Goal: Task Accomplishment & Management: Use online tool/utility

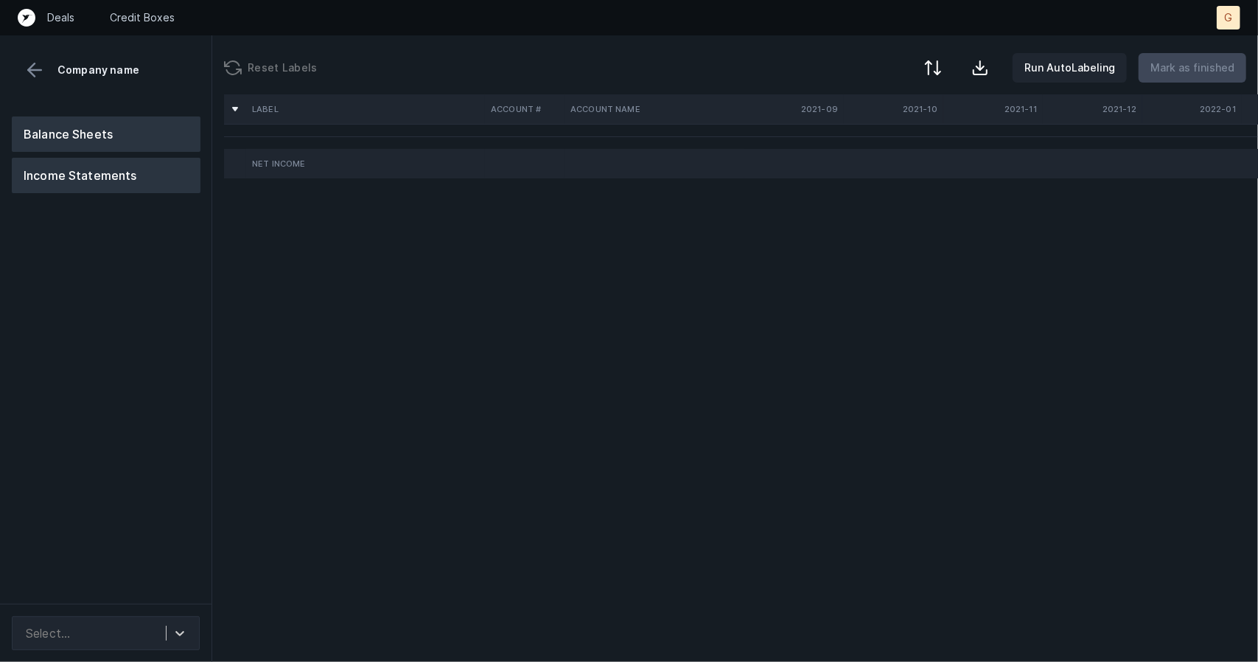
click at [116, 123] on button "Balance Sheets" at bounding box center [106, 133] width 189 height 35
click at [144, 133] on button "Balance Sheets" at bounding box center [106, 133] width 189 height 35
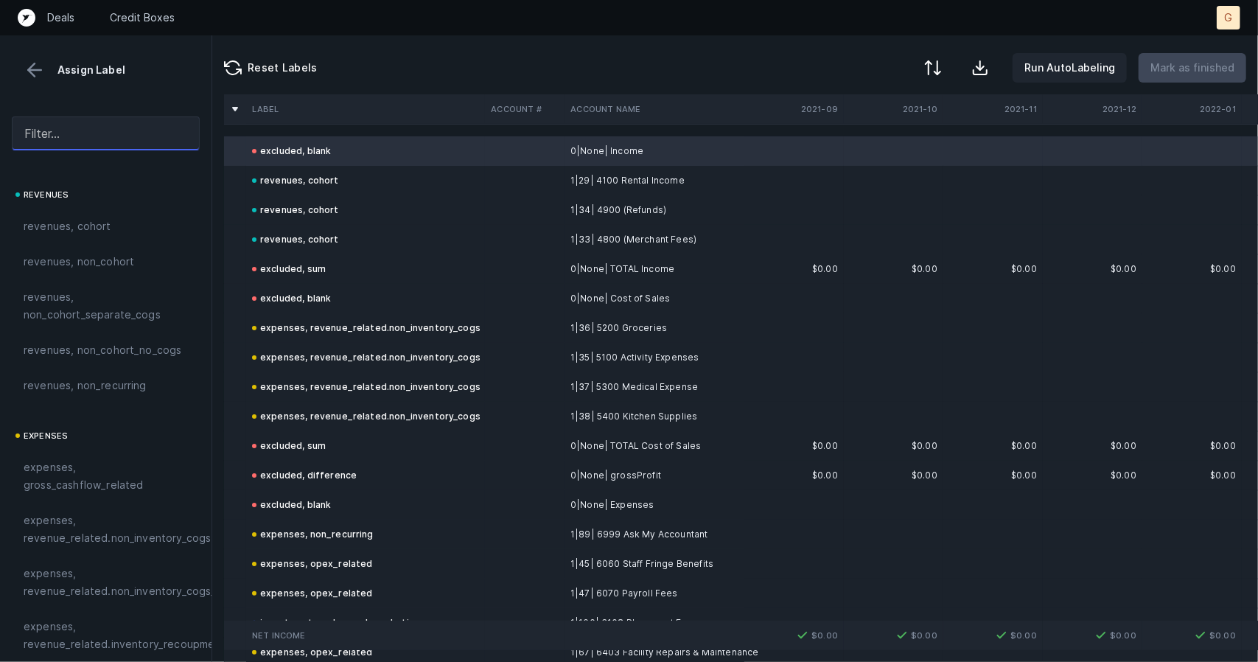
click at [105, 131] on input "text" at bounding box center [106, 133] width 188 height 34
click at [46, 61] on div "Assign Label" at bounding box center [106, 70] width 188 height 22
click at [41, 70] on button at bounding box center [35, 70] width 22 height 22
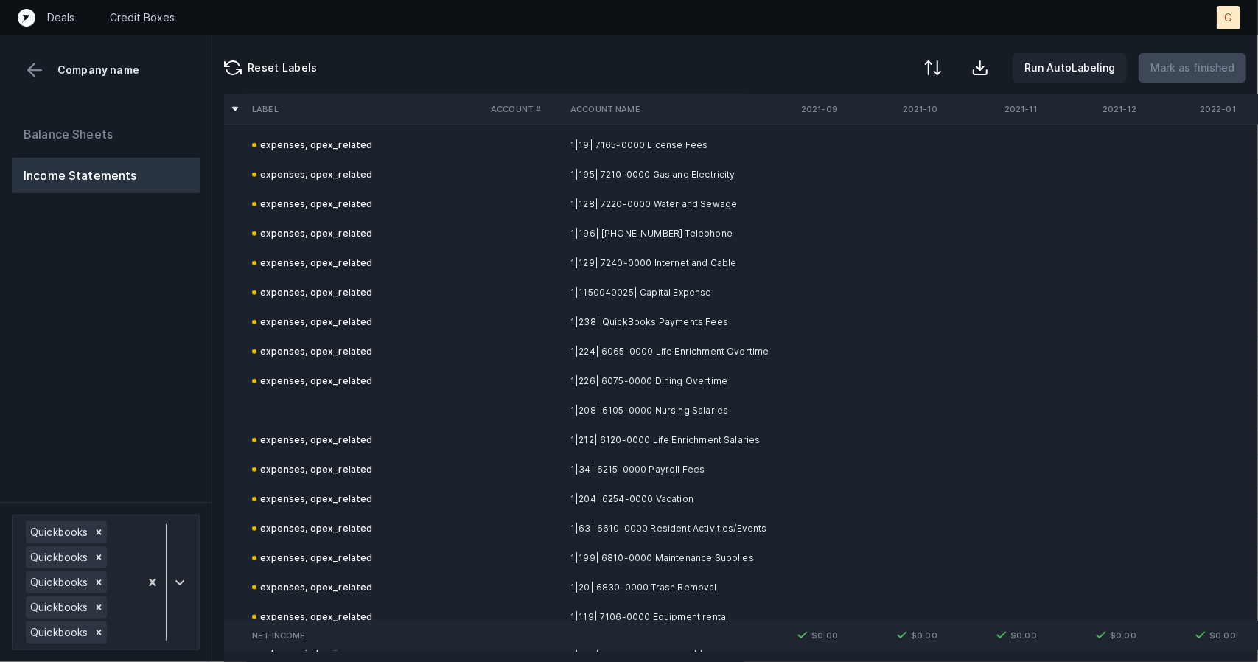
scroll to position [4721, 0]
click at [311, 405] on td at bounding box center [365, 411] width 239 height 29
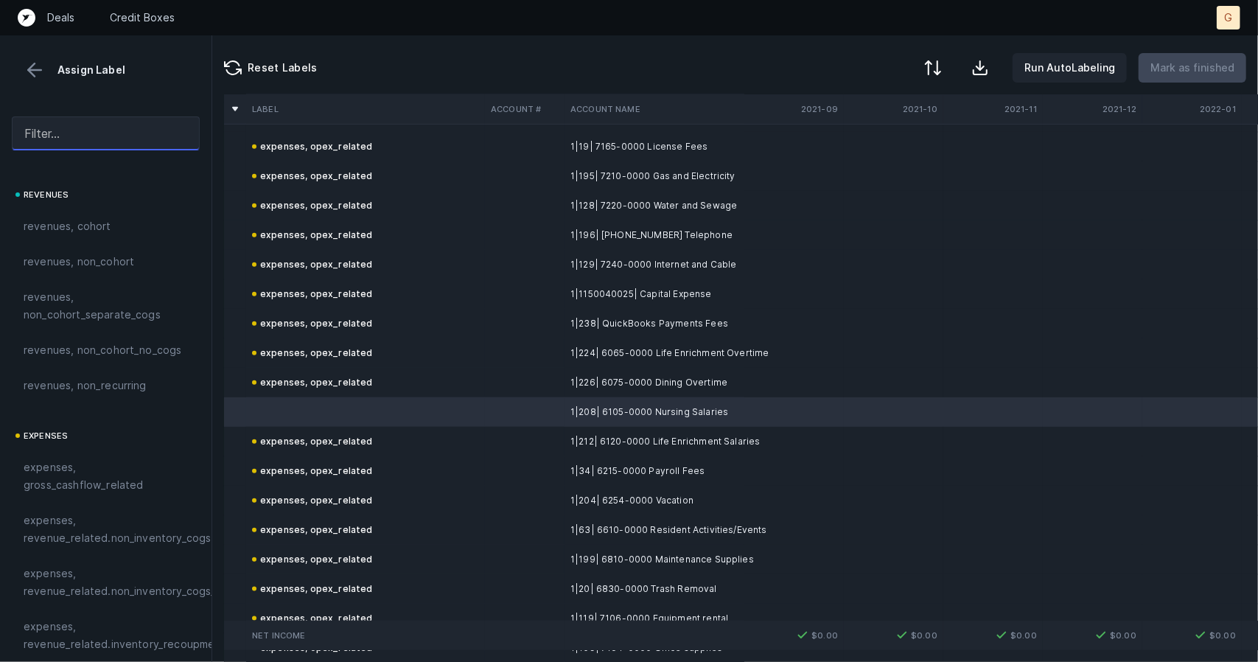
click at [116, 135] on input "text" at bounding box center [106, 133] width 188 height 34
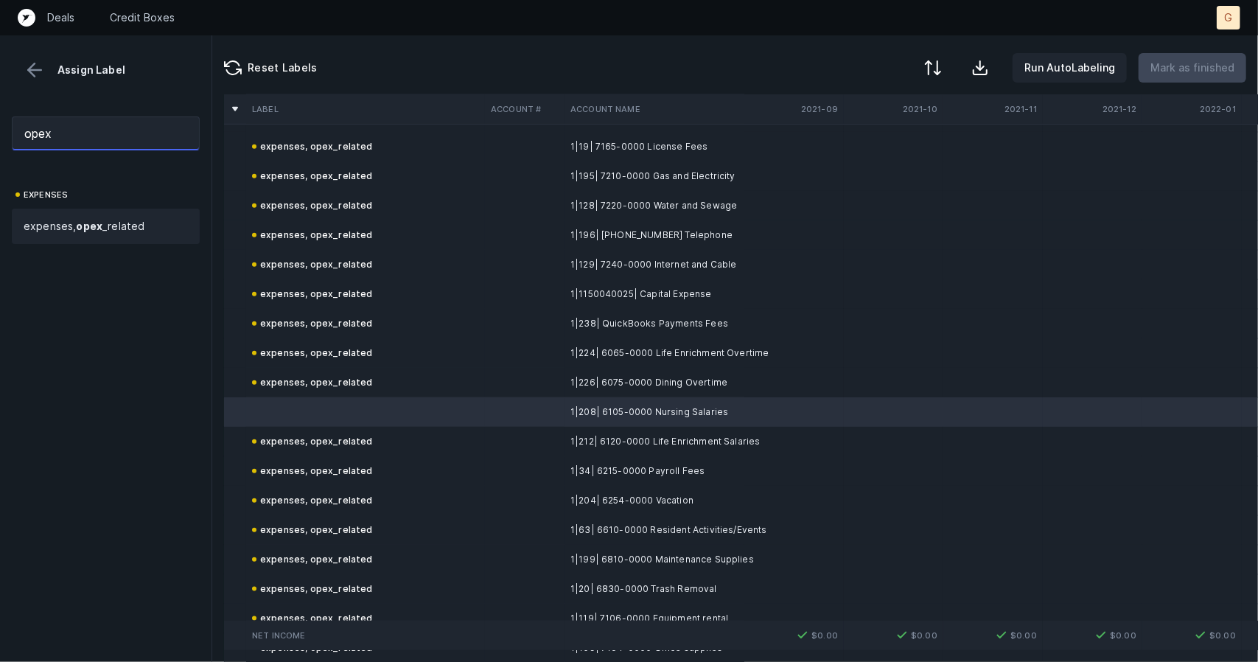
type input "opex"
click at [96, 235] on div "expenses, opex _related" at bounding box center [106, 226] width 188 height 35
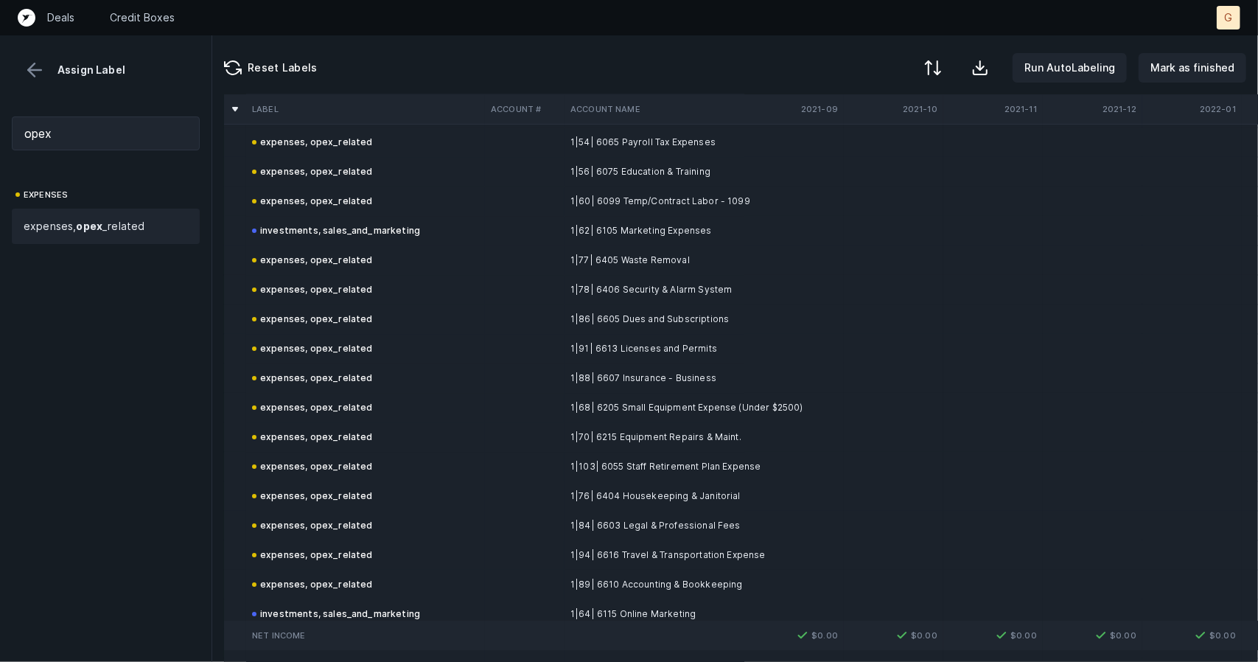
scroll to position [7527, 0]
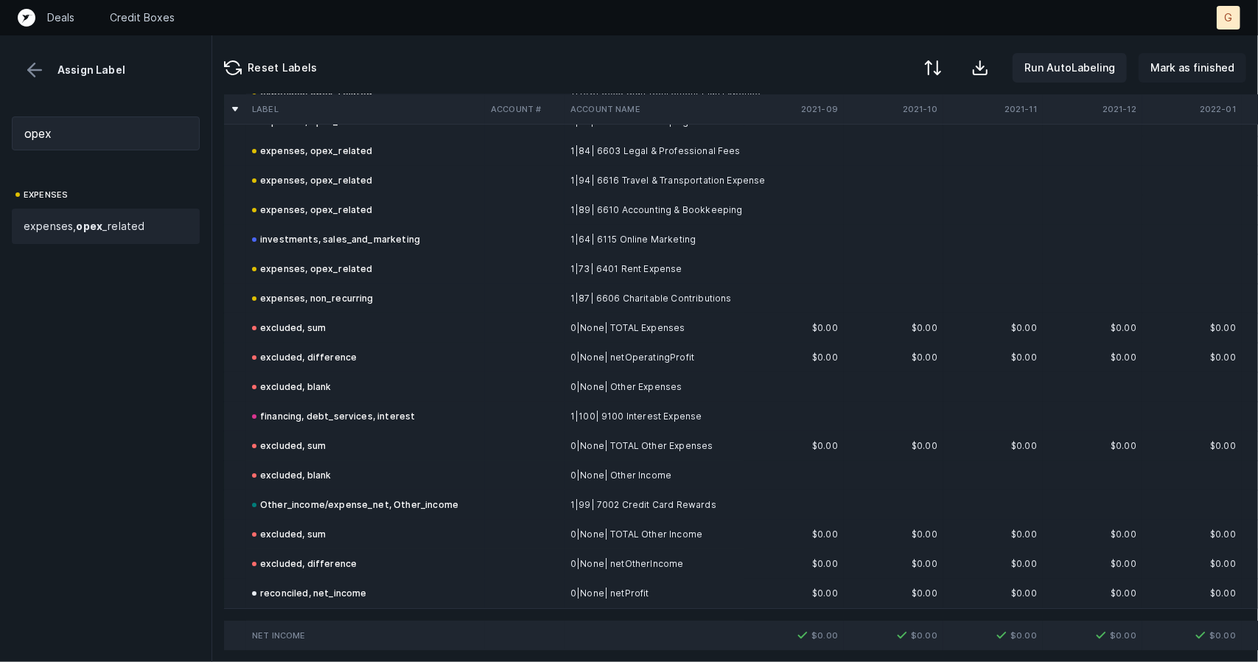
click at [1191, 60] on p "Mark as finished" at bounding box center [1192, 68] width 84 height 18
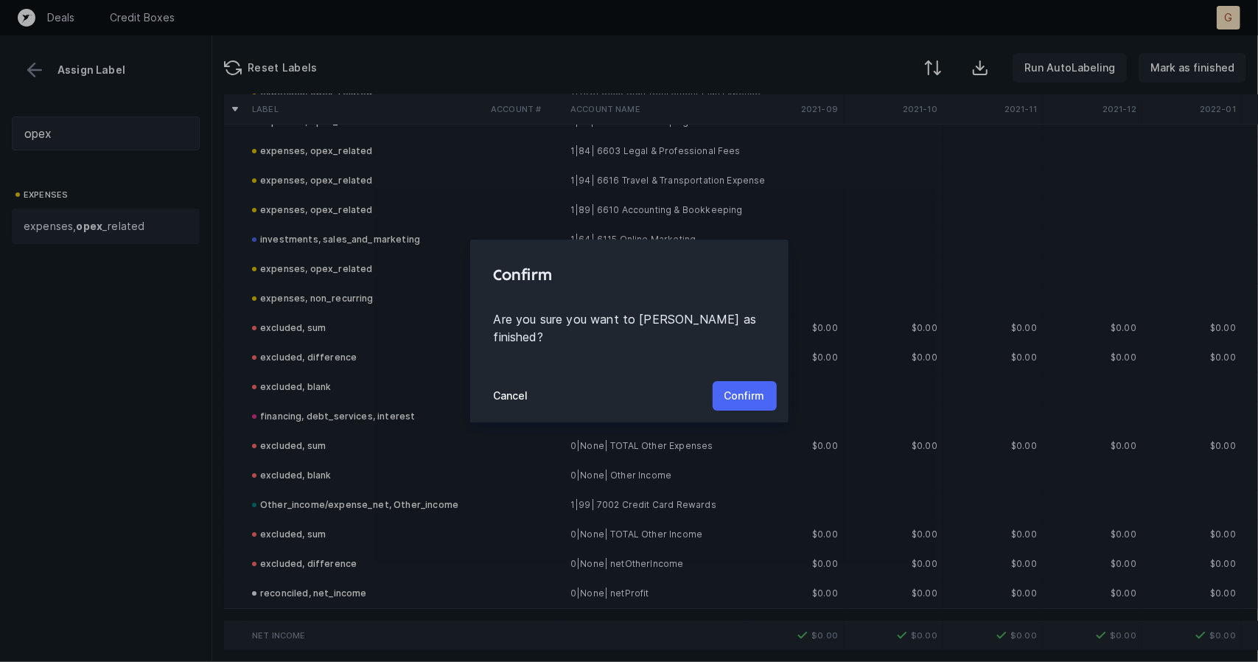
click at [741, 399] on button "Confirm" at bounding box center [745, 395] width 64 height 29
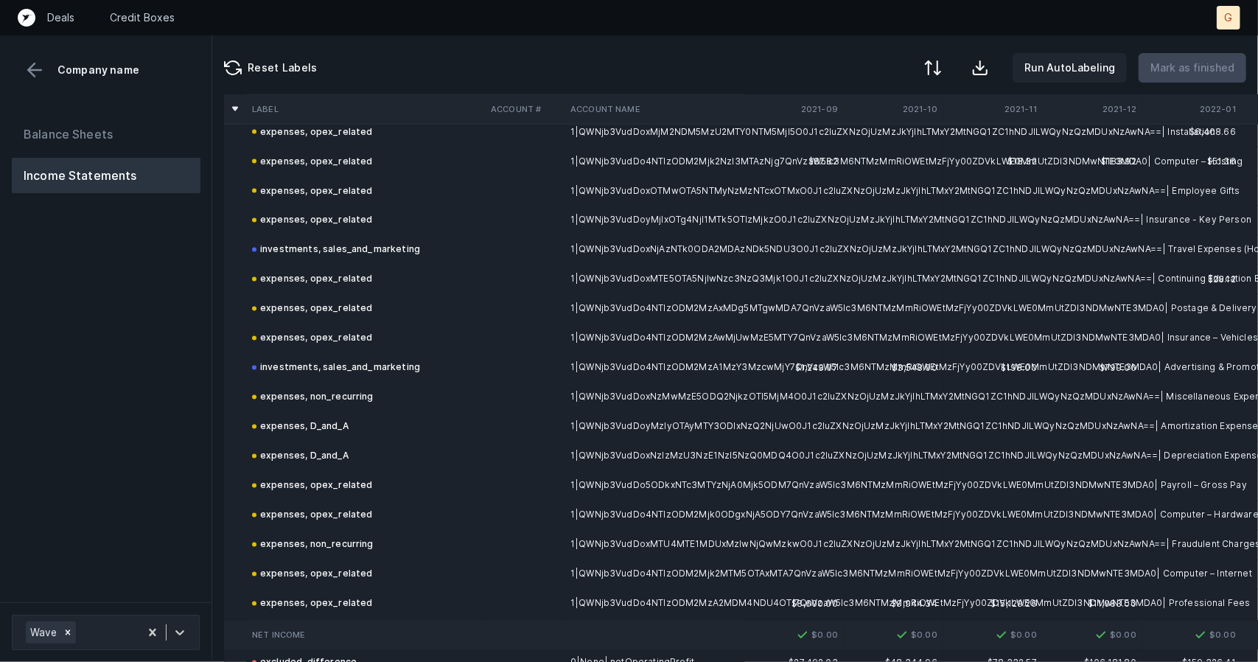
scroll to position [1956, 0]
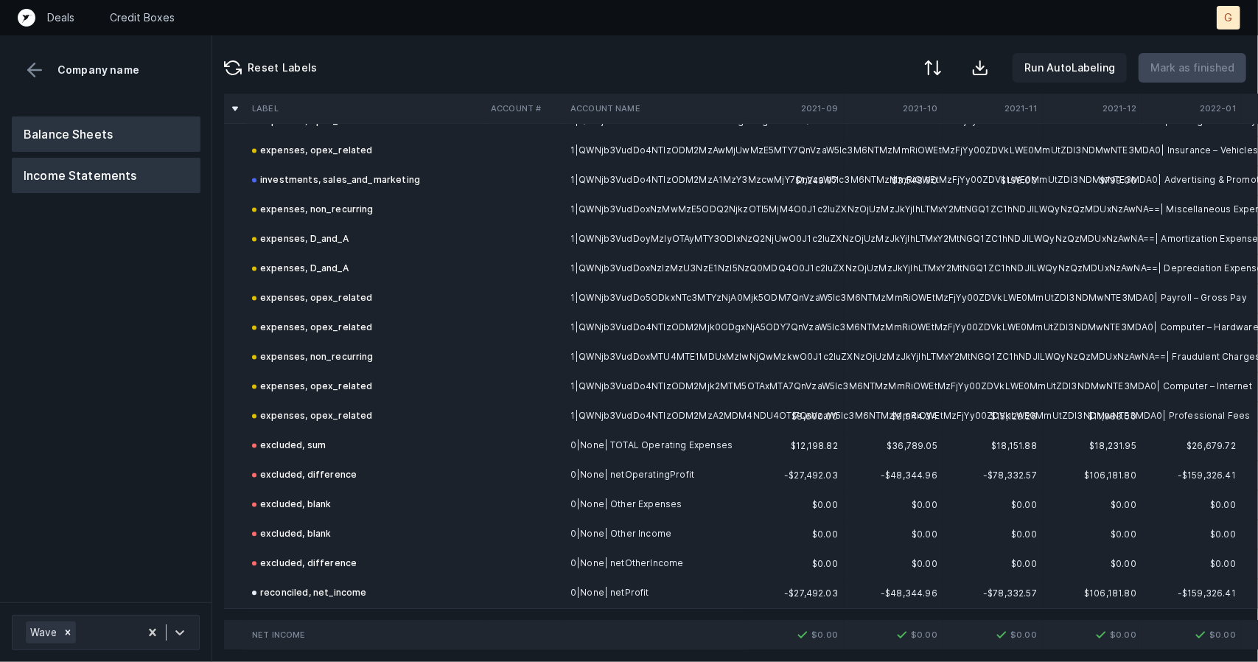
click at [136, 119] on button "Balance Sheets" at bounding box center [106, 133] width 189 height 35
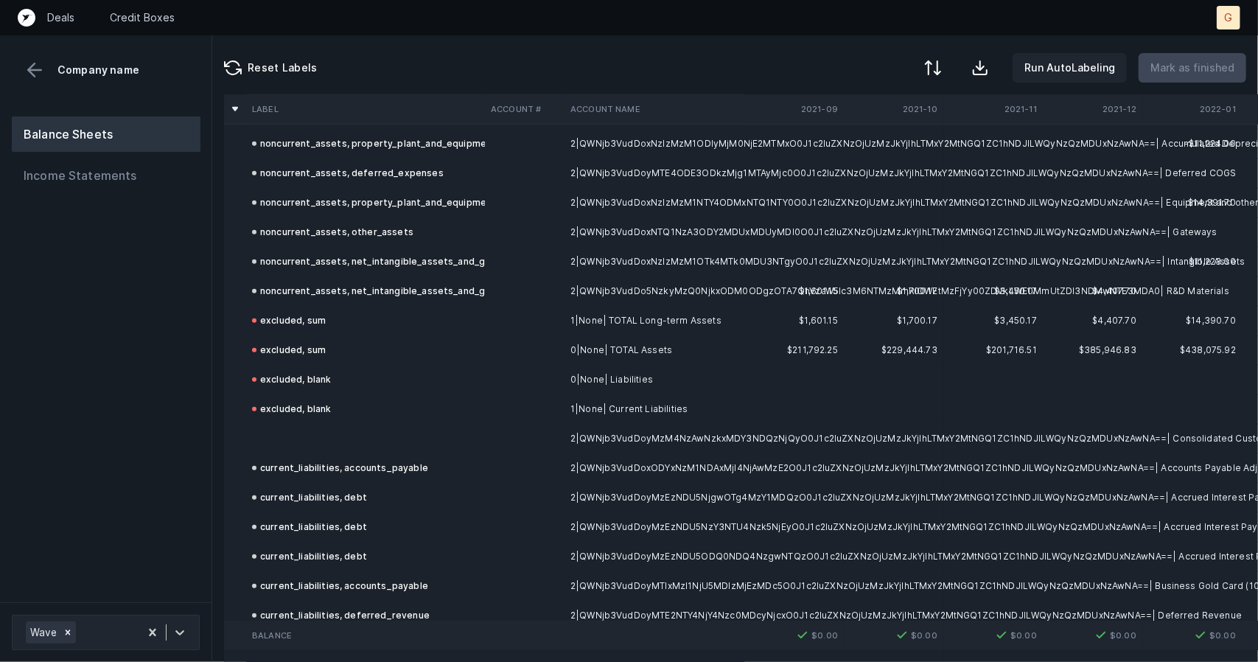
scroll to position [788, 0]
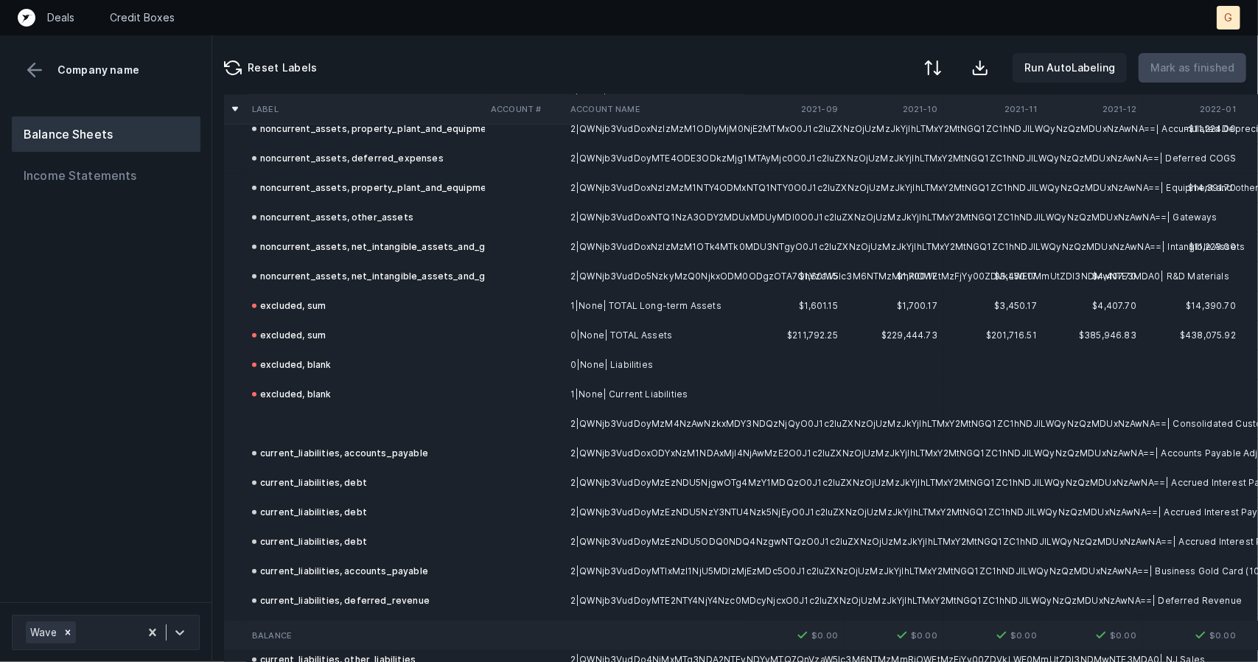
click at [295, 413] on td at bounding box center [365, 423] width 239 height 29
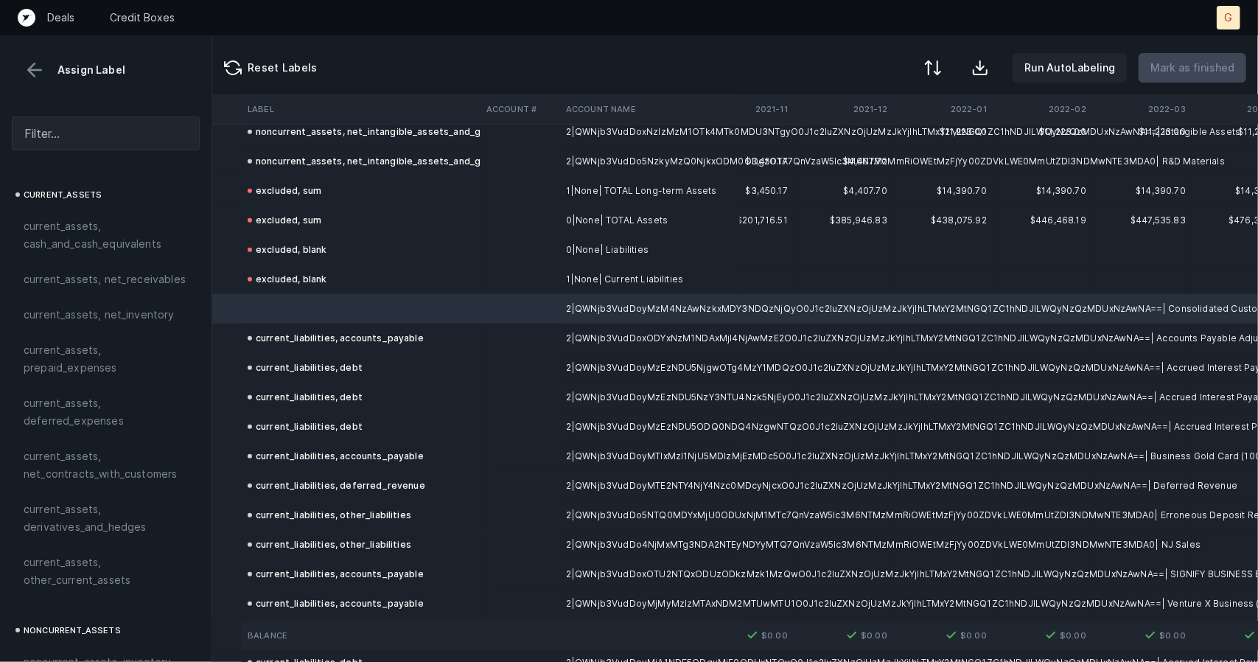
scroll to position [883, 249]
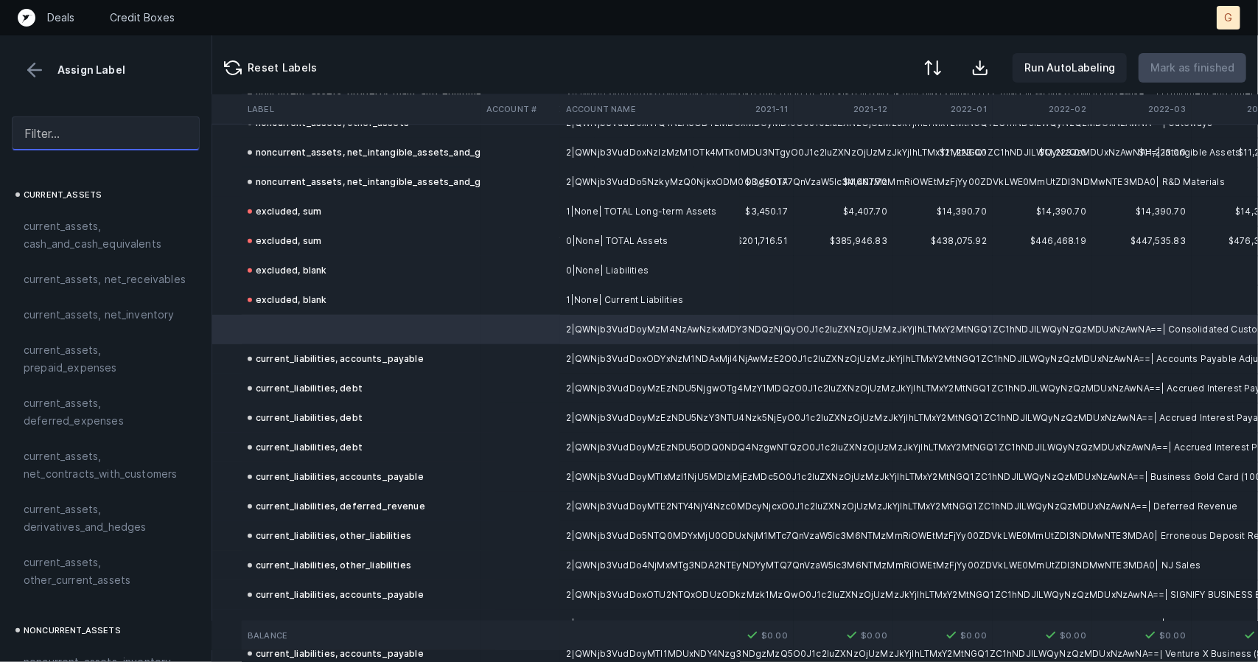
click at [93, 142] on input "text" at bounding box center [106, 133] width 188 height 34
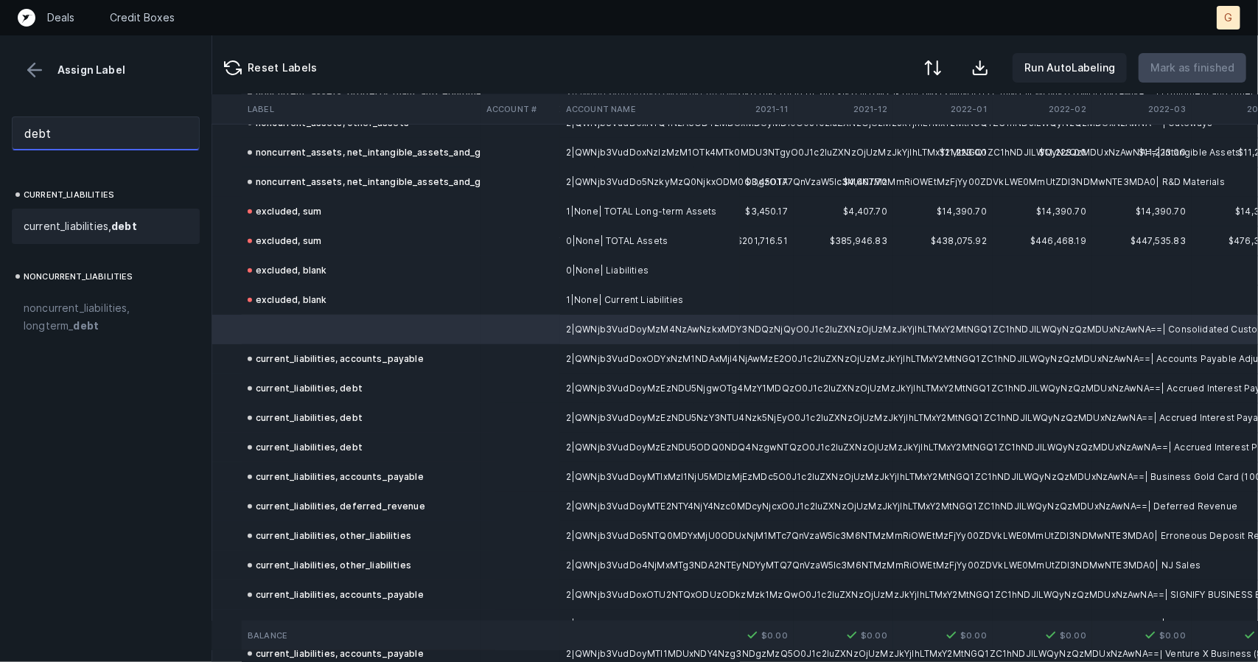
type input "debt"
click at [114, 225] on strong "debt" at bounding box center [124, 226] width 26 height 13
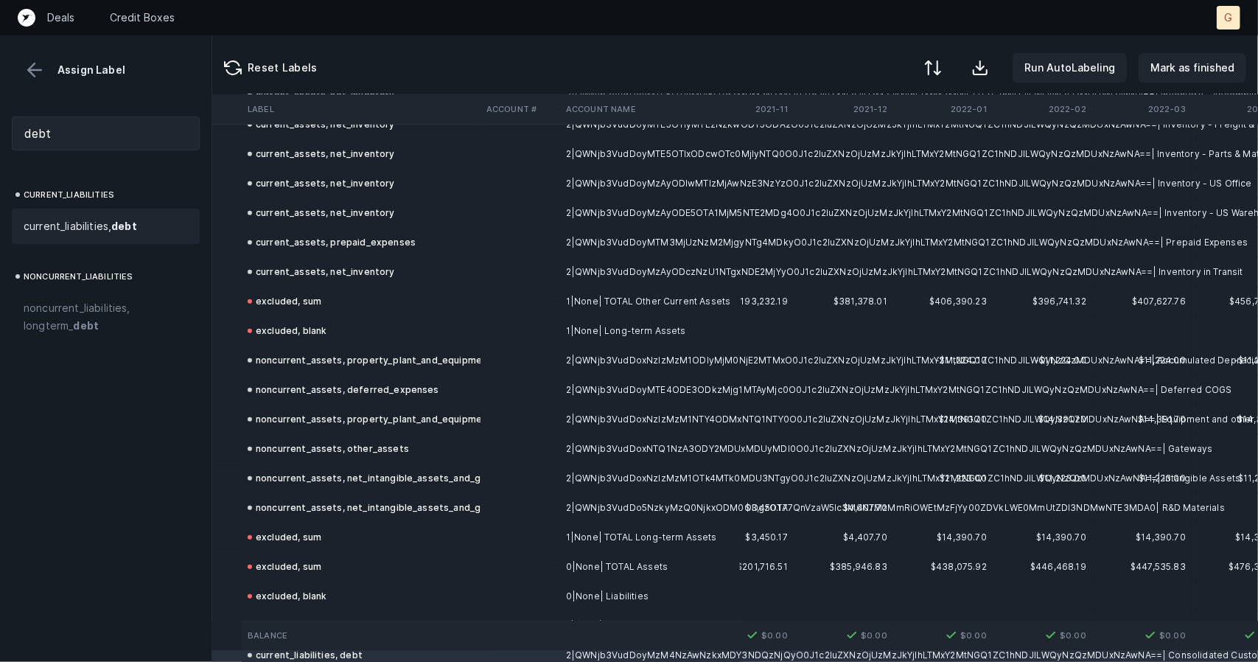
scroll to position [544, 249]
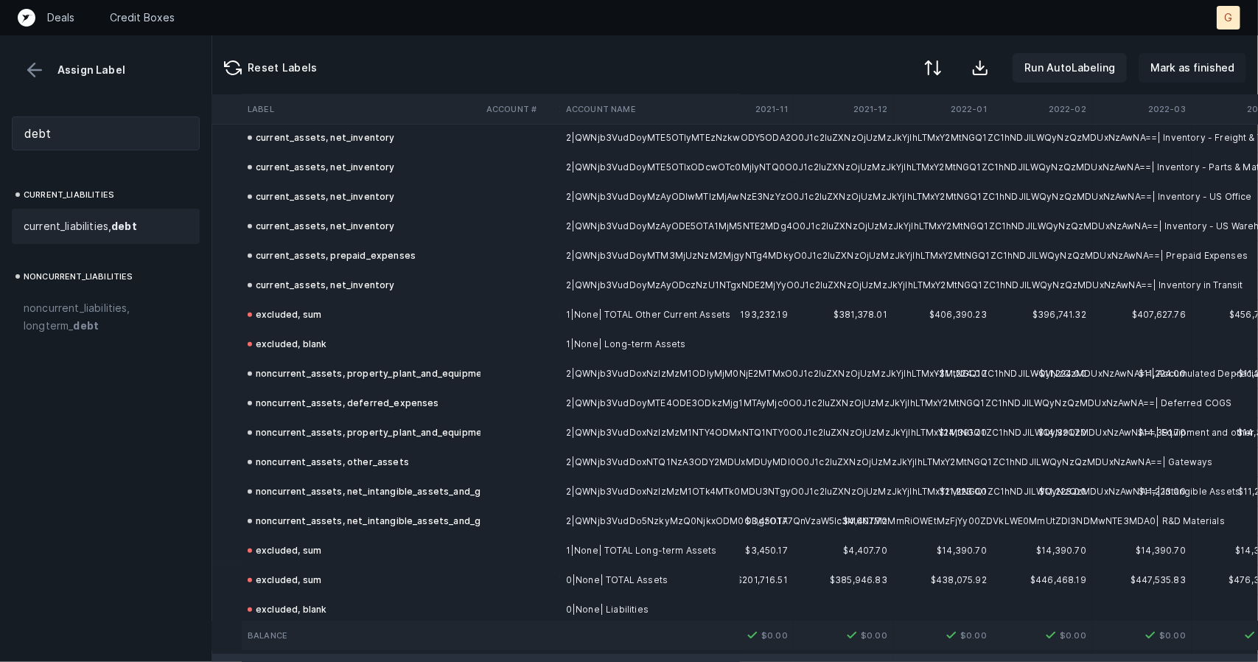
click at [1195, 69] on p "Mark as finished" at bounding box center [1192, 68] width 84 height 18
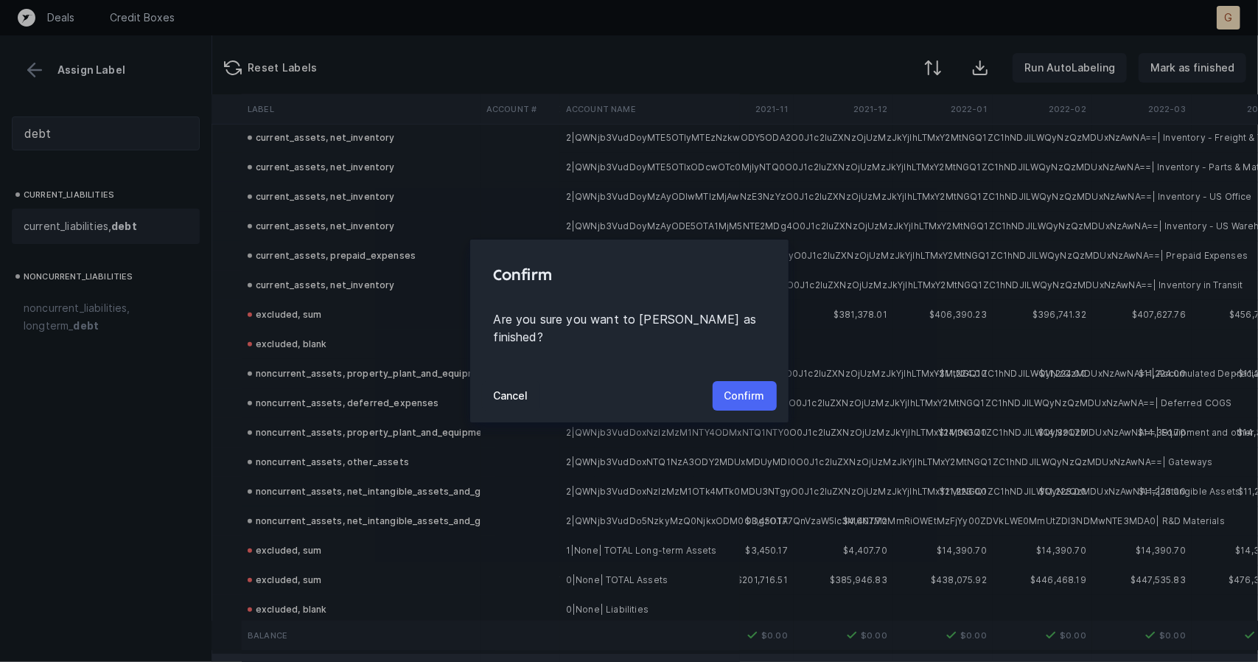
click at [738, 389] on p "Confirm" at bounding box center [744, 396] width 41 height 18
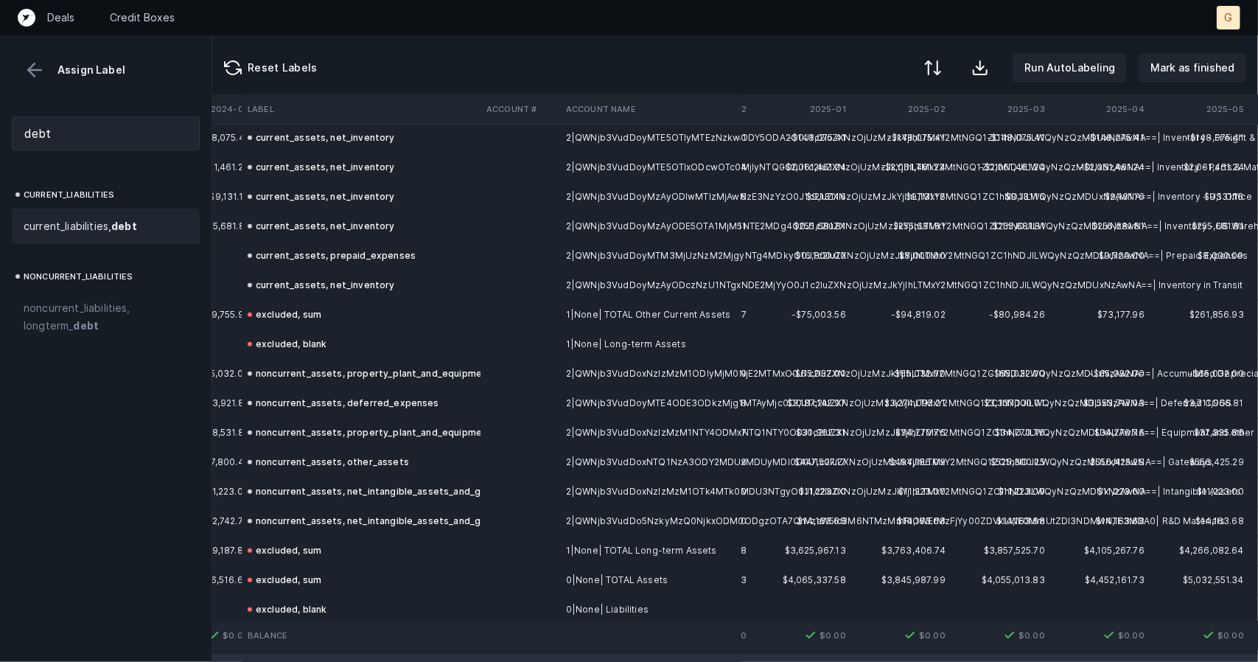
scroll to position [544, 4273]
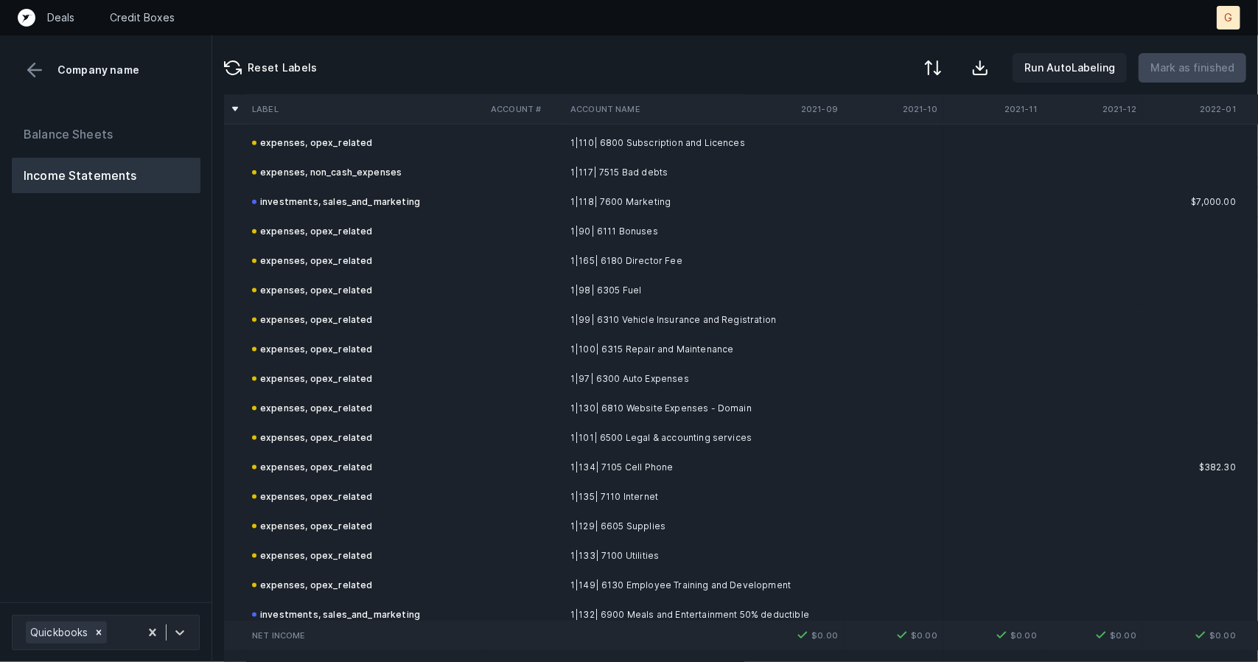
scroll to position [1514, 0]
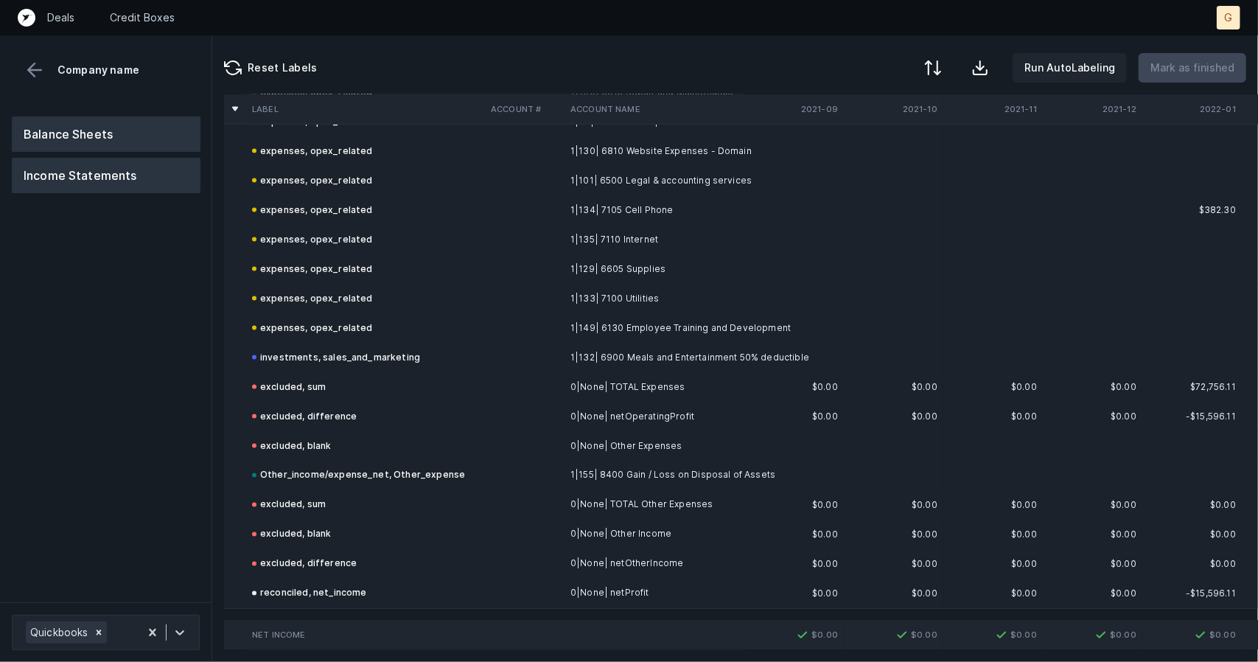
click at [83, 147] on button "Balance Sheets" at bounding box center [106, 133] width 189 height 35
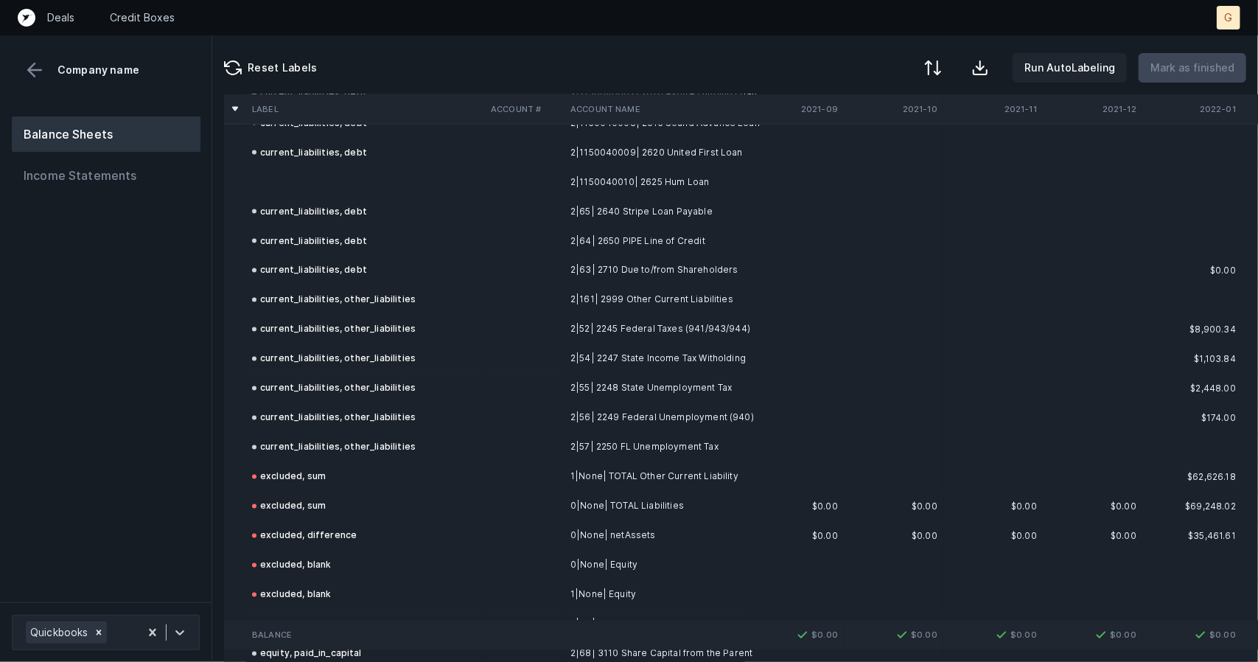
scroll to position [1707, 0]
click at [270, 167] on td "current_liabilities, debt" at bounding box center [365, 153] width 239 height 29
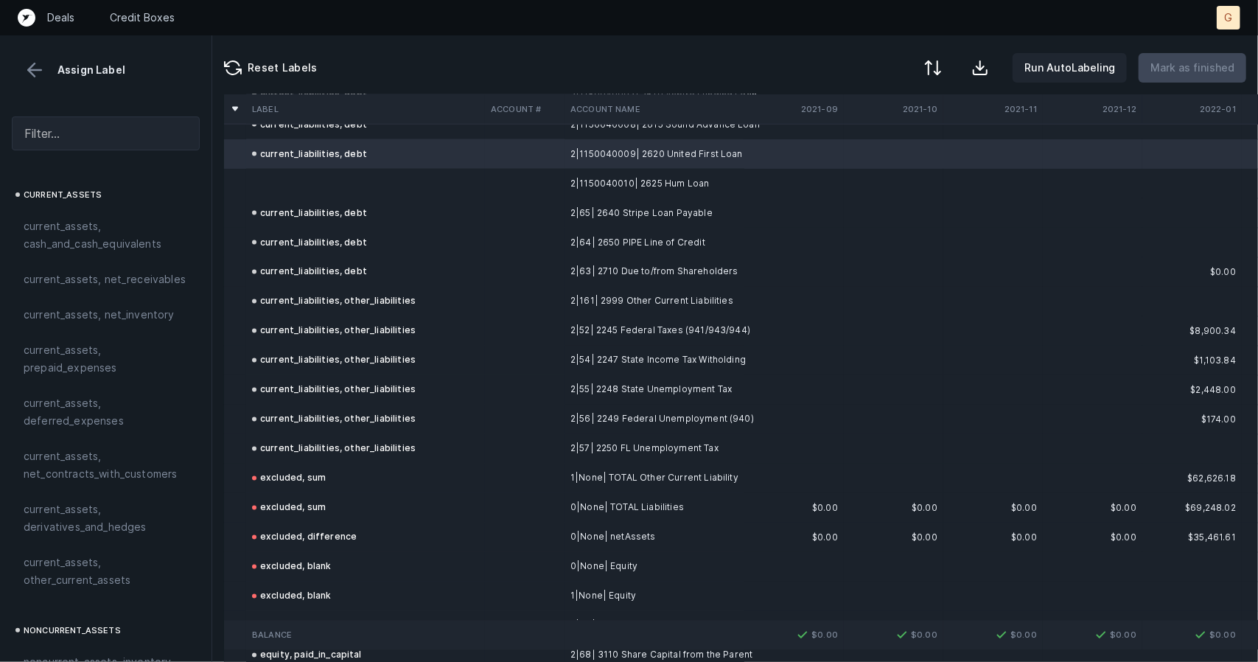
click at [292, 177] on td at bounding box center [365, 183] width 239 height 29
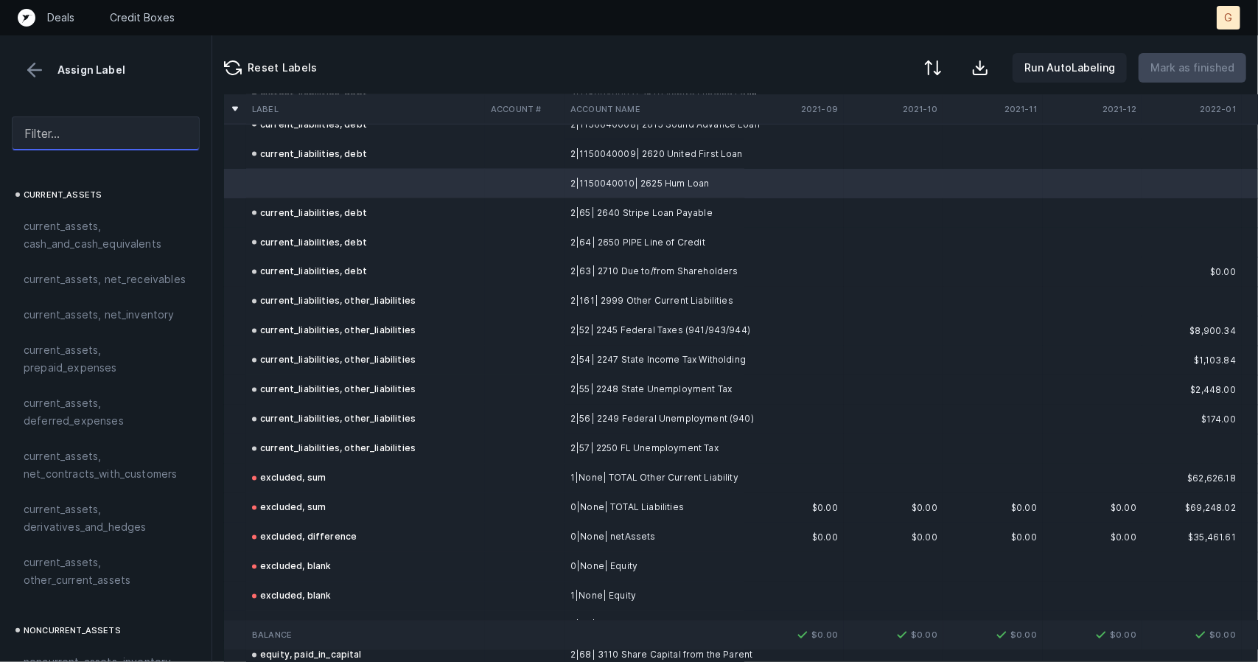
click at [50, 117] on input "text" at bounding box center [106, 133] width 188 height 34
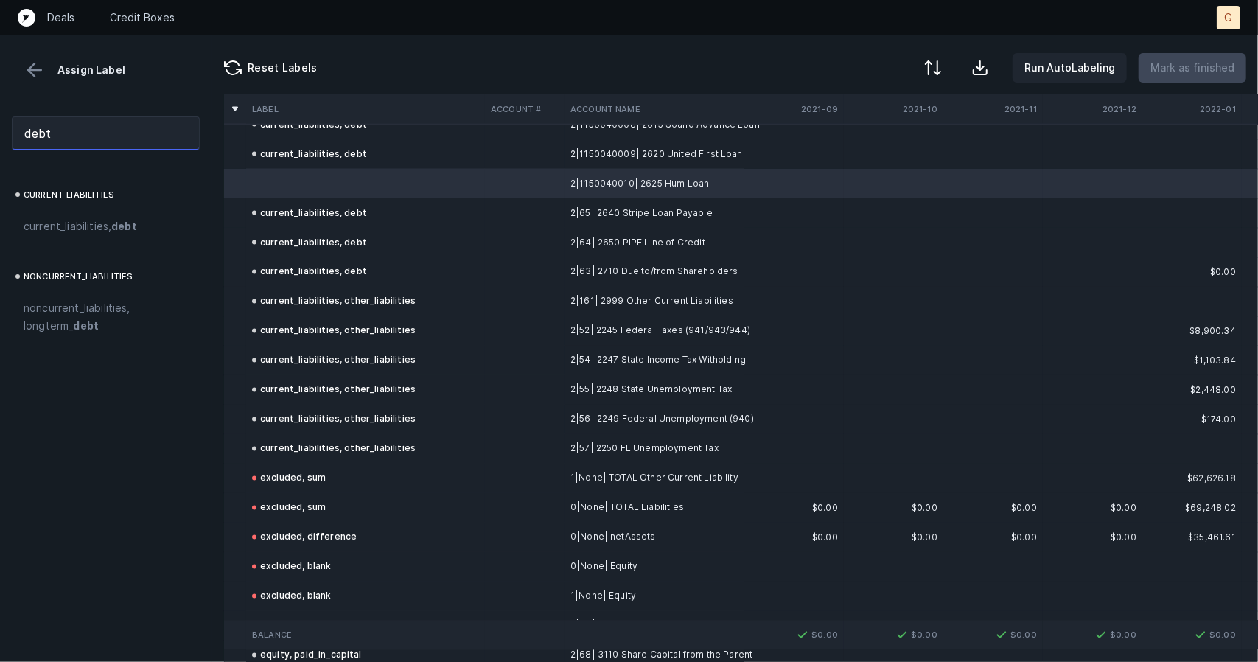
type input "debt"
click at [99, 245] on div "current_liabilities current_liabilities, debt noncurrent_liabilities noncurrent…" at bounding box center [105, 424] width 211 height 476
click at [97, 231] on span "current_liabilities, debt" at bounding box center [80, 226] width 113 height 18
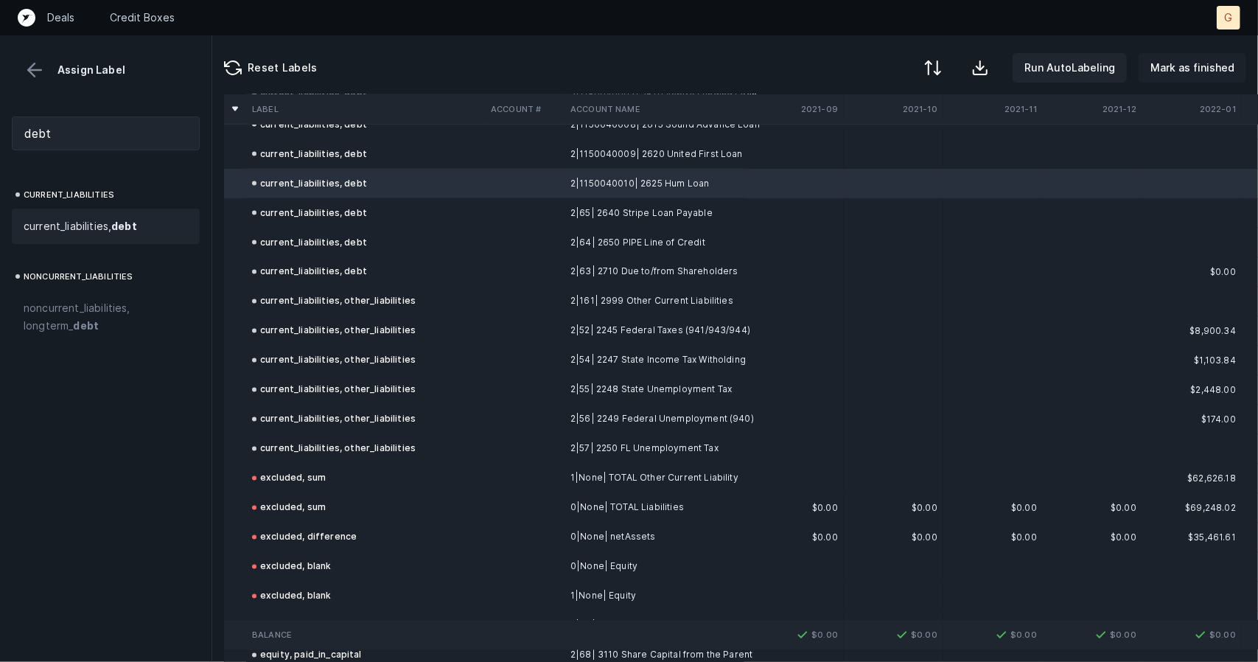
click at [1183, 66] on p "Mark as finished" at bounding box center [1192, 68] width 84 height 18
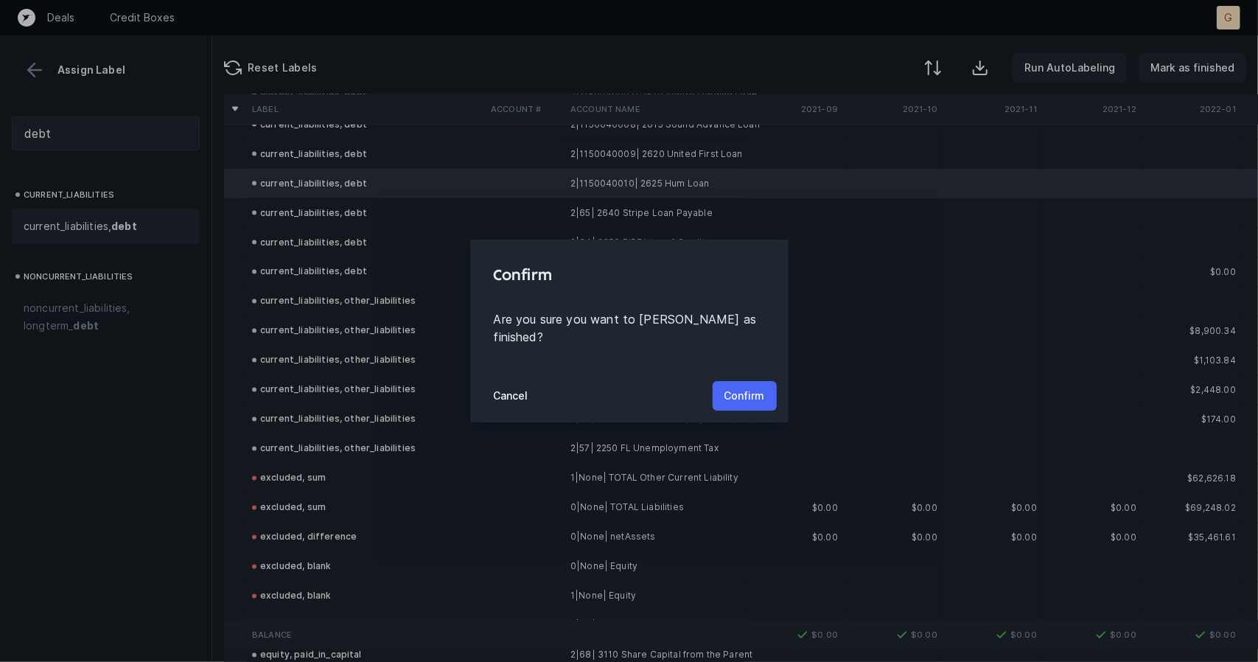
click at [766, 389] on button "Confirm" at bounding box center [745, 395] width 64 height 29
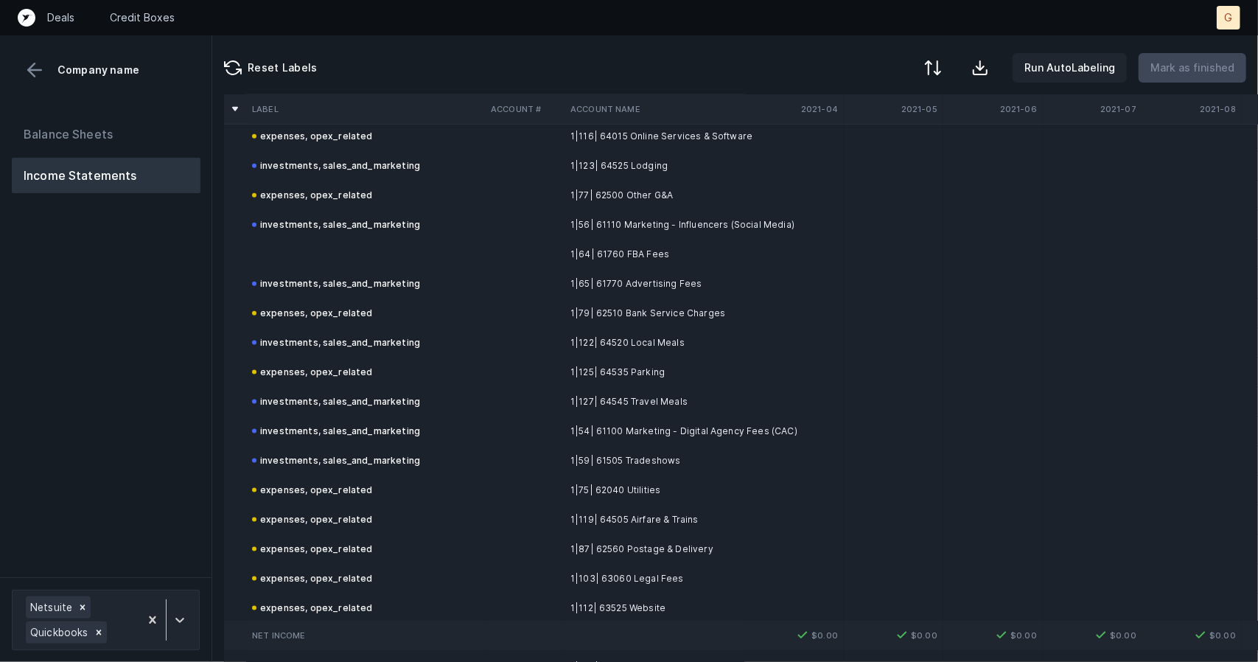
scroll to position [4953, 0]
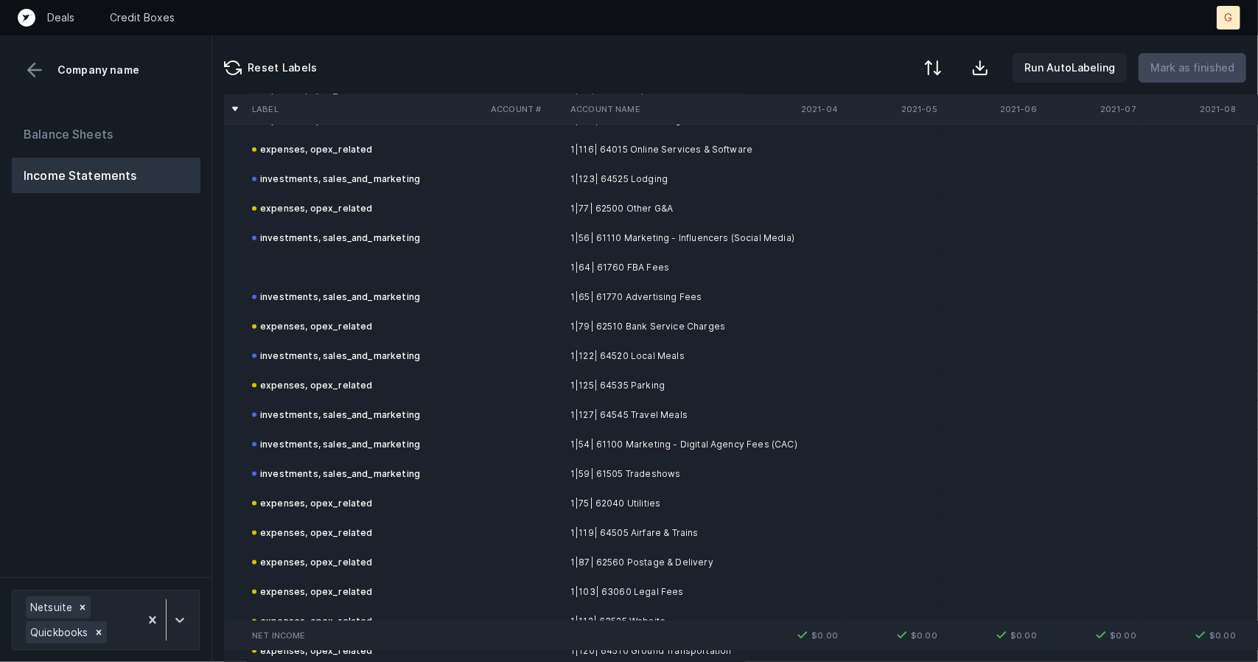
click at [295, 251] on td "investments, sales_and_marketing" at bounding box center [365, 237] width 239 height 29
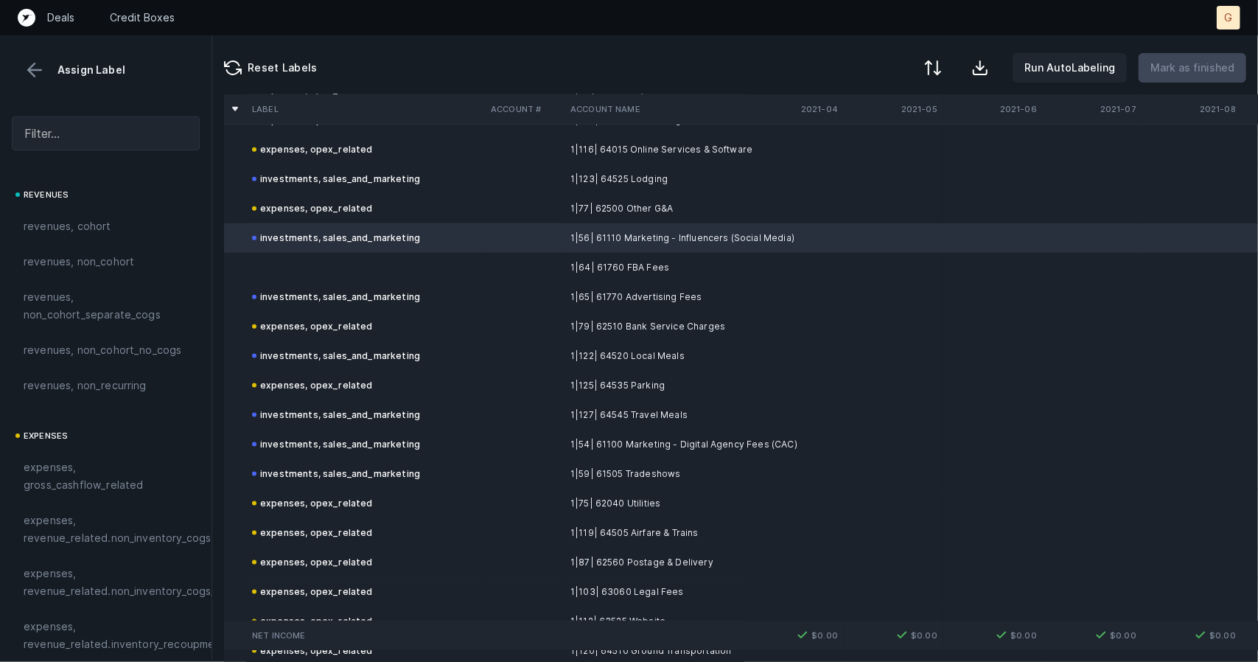
click at [299, 277] on td at bounding box center [365, 267] width 239 height 29
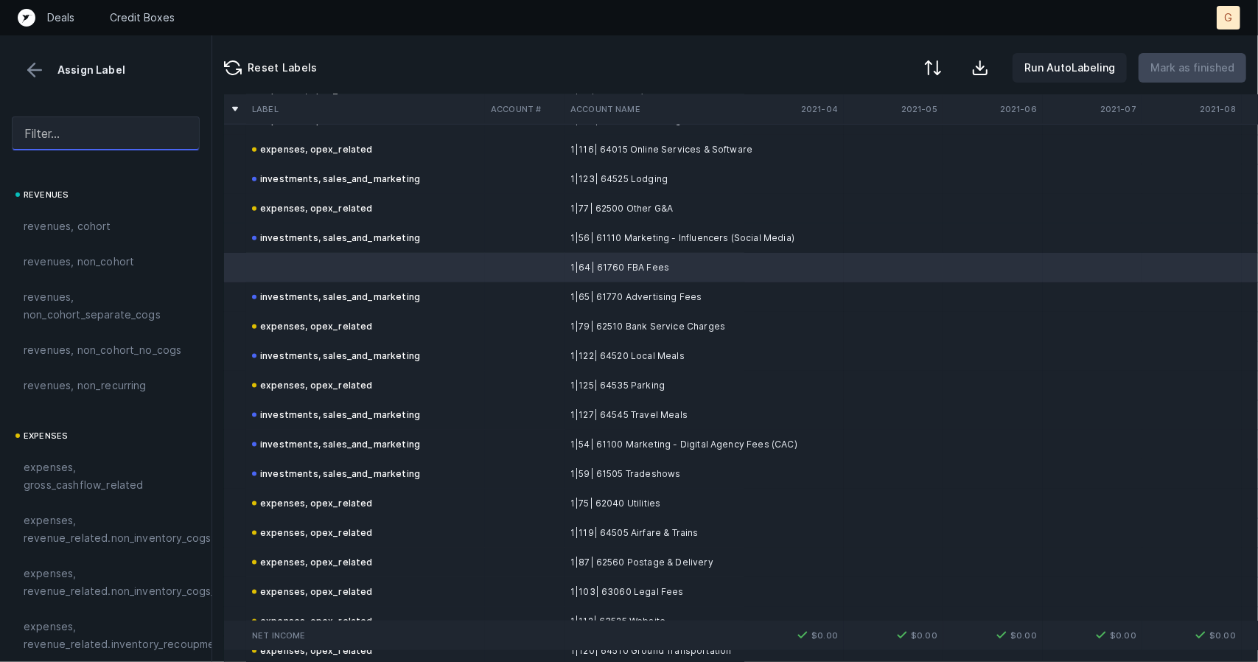
click at [137, 144] on input "text" at bounding box center [106, 133] width 188 height 34
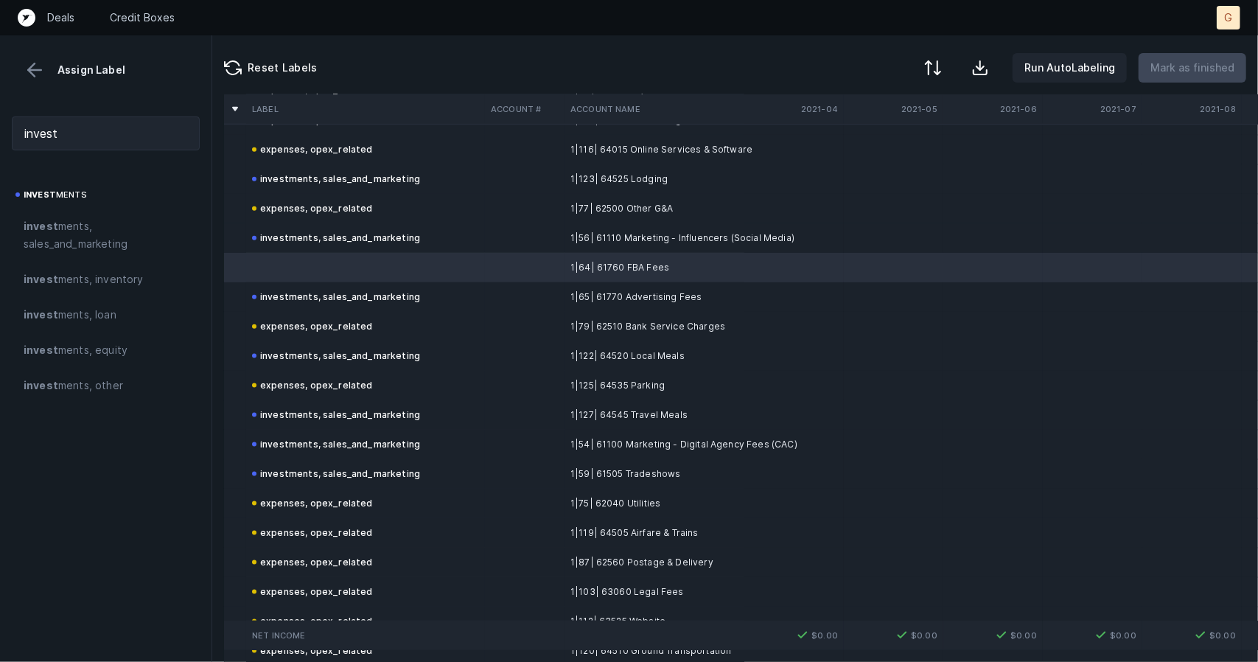
click at [91, 241] on span "invest ments, sales_and_marketing" at bounding box center [106, 234] width 164 height 35
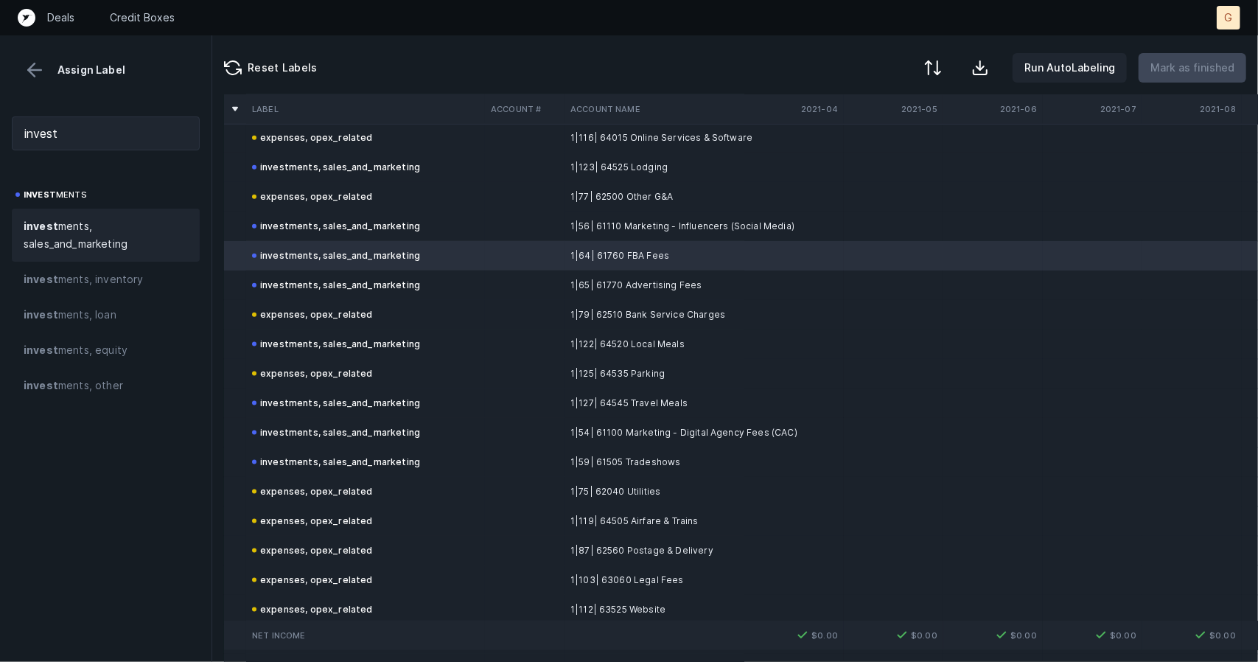
scroll to position [5345, 0]
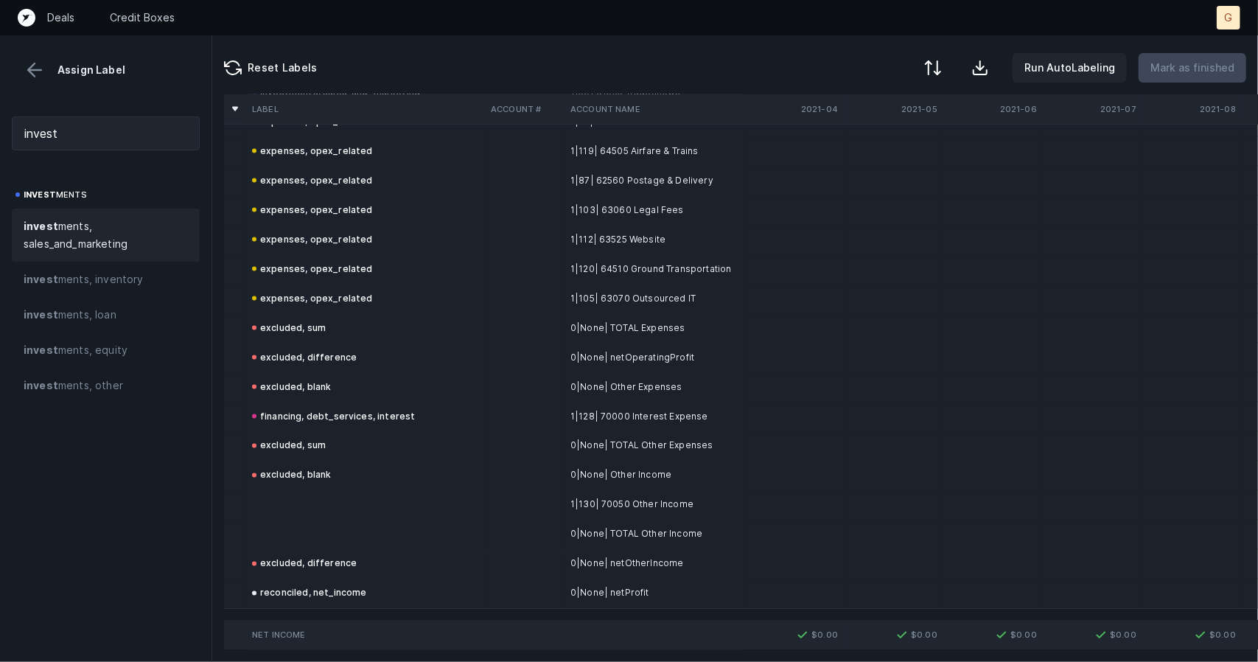
click at [307, 490] on td at bounding box center [365, 504] width 239 height 29
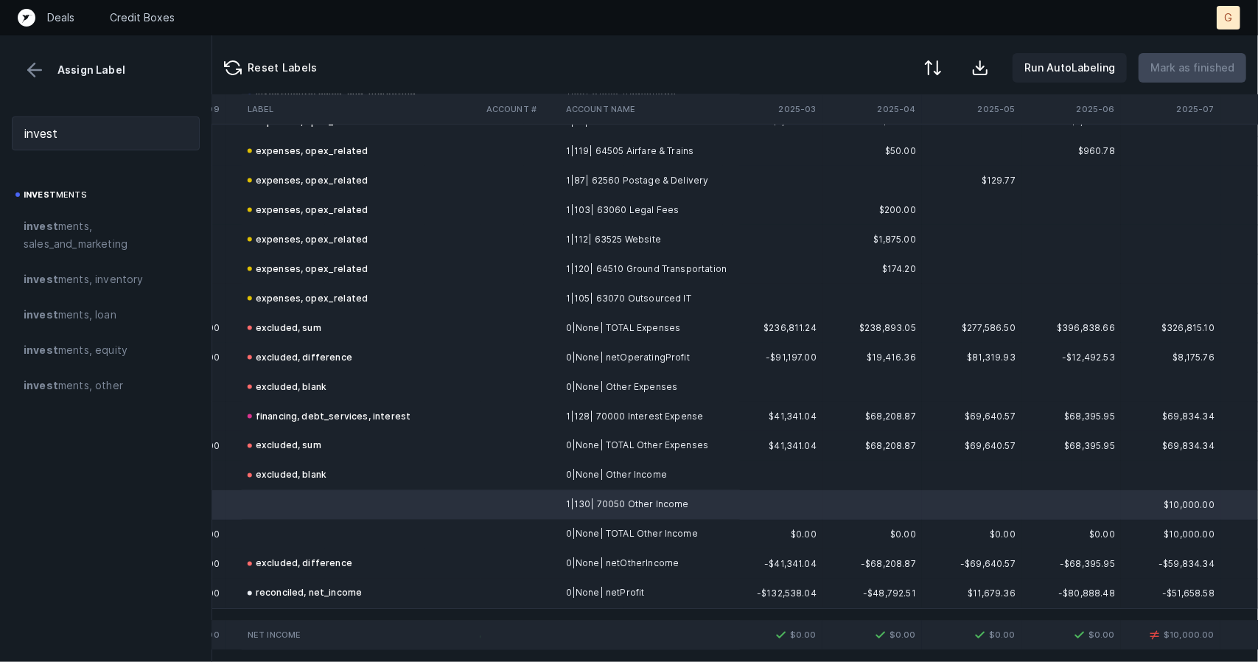
scroll to position [5345, 4770]
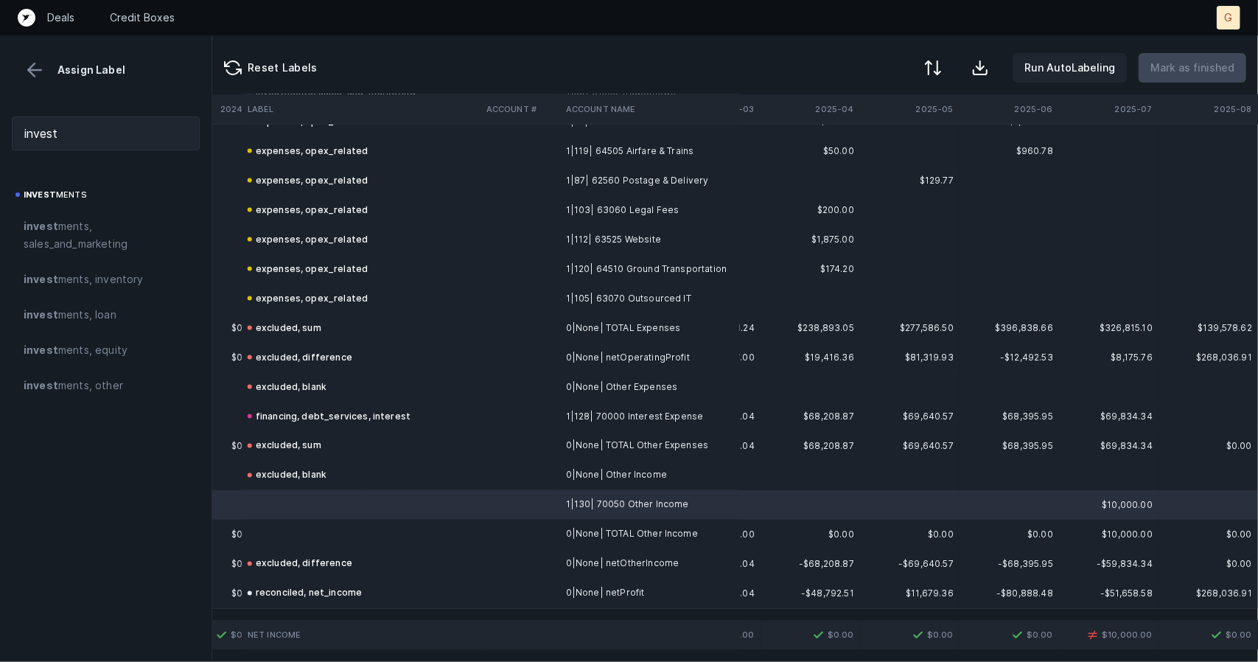
click at [314, 520] on td at bounding box center [361, 534] width 239 height 29
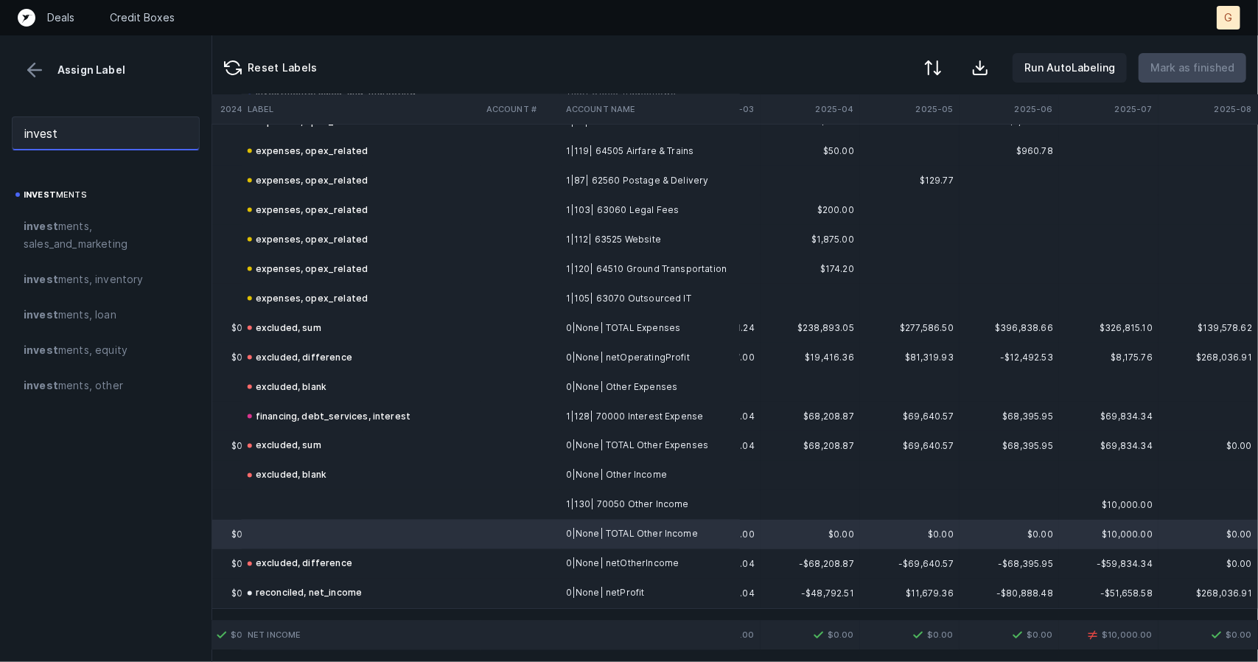
click at [102, 138] on input "invest" at bounding box center [106, 133] width 188 height 34
click at [12, 133] on input "invest" at bounding box center [106, 133] width 188 height 34
drag, startPoint x: 110, startPoint y: 127, endPoint x: 0, endPoint y: 122, distance: 109.9
click at [0, 122] on div "invest" at bounding box center [105, 133] width 211 height 57
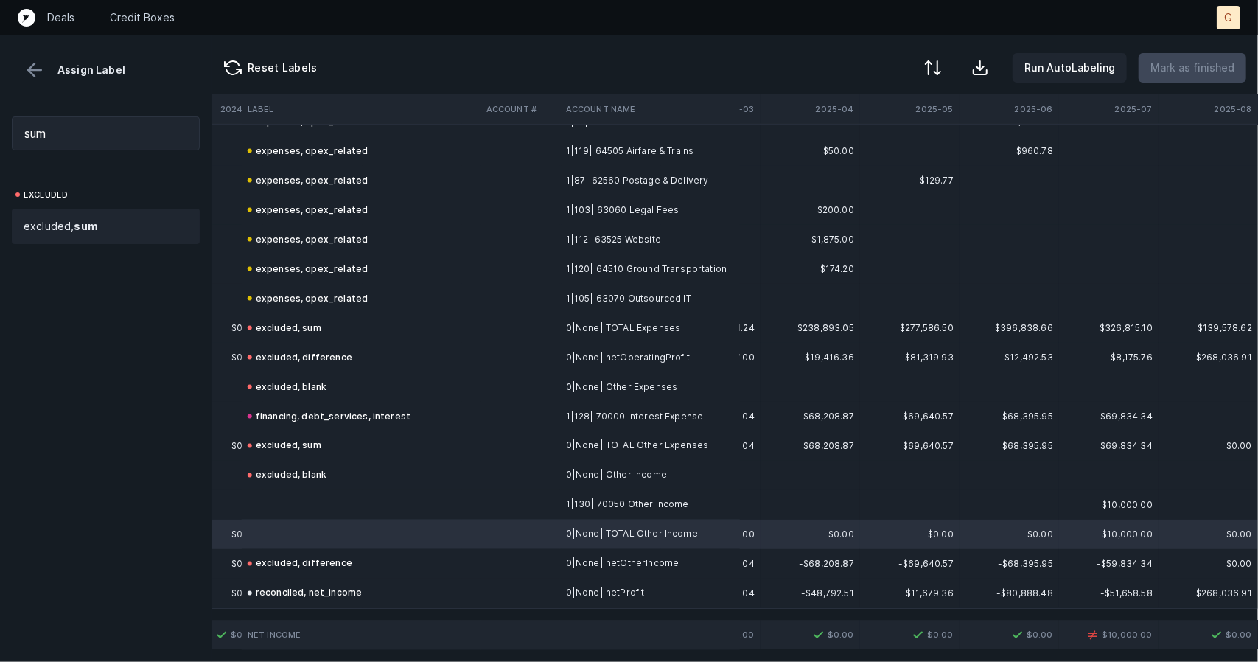
click at [55, 209] on div "excluded, sum" at bounding box center [106, 226] width 188 height 35
click at [278, 496] on td at bounding box center [361, 504] width 239 height 29
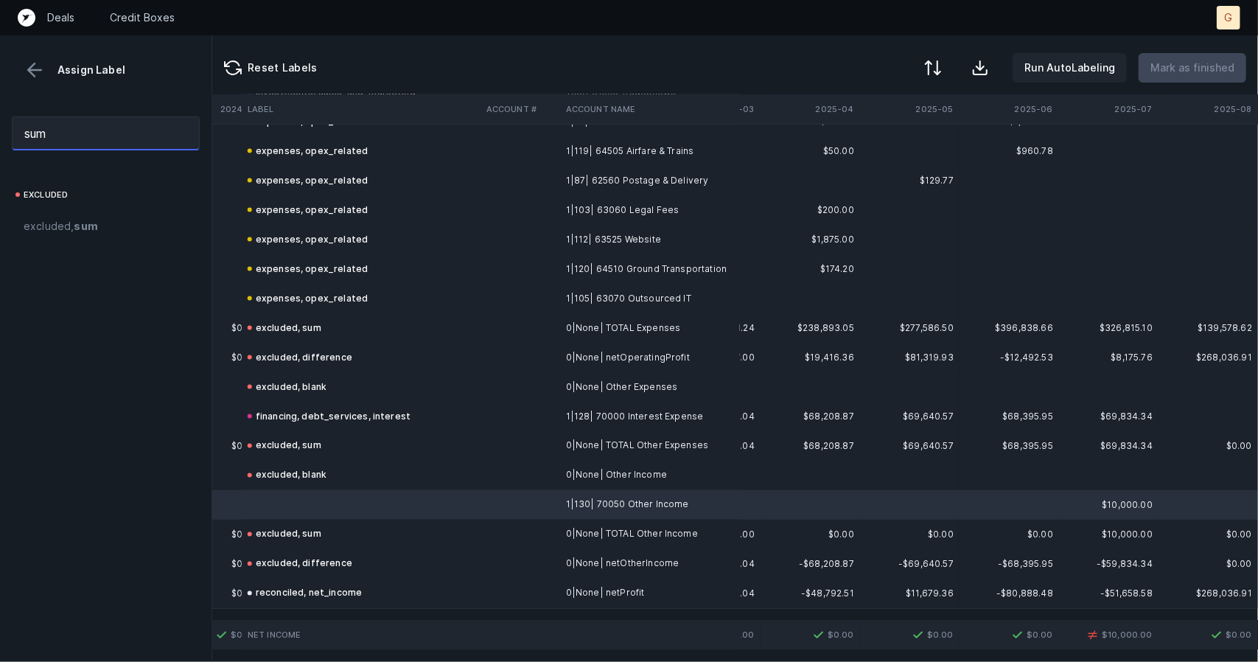
click at [88, 116] on input "sum" at bounding box center [106, 133] width 188 height 34
drag, startPoint x: 92, startPoint y: 129, endPoint x: 0, endPoint y: 120, distance: 92.5
click at [0, 120] on div "sum" at bounding box center [105, 133] width 211 height 57
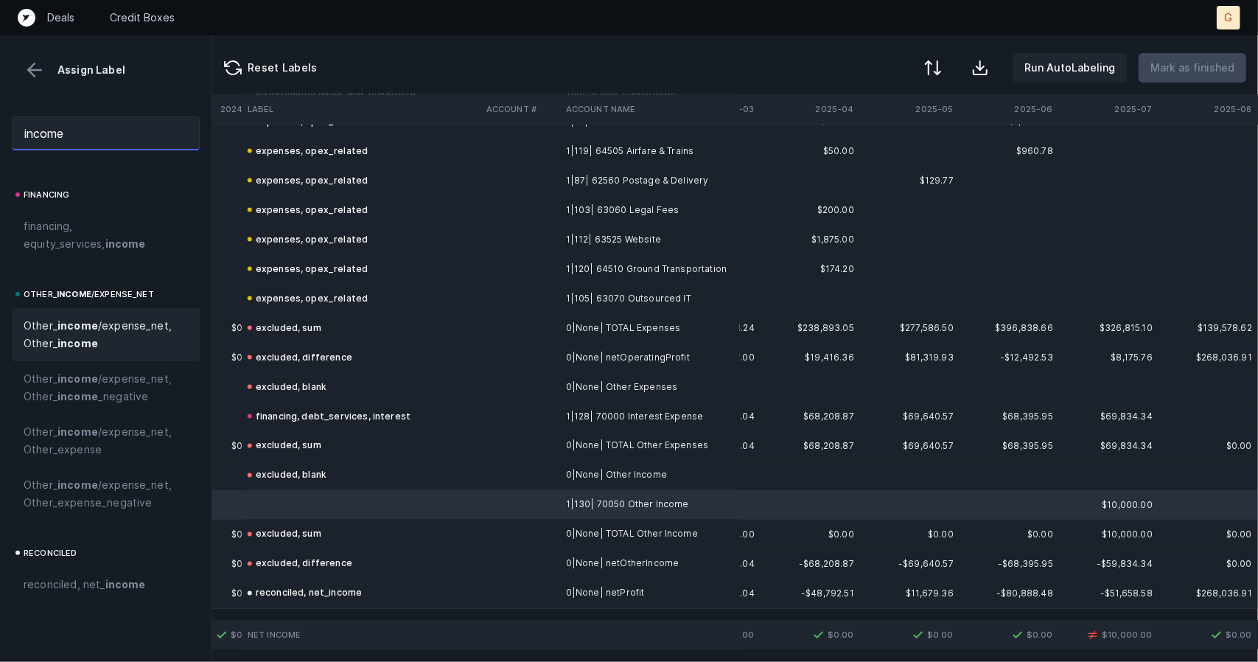
type input "income"
click at [116, 311] on div "Other_ income /expense_net, Other_ income" at bounding box center [106, 334] width 188 height 53
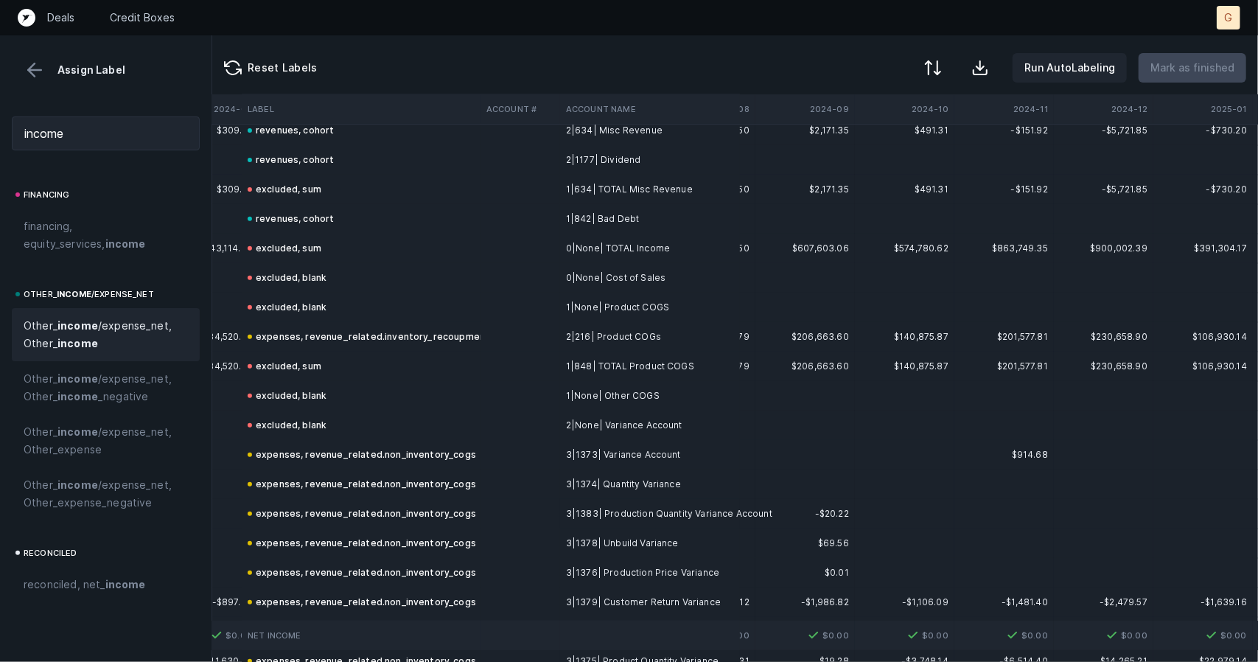
scroll to position [0, 4068]
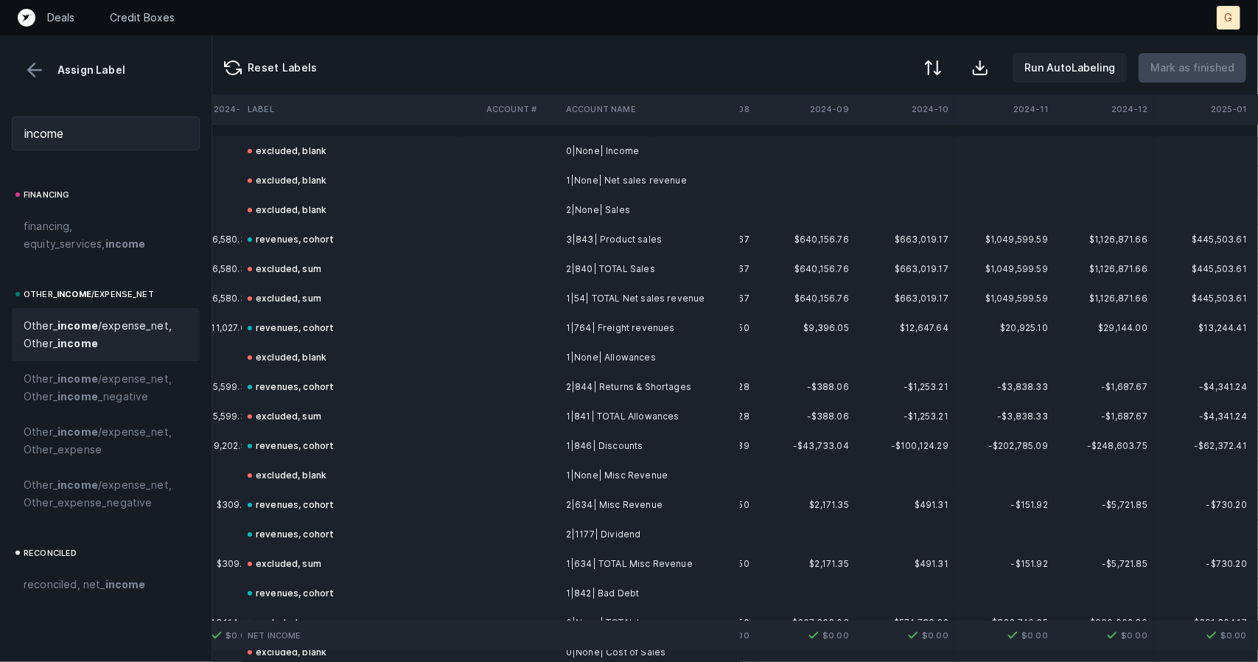
click at [39, 63] on button at bounding box center [35, 70] width 22 height 22
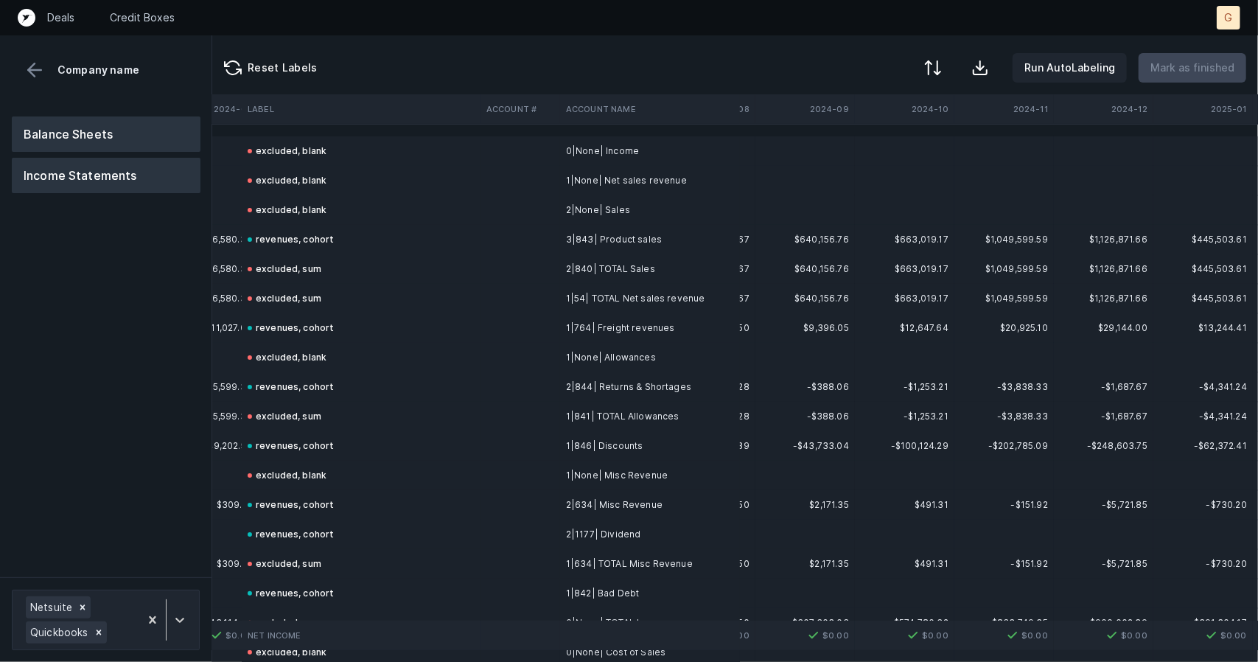
click at [123, 127] on button "Balance Sheets" at bounding box center [106, 133] width 189 height 35
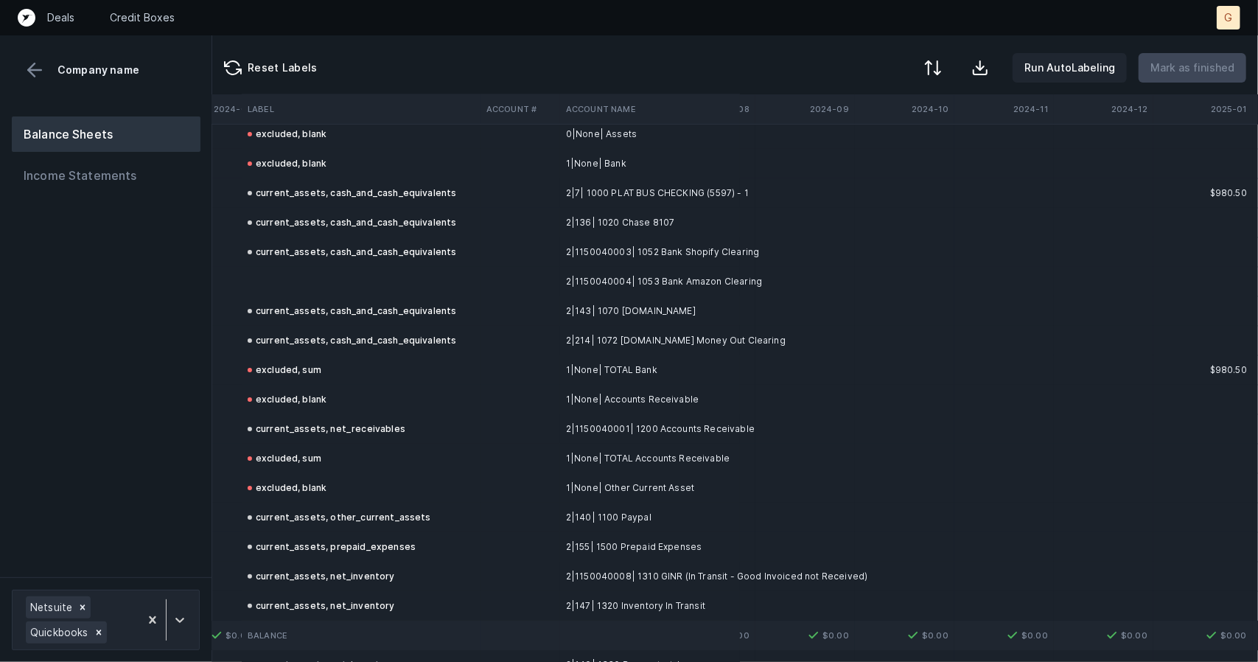
scroll to position [3813, 4068]
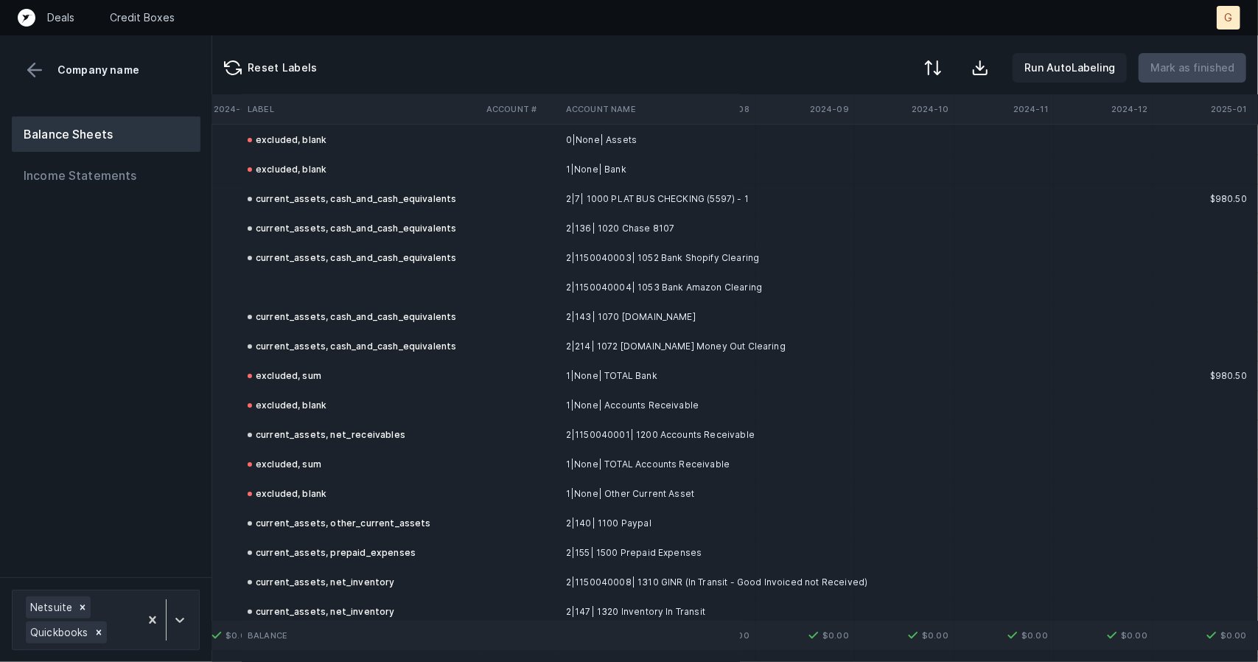
click at [294, 293] on td at bounding box center [361, 287] width 239 height 29
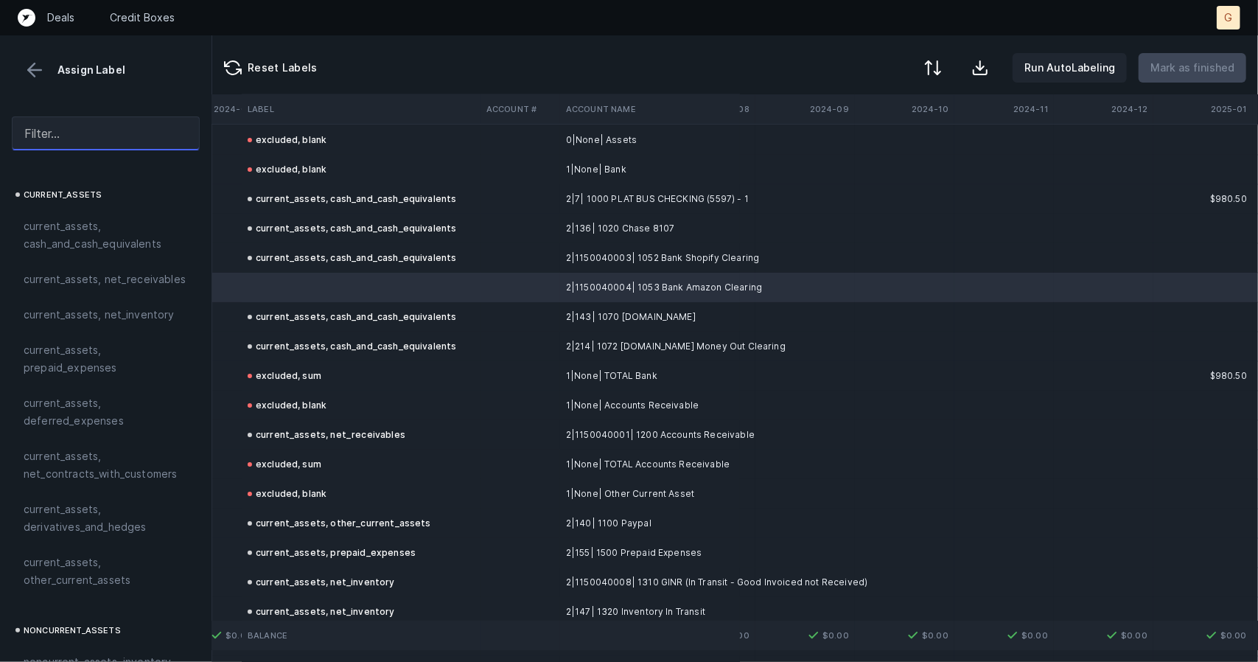
click at [107, 135] on input "text" at bounding box center [106, 133] width 188 height 34
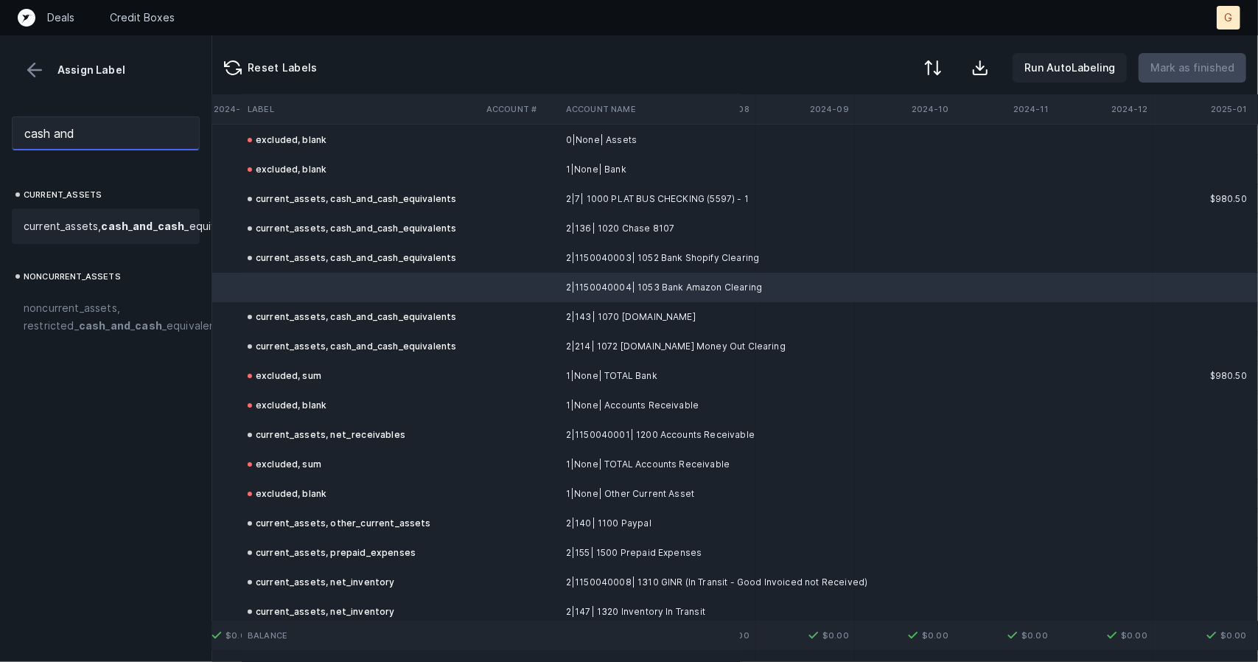
type input "cash and"
click at [109, 235] on span "current_assets, cash _ and _ cash _equivalents" at bounding box center [136, 226] width 224 height 18
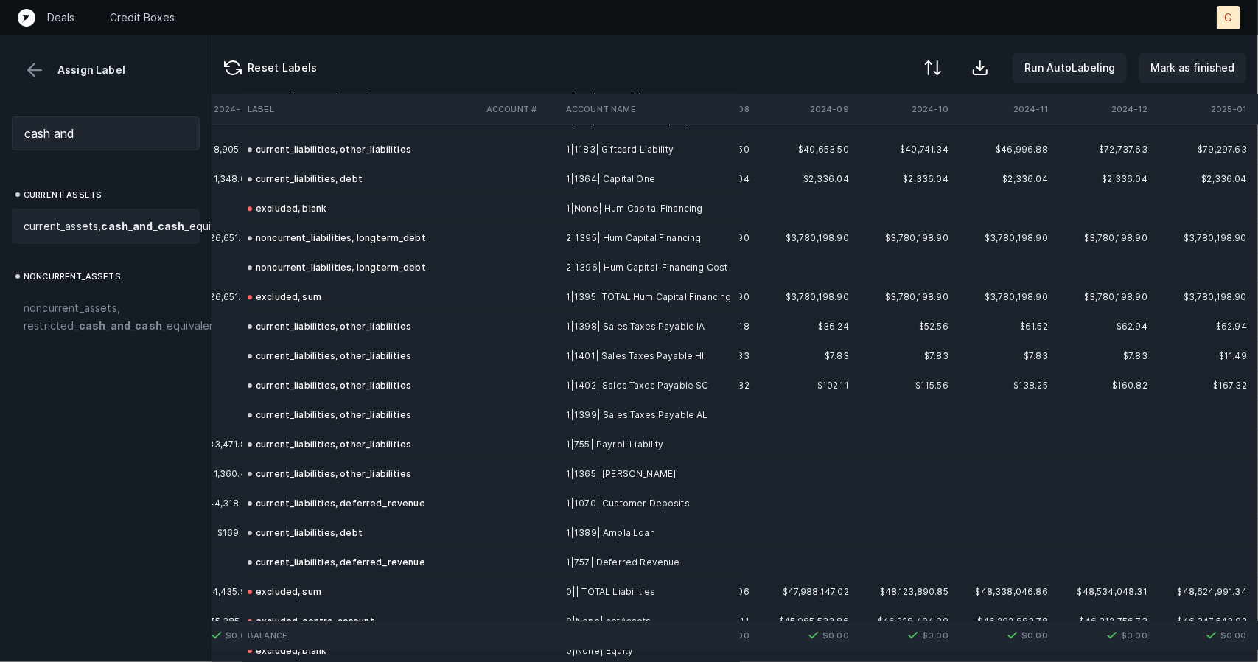
scroll to position [3061, 4068]
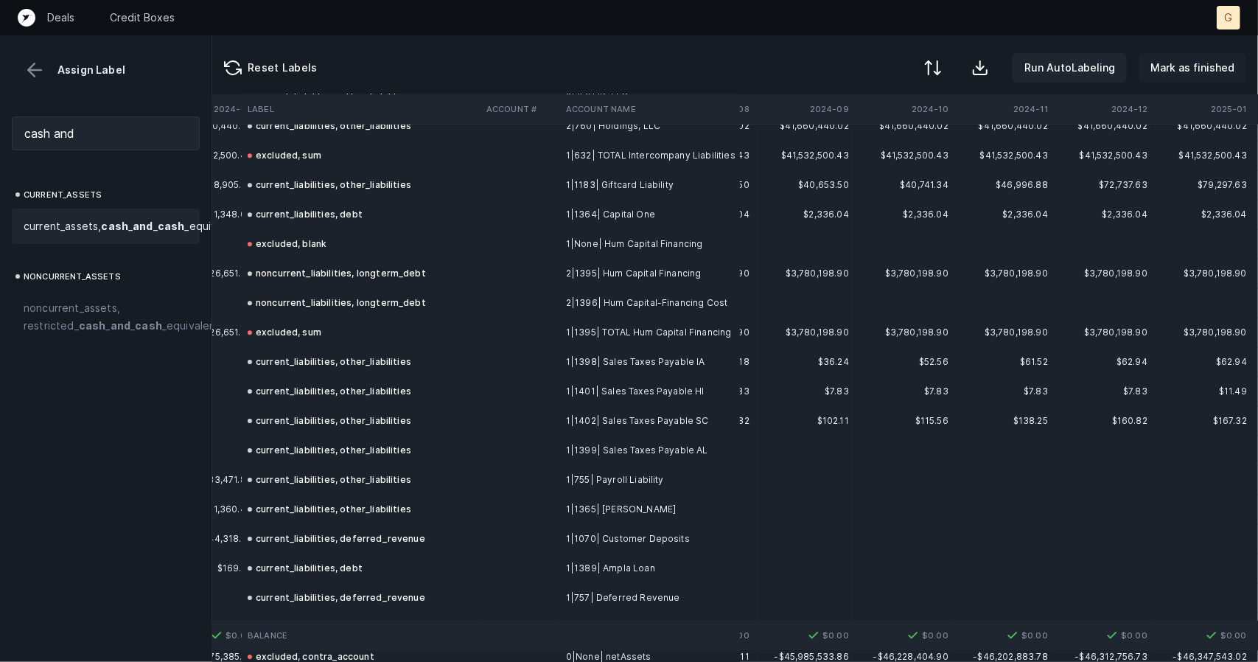
click at [1178, 57] on button "Mark as finished" at bounding box center [1193, 67] width 108 height 29
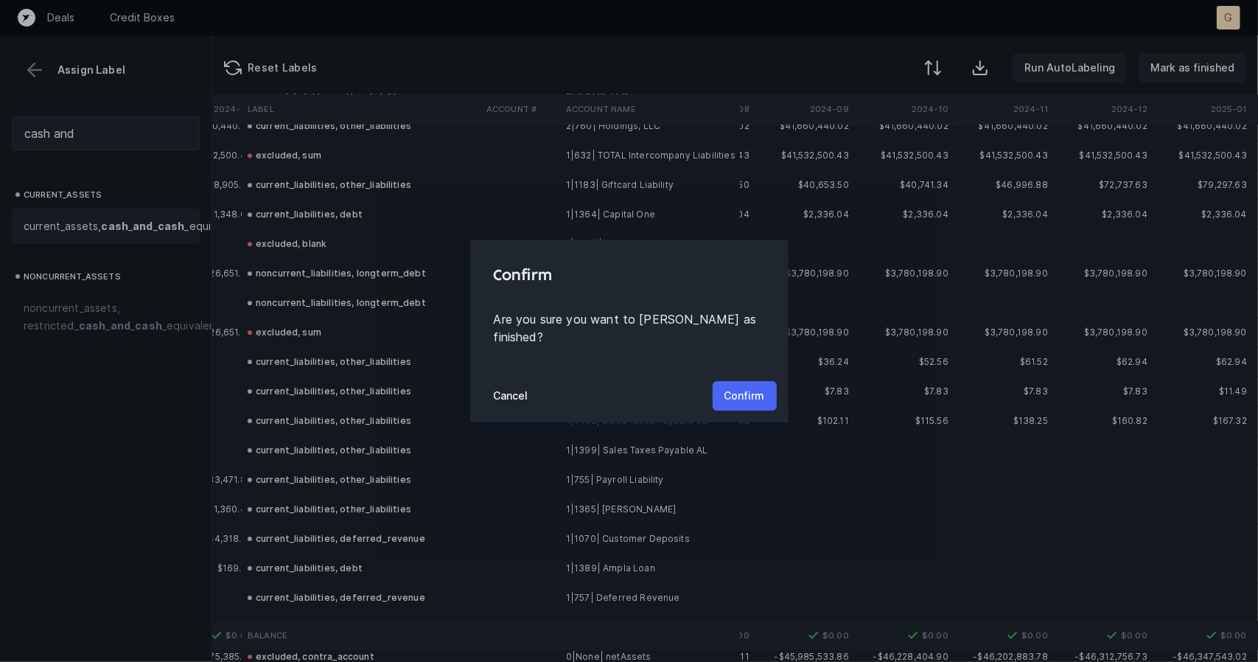
click at [769, 381] on button "Confirm" at bounding box center [745, 395] width 64 height 29
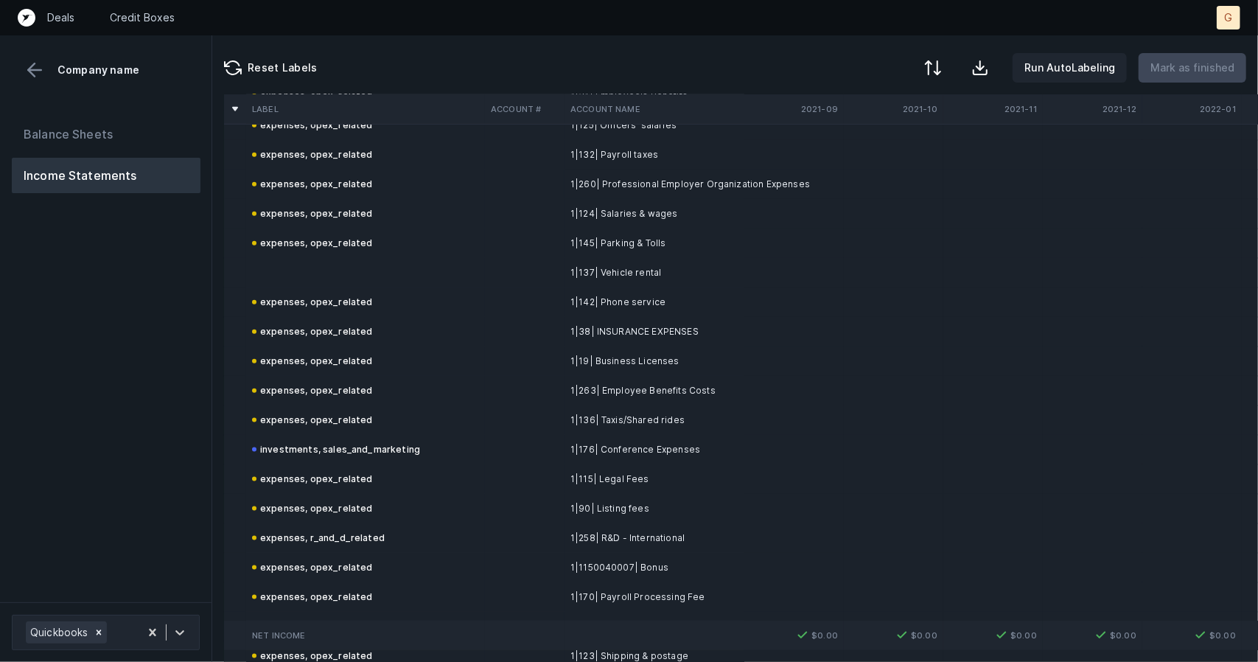
scroll to position [1115, 0]
click at [295, 284] on td at bounding box center [365, 273] width 239 height 29
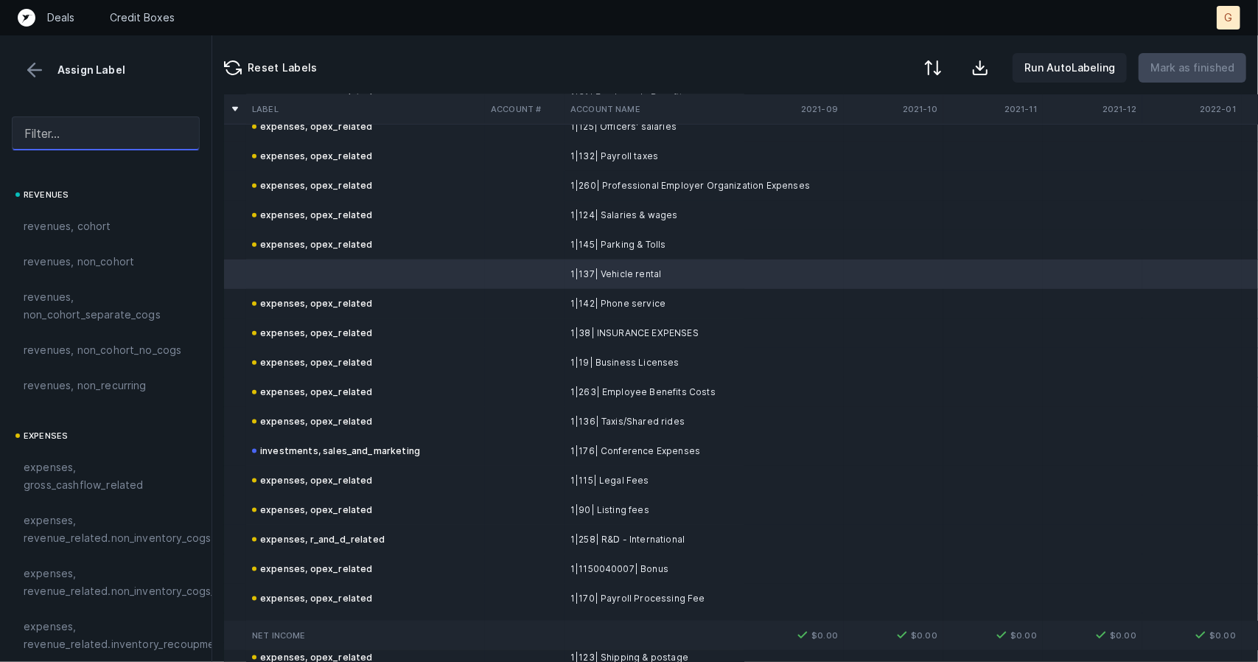
click at [136, 144] on input "text" at bounding box center [106, 133] width 188 height 34
type input "i"
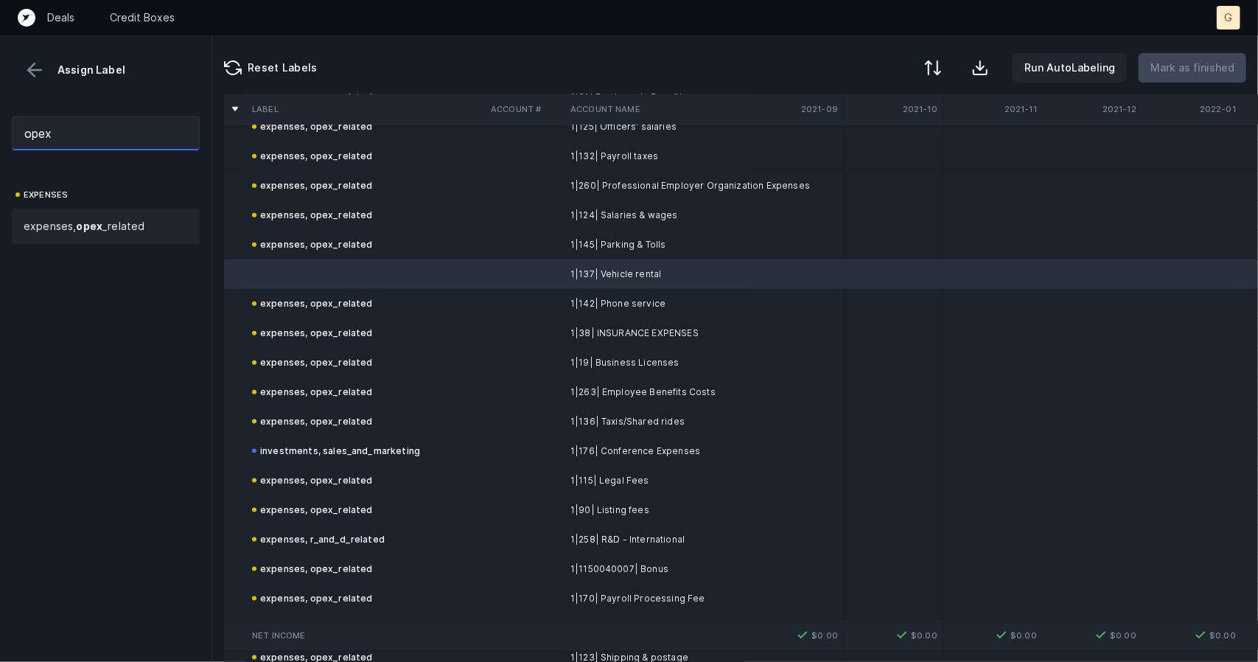
type input "opex"
click at [115, 223] on span "expenses, opex _related" at bounding box center [84, 226] width 121 height 18
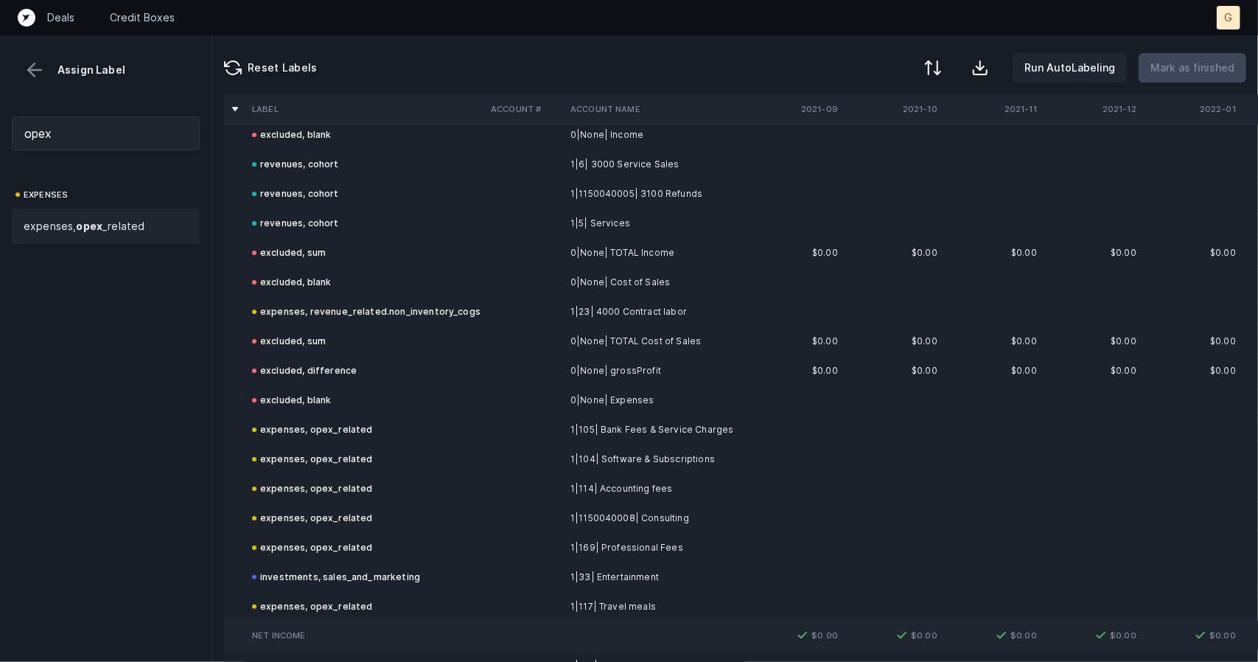
scroll to position [0, 0]
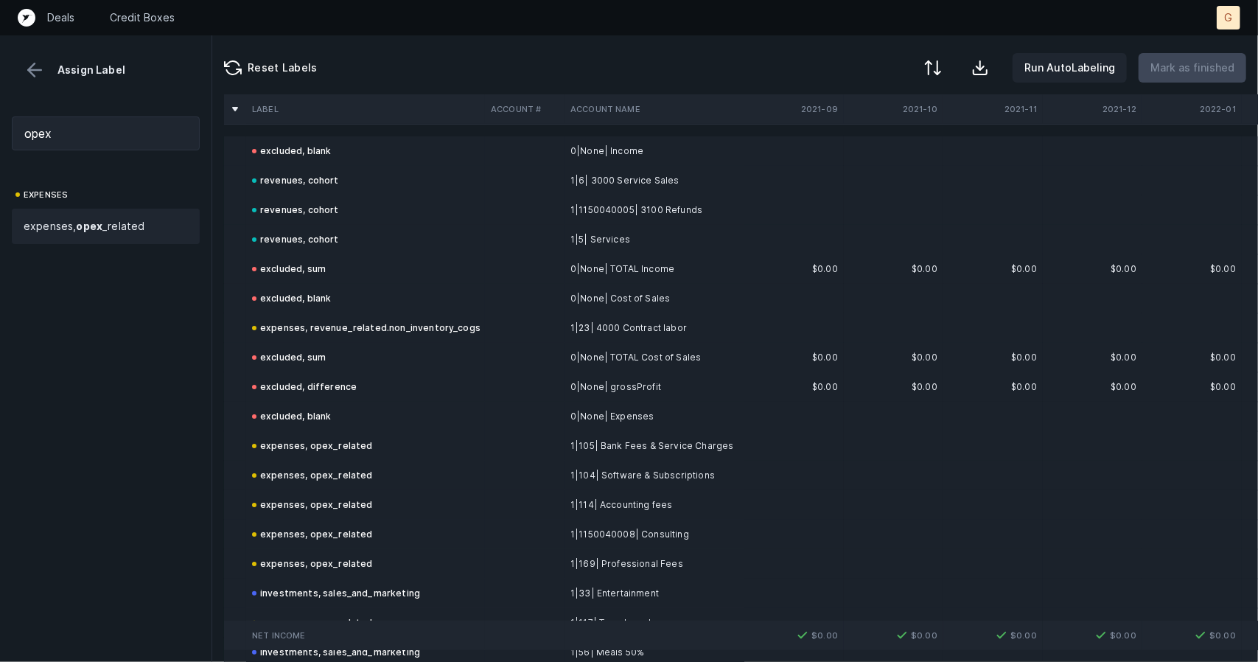
click at [60, 73] on div "Assign Label" at bounding box center [106, 70] width 188 height 22
click at [48, 69] on div "Assign Label" at bounding box center [106, 70] width 188 height 22
click at [46, 67] on div "Assign Label" at bounding box center [106, 70] width 188 height 22
click at [36, 67] on button at bounding box center [35, 70] width 22 height 22
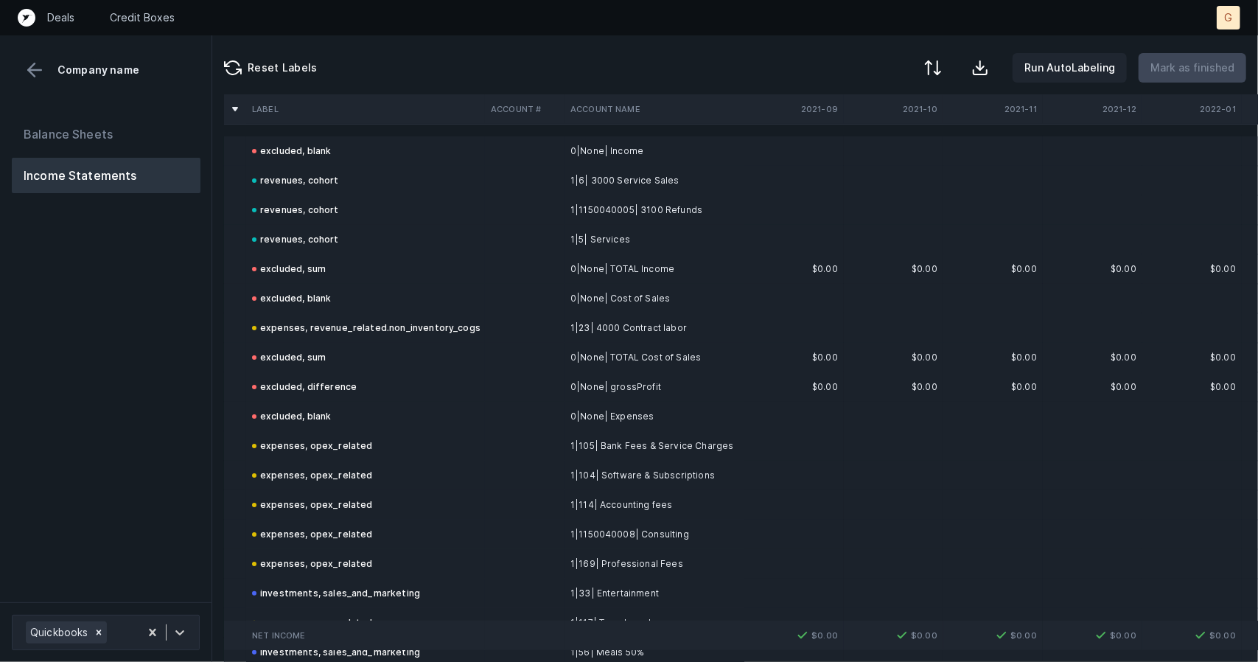
click at [89, 107] on div "Balance Sheets Income Statements" at bounding box center [106, 353] width 212 height 497
click at [96, 122] on button "Balance Sheets" at bounding box center [106, 133] width 189 height 35
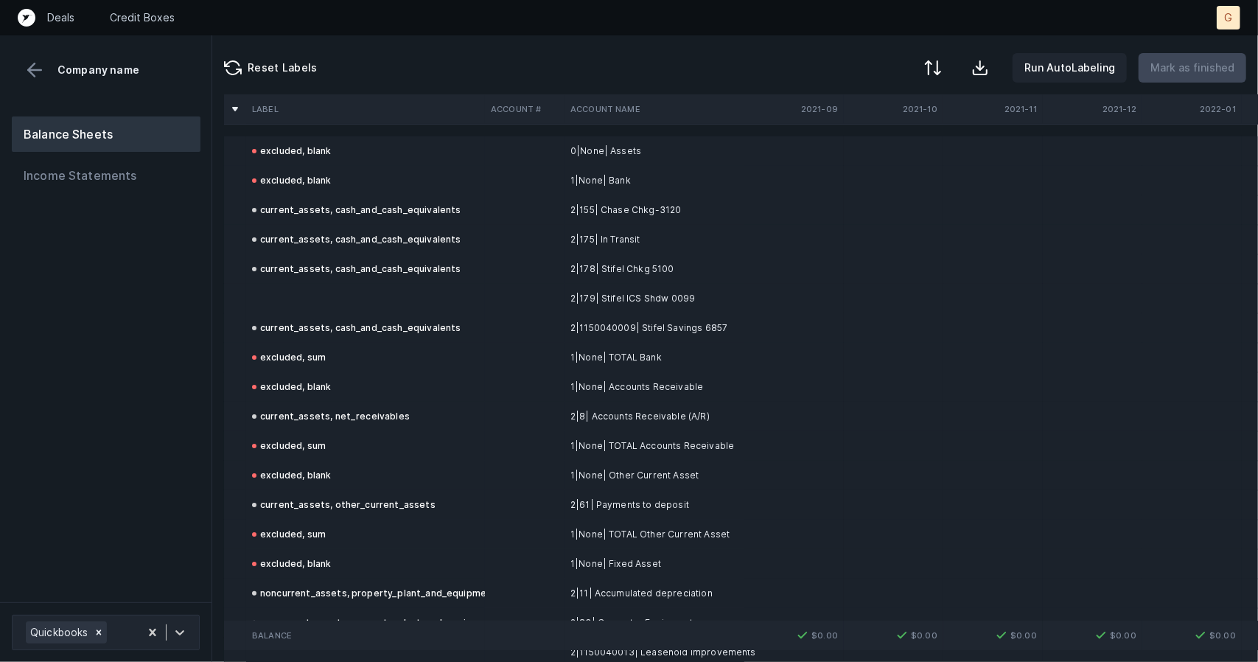
click at [335, 296] on td at bounding box center [365, 298] width 239 height 29
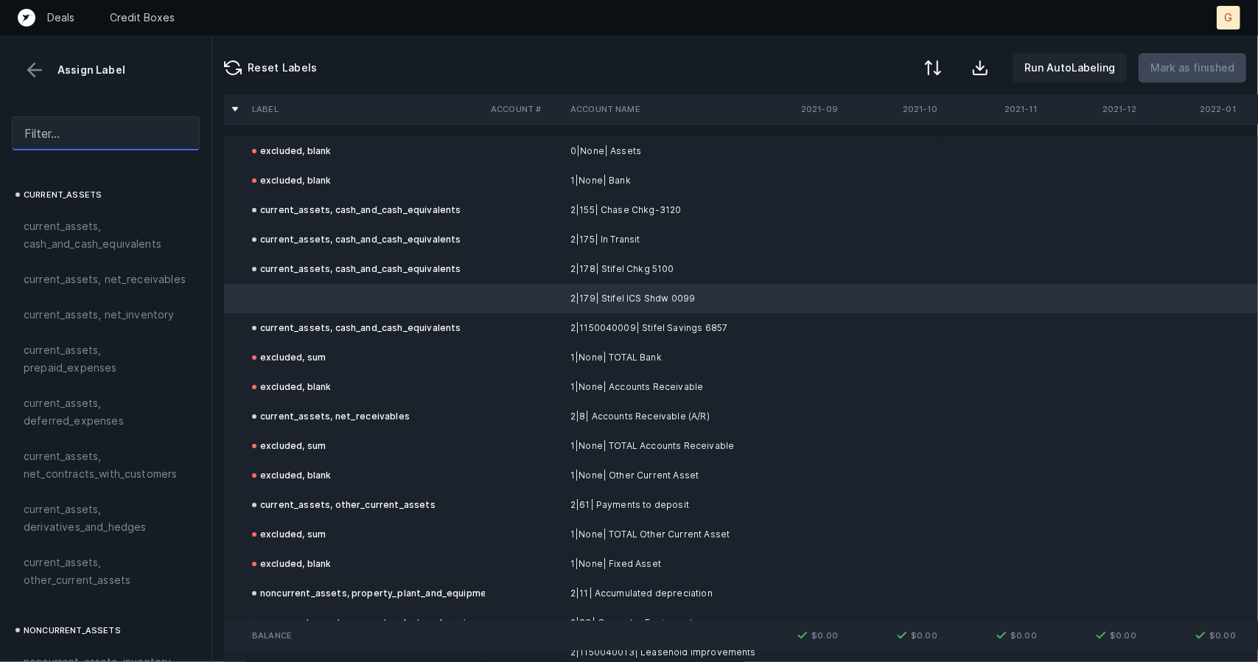
click at [105, 139] on input "text" at bounding box center [106, 133] width 188 height 34
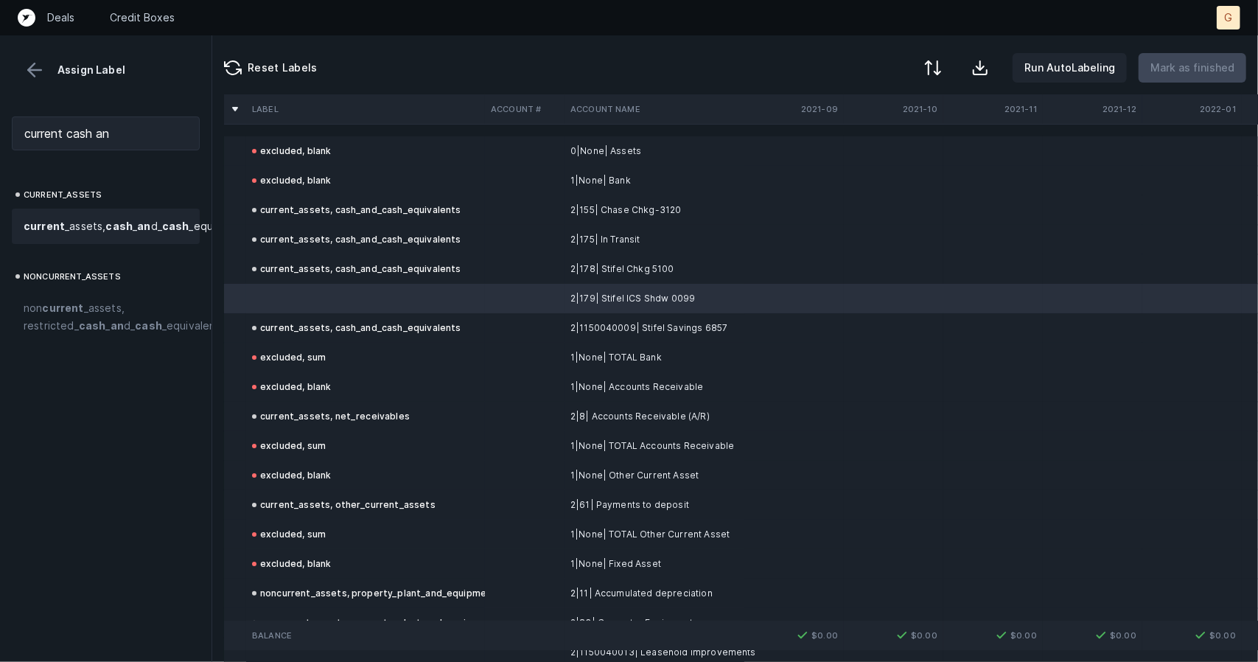
click at [69, 228] on span "current _assets, cash _ an d_ cash _equivalents" at bounding box center [138, 226] width 228 height 18
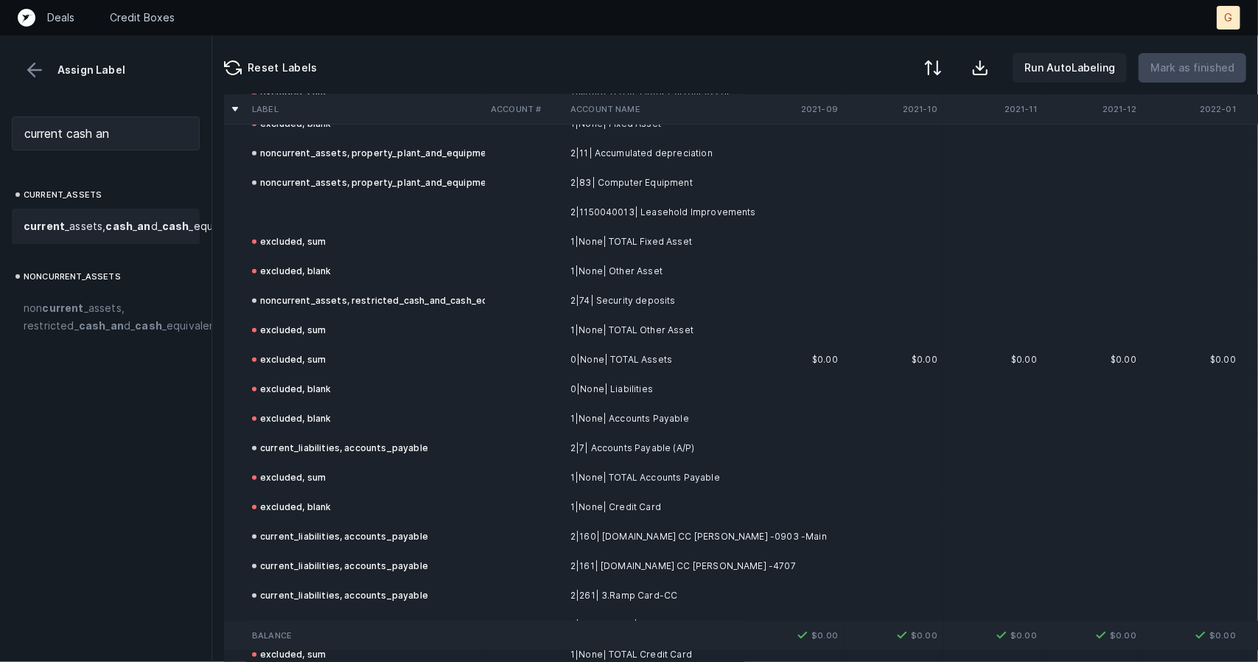
scroll to position [419, 0]
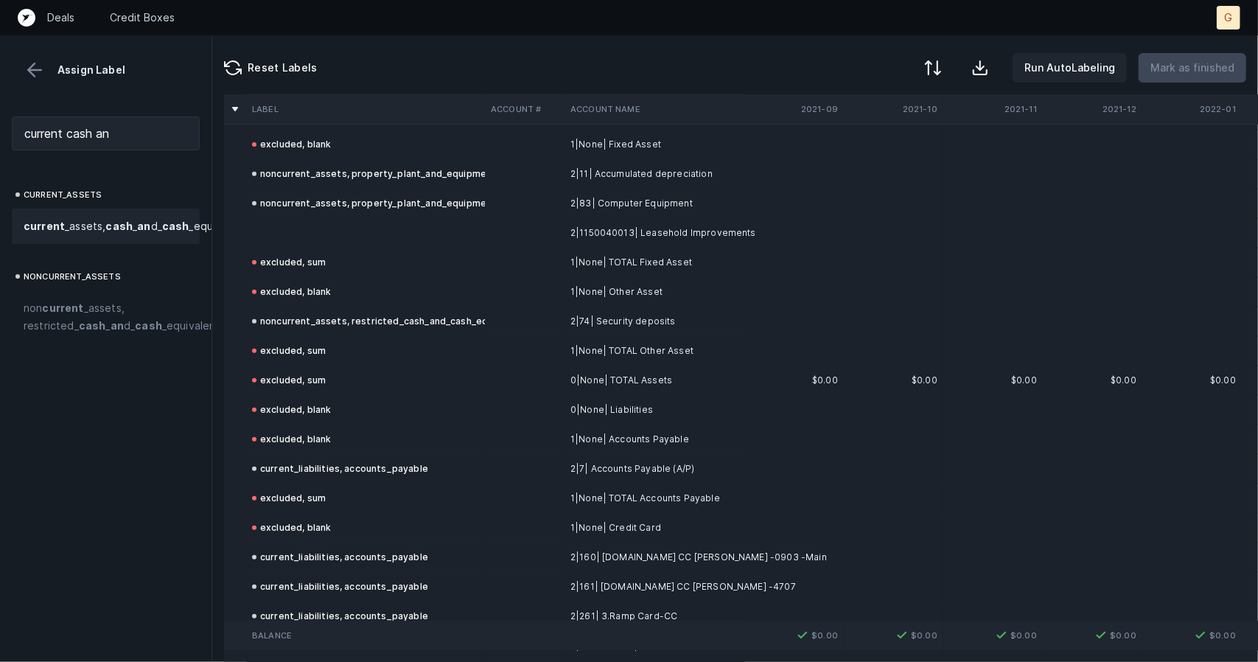
click at [290, 228] on td at bounding box center [365, 232] width 239 height 29
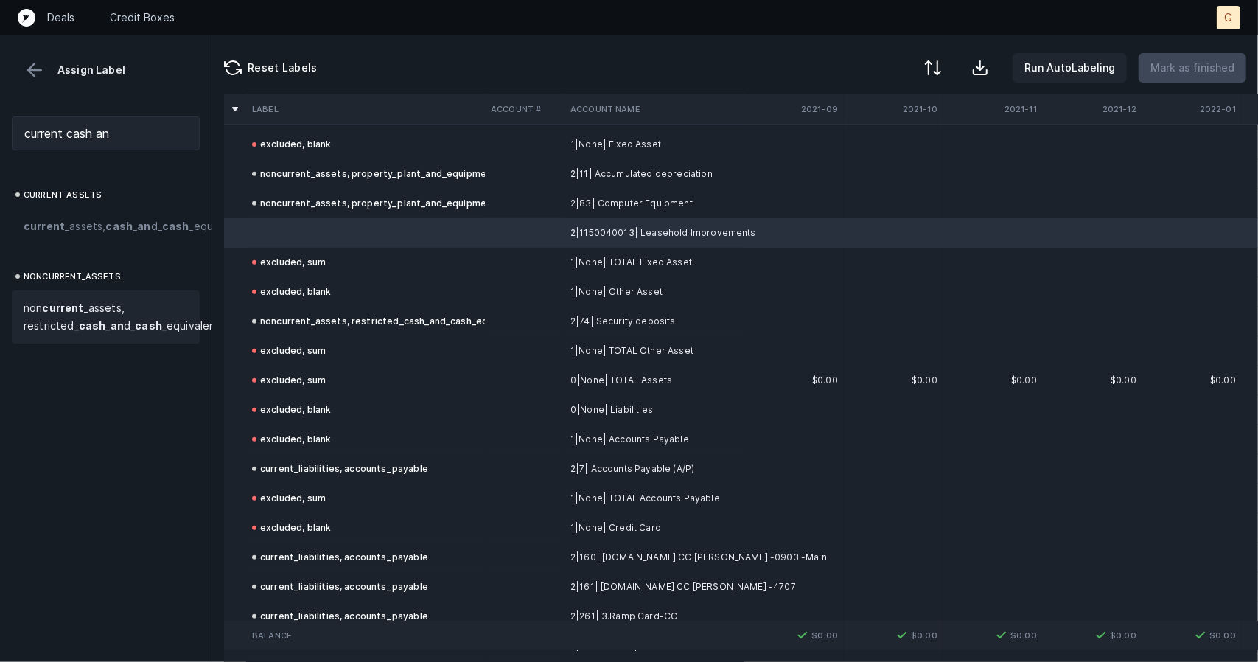
click at [79, 314] on strong "current" at bounding box center [62, 307] width 41 height 13
drag, startPoint x: 134, startPoint y: 143, endPoint x: 0, endPoint y: 101, distance: 140.5
click at [0, 101] on div "Assign Label current cash an current_assets current _assets, cash _ an d_ cash …" at bounding box center [106, 348] width 212 height 626
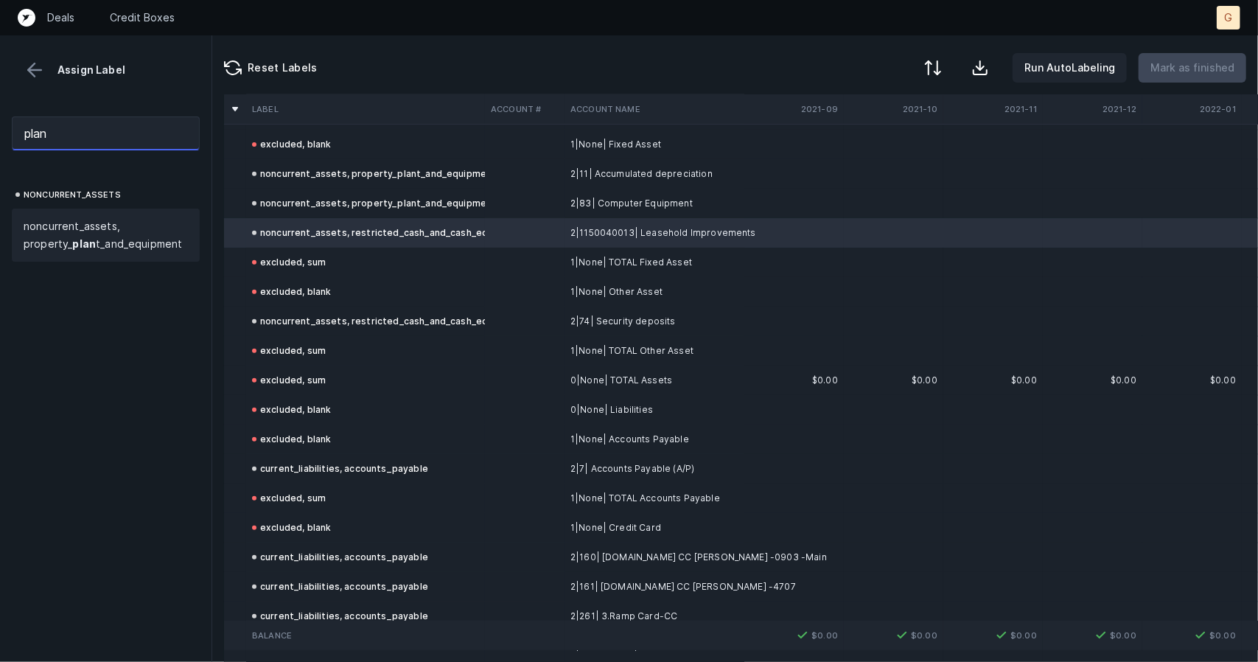
type input "plan"
click at [74, 248] on strong "plan" at bounding box center [84, 243] width 24 height 13
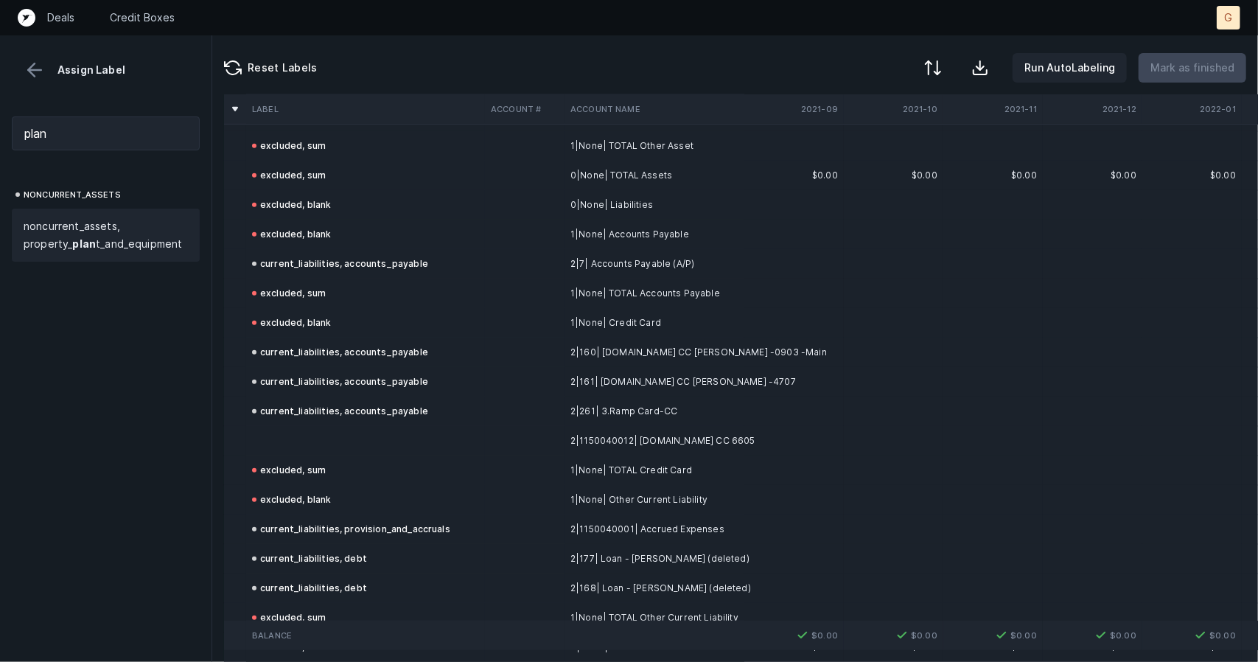
scroll to position [626, 0]
click at [291, 460] on div "excluded, sum" at bounding box center [289, 469] width 74 height 18
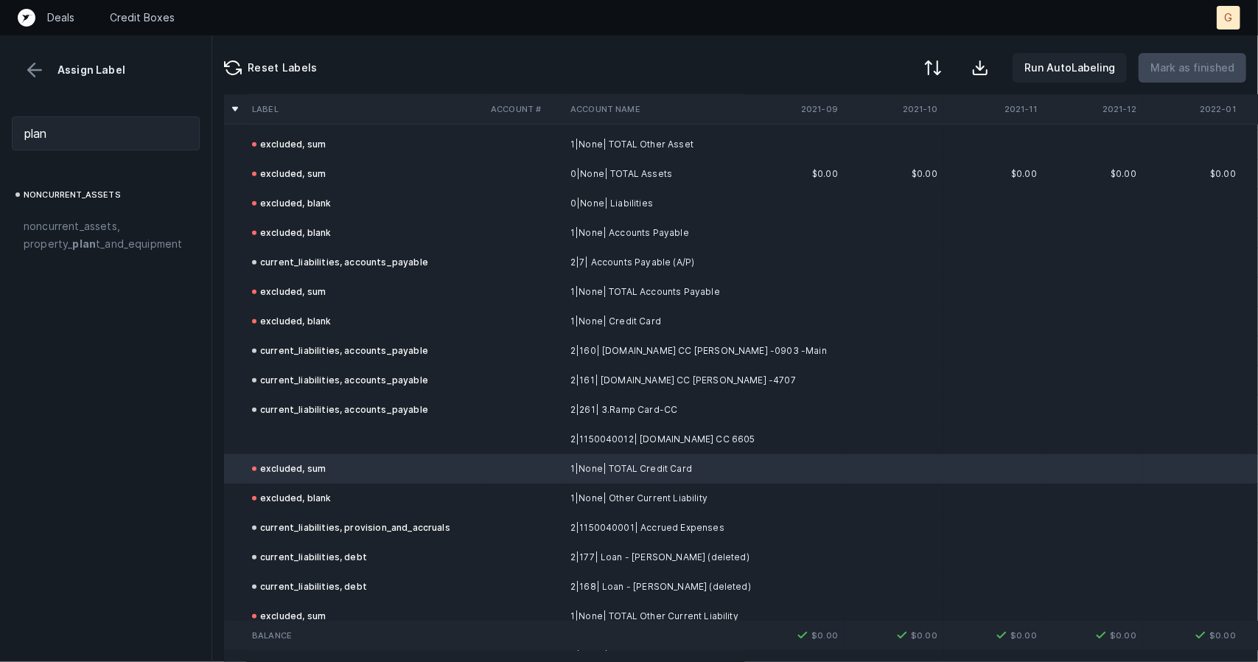
click at [276, 430] on td at bounding box center [365, 438] width 239 height 29
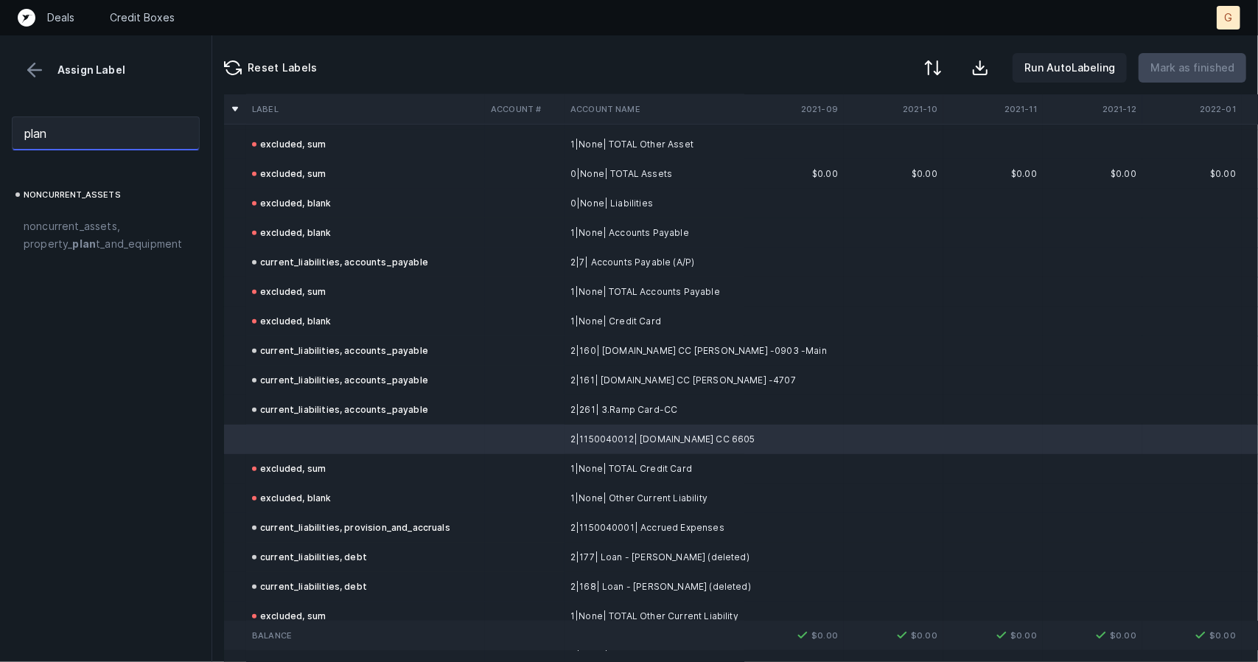
drag, startPoint x: 74, startPoint y: 120, endPoint x: 0, endPoint y: 100, distance: 76.3
click at [0, 100] on div "Assign Label plan noncurrent_assets noncurrent_assets, property_ plan t_and_equ…" at bounding box center [106, 348] width 212 height 626
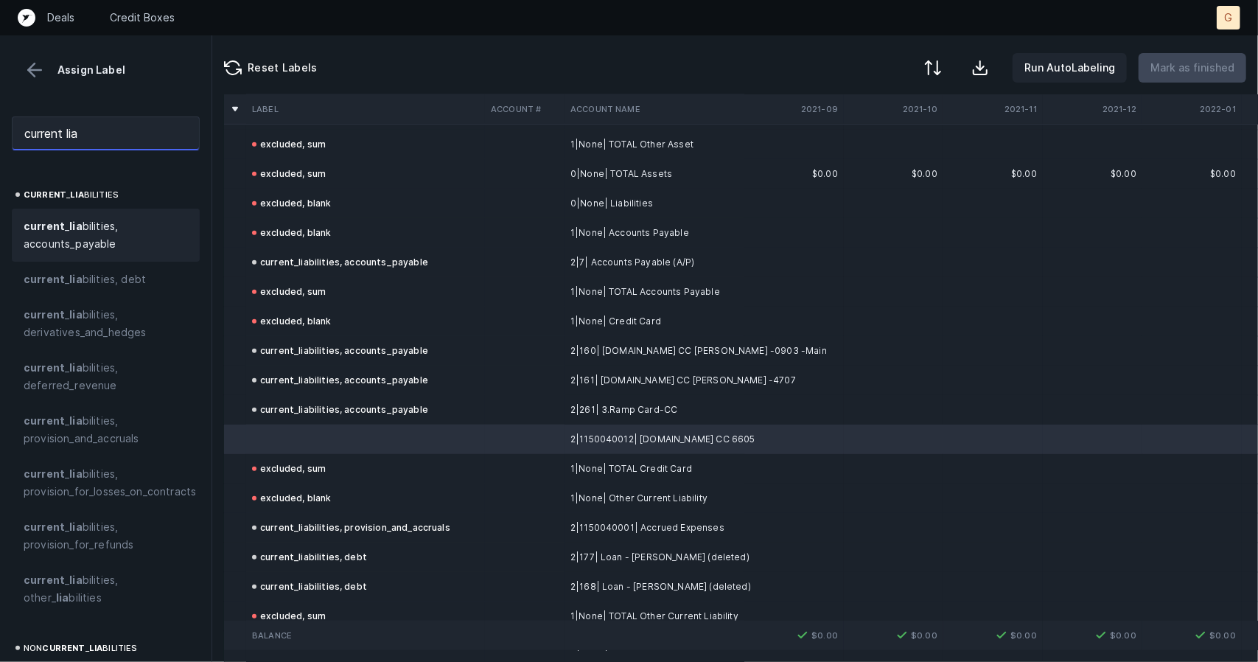
type input "current lia"
click at [69, 242] on span "current _ lia bilities, accounts_payable" at bounding box center [106, 234] width 164 height 35
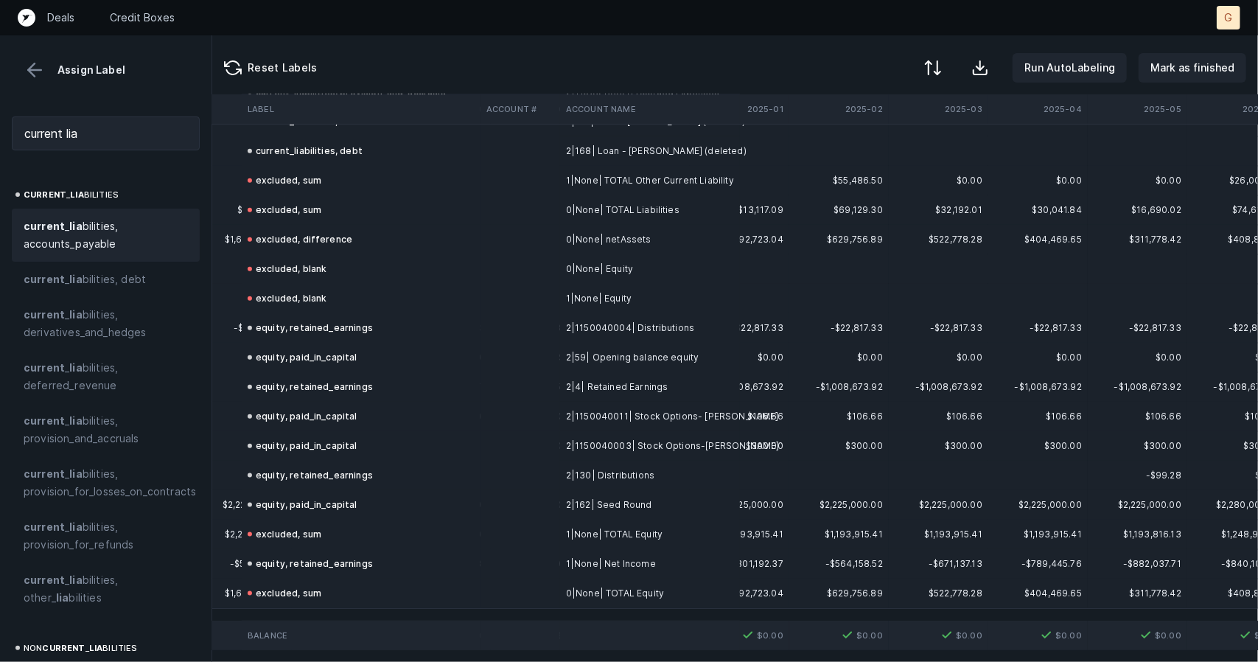
scroll to position [1071, 4273]
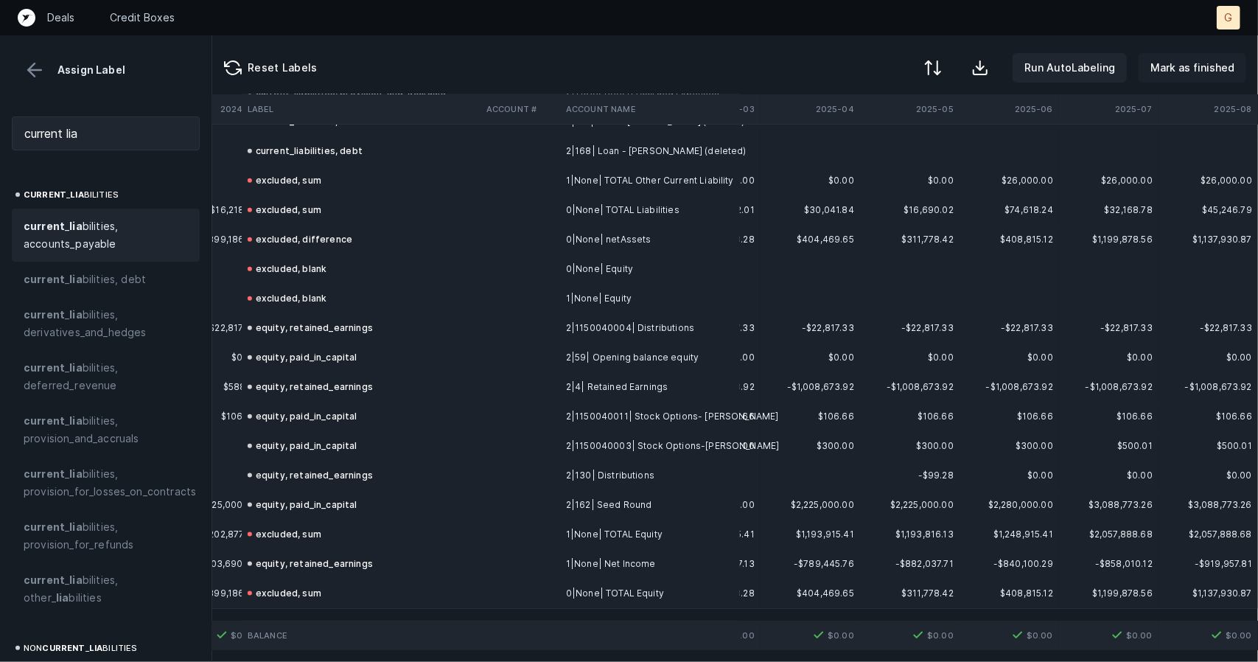
click at [1203, 67] on p "Mark as finished" at bounding box center [1192, 68] width 84 height 18
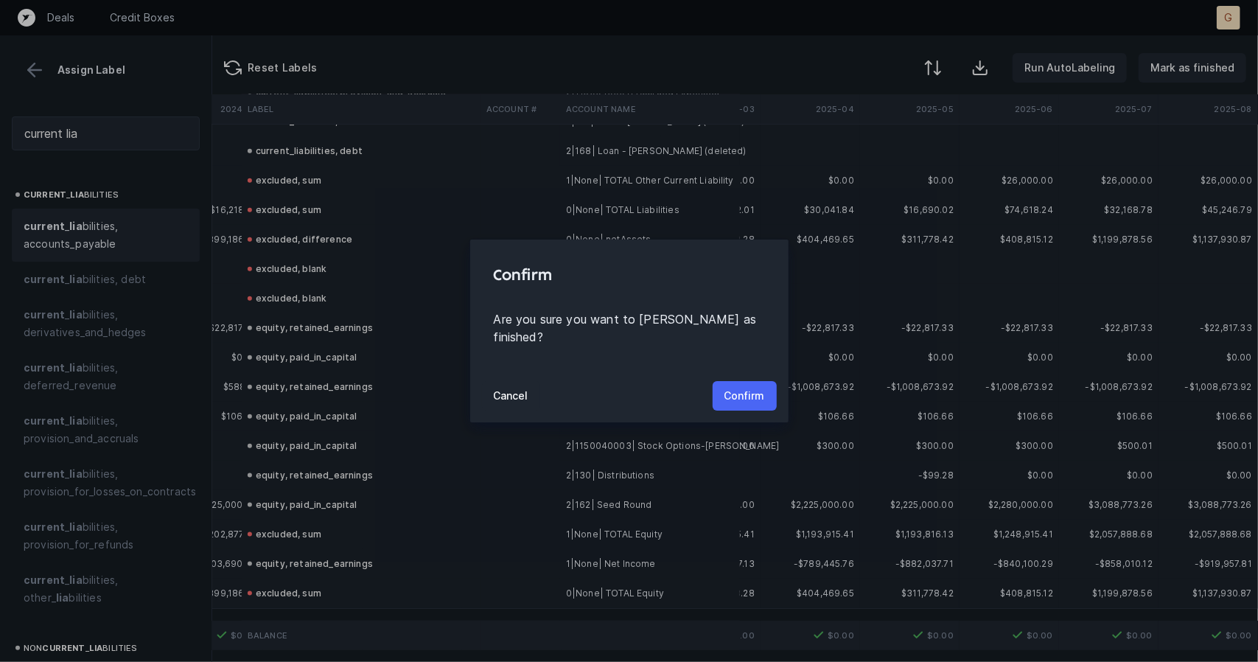
click at [738, 393] on p "Confirm" at bounding box center [744, 396] width 41 height 18
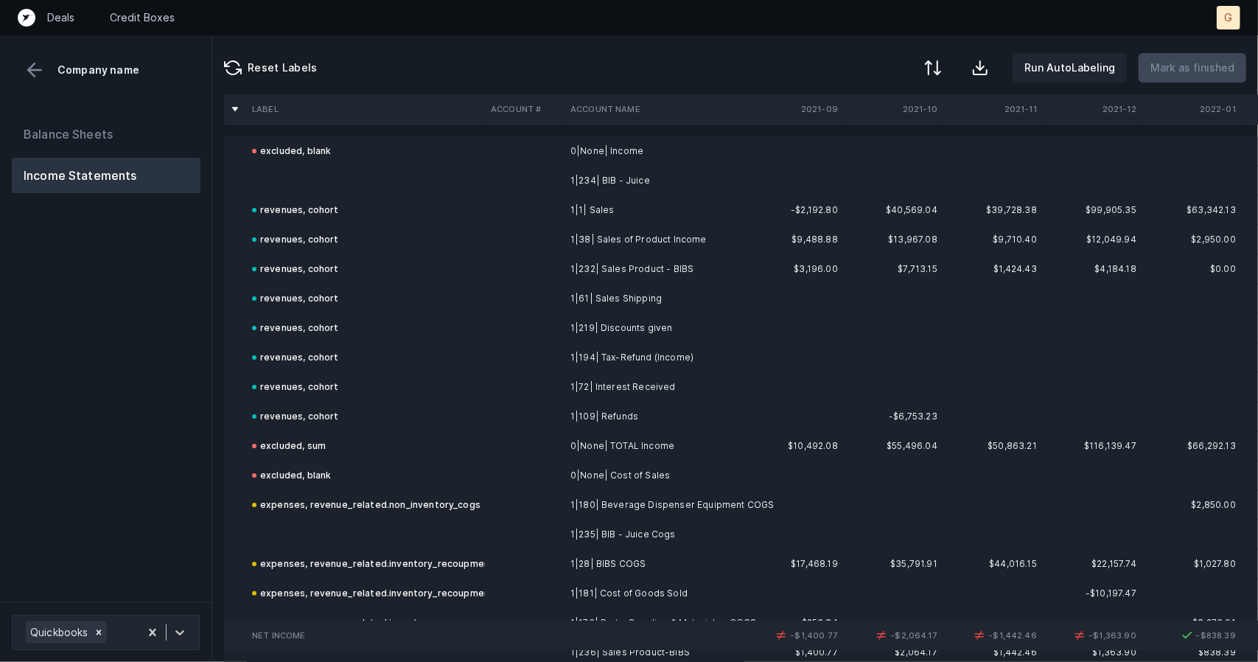
click at [293, 182] on td at bounding box center [365, 180] width 239 height 29
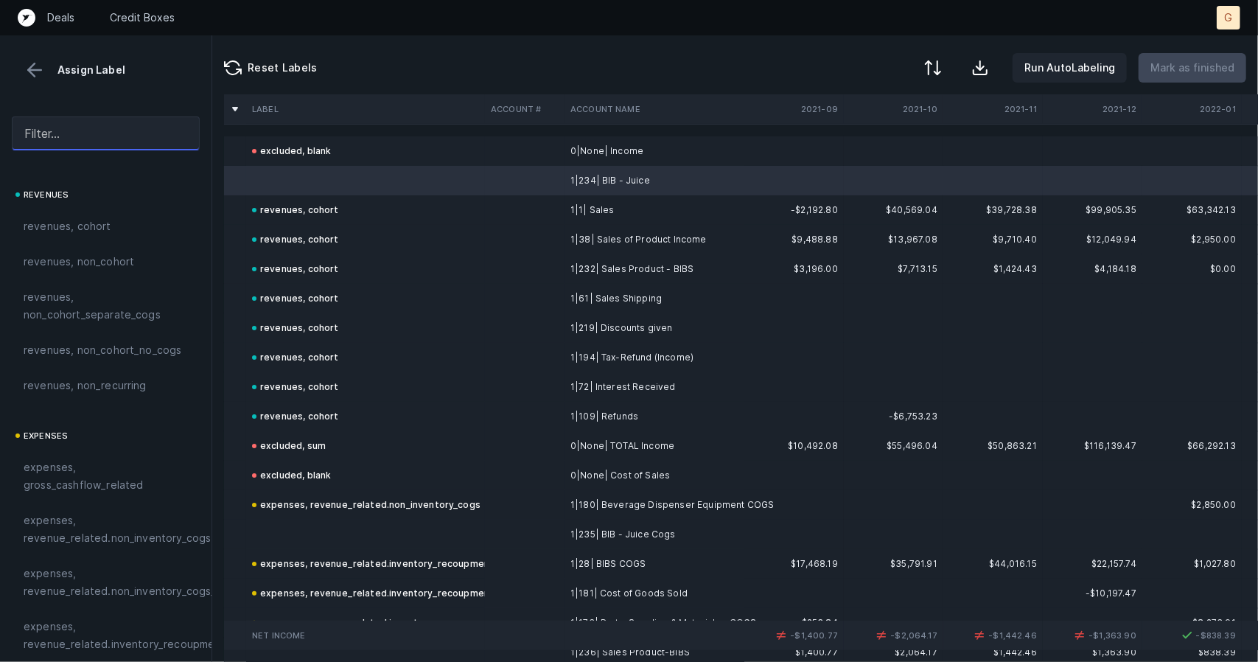
click at [108, 143] on input "text" at bounding box center [106, 133] width 188 height 34
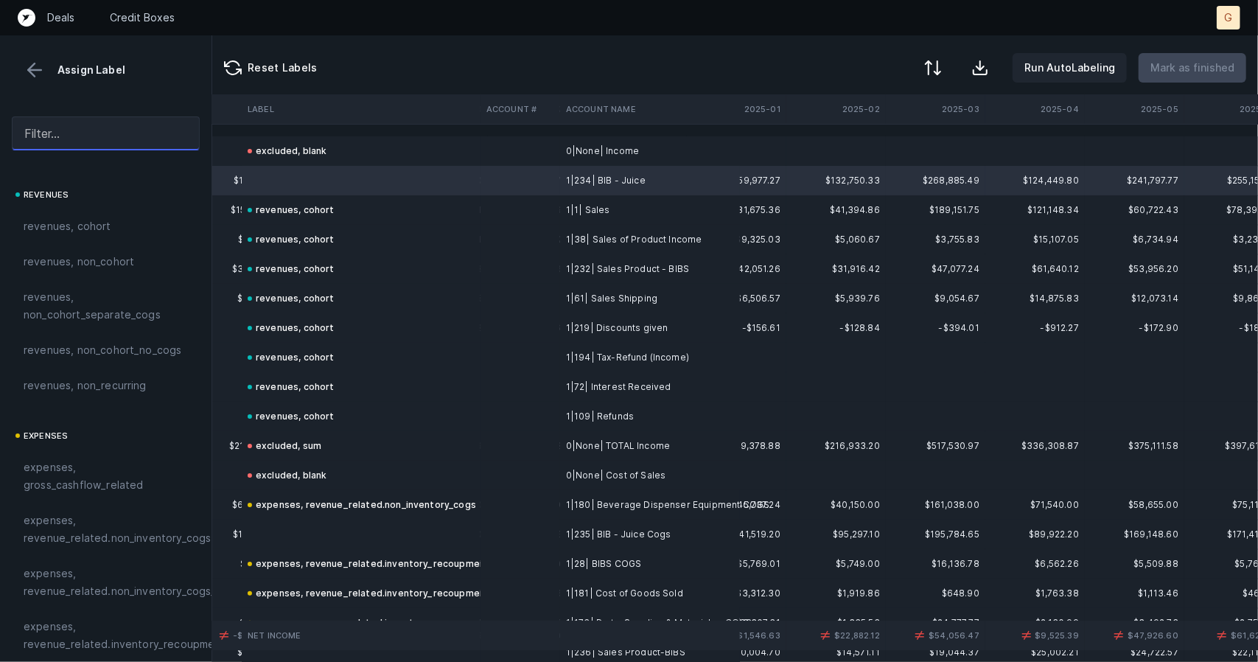
scroll to position [0, 4273]
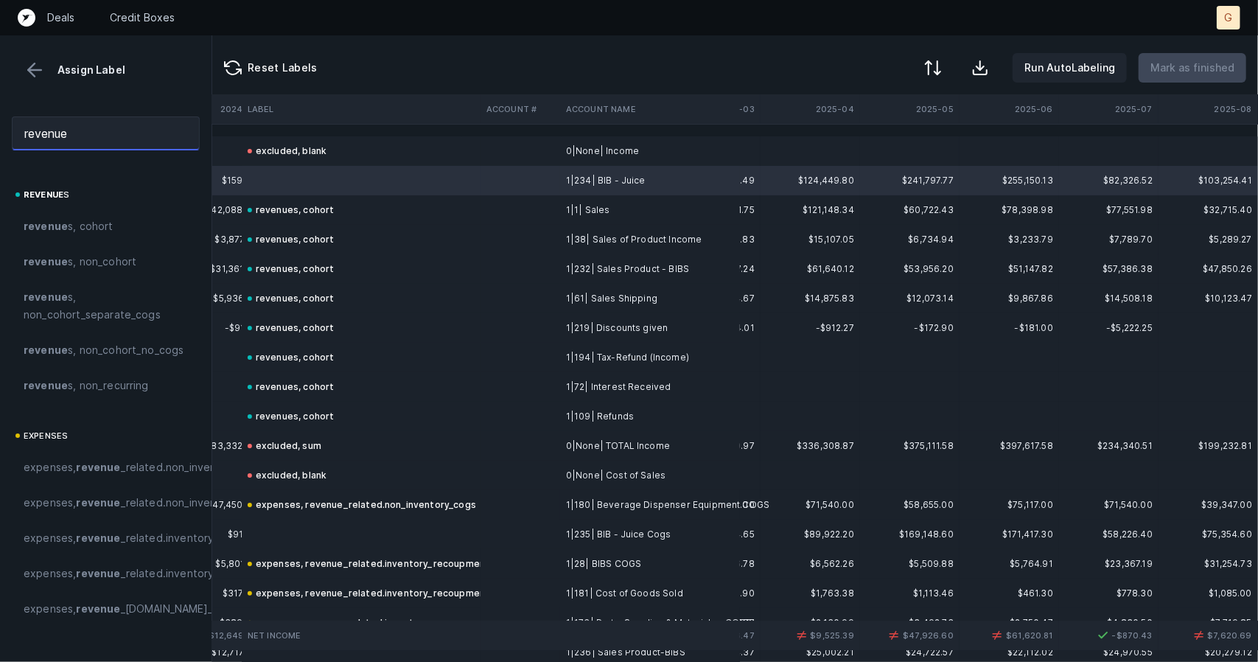
type input "revenue"
click at [264, 172] on td at bounding box center [361, 180] width 239 height 29
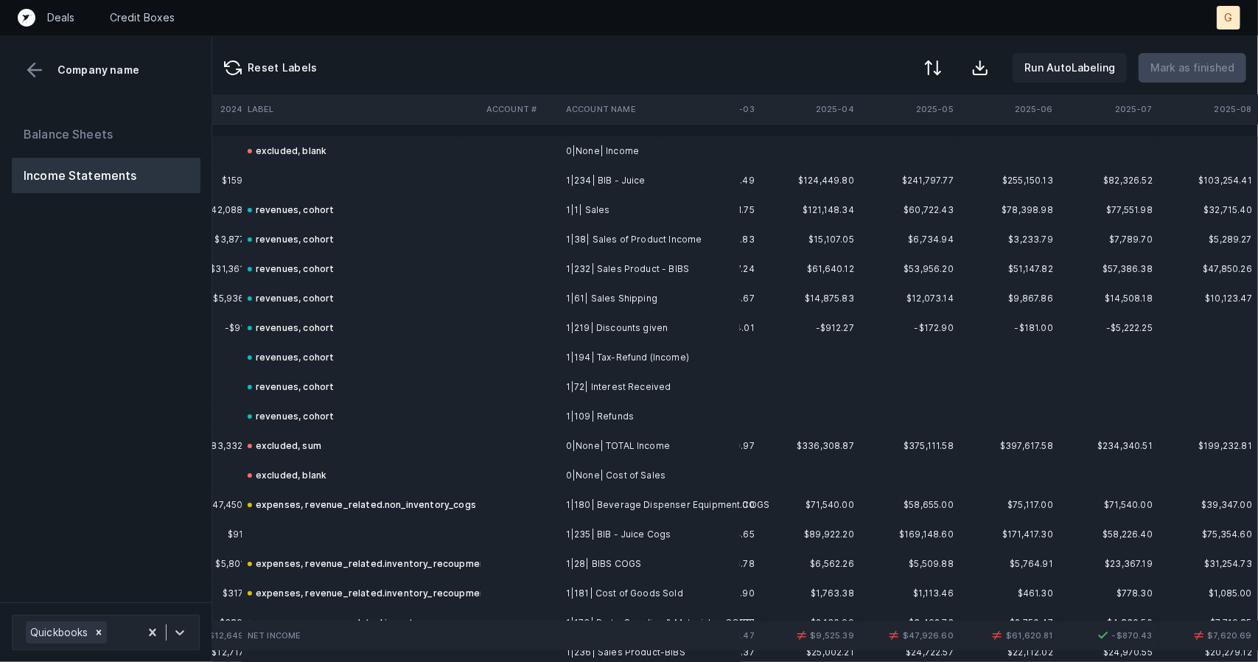
click at [288, 178] on td at bounding box center [361, 180] width 239 height 29
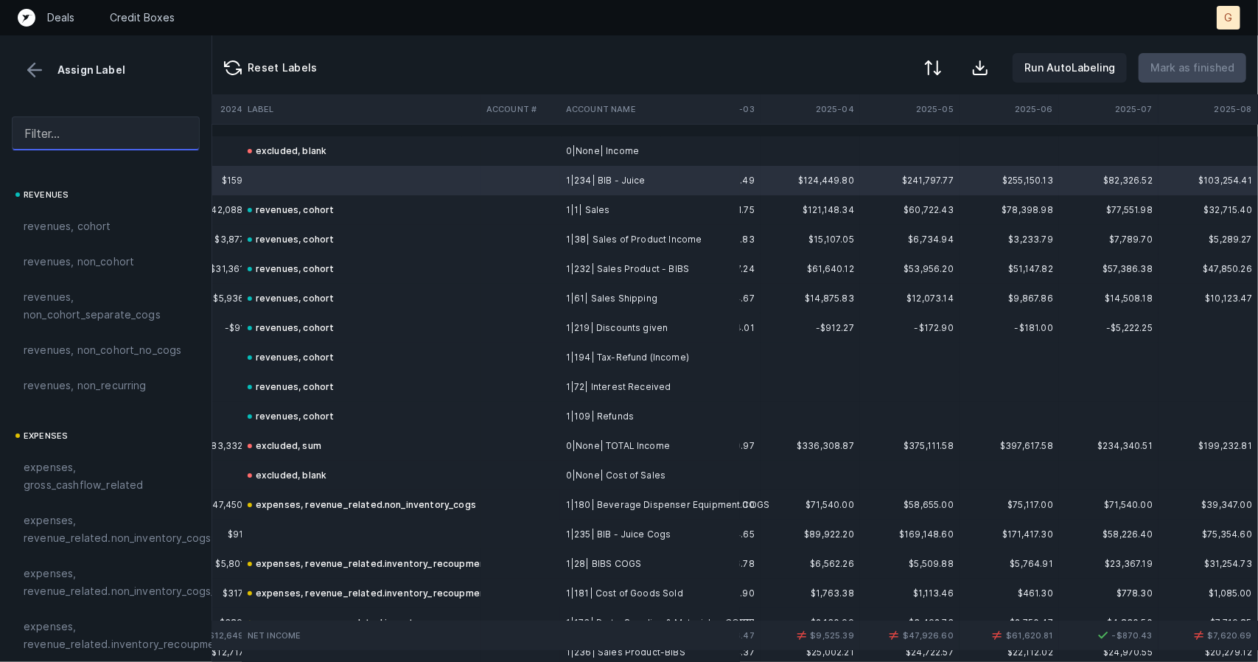
click at [119, 133] on input "text" at bounding box center [106, 133] width 188 height 34
click at [102, 216] on div "revenues, cohort" at bounding box center [106, 226] width 188 height 35
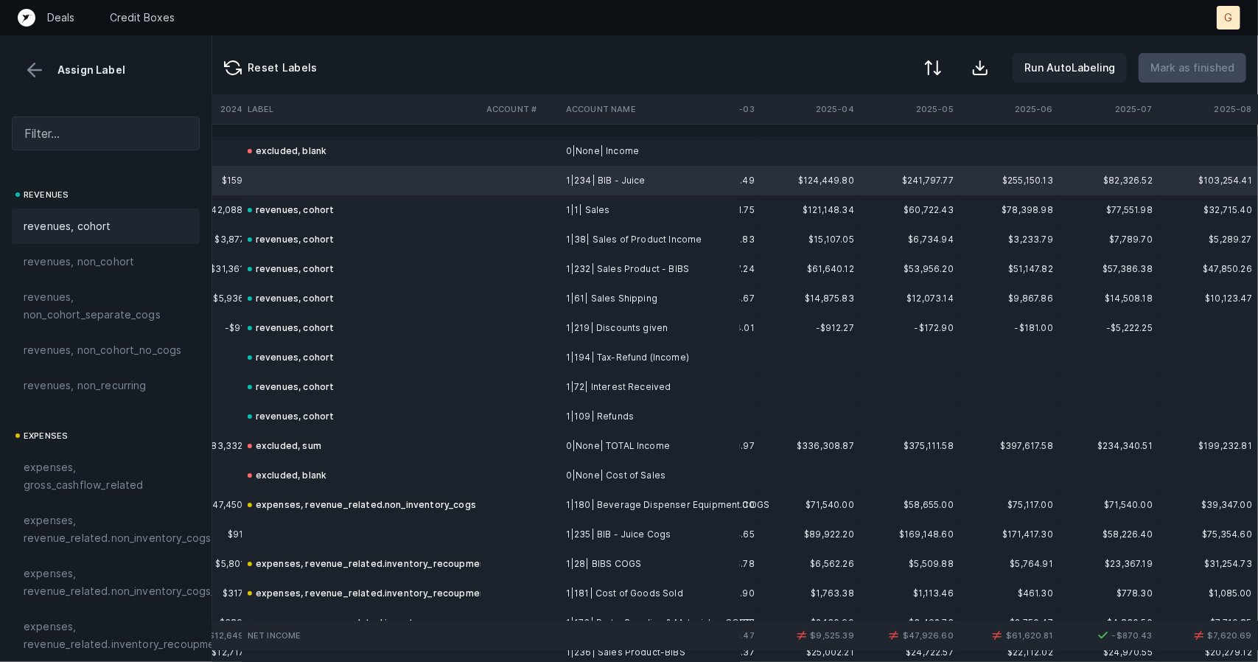
click at [102, 216] on div "revenues, cohort" at bounding box center [106, 226] width 188 height 35
click at [97, 219] on span "revenues, cohort" at bounding box center [68, 226] width 88 height 18
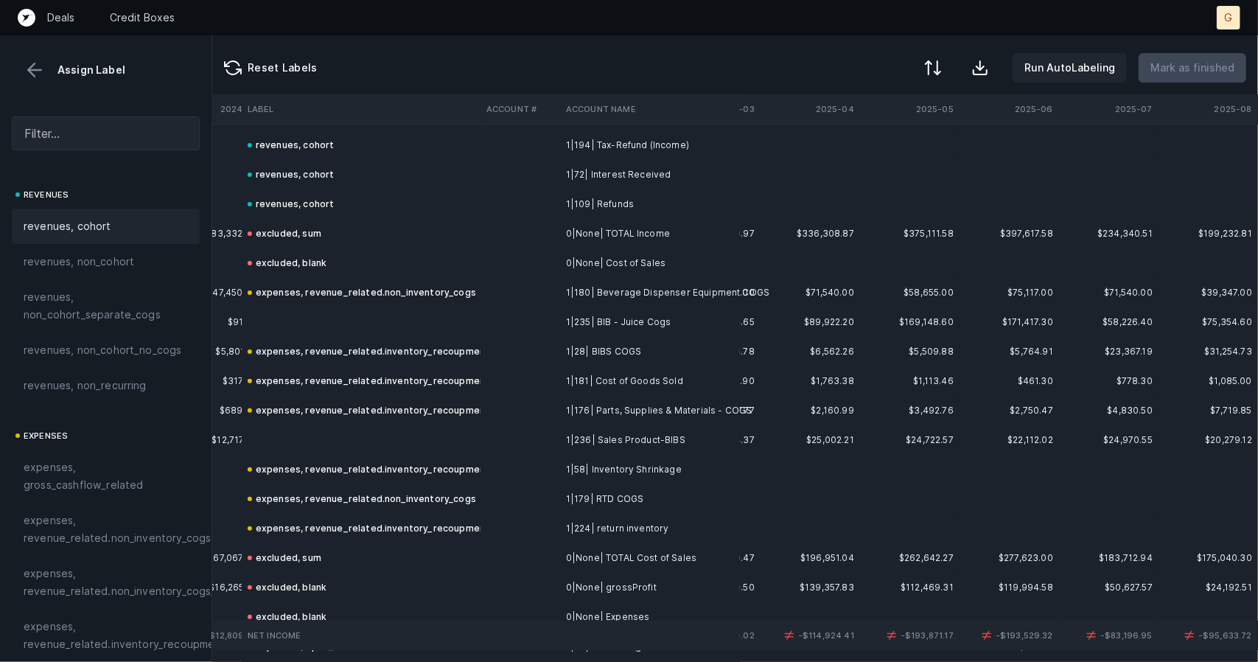
scroll to position [214, 4273]
click at [276, 317] on td at bounding box center [361, 320] width 239 height 29
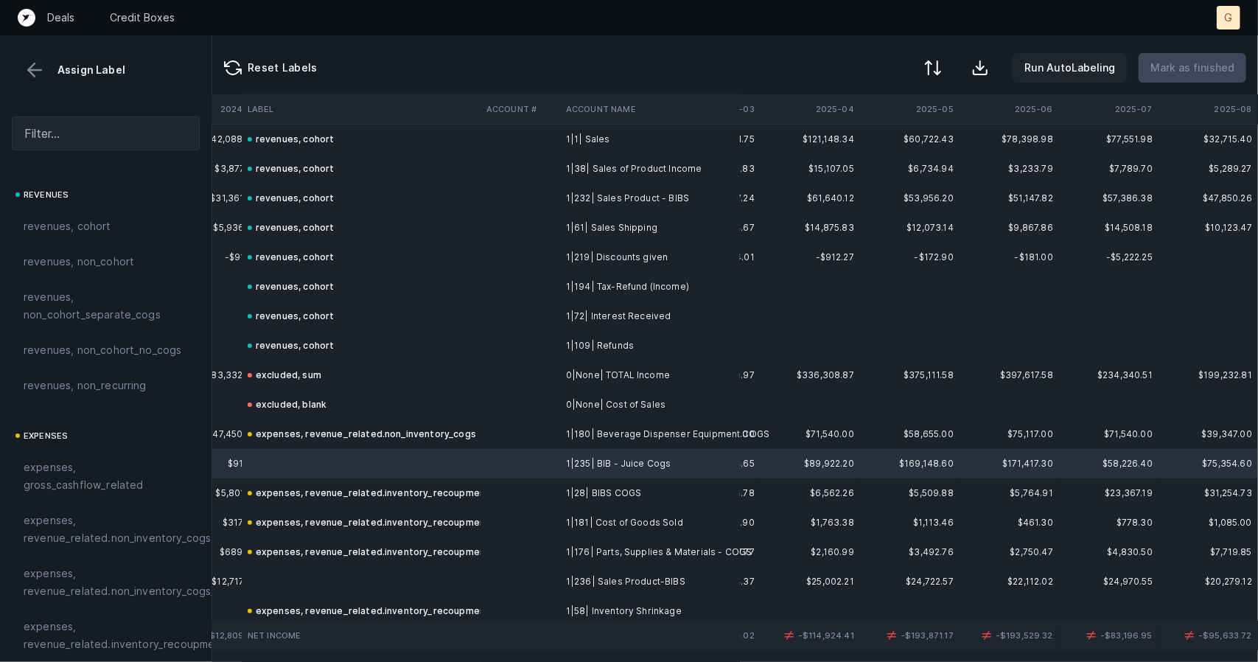
scroll to position [77, 4273]
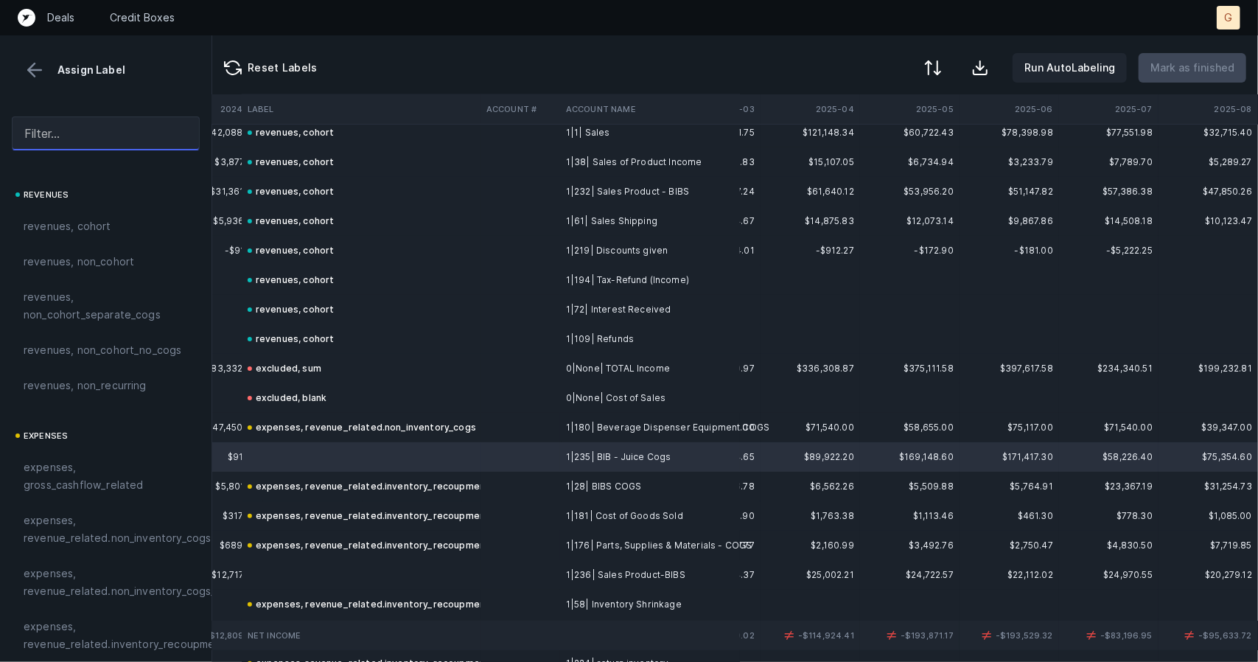
click at [110, 137] on input "text" at bounding box center [106, 133] width 188 height 34
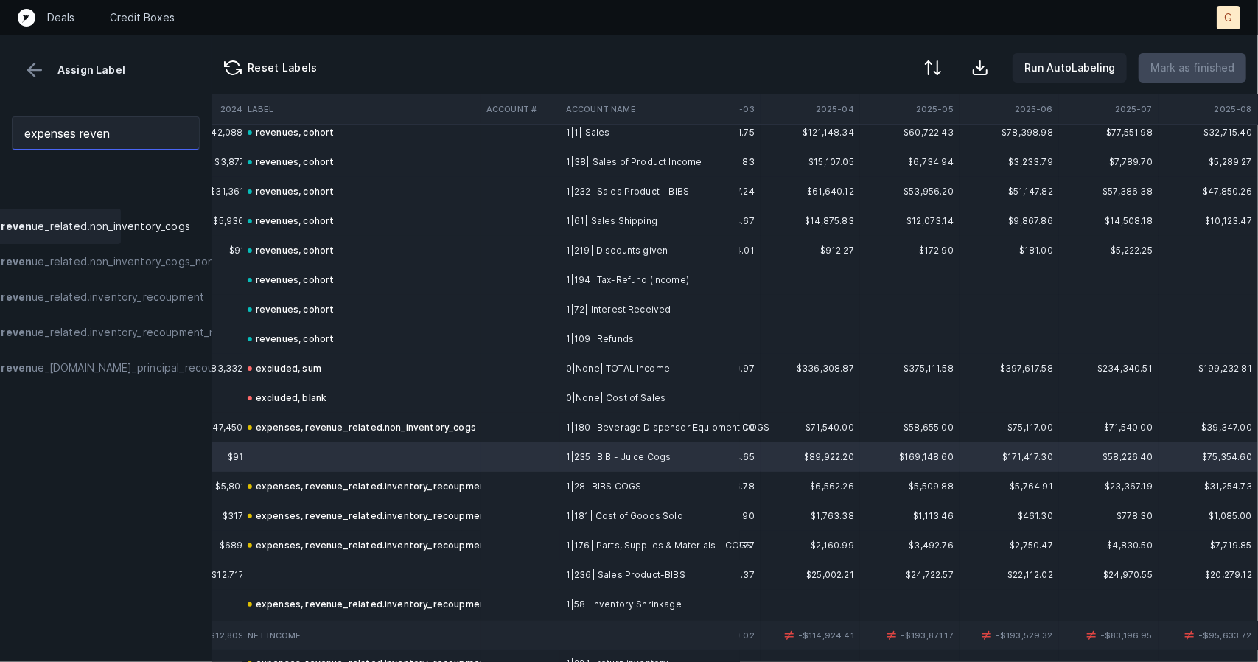
scroll to position [0, 80]
type input "expenses reven"
click at [86, 235] on span "expenses , reven ue_related.non_inventory_cogs" at bounding box center [66, 226] width 245 height 18
click at [104, 306] on span "expenses , reven ue_related.inventory_recoupment" at bounding box center [73, 297] width 259 height 18
click at [96, 244] on div "expenses , reven ue_related.non_inventory_cogs" at bounding box center [26, 226] width 188 height 35
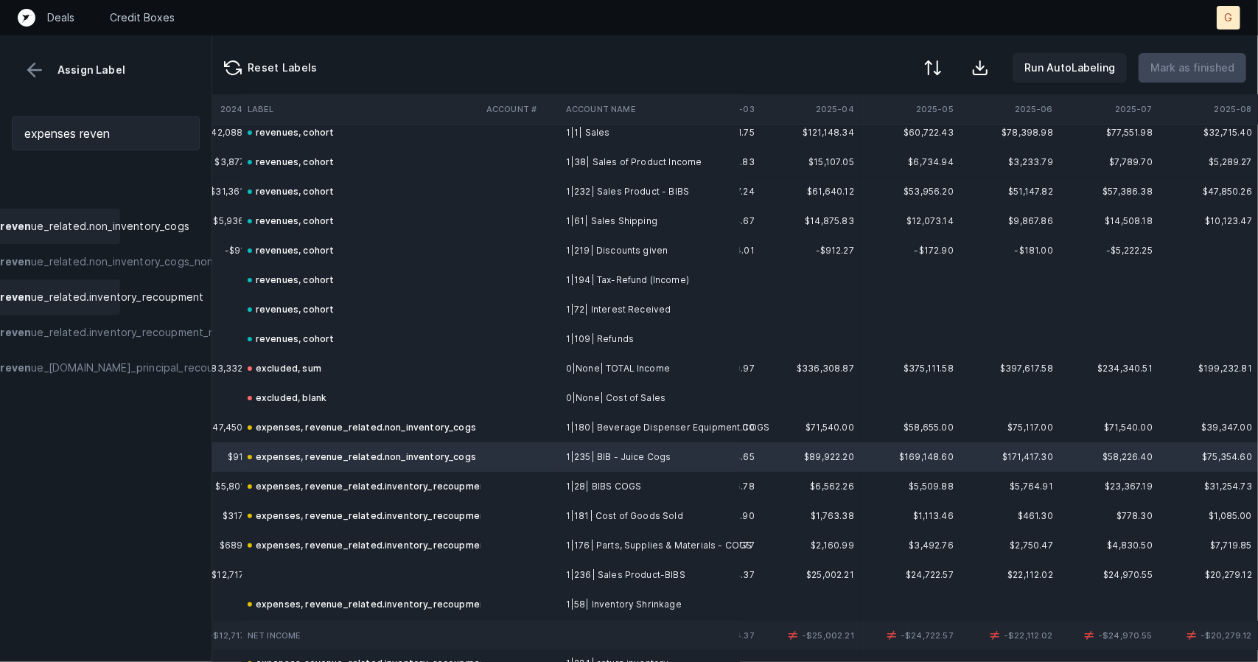
click at [109, 306] on span "expenses , reven ue_related.inventory_recoupment" at bounding box center [73, 297] width 259 height 18
click at [111, 306] on span "expenses , reven ue_related.inventory_recoupment" at bounding box center [73, 297] width 259 height 18
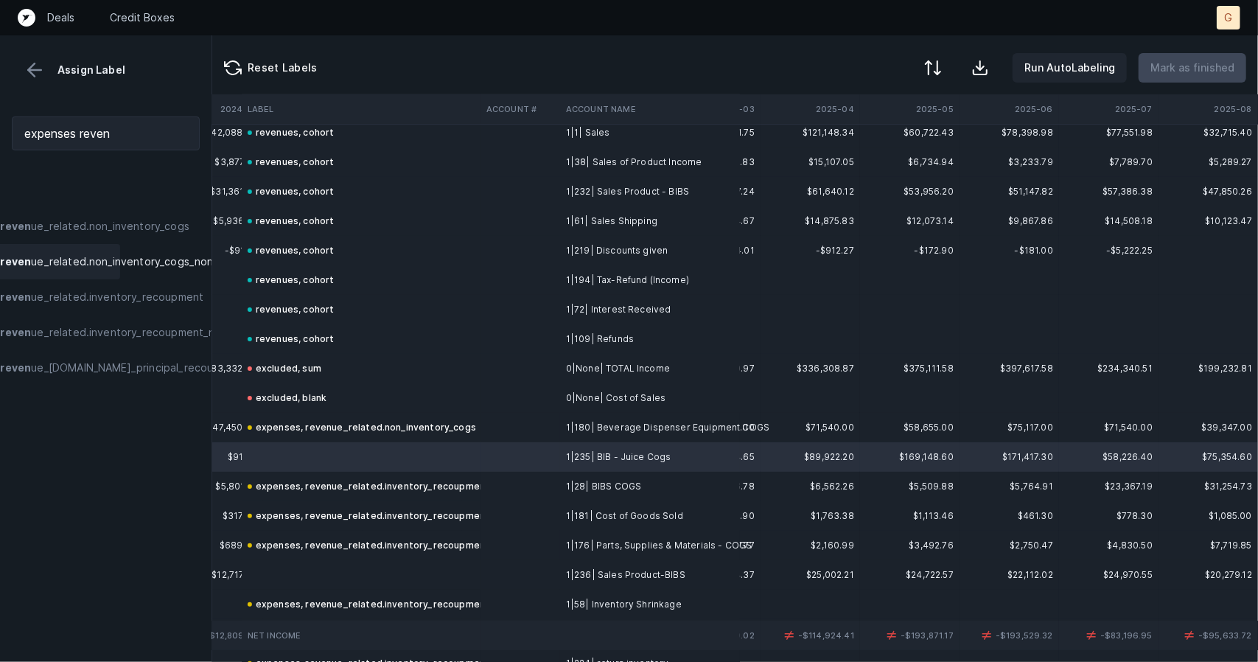
click at [106, 262] on div "expenses , reven ue_related.non_inventory_cogs_non_cohort" at bounding box center [26, 261] width 188 height 35
click at [103, 235] on span "expenses , reven ue_related.non_inventory_cogs" at bounding box center [66, 226] width 245 height 18
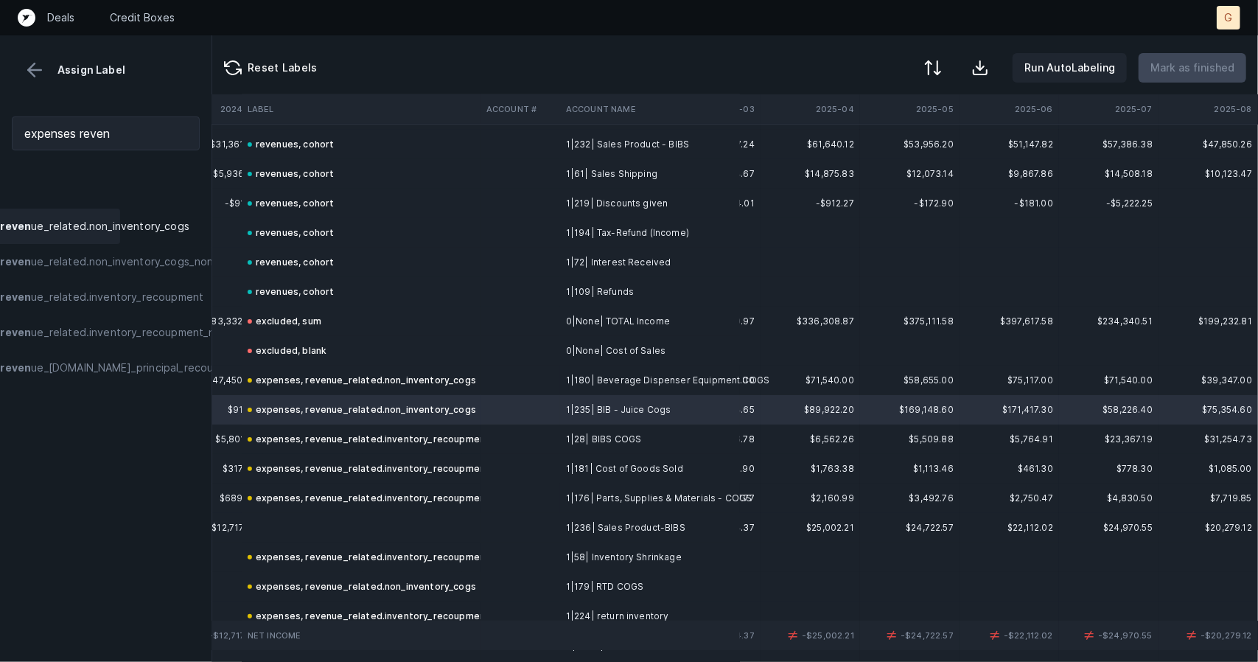
scroll to position [126, 4273]
click at [96, 306] on span "expenses , reven ue_related.inventory_recoupment" at bounding box center [73, 297] width 259 height 18
click at [335, 518] on td at bounding box center [361, 525] width 239 height 29
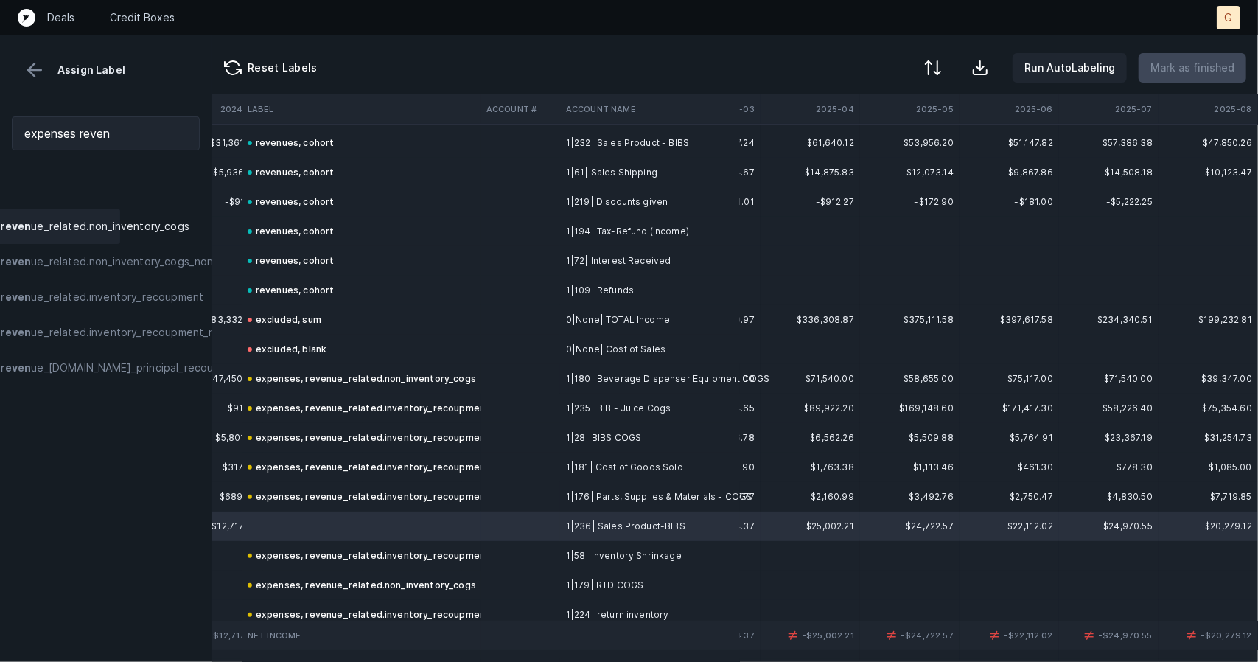
click at [80, 234] on span "expenses , reven ue_related.non_inventory_cogs" at bounding box center [66, 226] width 245 height 18
click at [83, 306] on span "expenses , reven ue_related.inventory_recoupment" at bounding box center [73, 297] width 259 height 18
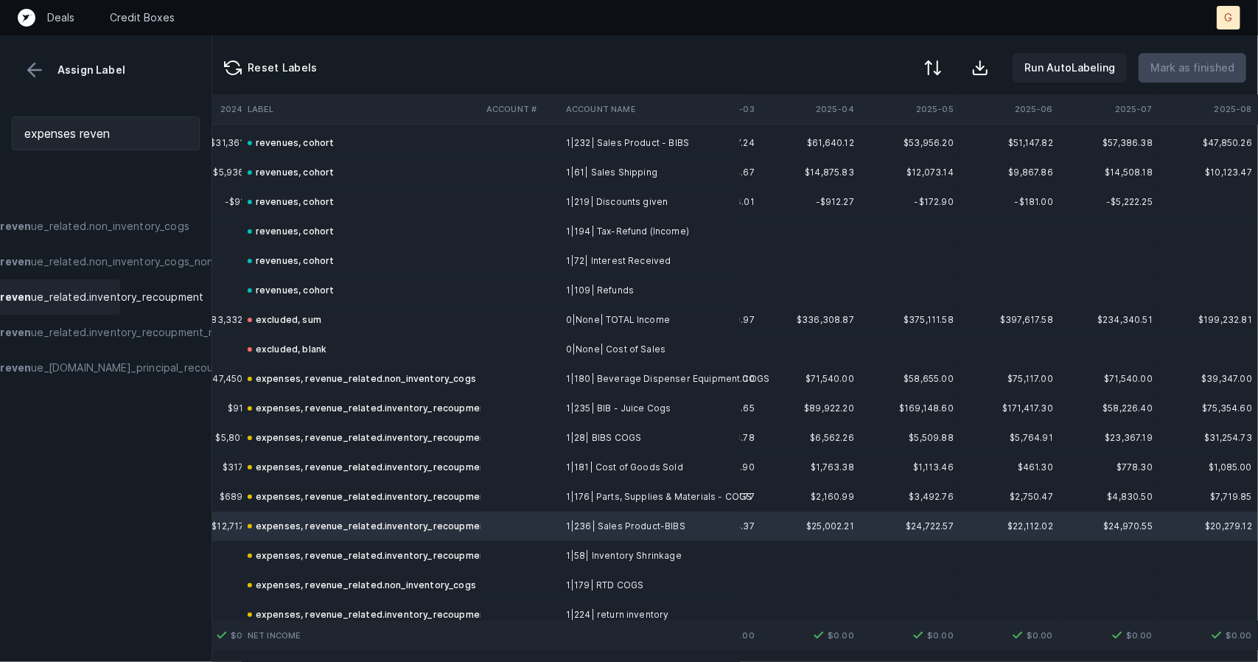
click at [379, 390] on td "expenses, revenue_related.non_inventory_cogs" at bounding box center [361, 378] width 239 height 29
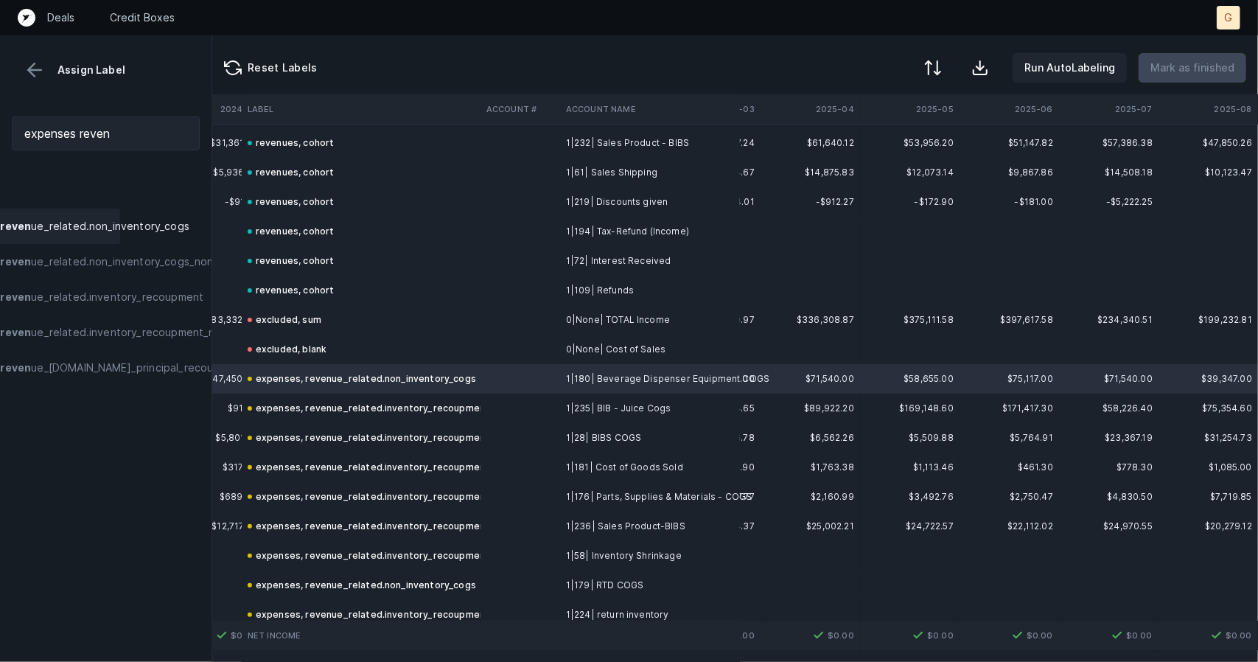
click at [382, 405] on div "expenses, revenue_related.inventory_recoupment" at bounding box center [369, 408] width 242 height 18
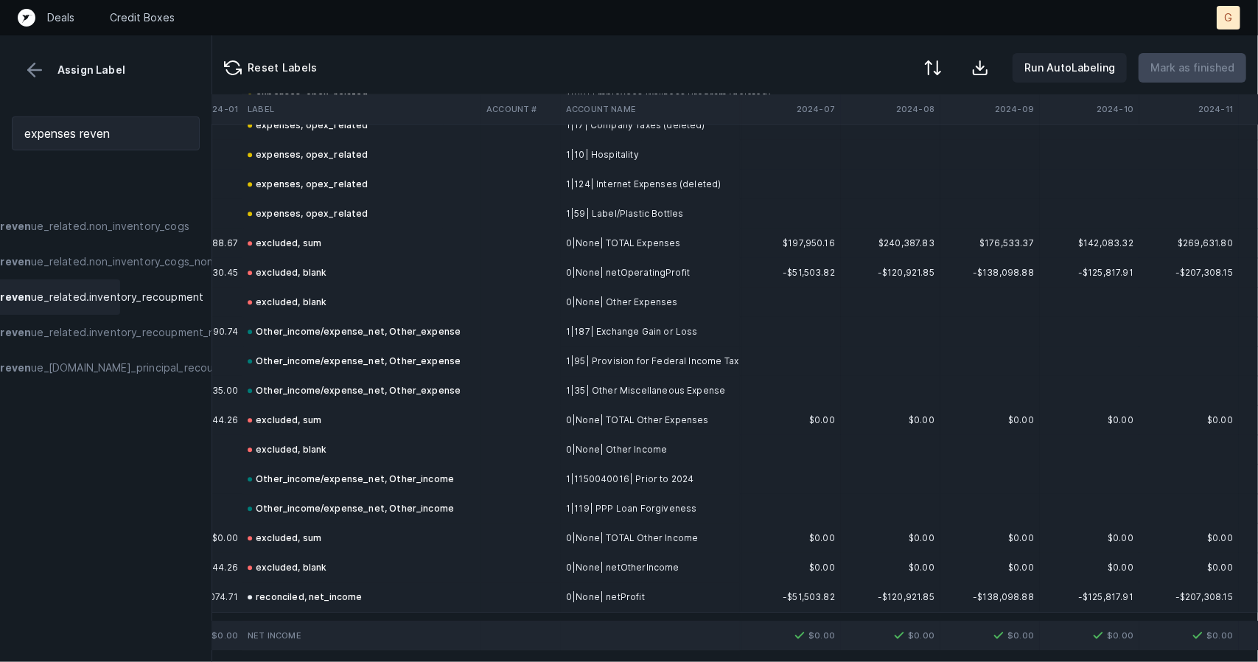
scroll to position [2811, 3385]
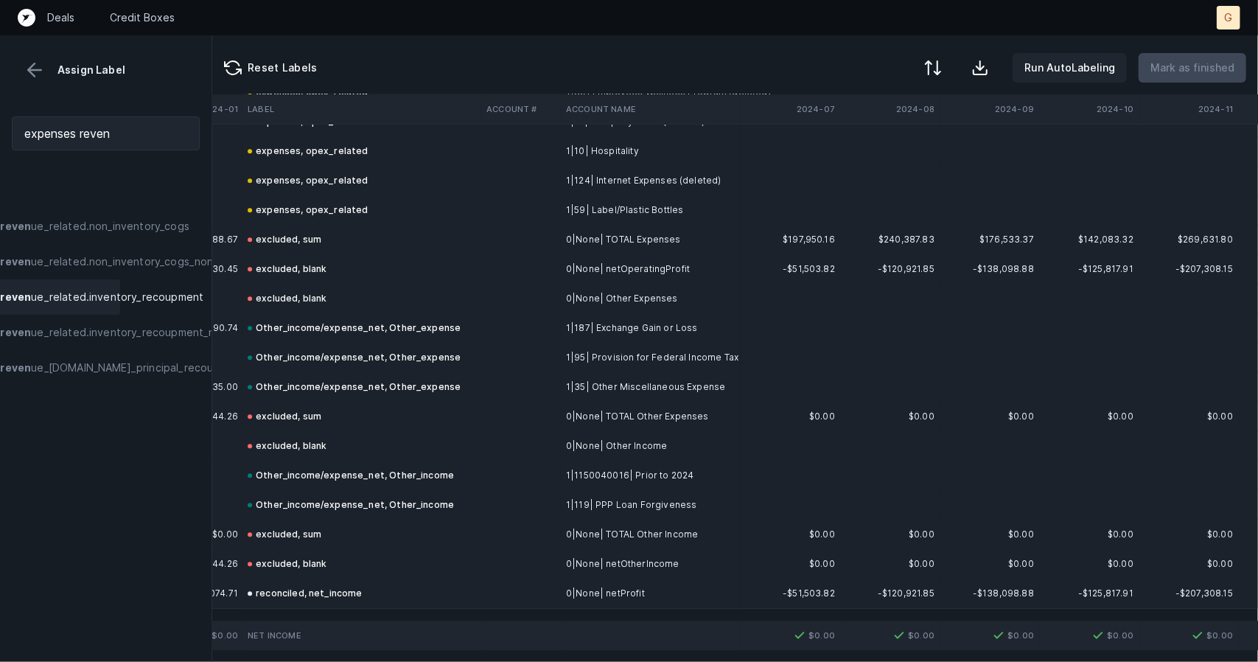
click at [14, 67] on div "Assign Label" at bounding box center [106, 70] width 188 height 22
click at [38, 76] on button at bounding box center [35, 70] width 22 height 22
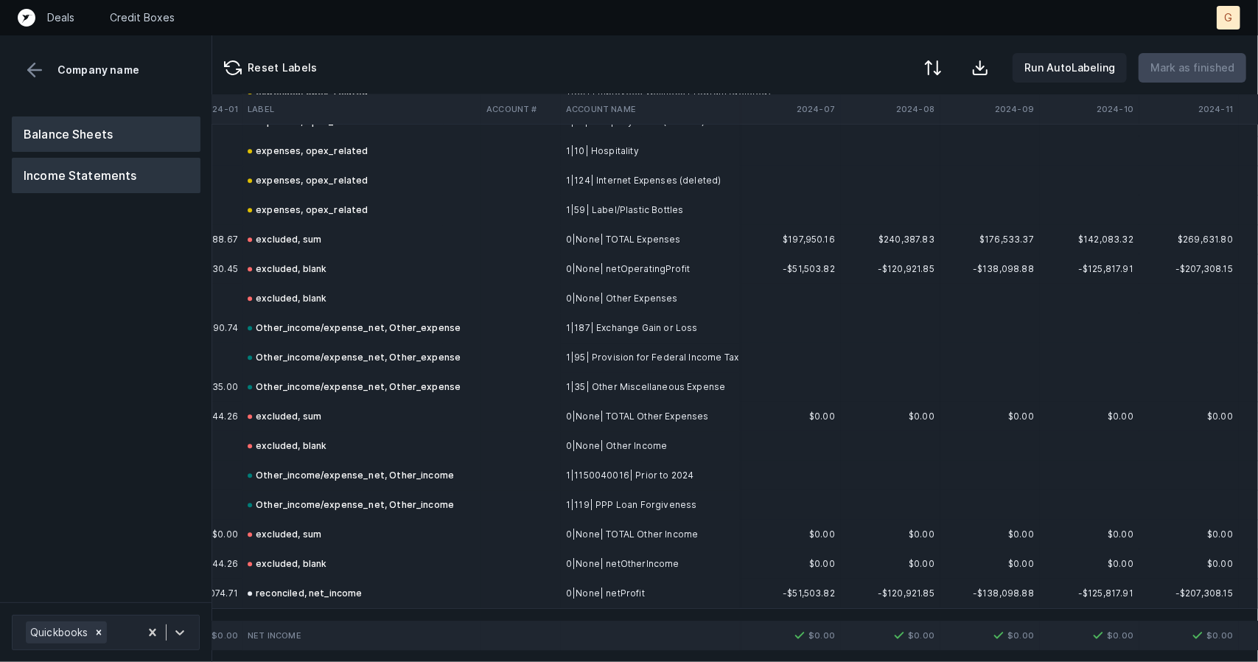
click at [63, 133] on button "Balance Sheets" at bounding box center [106, 133] width 189 height 35
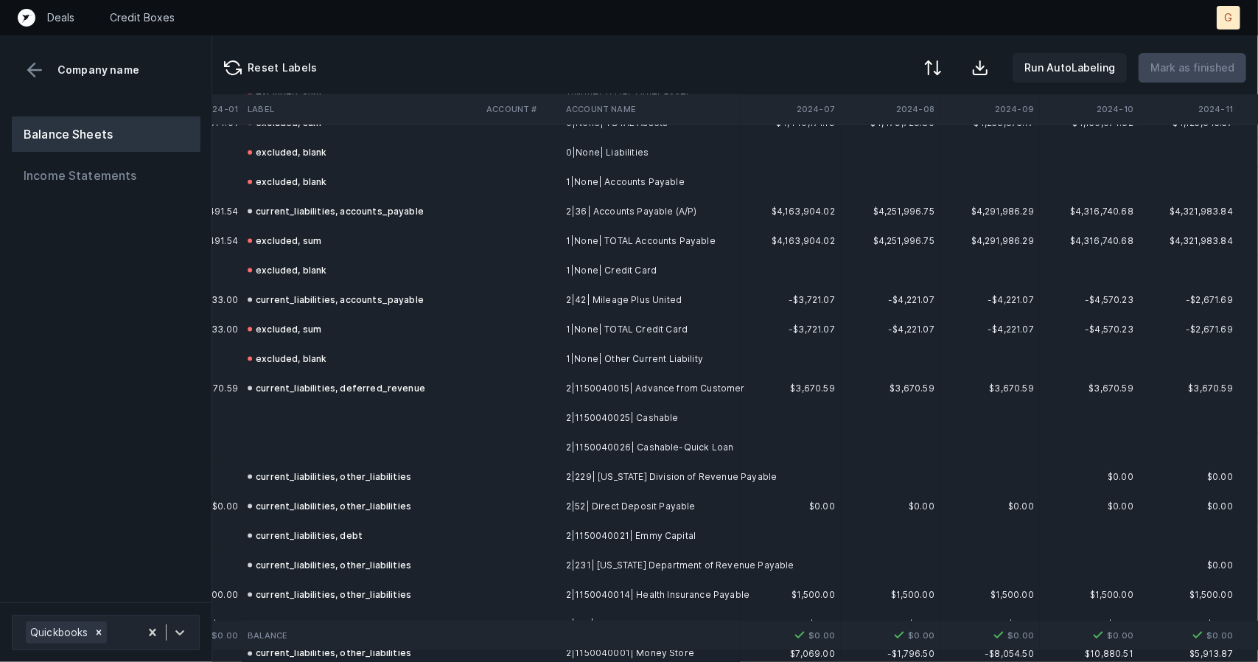
scroll to position [1288, 3385]
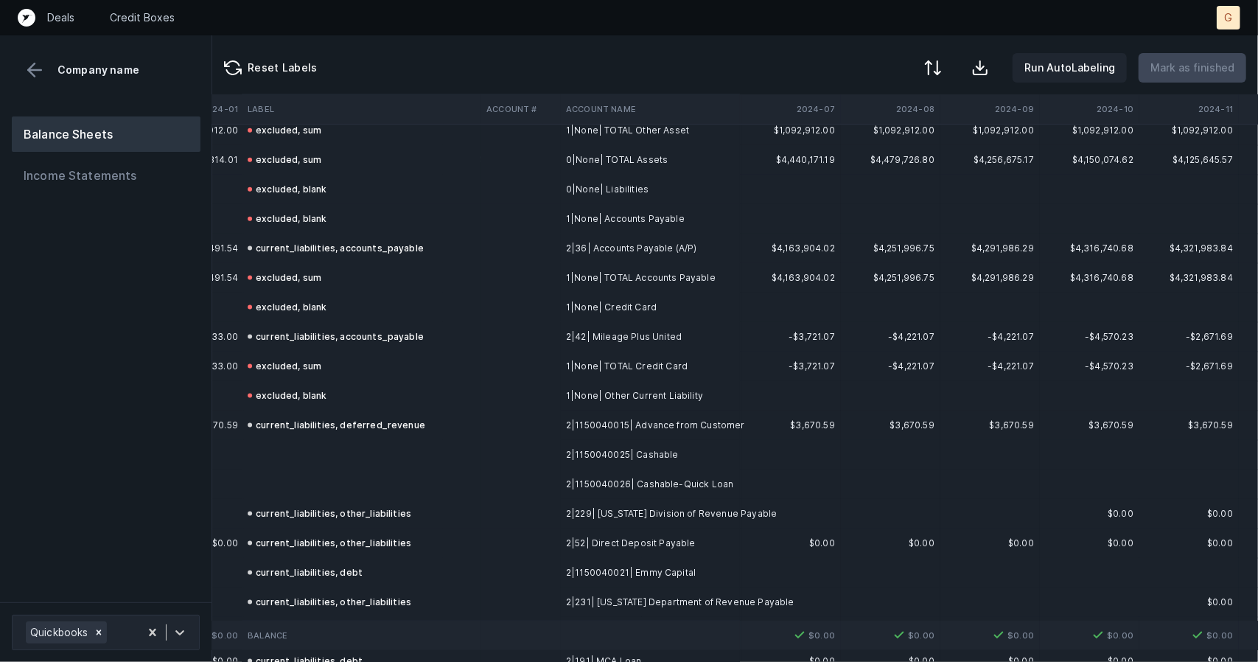
click at [326, 472] on td at bounding box center [361, 483] width 239 height 29
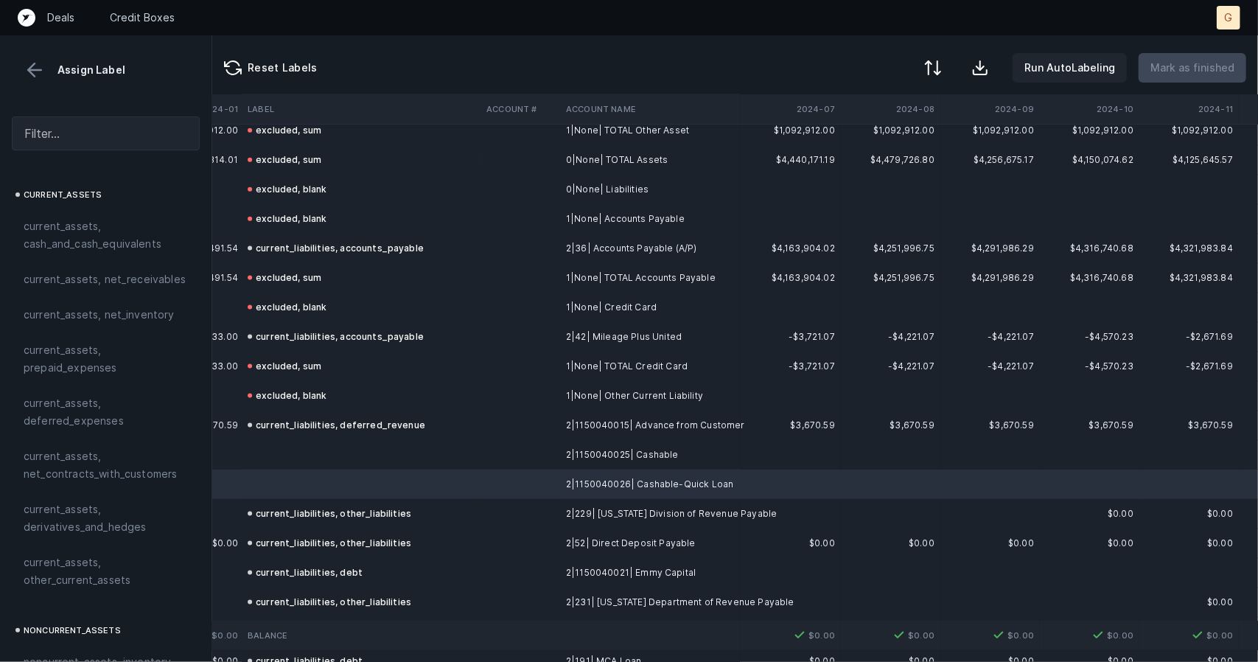
click at [315, 448] on td at bounding box center [361, 454] width 239 height 29
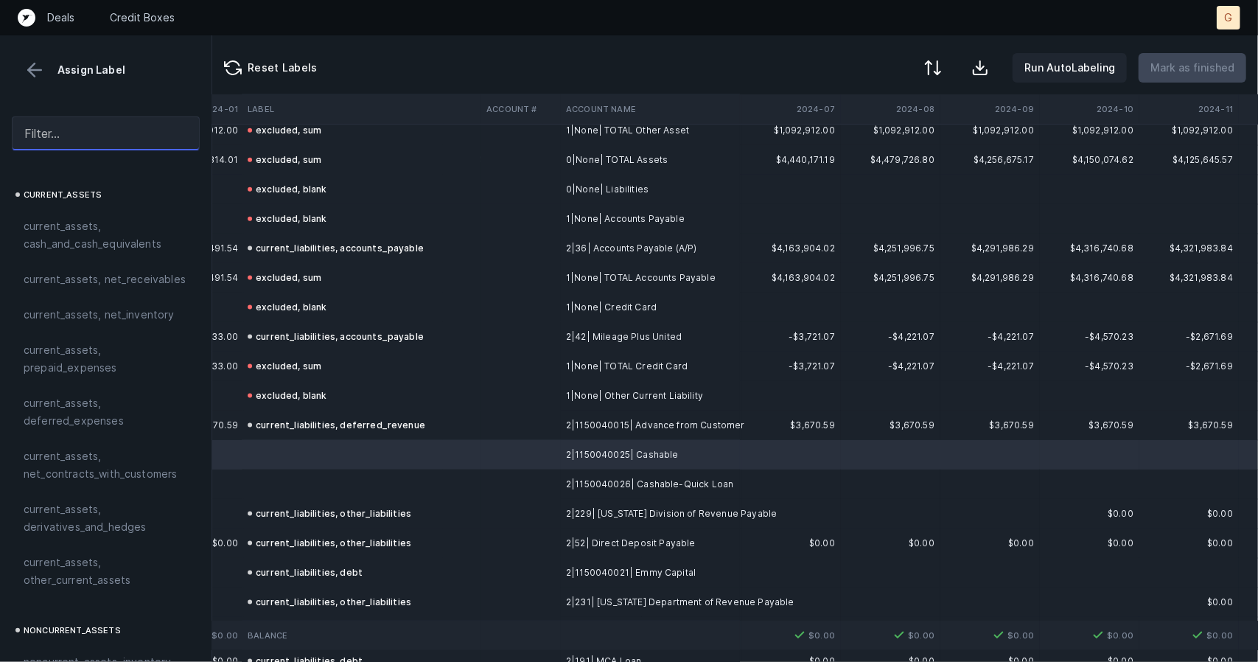
click at [71, 140] on input "text" at bounding box center [106, 133] width 188 height 34
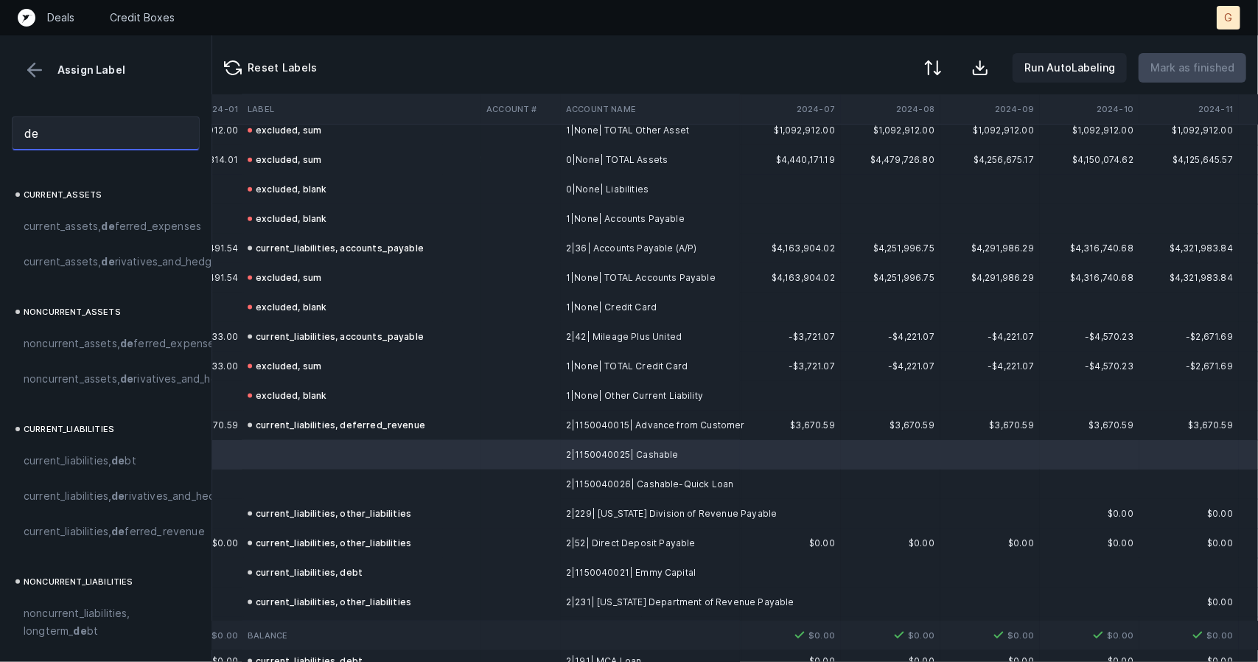
type input "d"
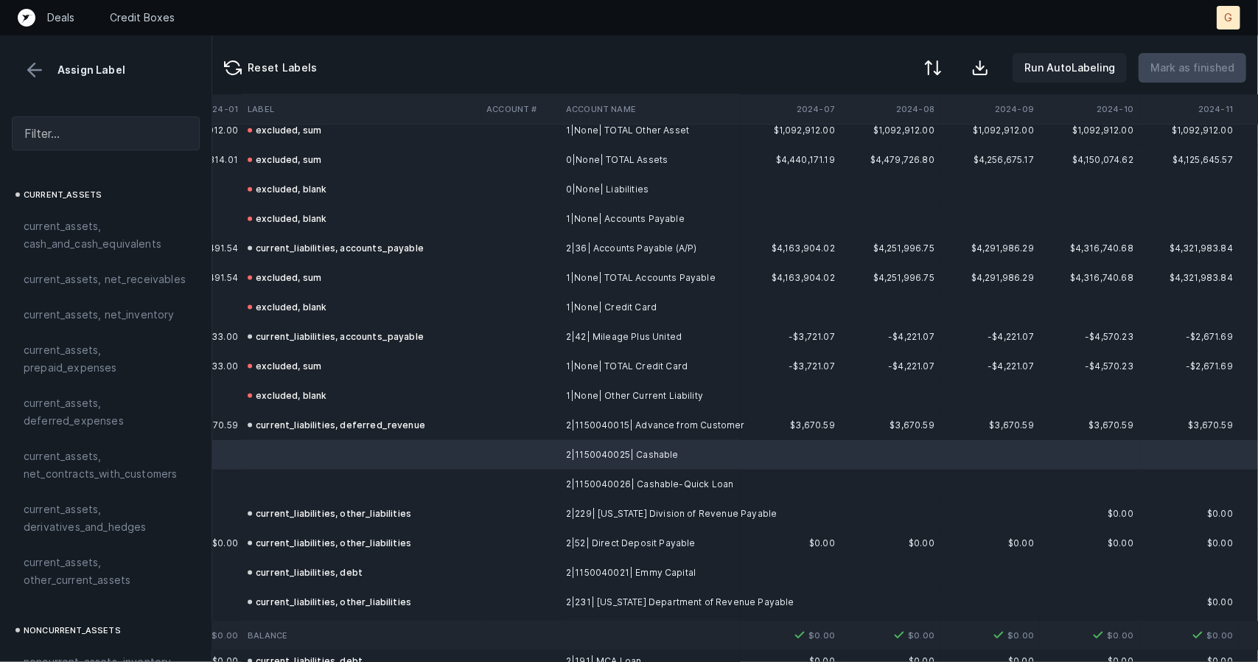
click at [274, 469] on td at bounding box center [361, 483] width 239 height 29
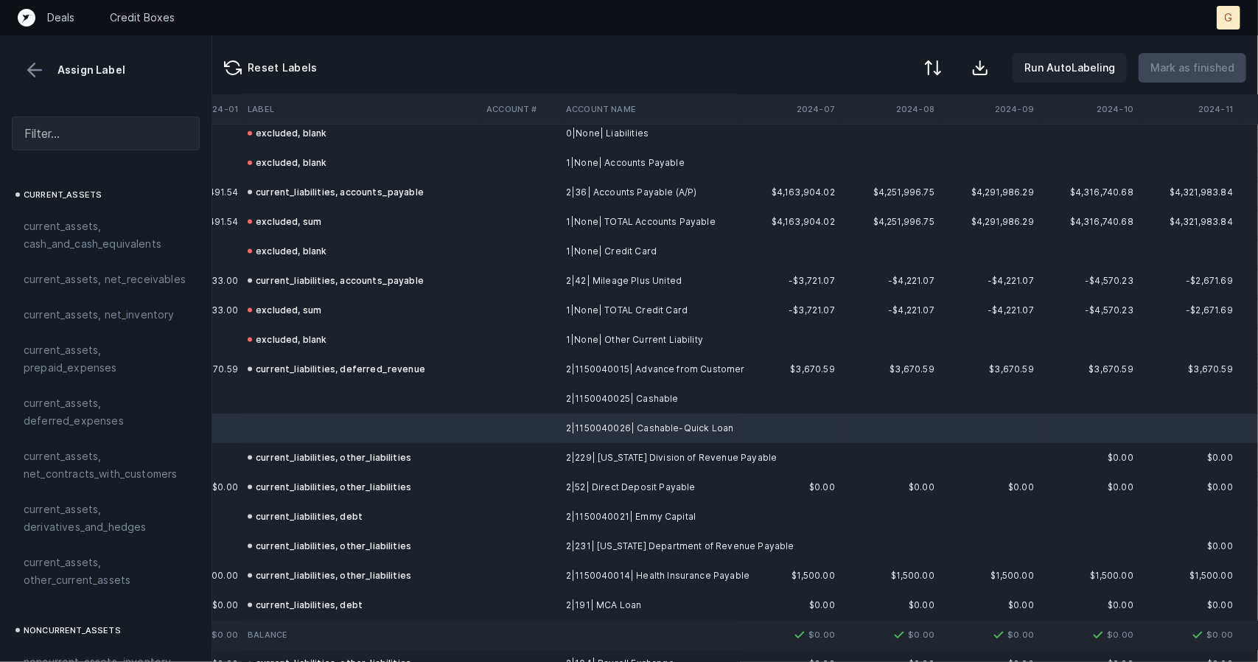
scroll to position [1340, 3385]
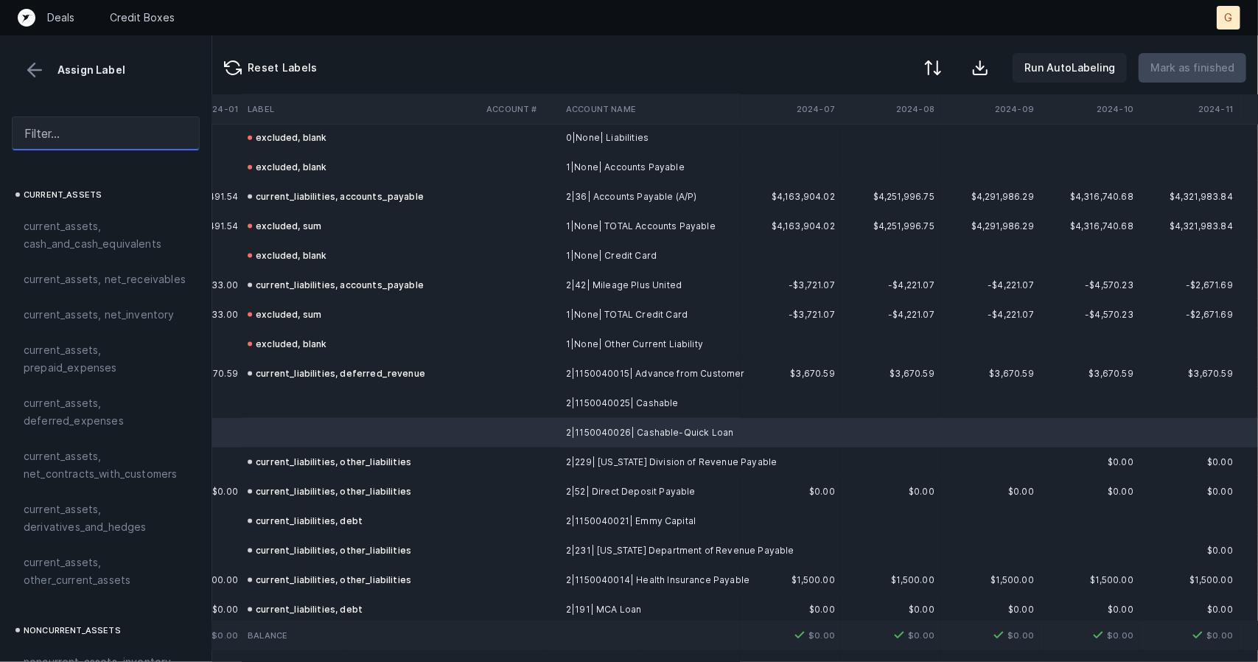
click at [55, 129] on input "text" at bounding box center [106, 133] width 188 height 34
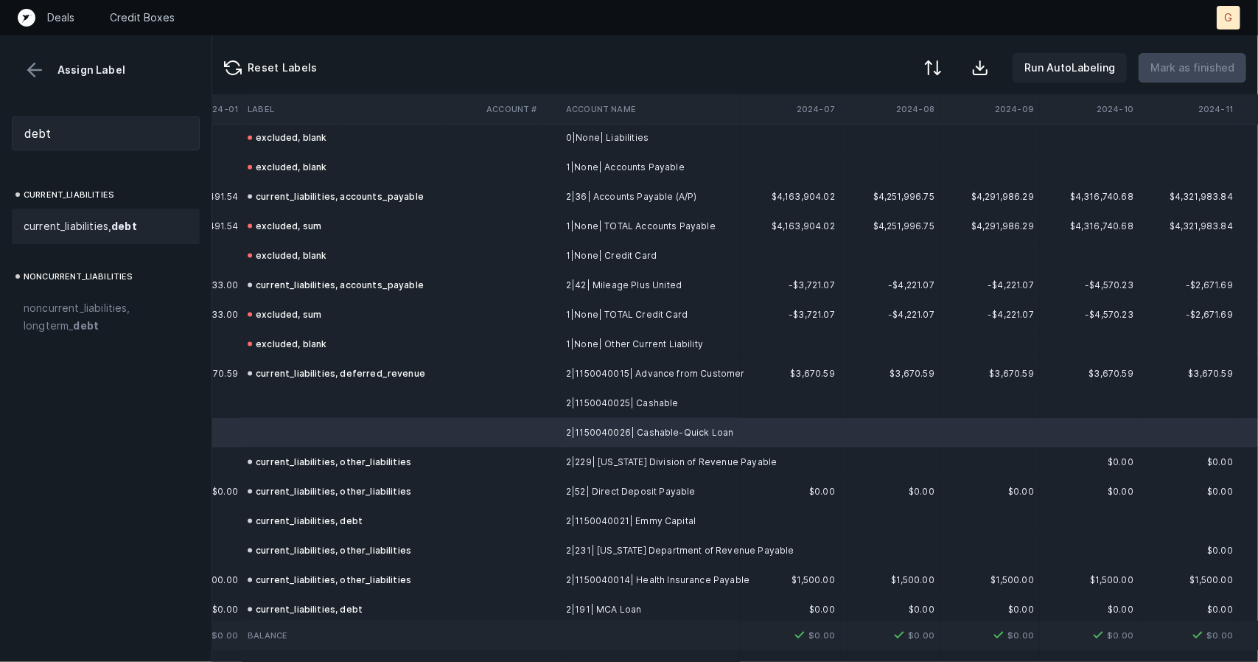
click at [91, 235] on div "current_liabilities, debt" at bounding box center [106, 226] width 188 height 35
click at [304, 399] on td at bounding box center [361, 402] width 239 height 29
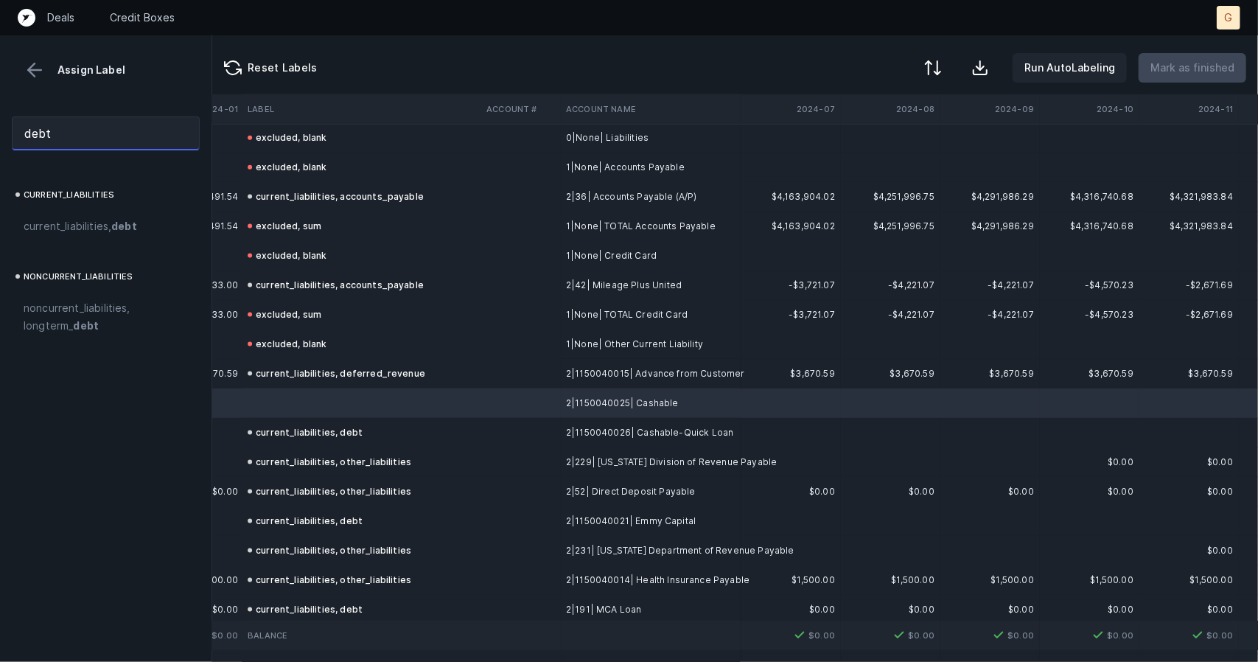
drag, startPoint x: 97, startPoint y: 130, endPoint x: 0, endPoint y: 134, distance: 97.3
click at [0, 134] on div "debt" at bounding box center [105, 133] width 211 height 57
type input "other liab"
click at [67, 230] on strong "liab" at bounding box center [75, 226] width 20 height 13
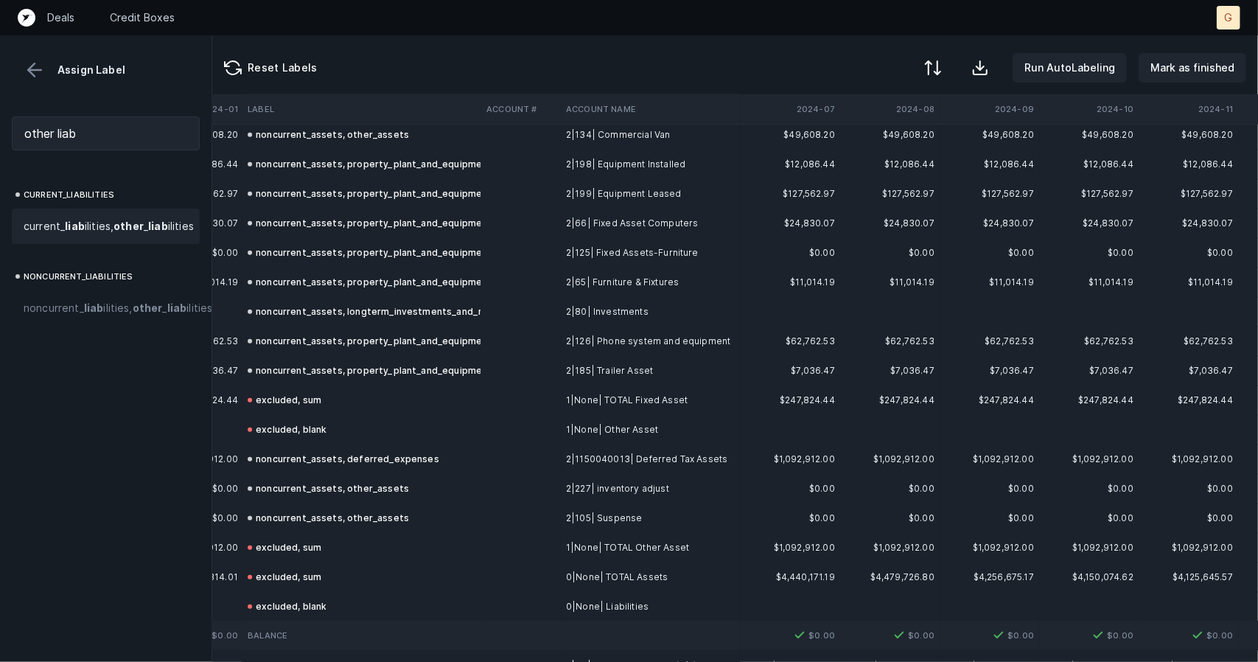
scroll to position [867, 3385]
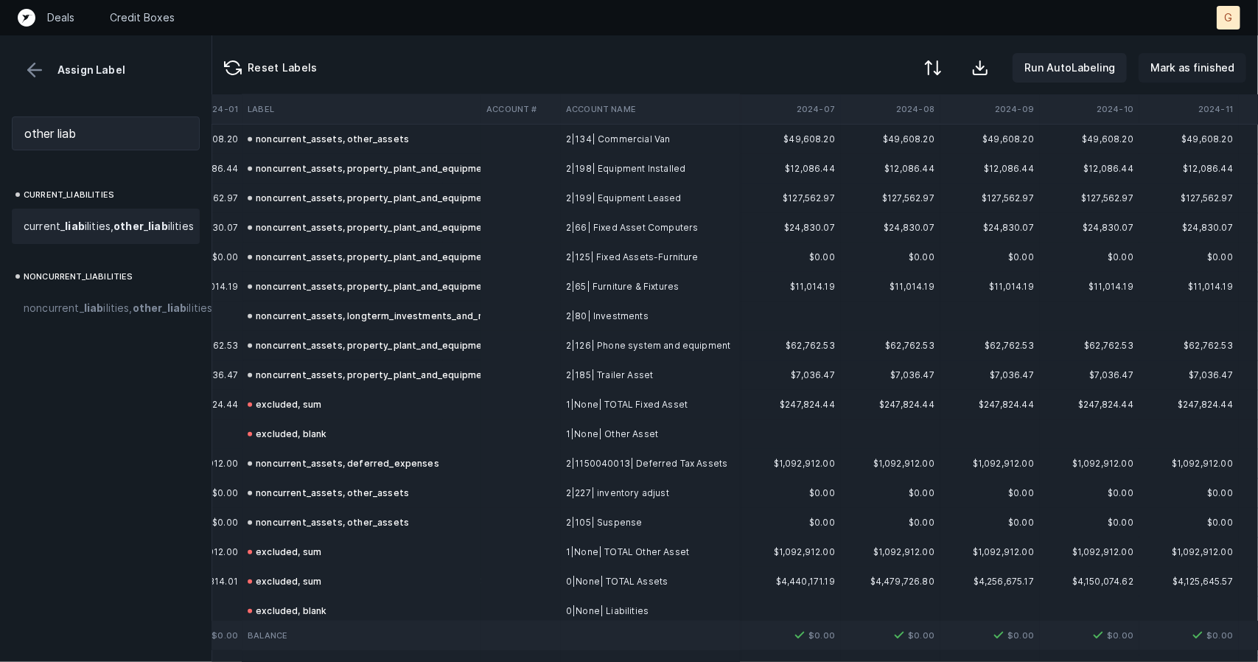
click at [1223, 64] on p "Mark as finished" at bounding box center [1192, 68] width 84 height 18
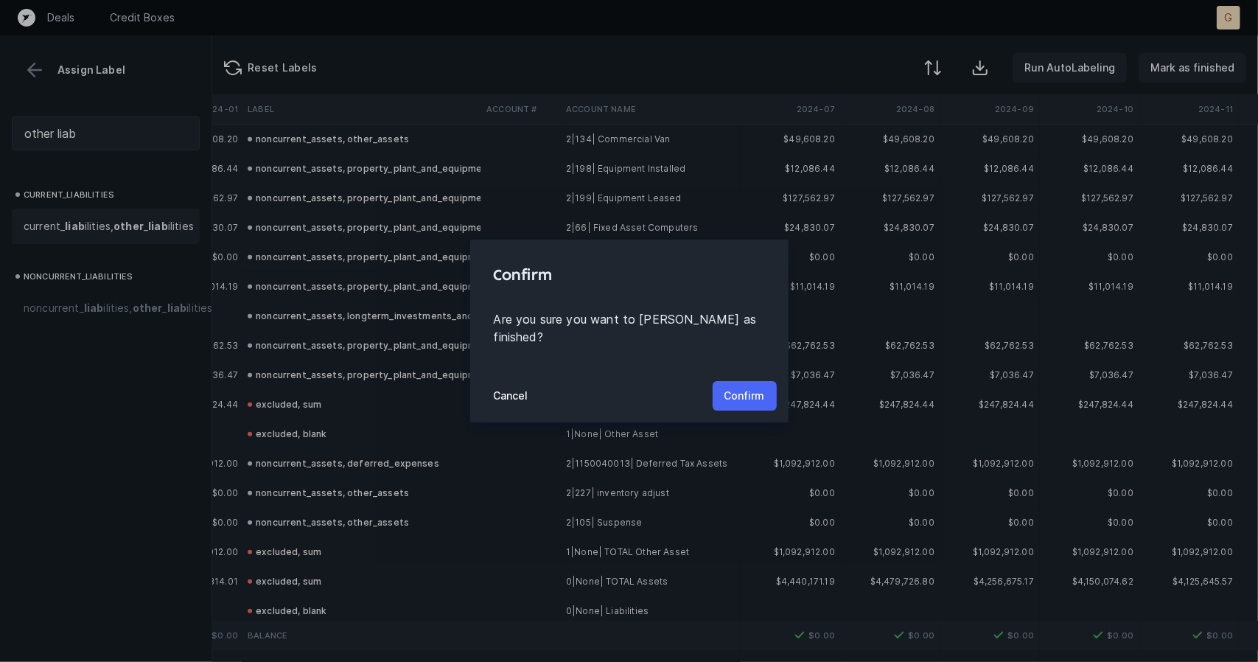
click at [730, 394] on p "Confirm" at bounding box center [744, 396] width 41 height 18
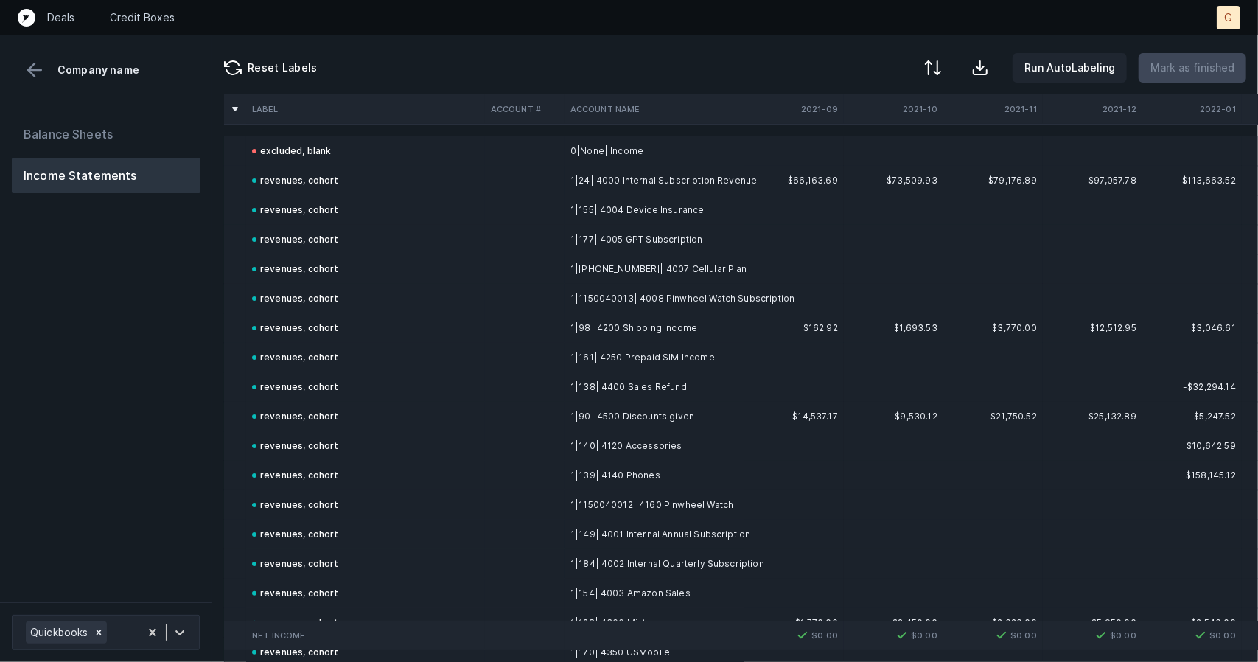
click at [1026, 307] on td at bounding box center [992, 298] width 99 height 29
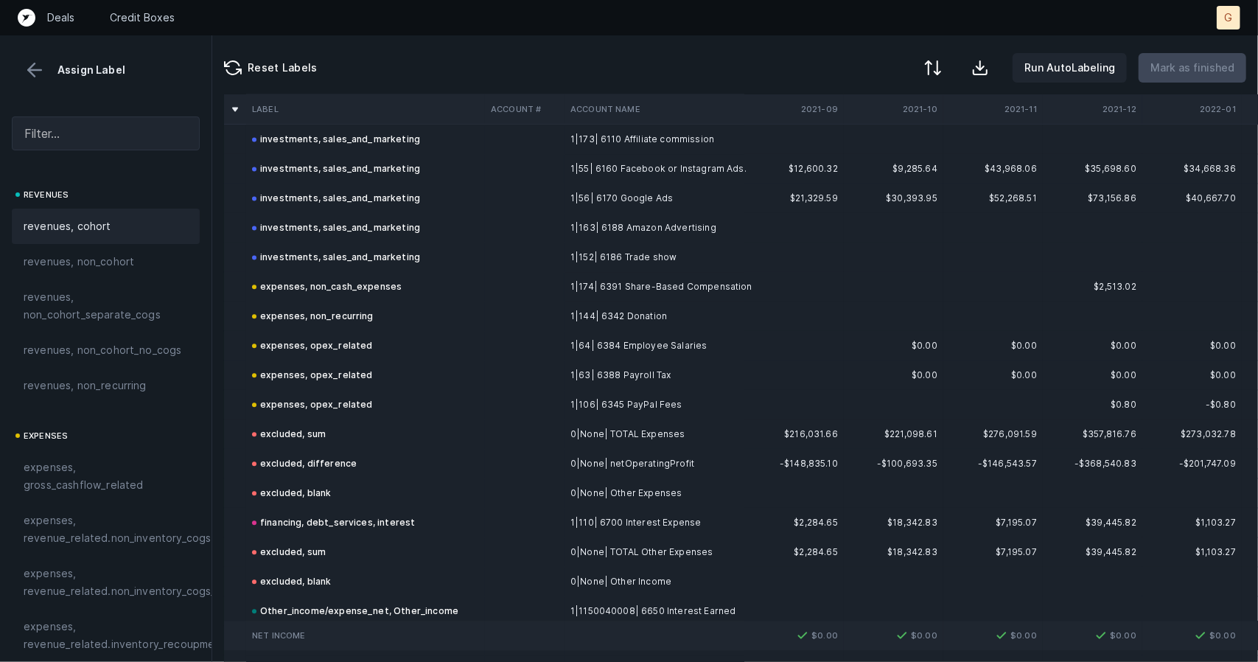
scroll to position [2339, 0]
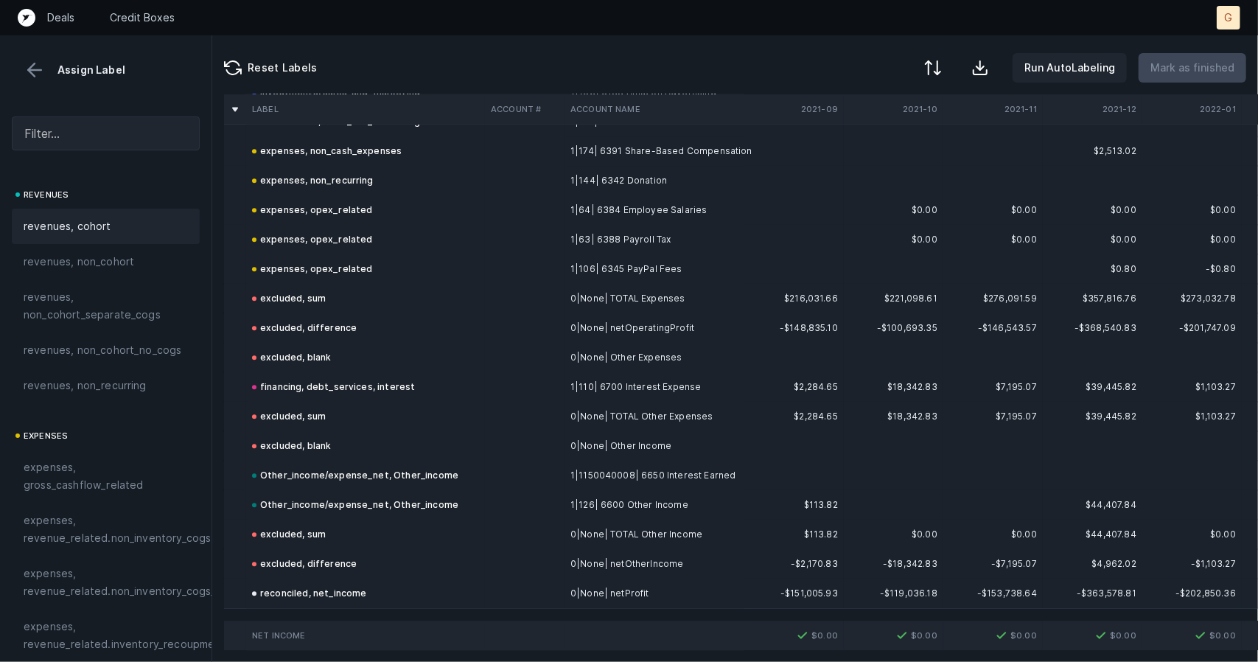
click at [39, 67] on button at bounding box center [35, 70] width 22 height 22
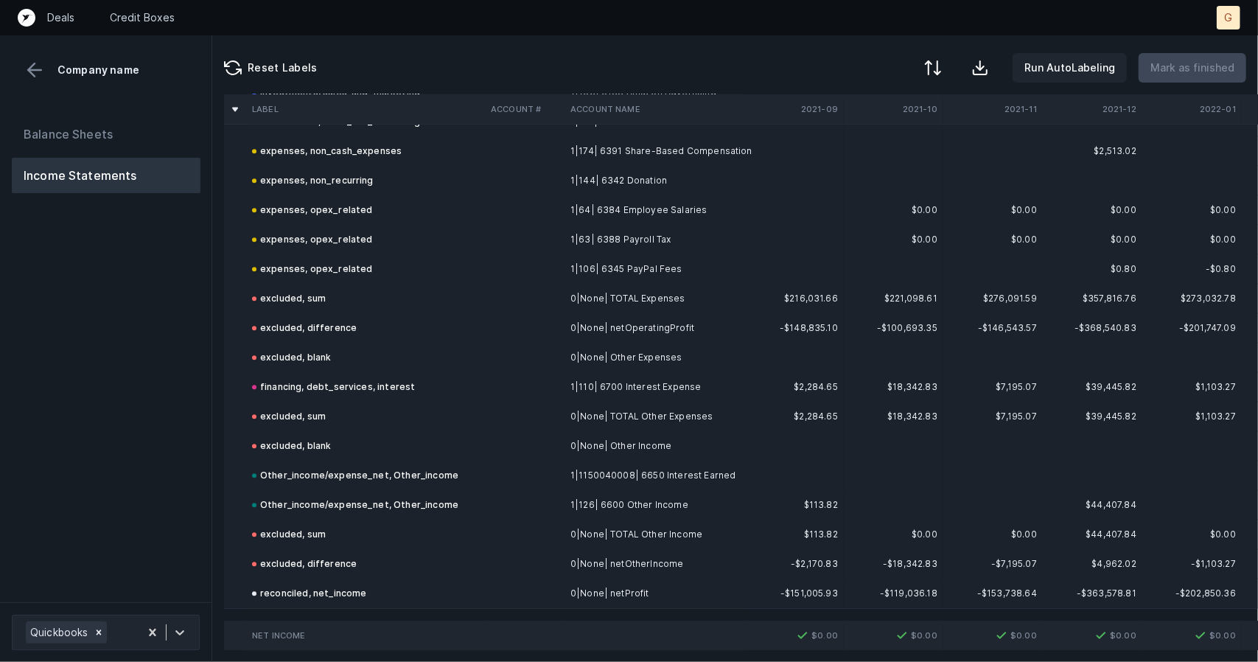
click at [83, 159] on button "Income Statements" at bounding box center [106, 175] width 189 height 35
click at [77, 141] on button "Balance Sheets" at bounding box center [106, 133] width 189 height 35
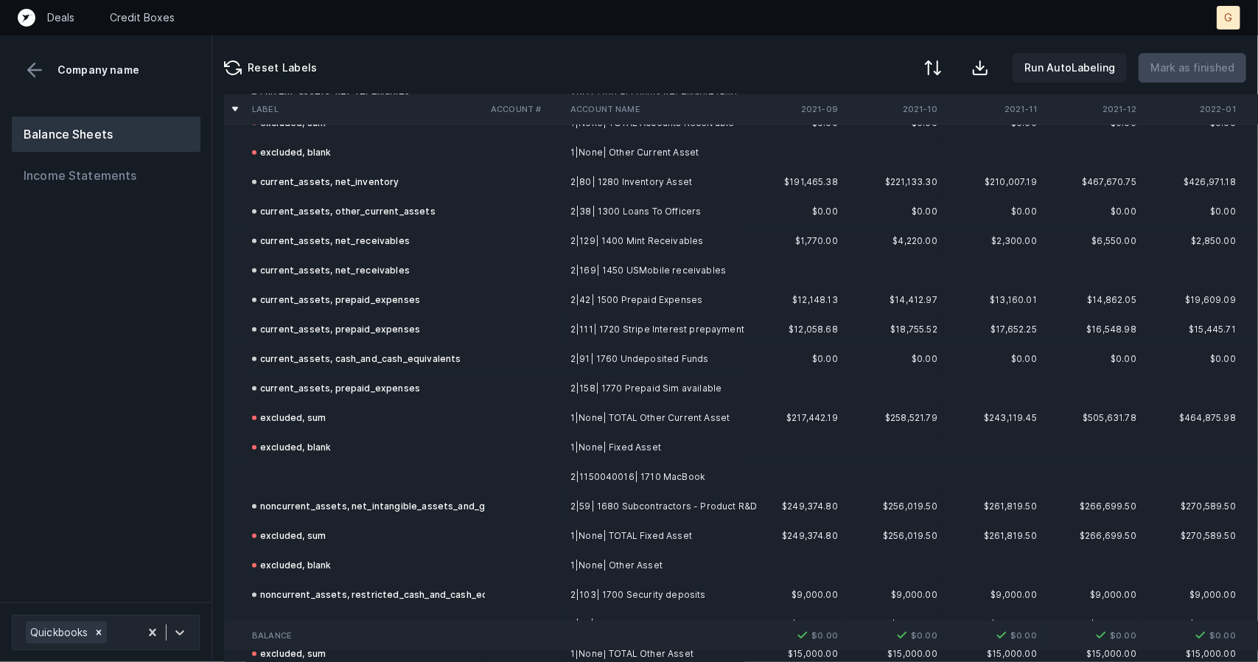
scroll to position [464, 0]
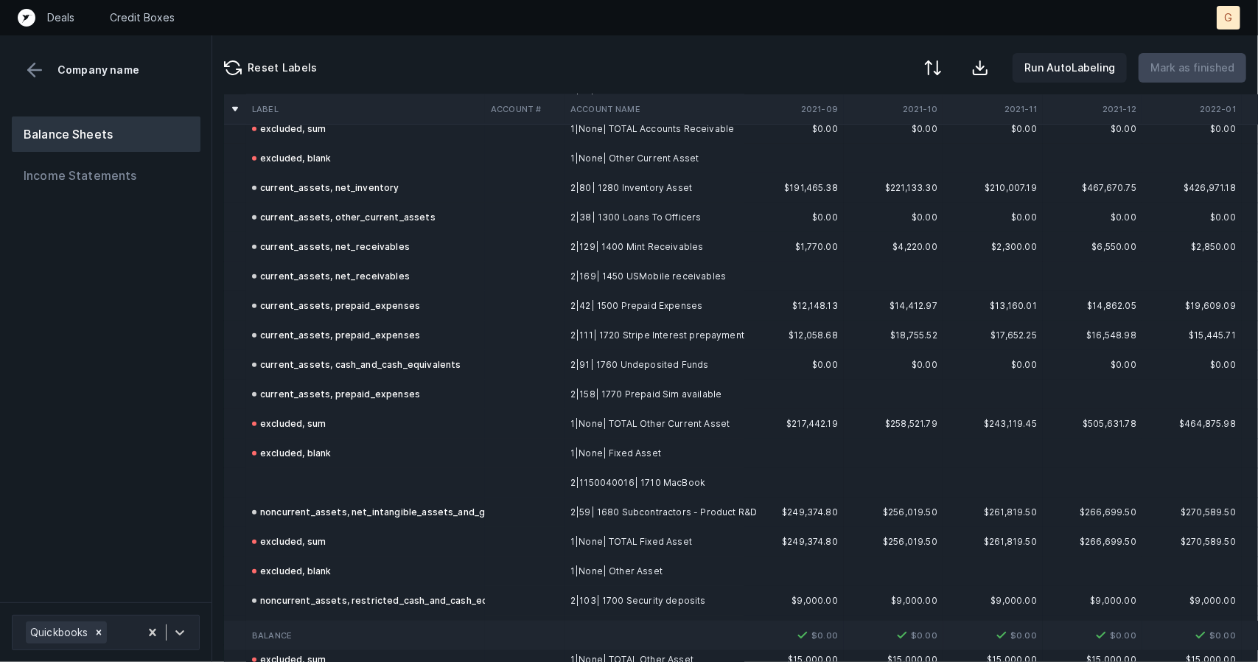
drag, startPoint x: 269, startPoint y: 486, endPoint x: 273, endPoint y: 475, distance: 11.0
click at [273, 475] on td at bounding box center [365, 482] width 239 height 29
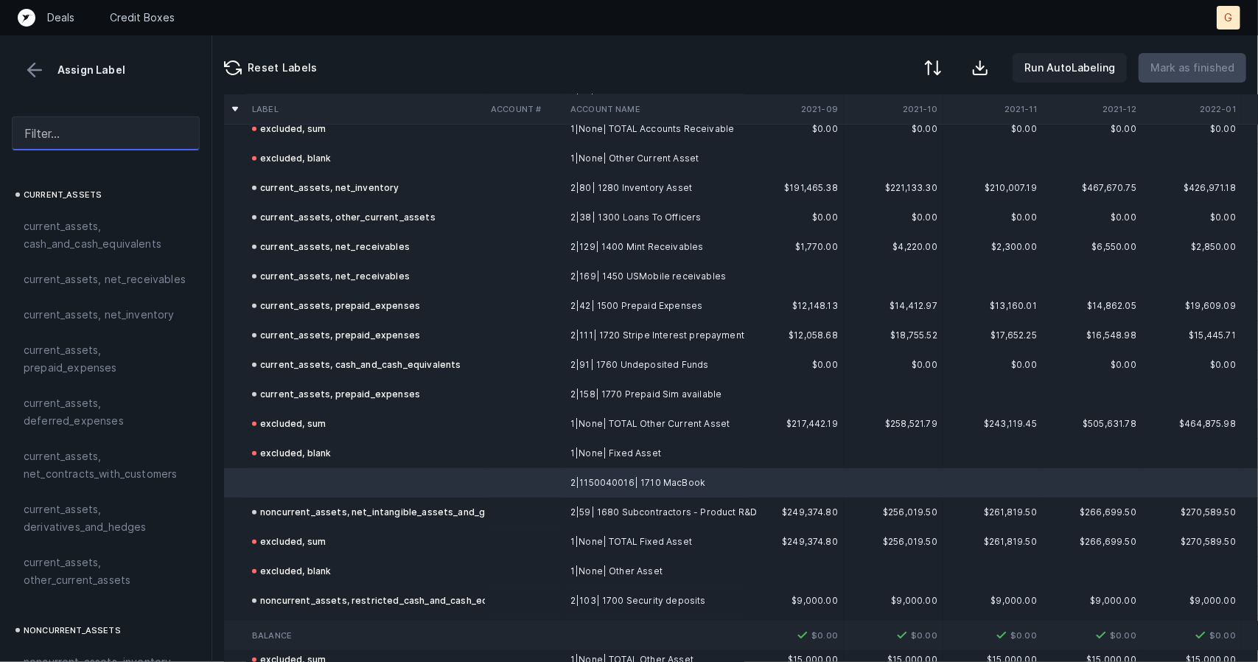
click at [90, 132] on input "text" at bounding box center [106, 133] width 188 height 34
click at [108, 125] on input "text" at bounding box center [106, 133] width 188 height 34
click at [333, 472] on td at bounding box center [365, 482] width 239 height 29
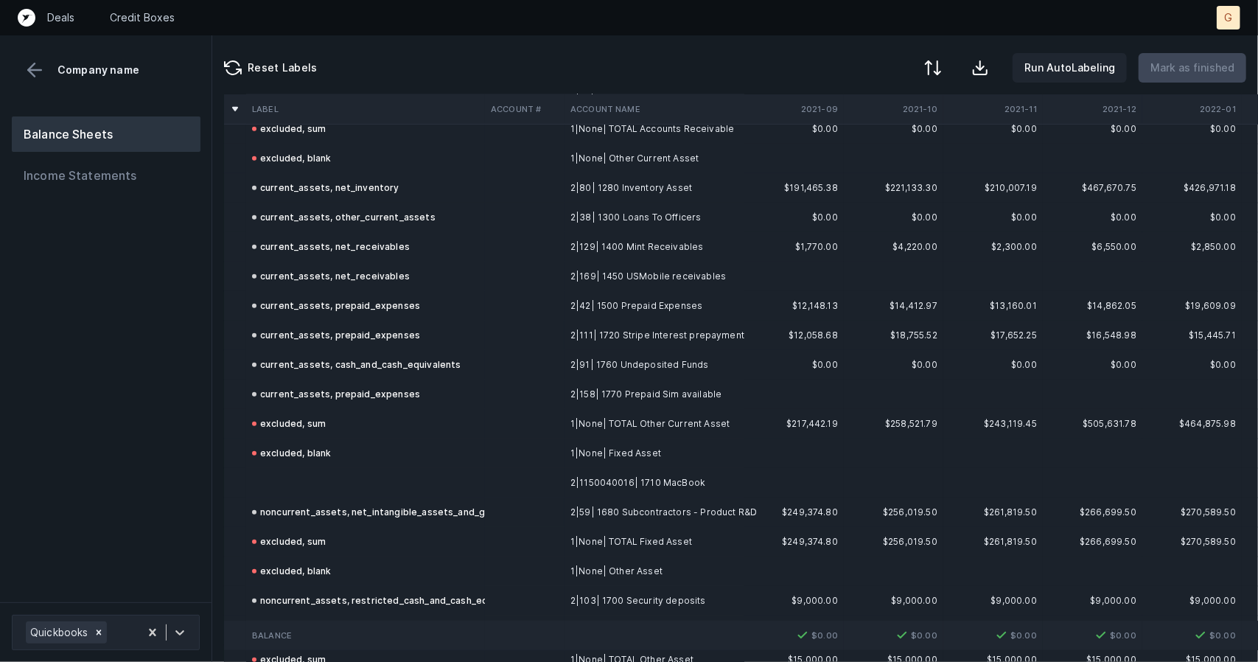
click at [306, 480] on td at bounding box center [365, 482] width 239 height 29
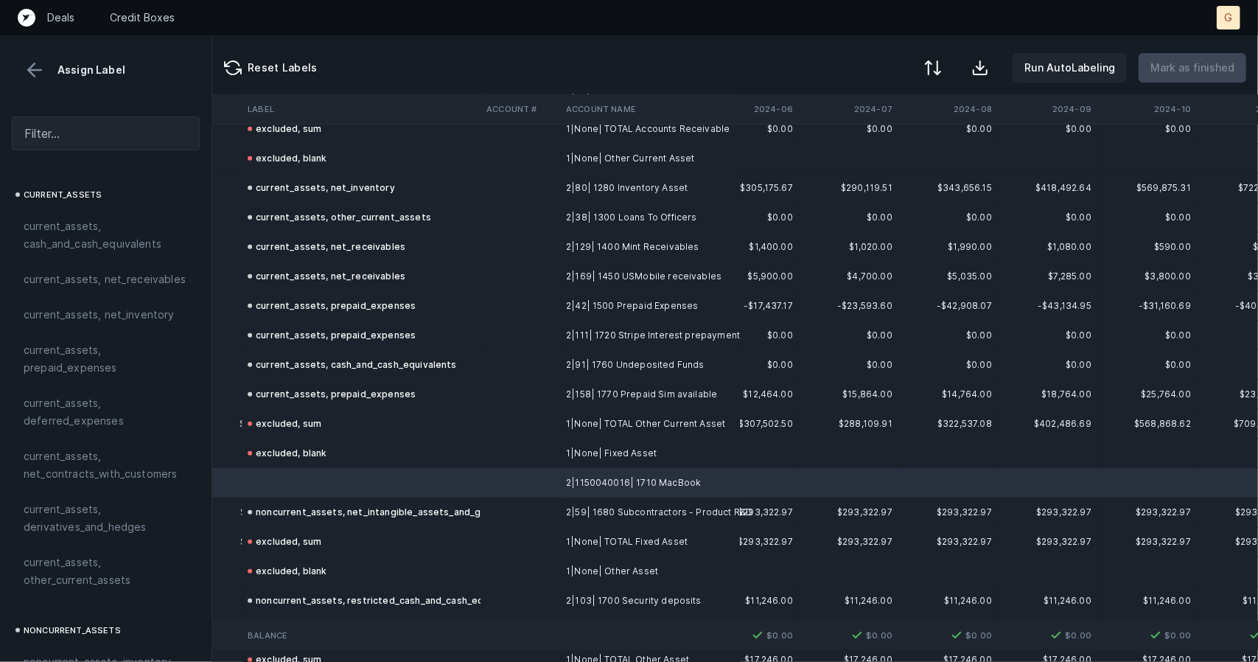
scroll to position [464, 4273]
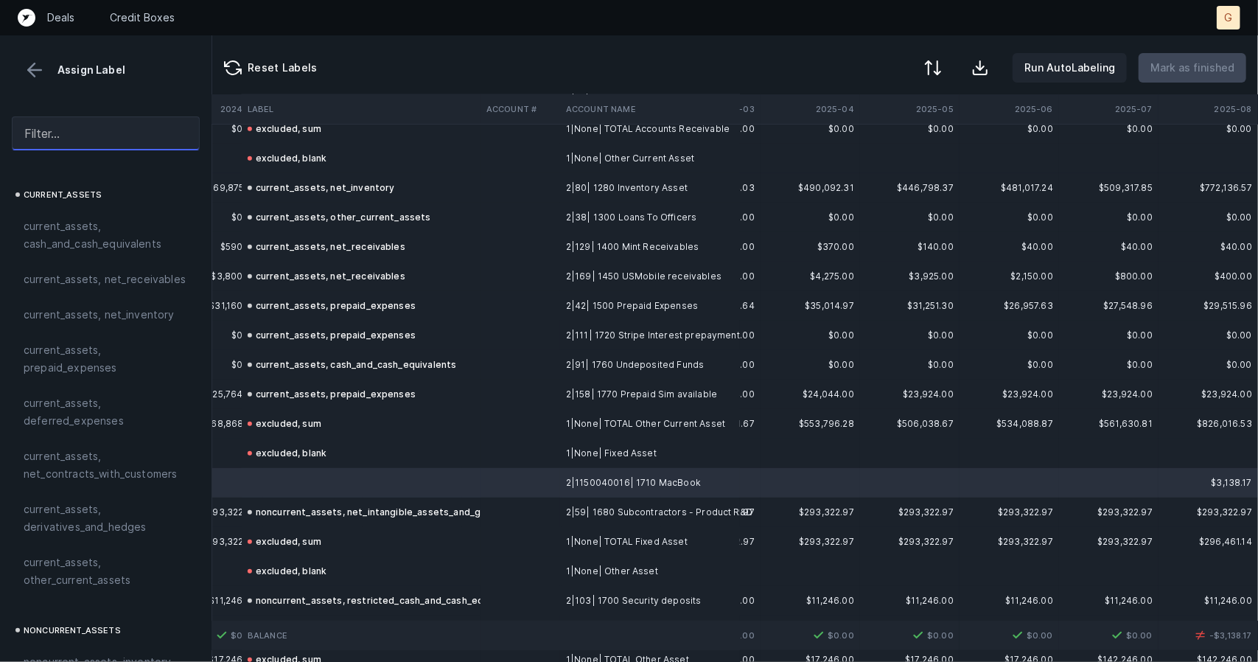
click at [63, 137] on input "text" at bounding box center [106, 133] width 188 height 34
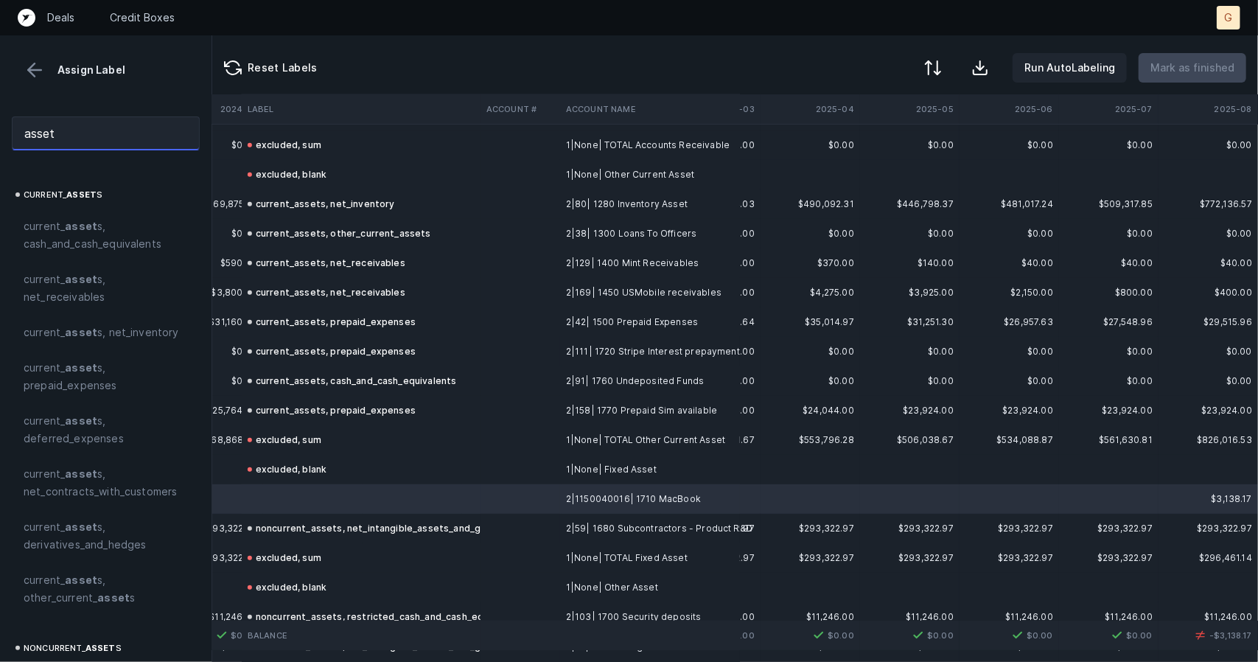
scroll to position [448, 4273]
drag, startPoint x: 122, startPoint y: 135, endPoint x: 0, endPoint y: 100, distance: 126.4
click at [0, 100] on div "Assign Label asset current_ asset s current_ asset s, cash_and_cash_equivalents…" at bounding box center [106, 348] width 212 height 626
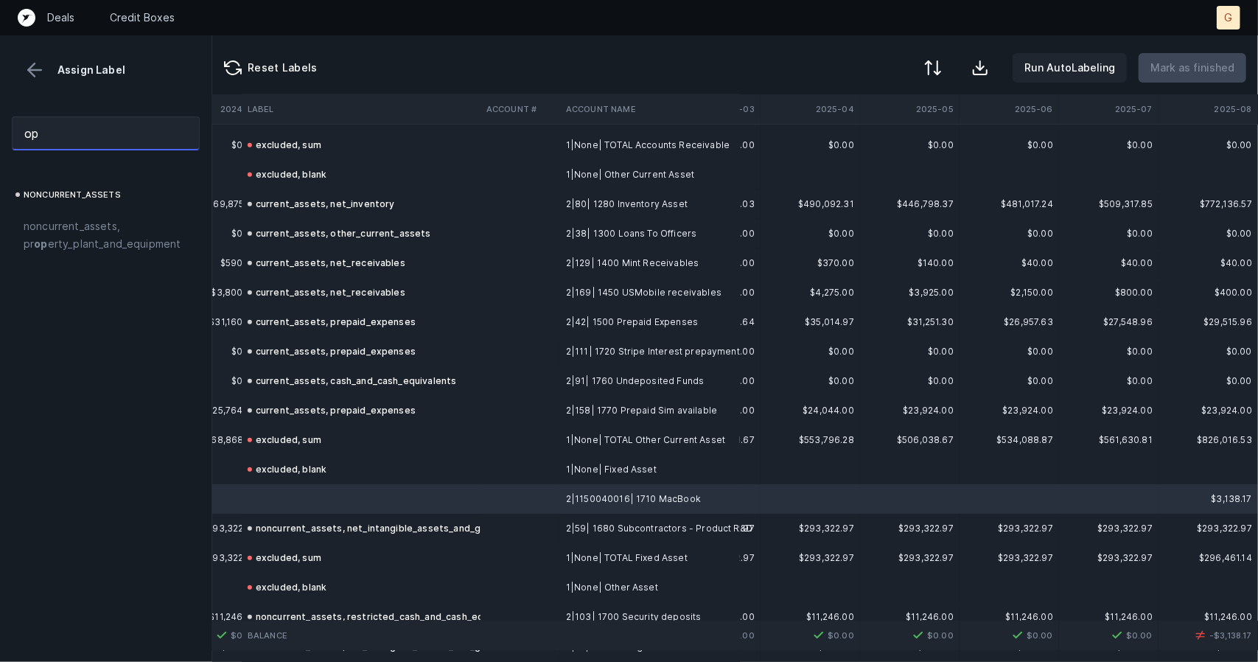
type input "o"
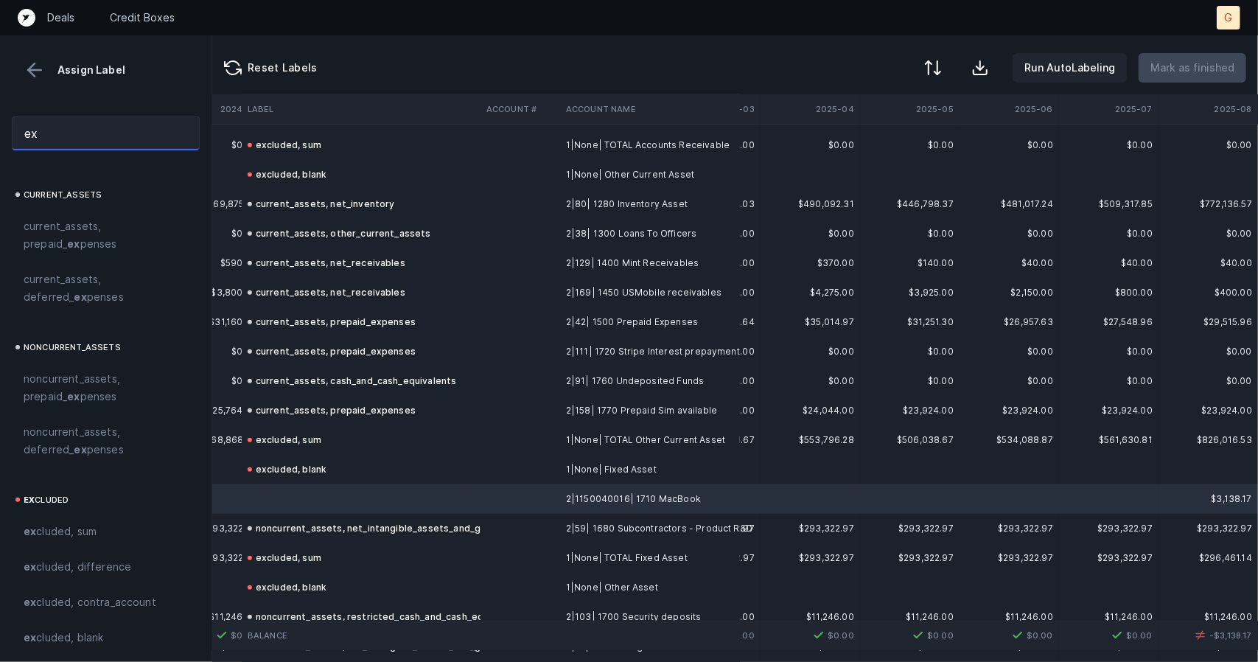
type input "e"
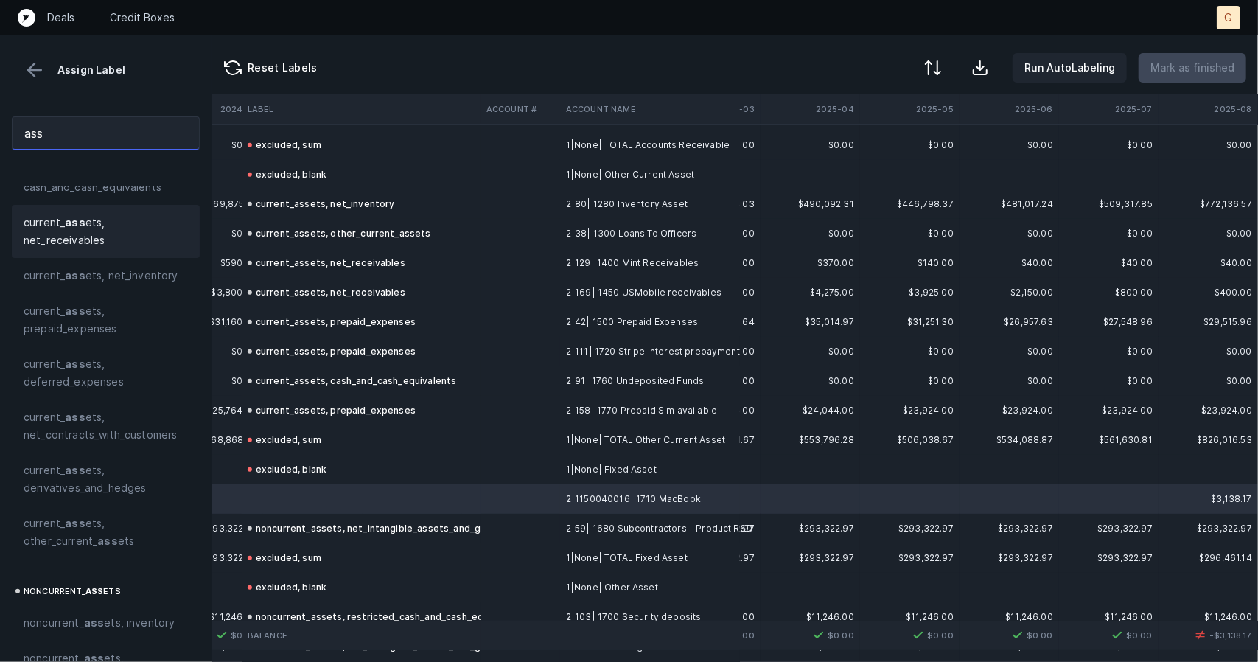
scroll to position [52, 0]
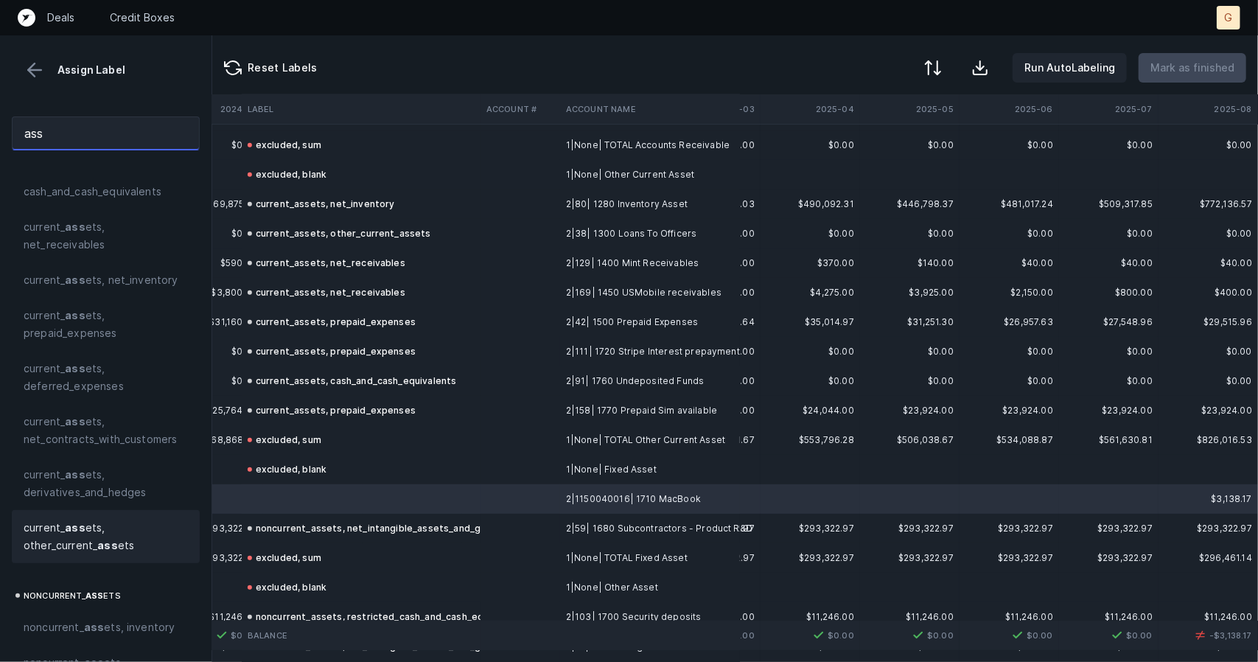
type input "ass"
click at [80, 530] on strong "ass" at bounding box center [75, 527] width 20 height 13
click at [1213, 63] on p "Mark as finished" at bounding box center [1192, 68] width 84 height 18
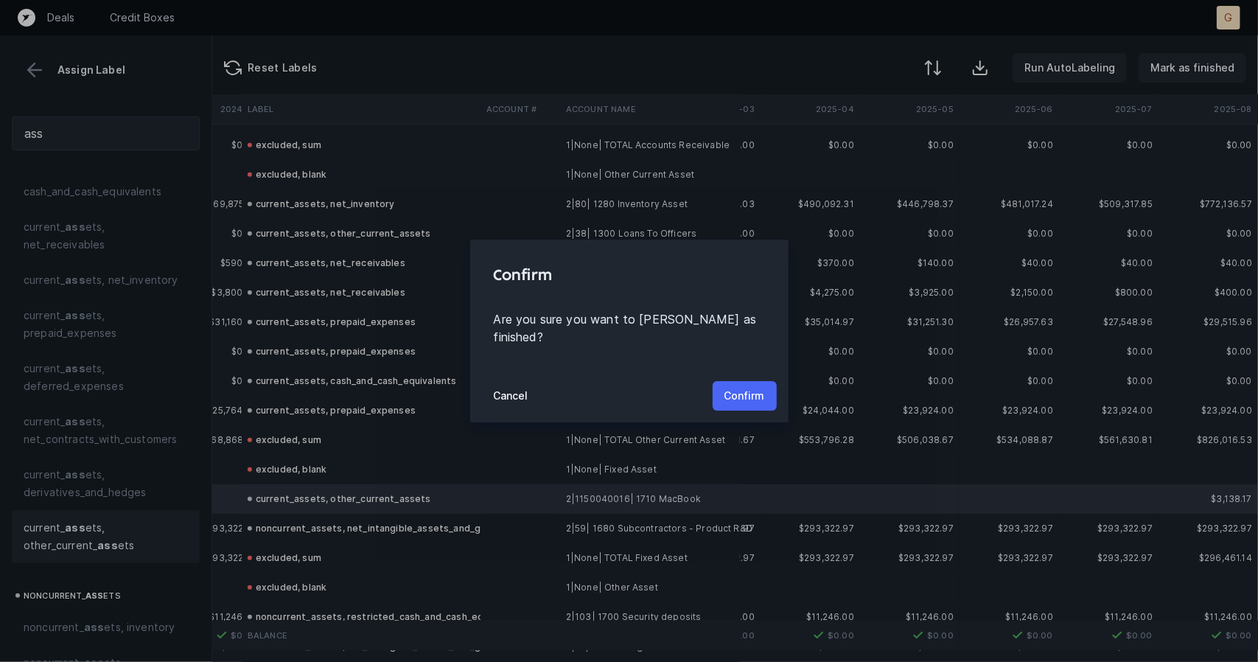
click at [758, 387] on p "Confirm" at bounding box center [744, 396] width 41 height 18
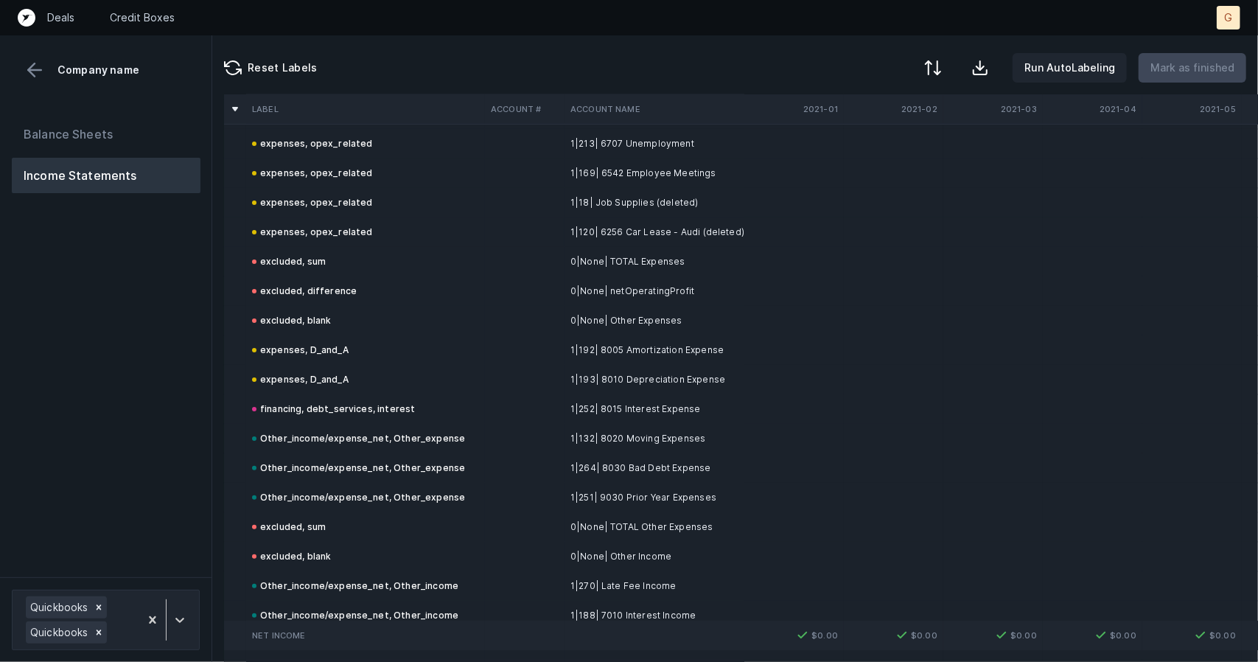
scroll to position [7851, 0]
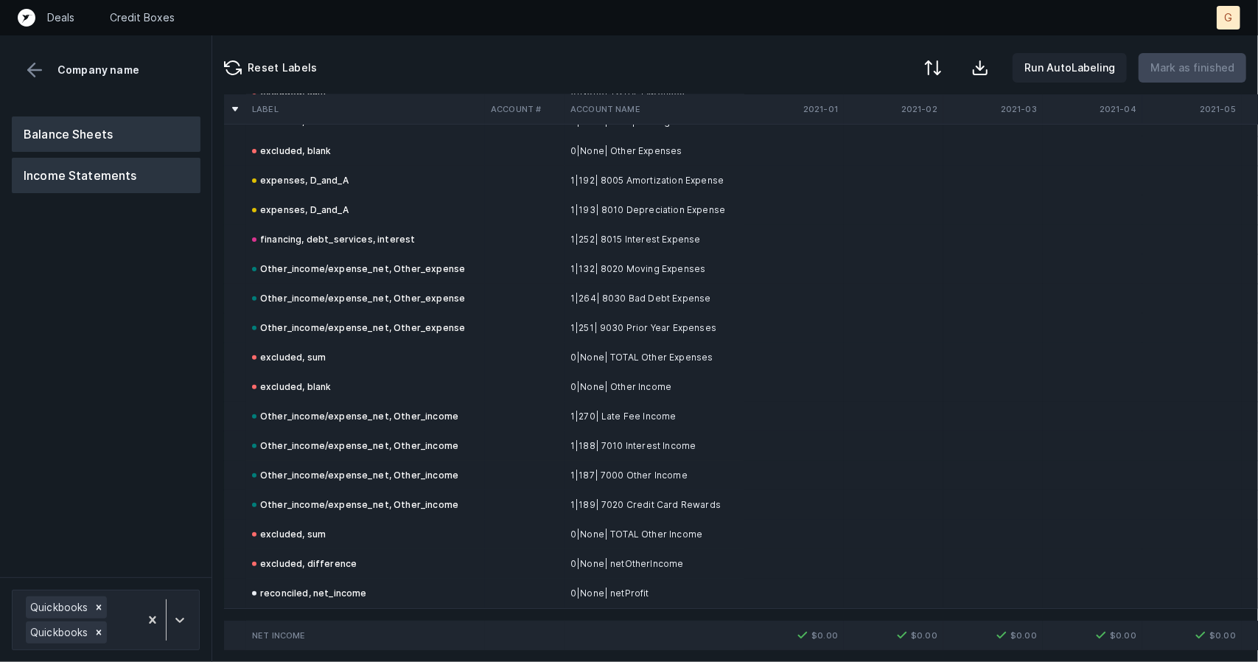
click at [68, 136] on button "Balance Sheets" at bounding box center [106, 133] width 189 height 35
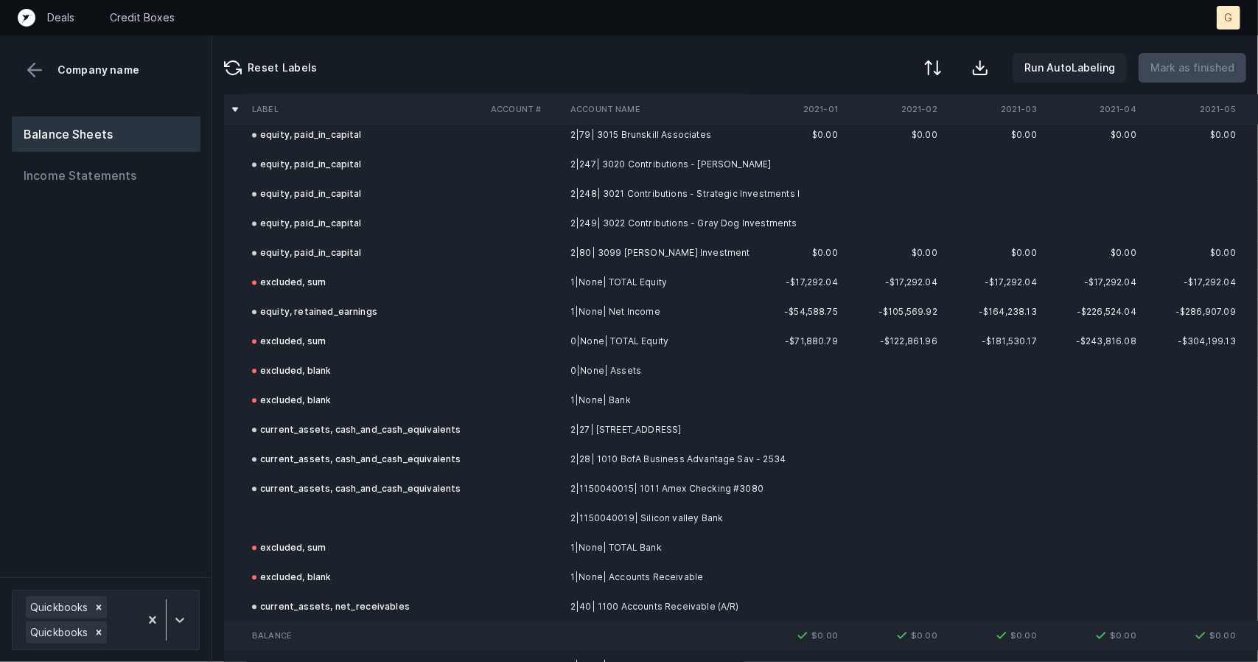
scroll to position [2311, 0]
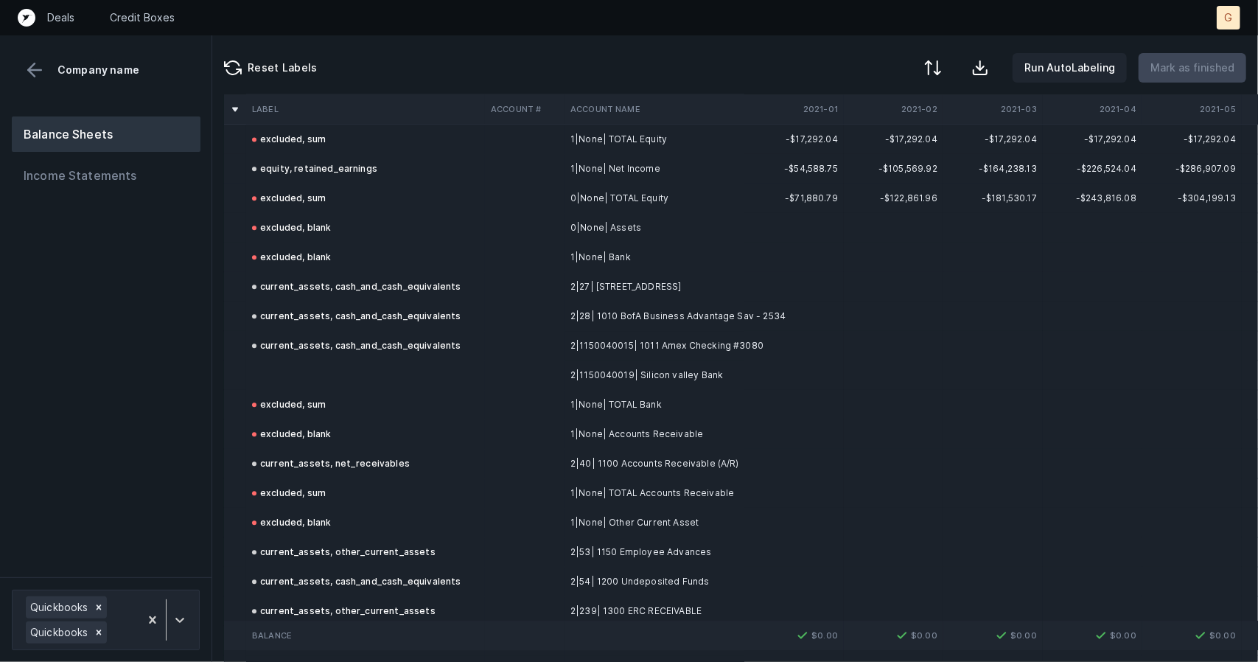
click at [281, 370] on td at bounding box center [365, 374] width 239 height 29
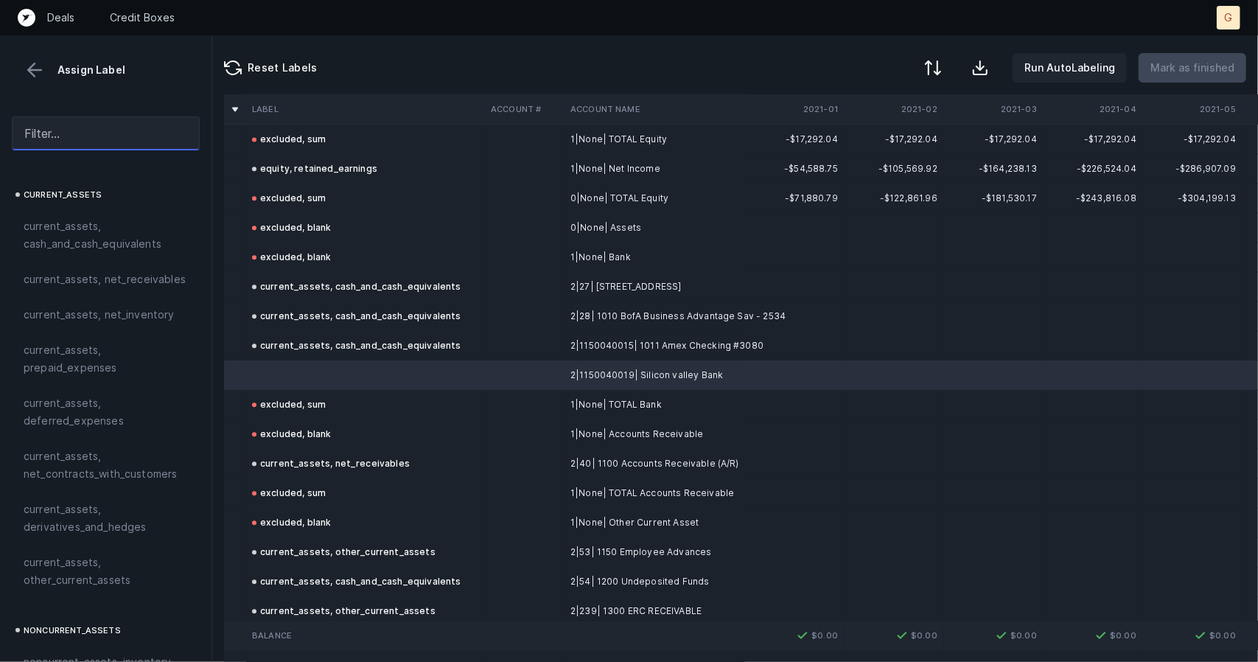
click at [68, 126] on input "text" at bounding box center [106, 133] width 188 height 34
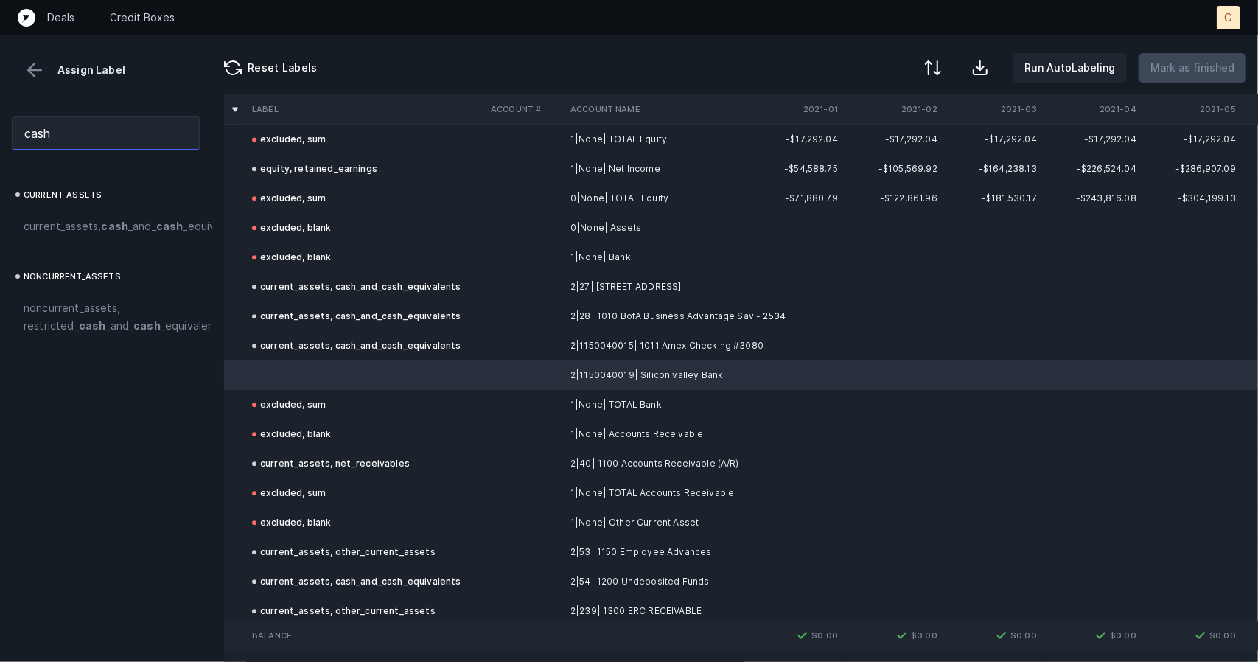
type input "cash"
click at [140, 274] on div "current_assets current_assets, cash _and_ cash _equivalents noncurrent_assets n…" at bounding box center [105, 424] width 211 height 476
click at [116, 235] on span "current_assets, cash _and_ cash _equivalents" at bounding box center [135, 226] width 223 height 18
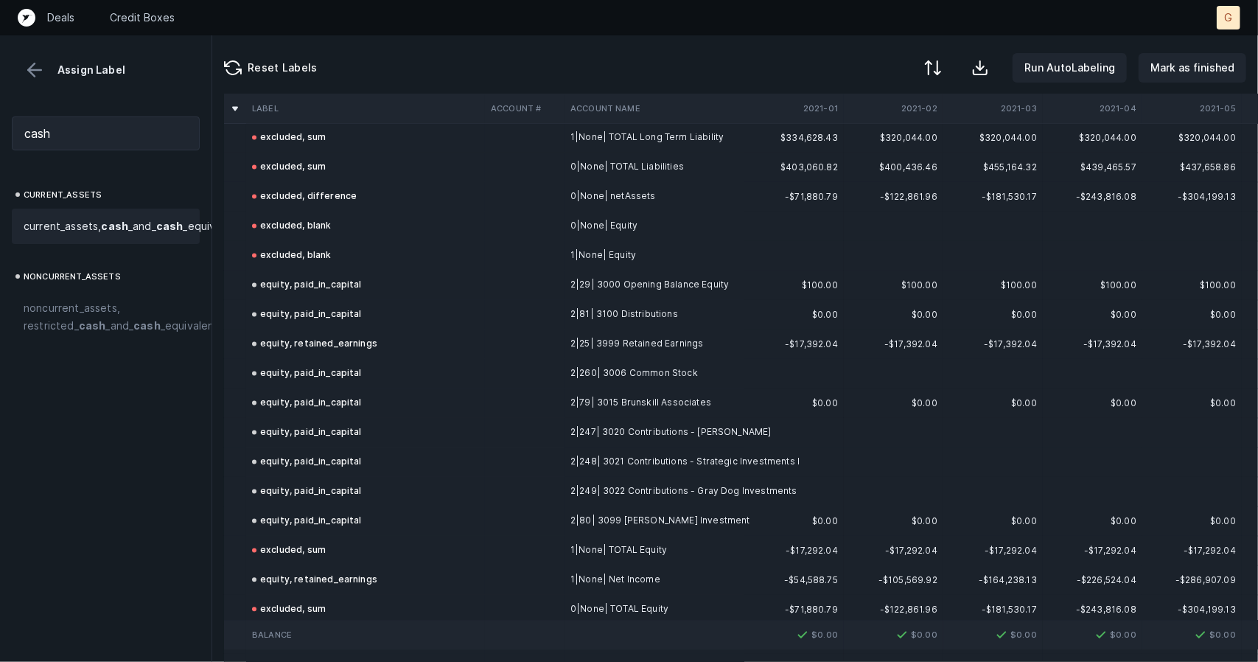
scroll to position [1832, 0]
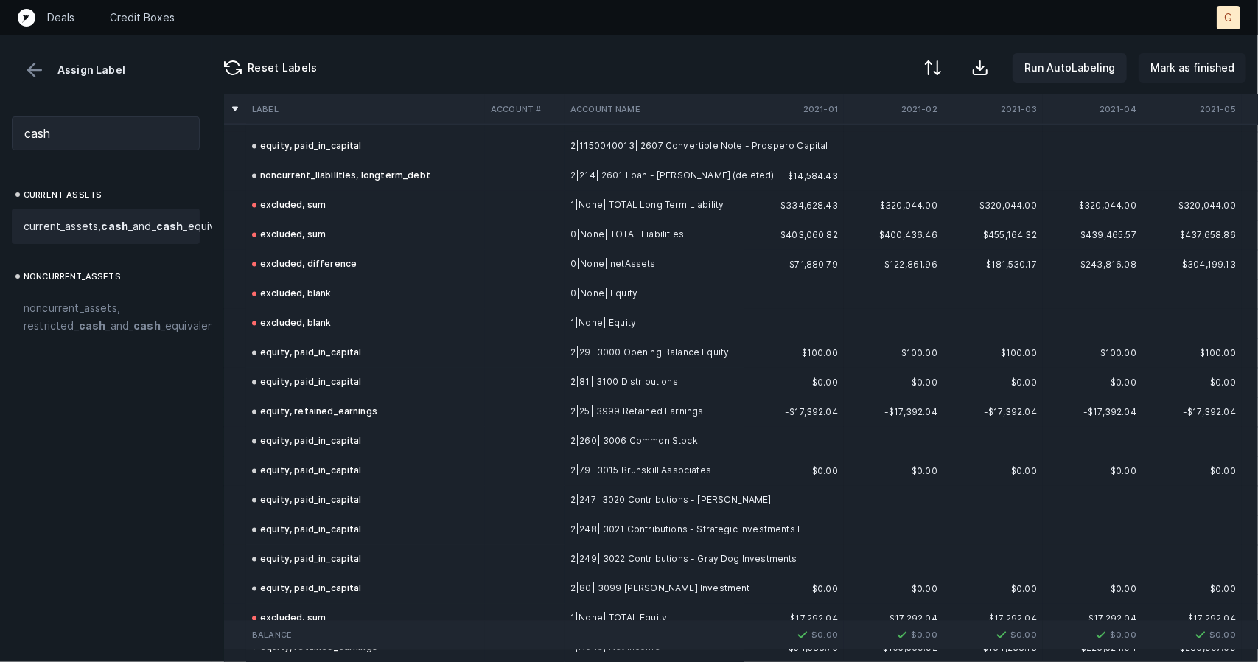
click at [1166, 76] on p "Mark as finished" at bounding box center [1192, 68] width 84 height 18
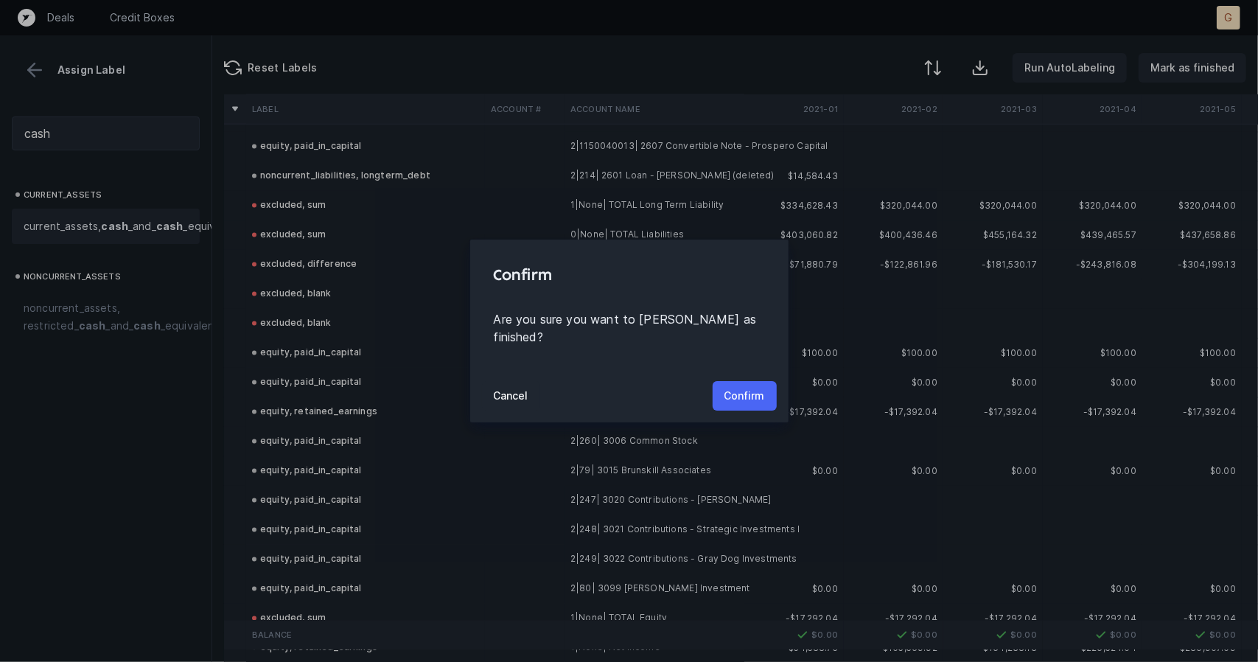
click at [758, 389] on p "Confirm" at bounding box center [744, 396] width 41 height 18
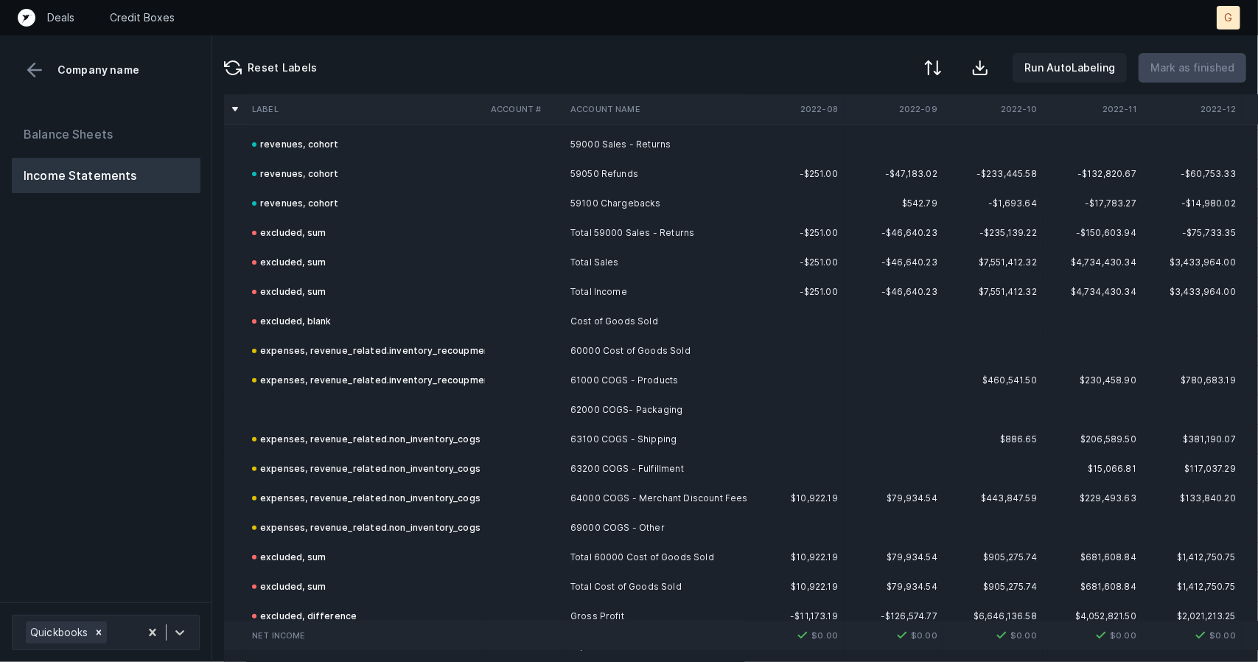
scroll to position [222, 0]
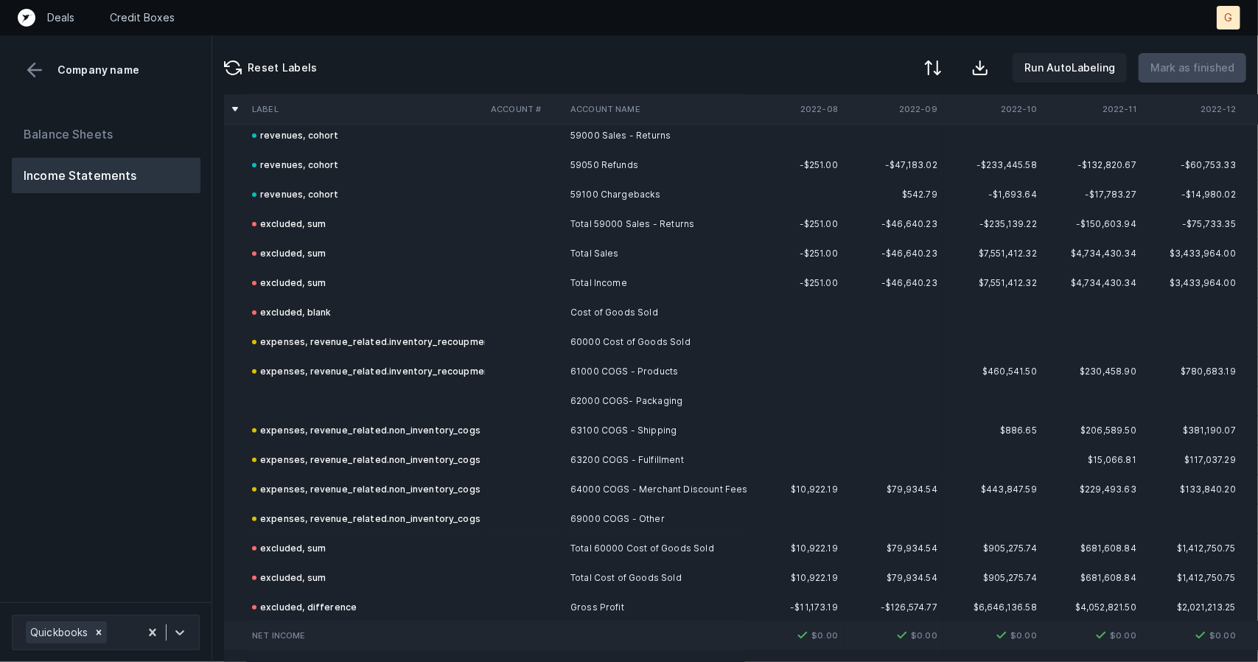
click at [295, 402] on td at bounding box center [365, 400] width 239 height 29
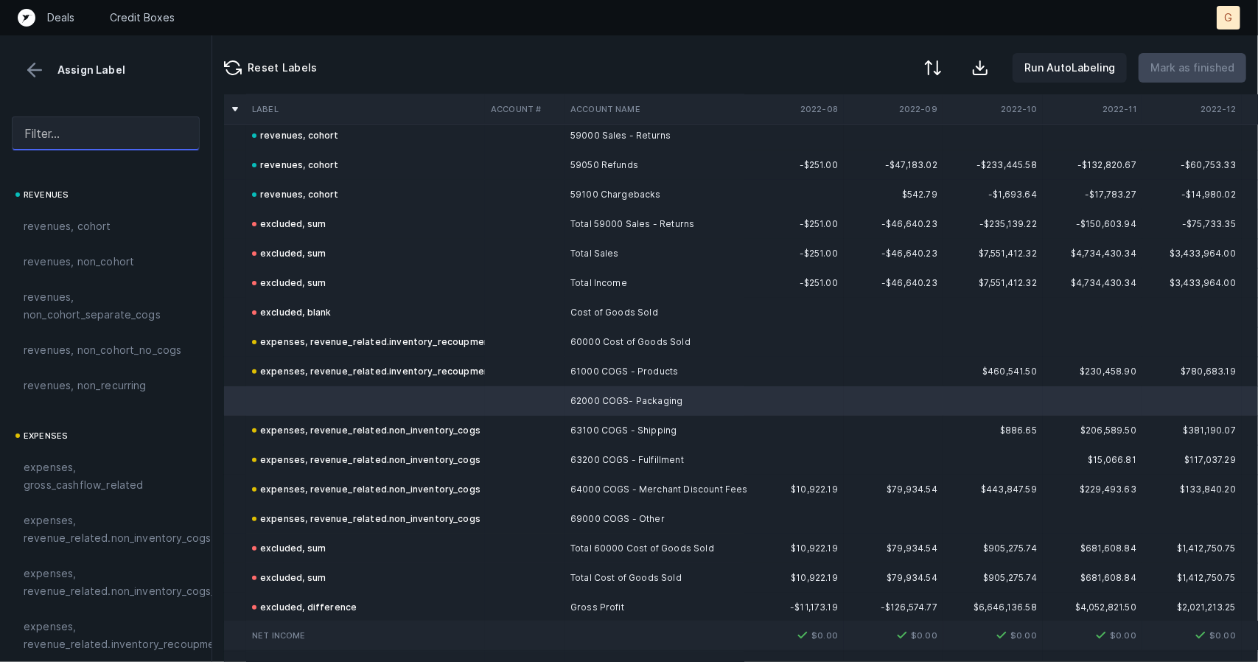
click at [106, 136] on input "text" at bounding box center [106, 133] width 188 height 34
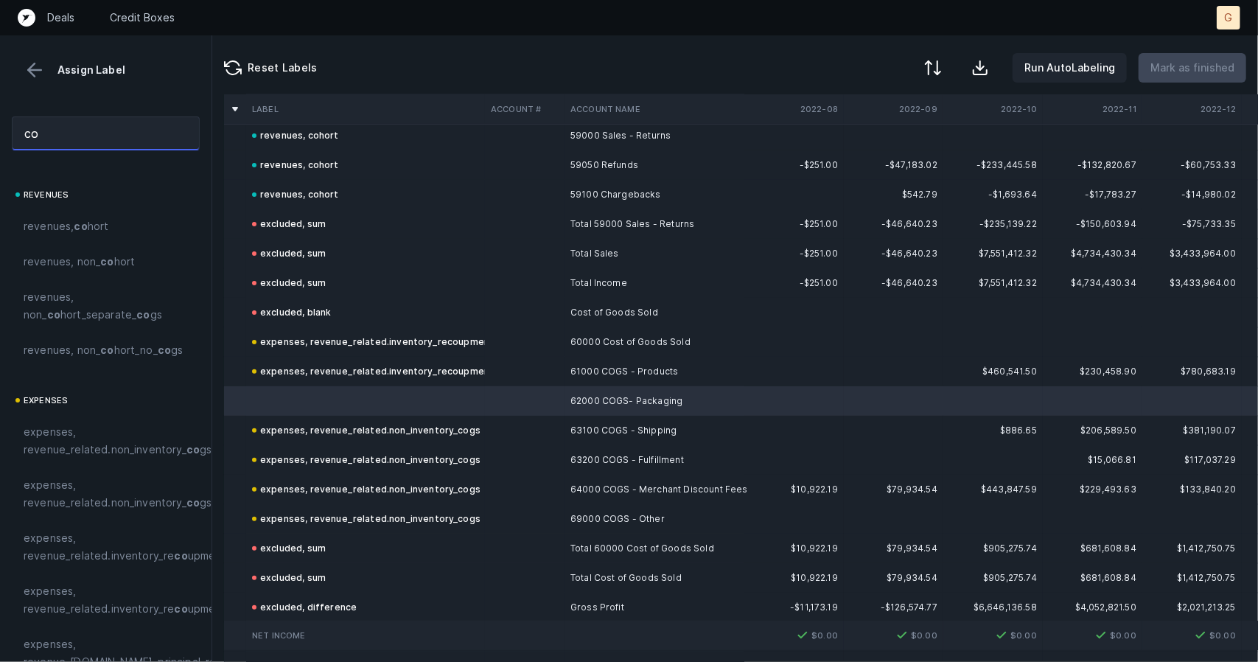
type input "c"
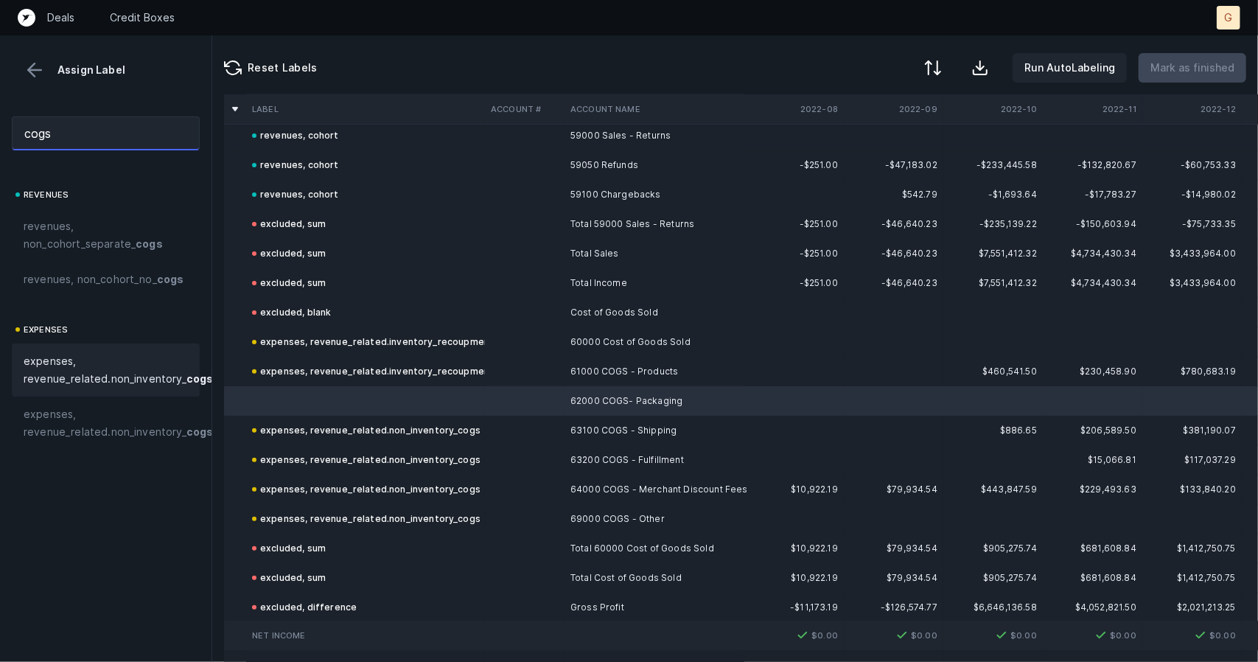
scroll to position [0, 66]
type input "cogs"
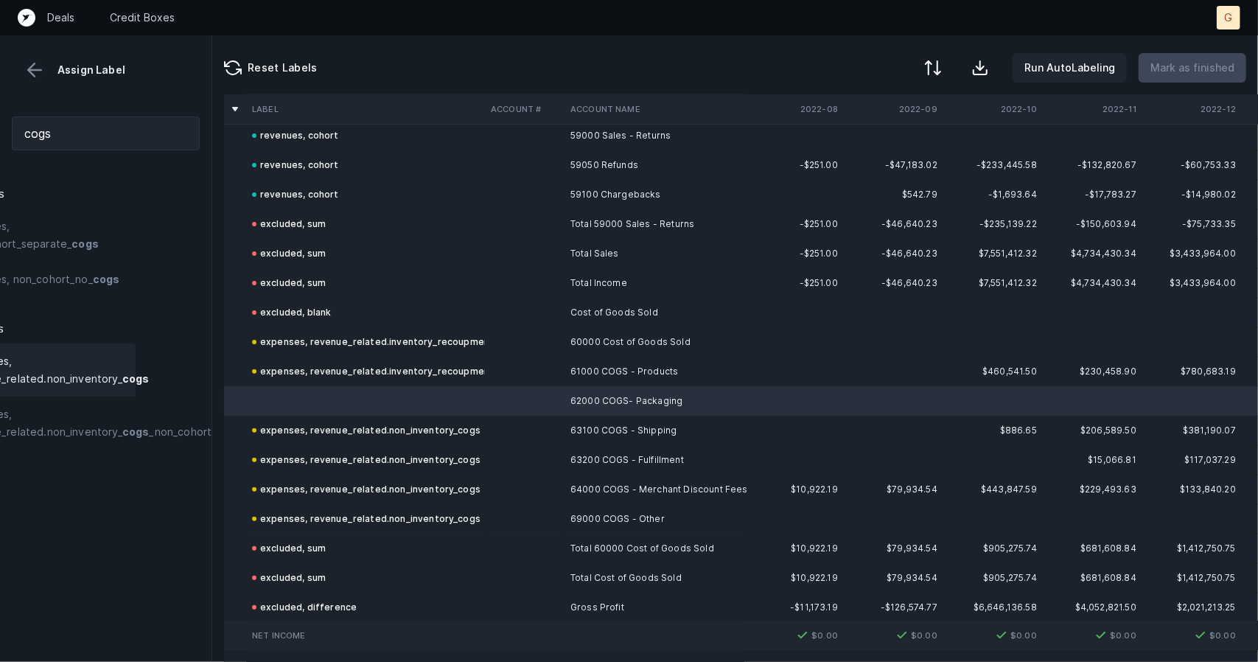
click at [112, 377] on span "expenses, revenue_related.non_inventory_ cogs" at bounding box center [53, 369] width 189 height 35
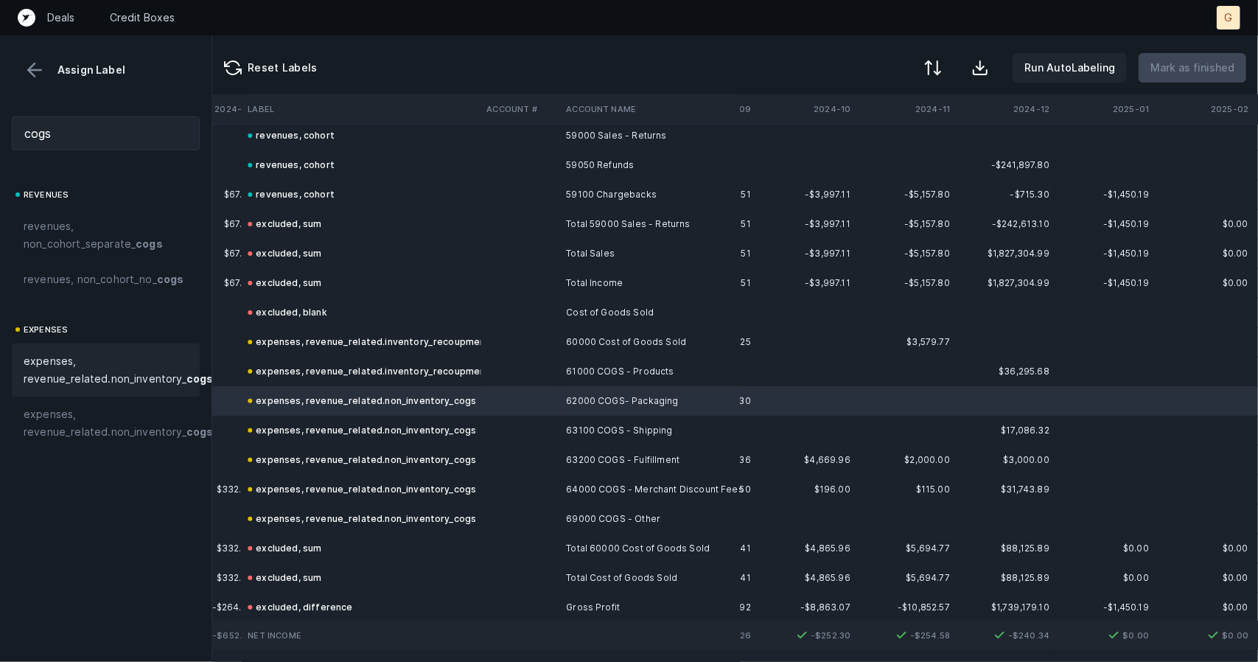
scroll to position [222, 3178]
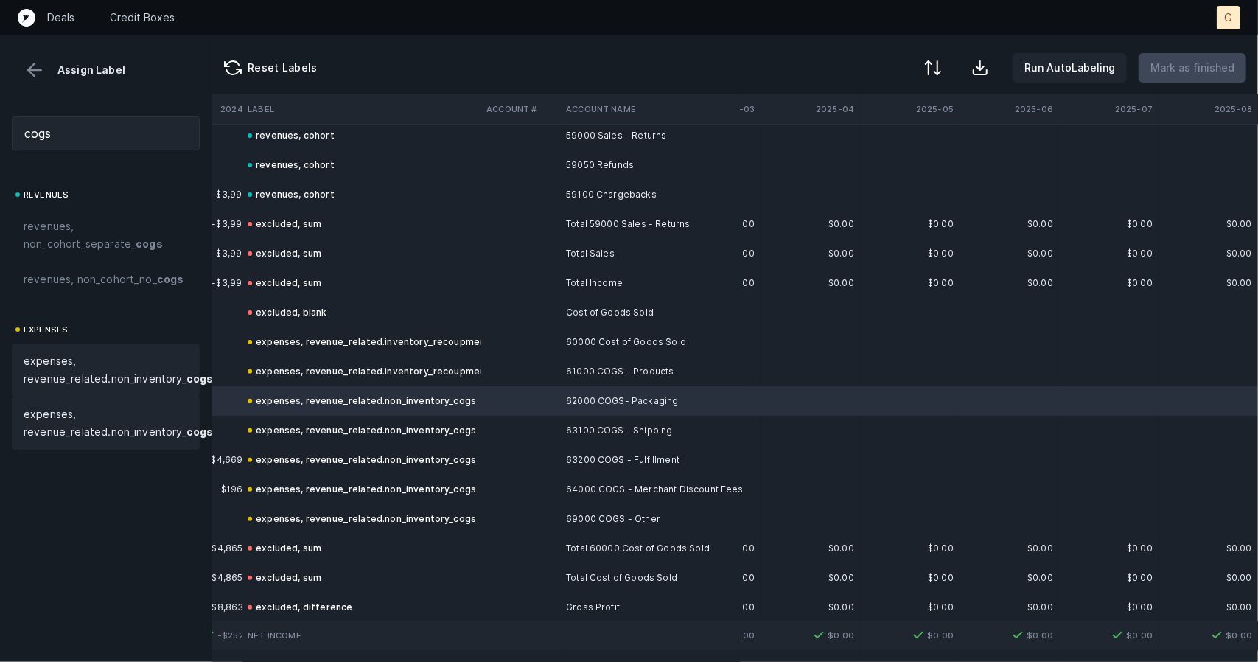
click at [124, 441] on span "expenses, revenue_related.non_inventory_ cogs _non_cohort" at bounding box center [150, 422] width 252 height 35
click at [127, 388] on span "expenses, revenue_related.non_inventory_ cogs" at bounding box center [118, 369] width 189 height 35
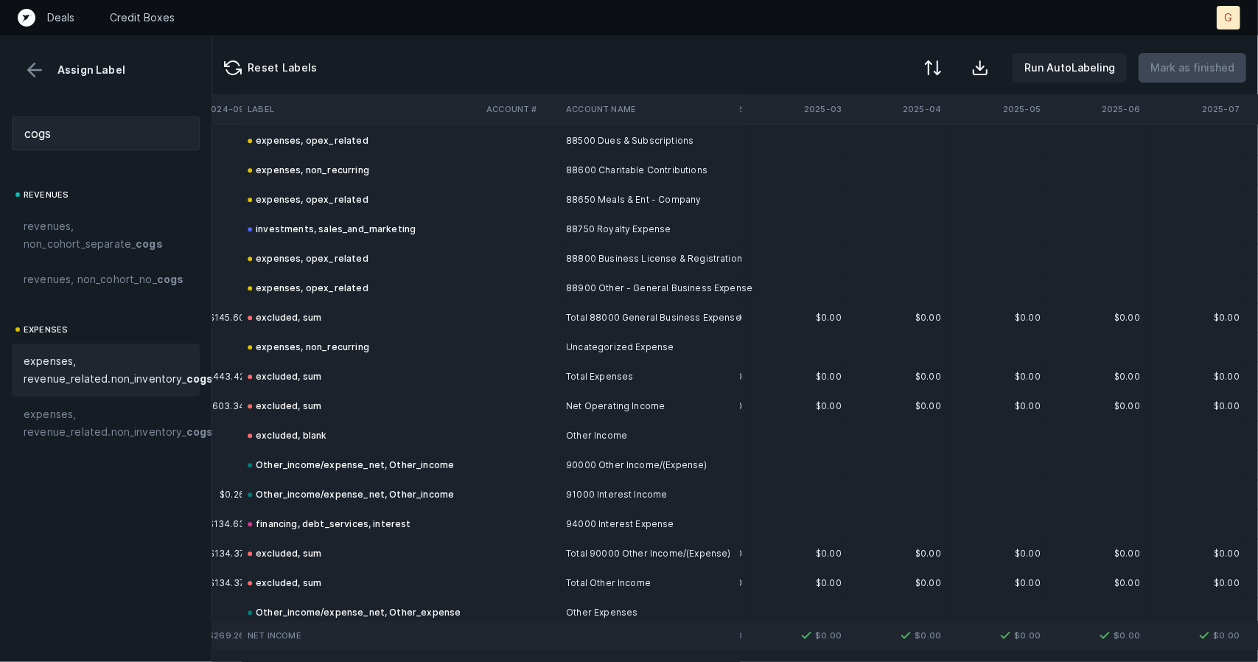
scroll to position [2840, 3080]
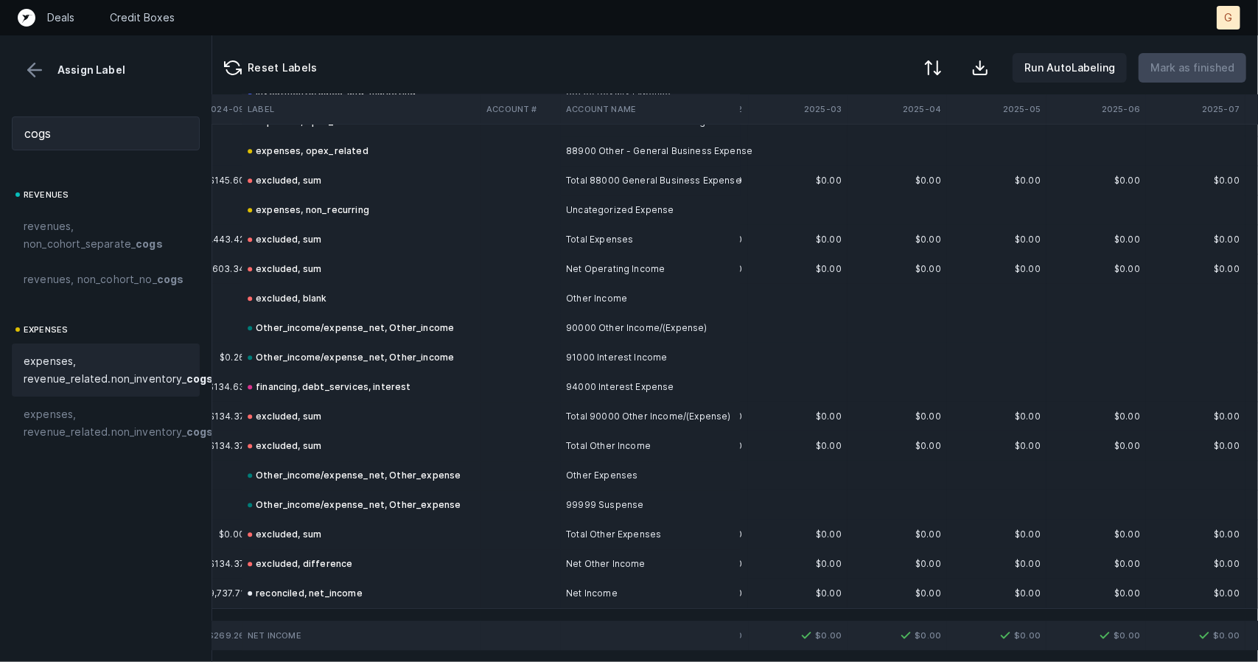
click at [35, 57] on div "Assign Label" at bounding box center [105, 58] width 211 height 46
click at [46, 68] on div "Assign Label" at bounding box center [106, 70] width 188 height 22
click at [36, 69] on button at bounding box center [35, 70] width 22 height 22
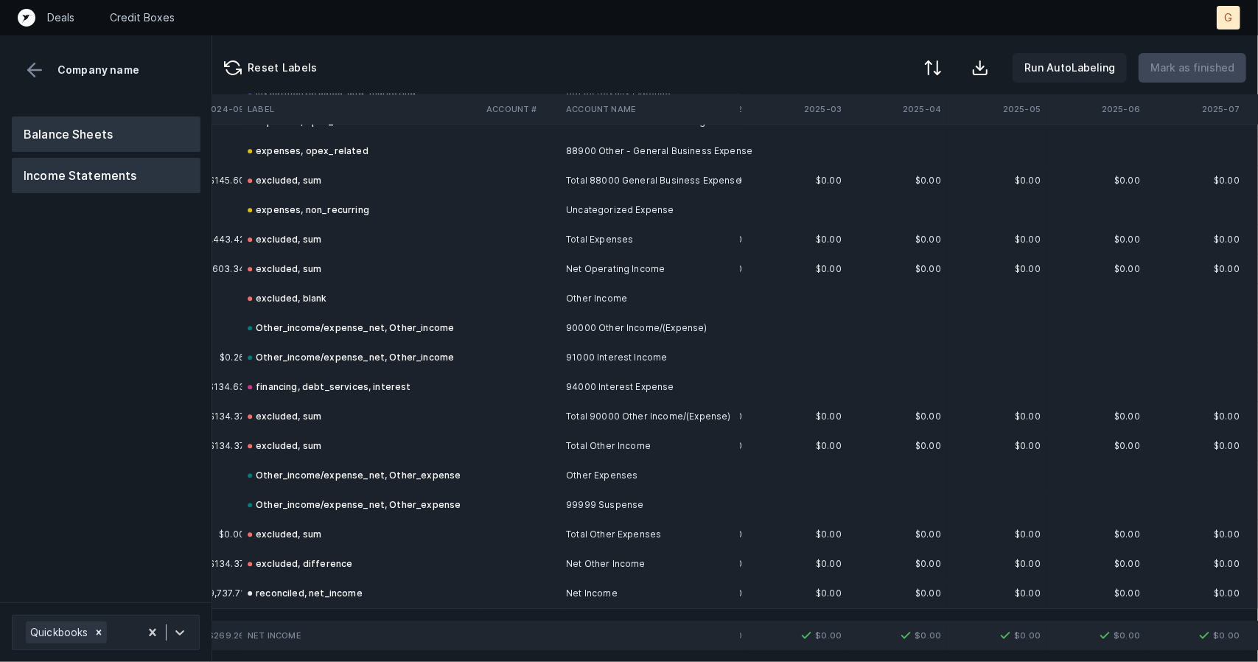
click at [90, 139] on button "Balance Sheets" at bounding box center [106, 133] width 189 height 35
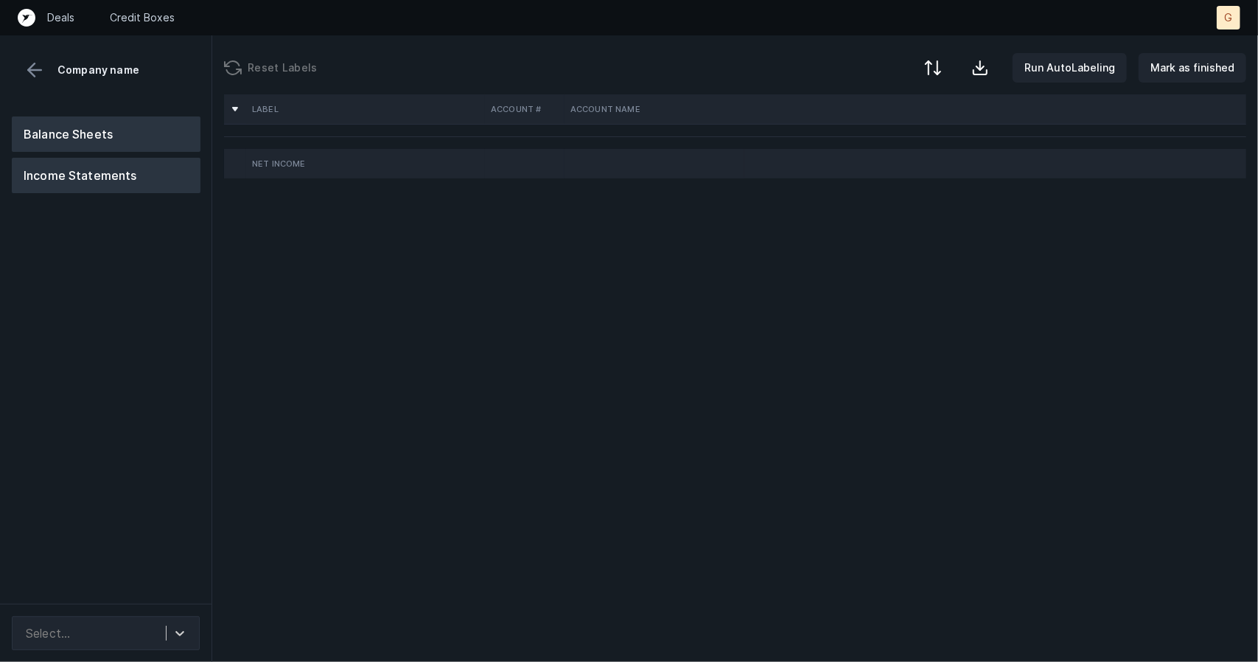
click at [63, 136] on button "Balance Sheets" at bounding box center [106, 133] width 189 height 35
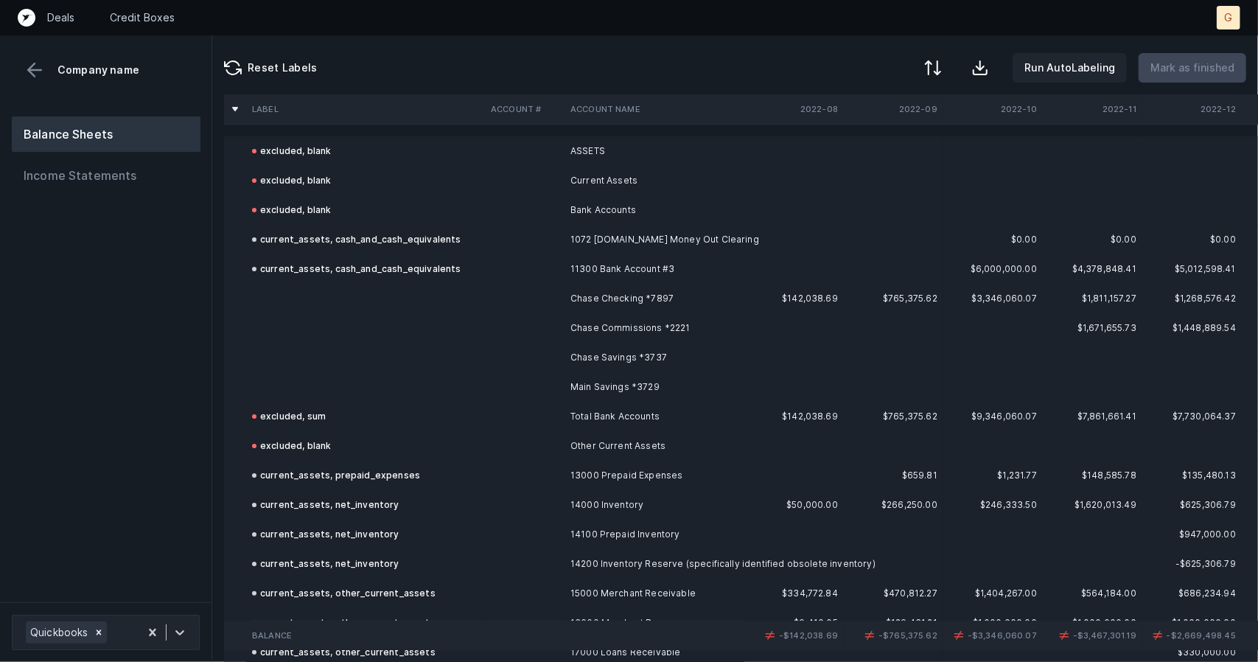
click at [256, 300] on td at bounding box center [365, 298] width 239 height 29
click at [314, 288] on td at bounding box center [365, 298] width 239 height 29
click at [299, 298] on td at bounding box center [365, 298] width 239 height 29
click at [316, 273] on div "current_assets, cash_and_cash_equivalents" at bounding box center [356, 269] width 209 height 18
click at [326, 300] on td at bounding box center [365, 298] width 239 height 29
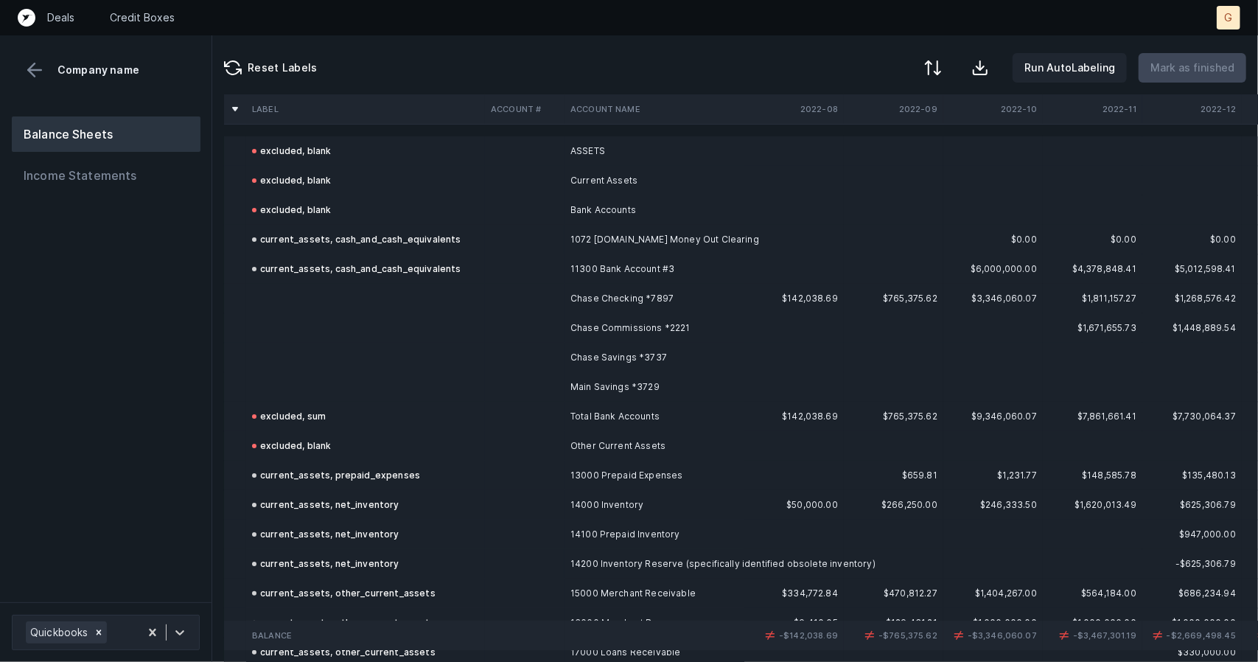
click at [295, 394] on td at bounding box center [365, 386] width 239 height 29
click at [297, 385] on td at bounding box center [365, 386] width 239 height 29
click at [321, 359] on td at bounding box center [365, 357] width 239 height 29
click at [430, 388] on td at bounding box center [365, 386] width 239 height 29
click at [291, 365] on td at bounding box center [365, 357] width 239 height 29
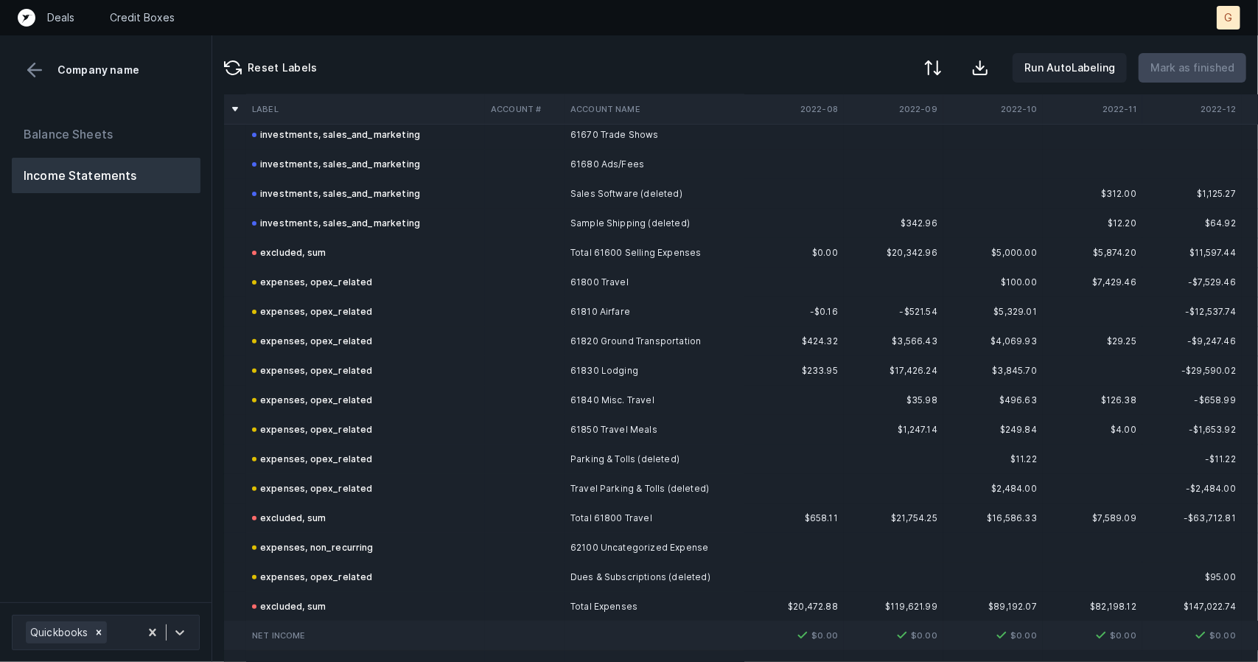
scroll to position [4491, 0]
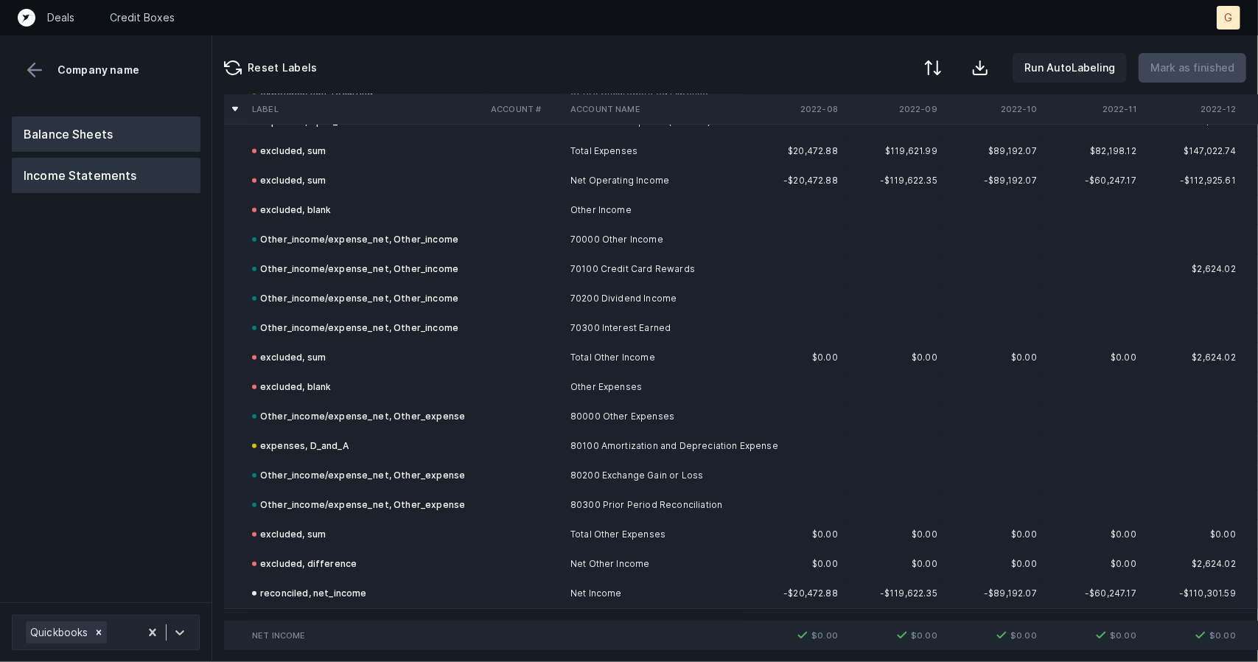
click at [111, 143] on button "Balance Sheets" at bounding box center [106, 133] width 189 height 35
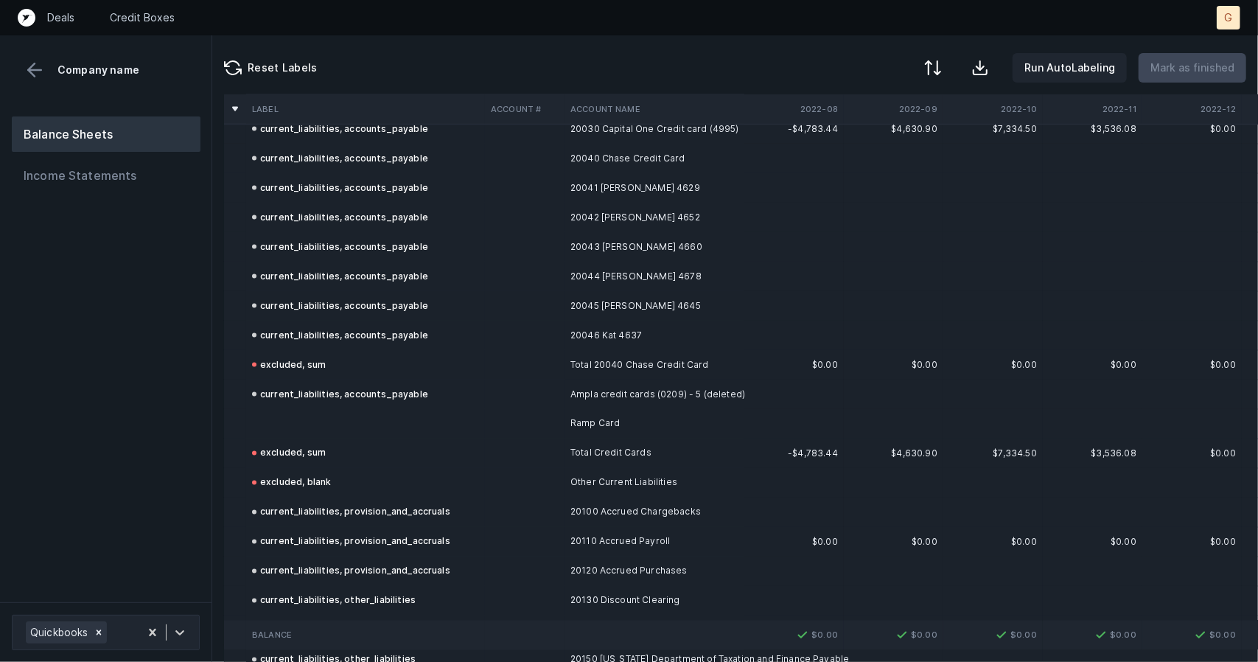
scroll to position [1556, 0]
click at [306, 413] on td at bounding box center [365, 422] width 239 height 29
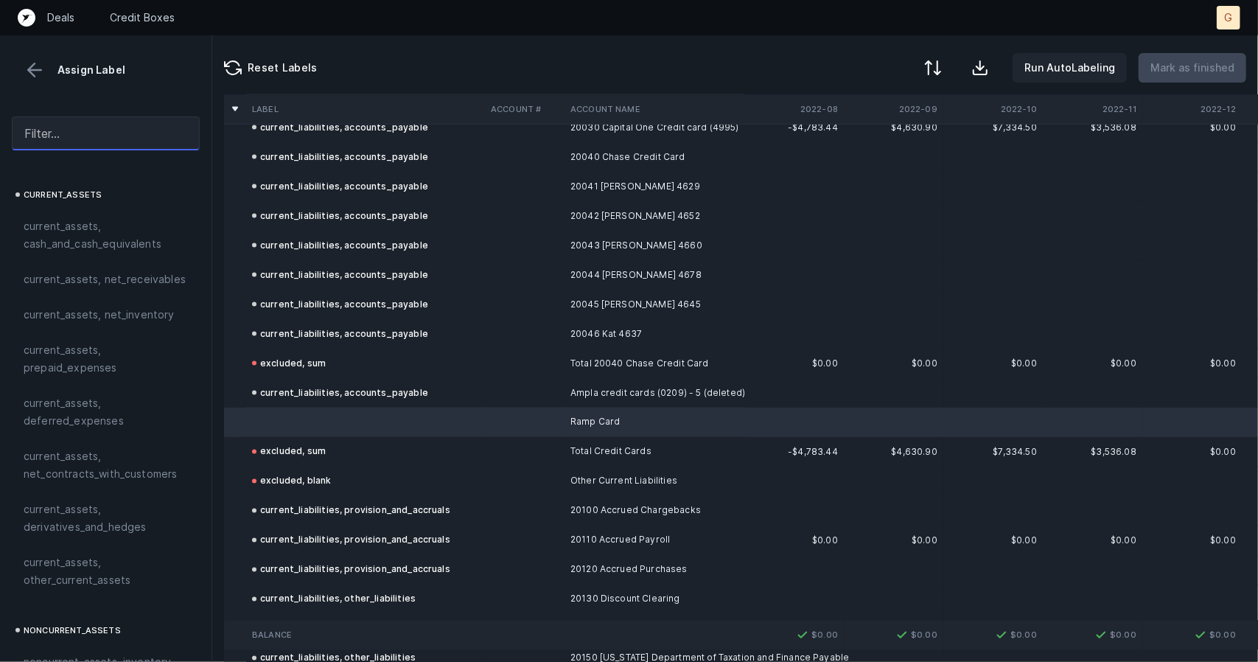
click at [118, 144] on input "text" at bounding box center [106, 133] width 188 height 34
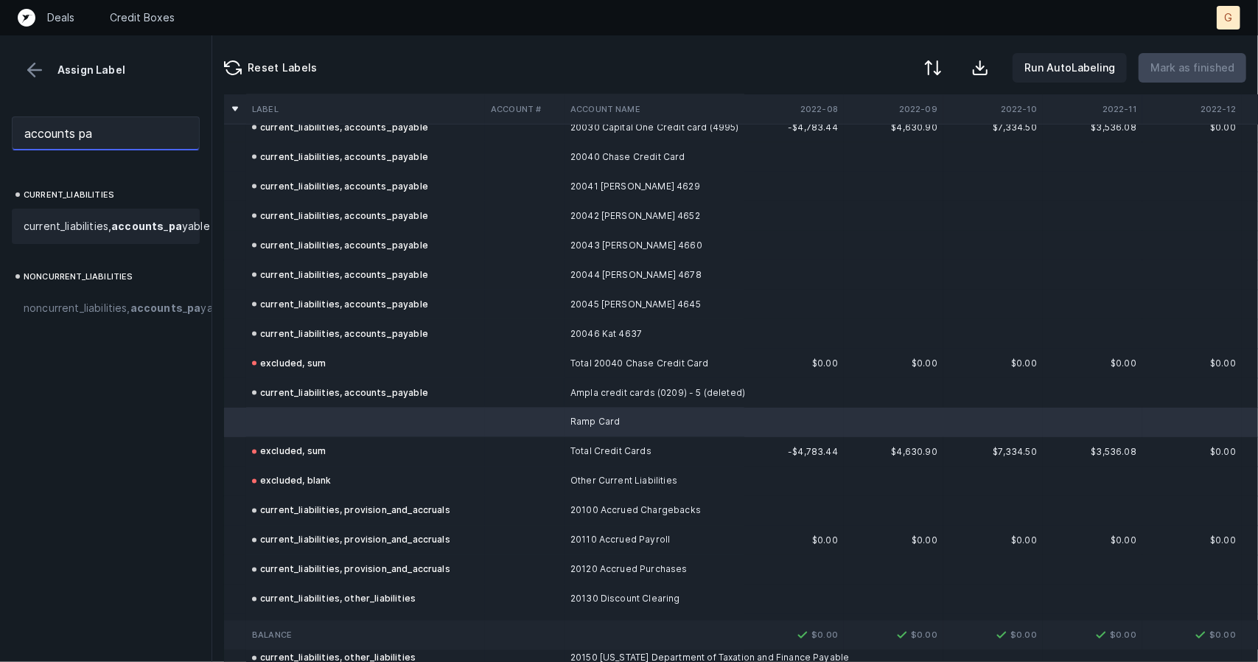
type input "accounts pa"
click at [115, 223] on span "current_liabilities, accounts _ pa yable" at bounding box center [117, 226] width 186 height 18
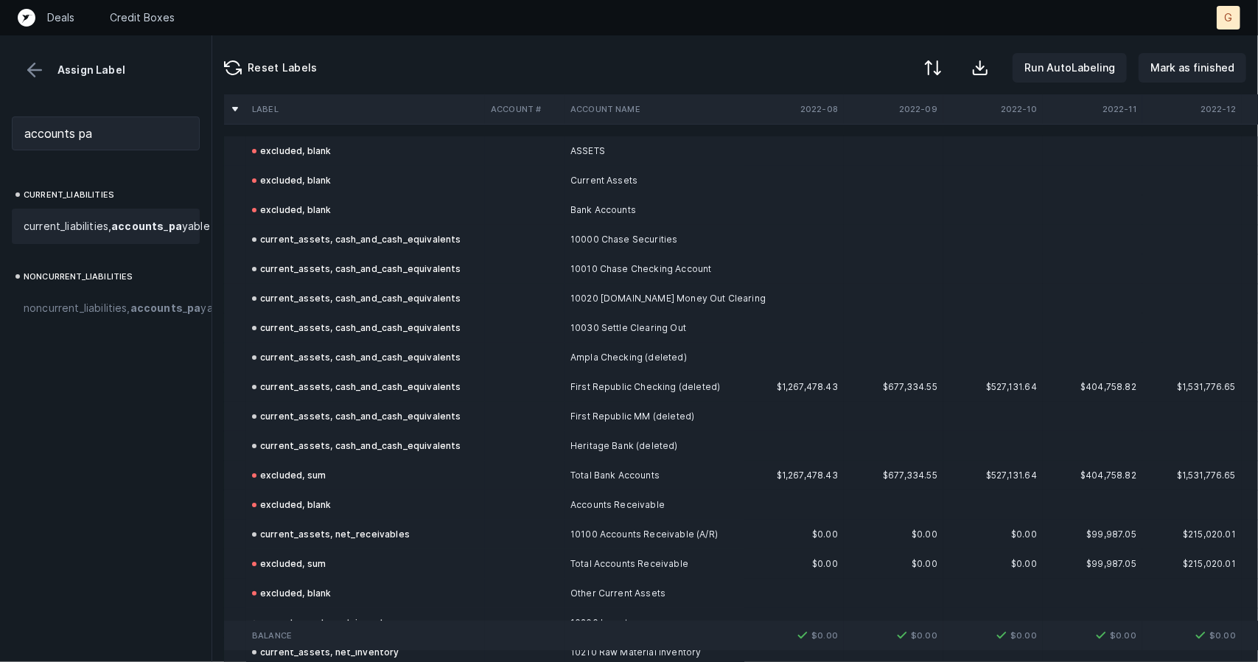
scroll to position [0, 0]
click at [1200, 57] on button "Mark as finished" at bounding box center [1193, 67] width 108 height 29
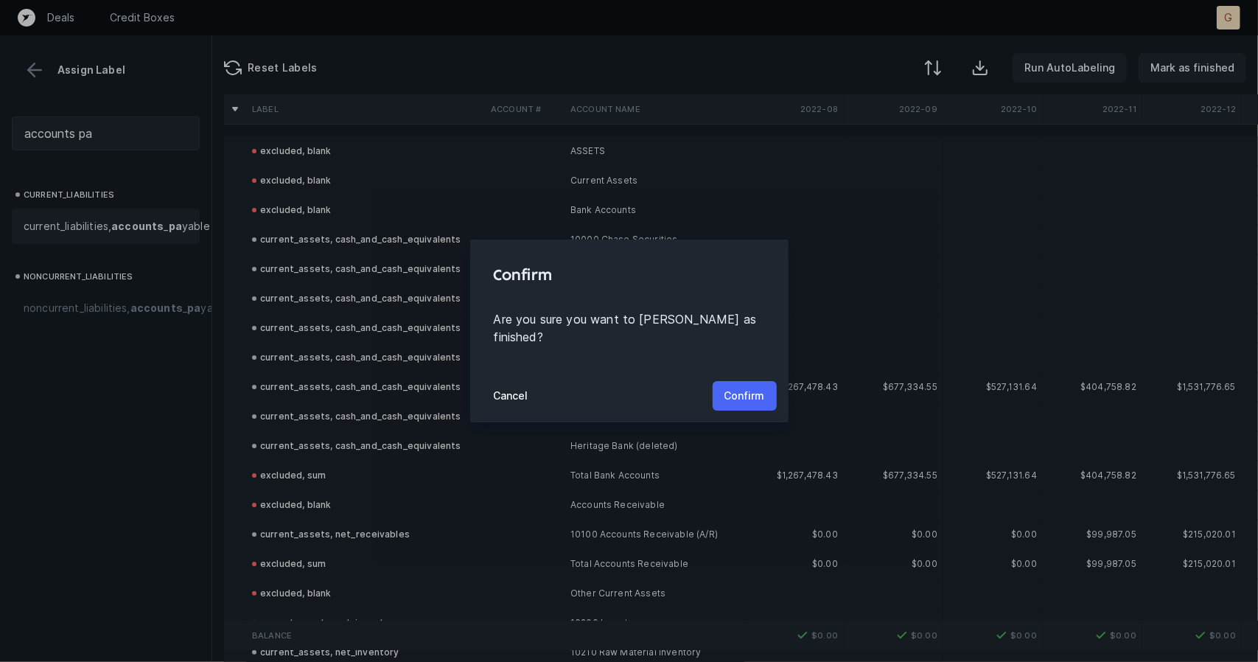
click at [742, 387] on p "Confirm" at bounding box center [744, 396] width 41 height 18
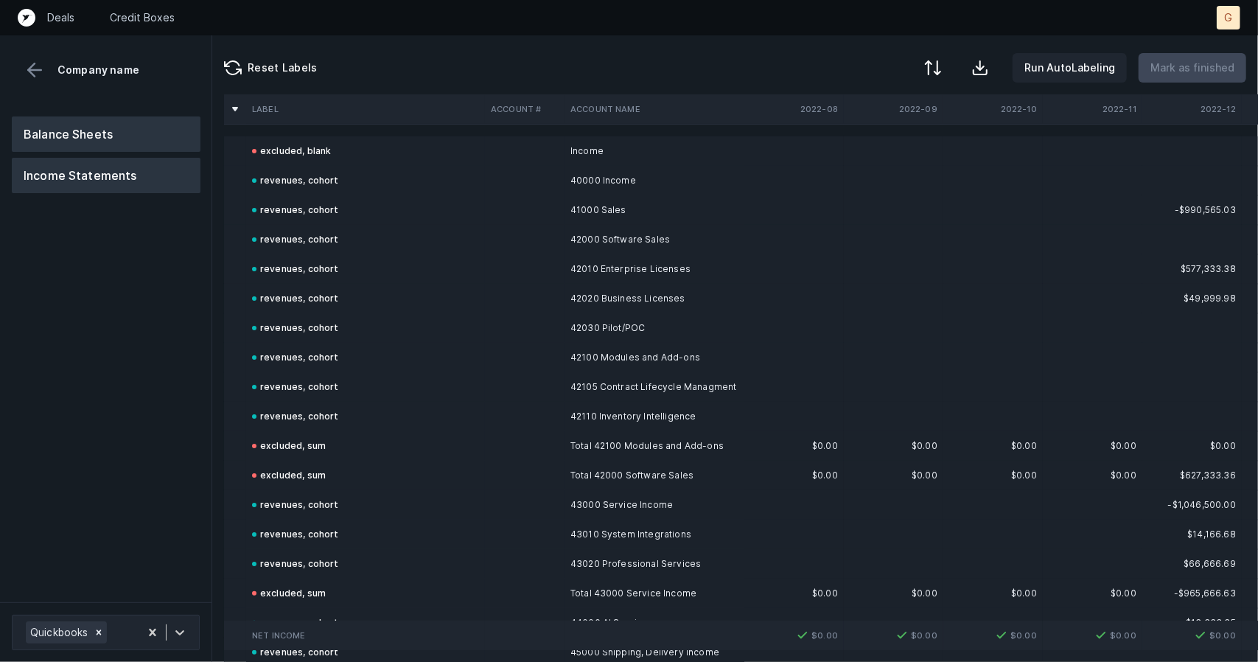
click at [99, 136] on button "Balance Sheets" at bounding box center [106, 133] width 189 height 35
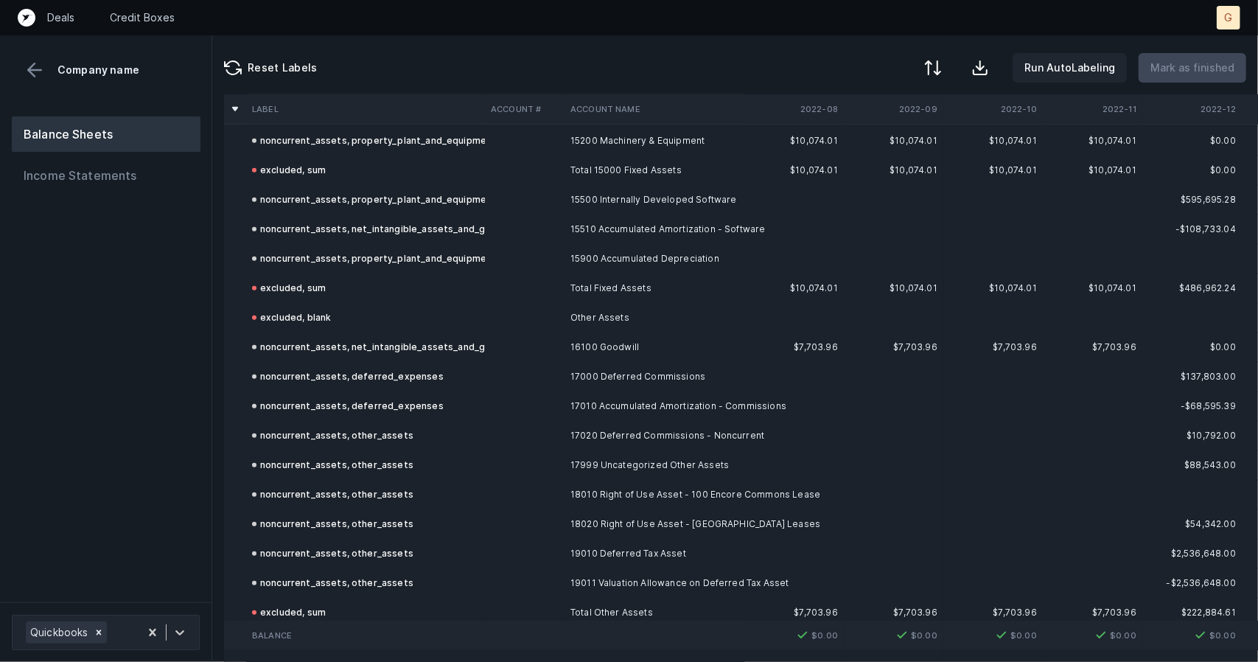
scroll to position [423, 0]
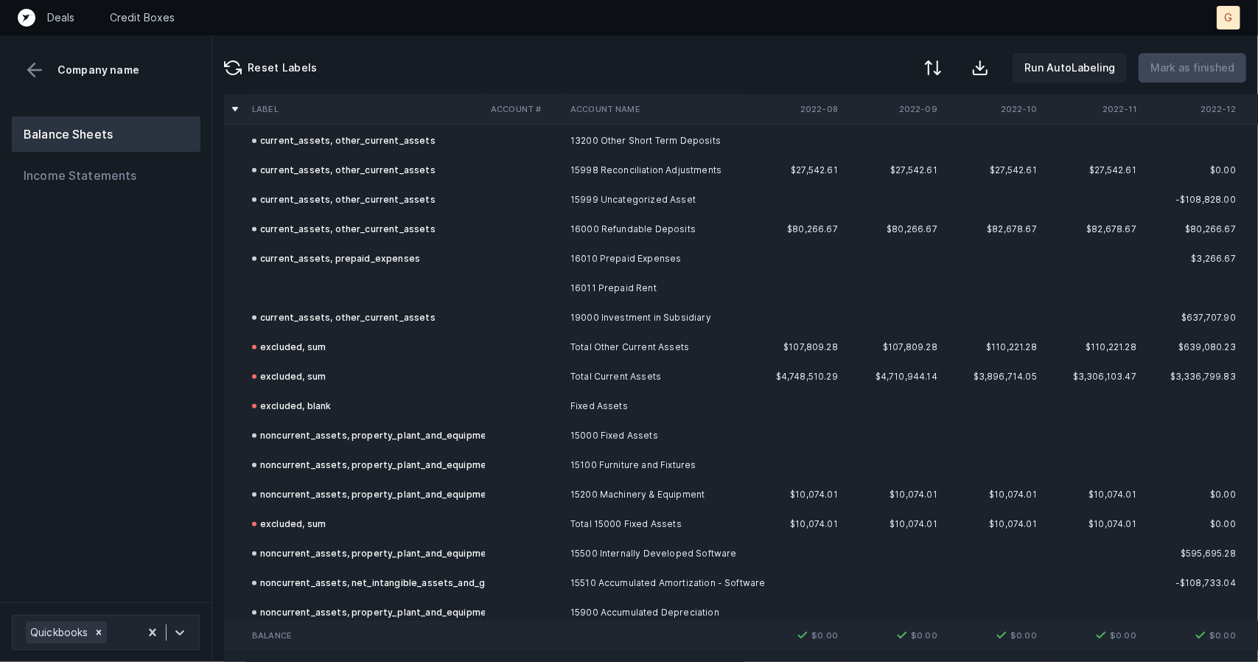
click at [315, 276] on td at bounding box center [365, 287] width 239 height 29
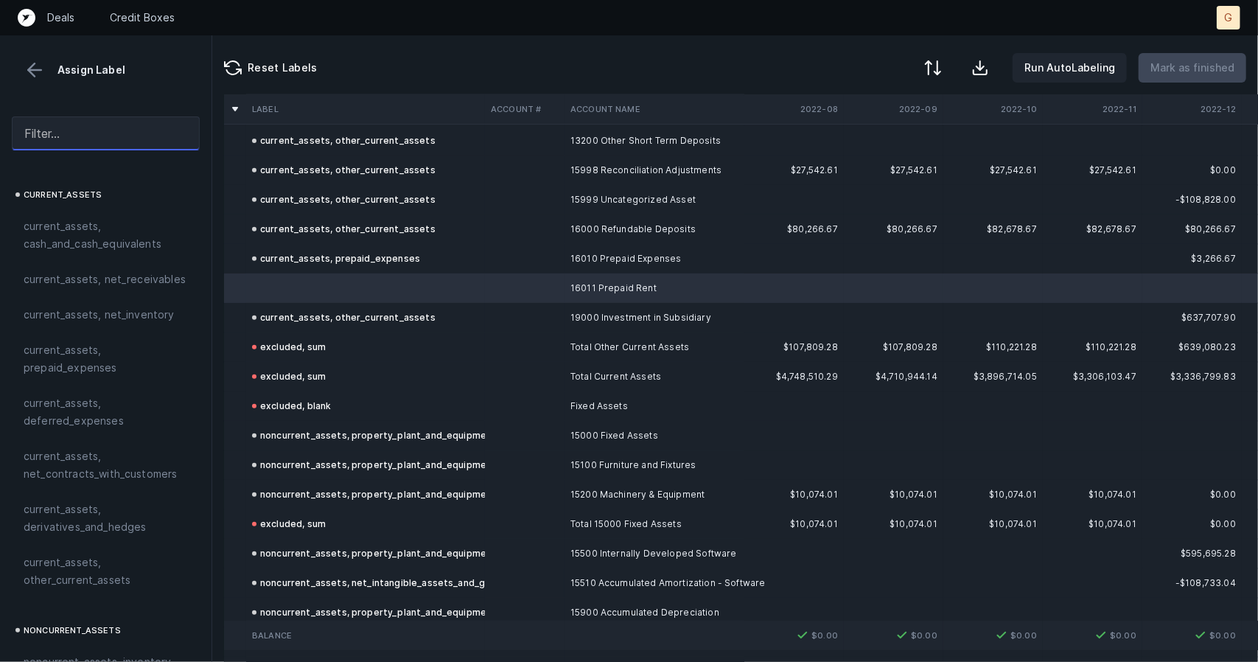
click at [56, 121] on input "text" at bounding box center [106, 133] width 188 height 34
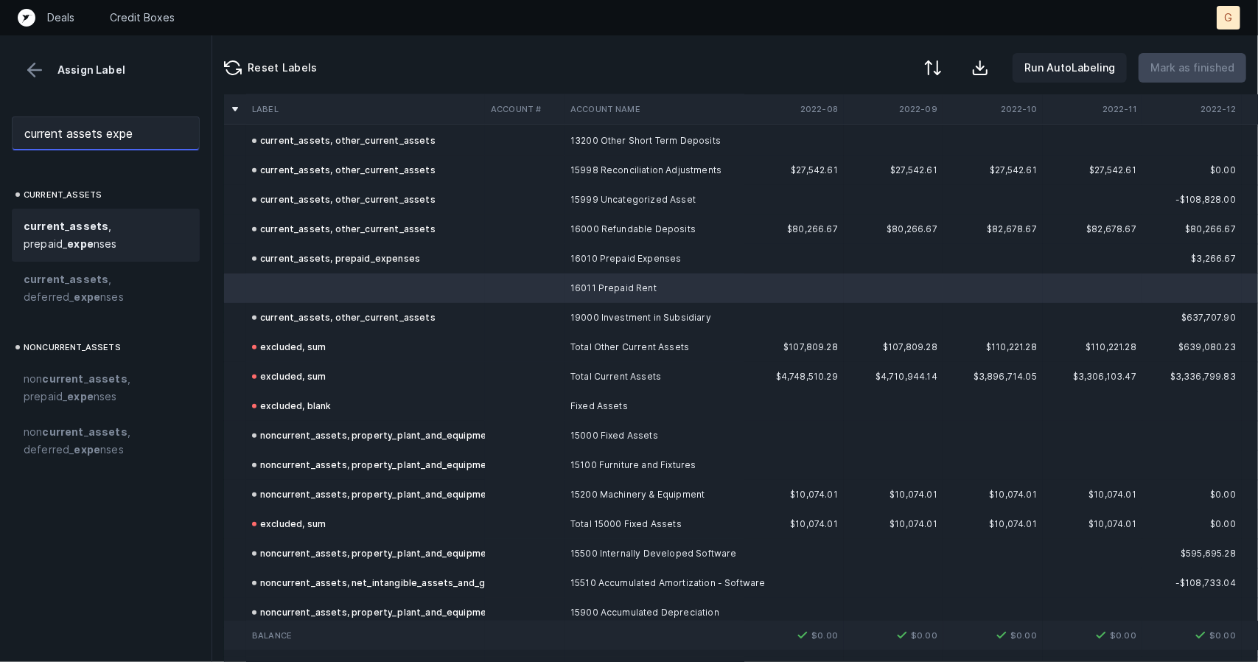
type input "current assets expe"
click at [114, 232] on span "current _ assets , prepaid_ expe nses" at bounding box center [106, 234] width 164 height 35
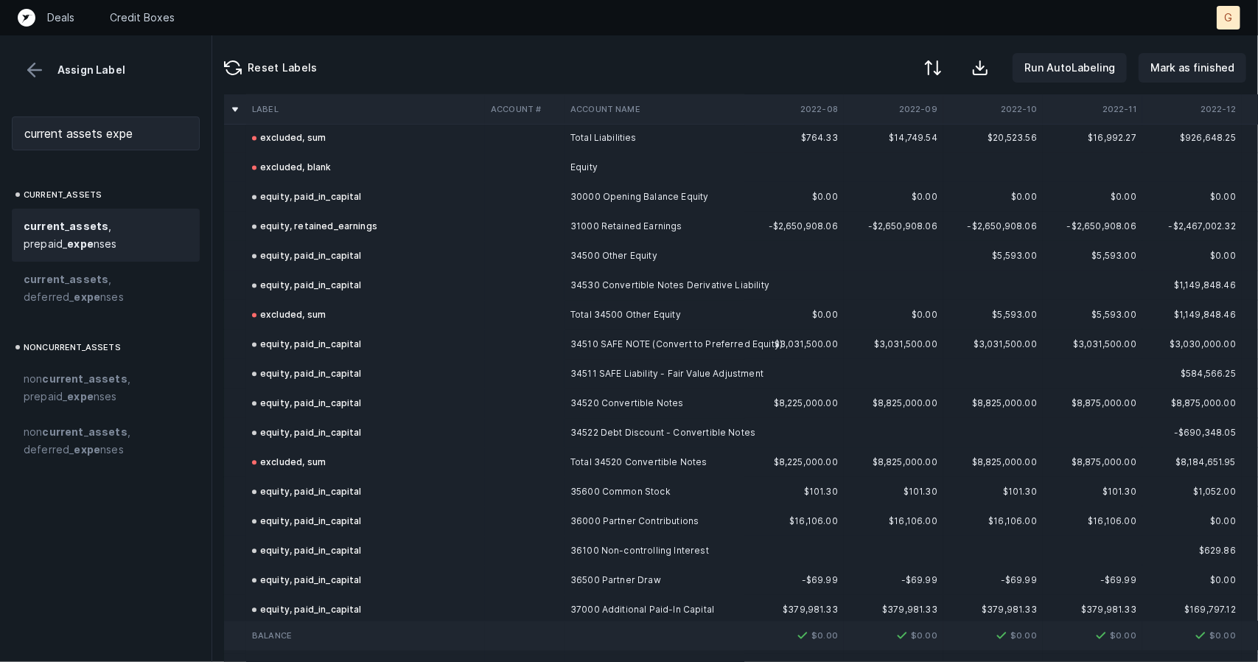
scroll to position [2250, 0]
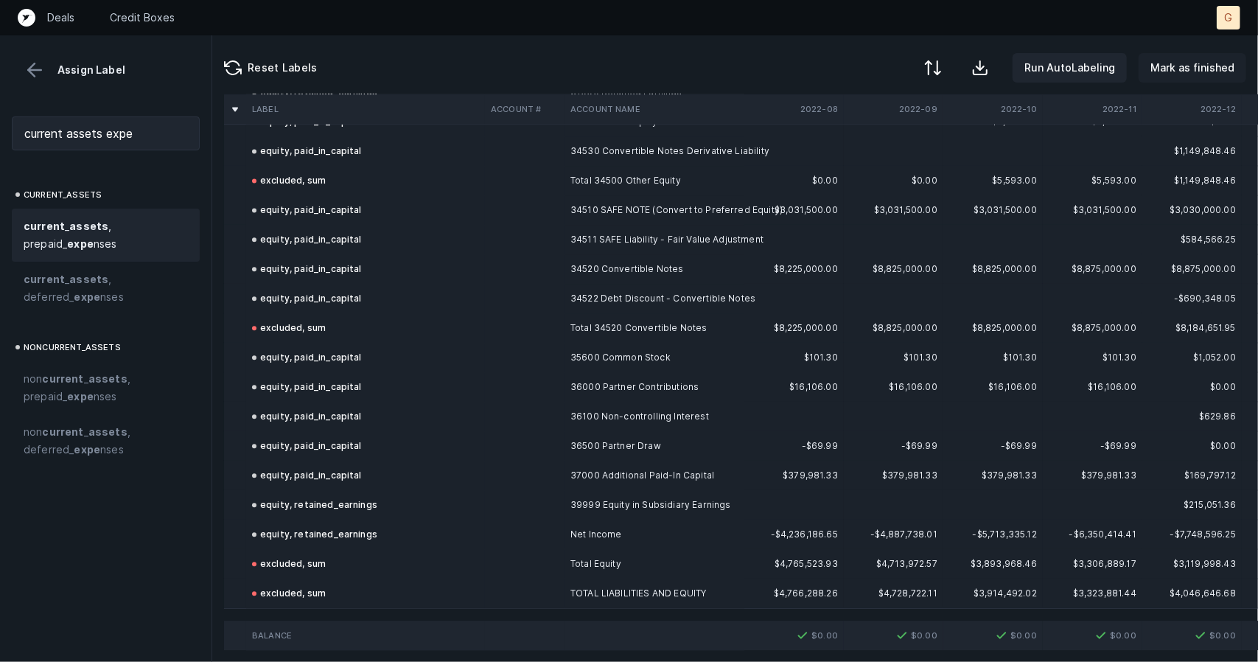
click at [1174, 53] on button "Mark as finished" at bounding box center [1193, 67] width 108 height 29
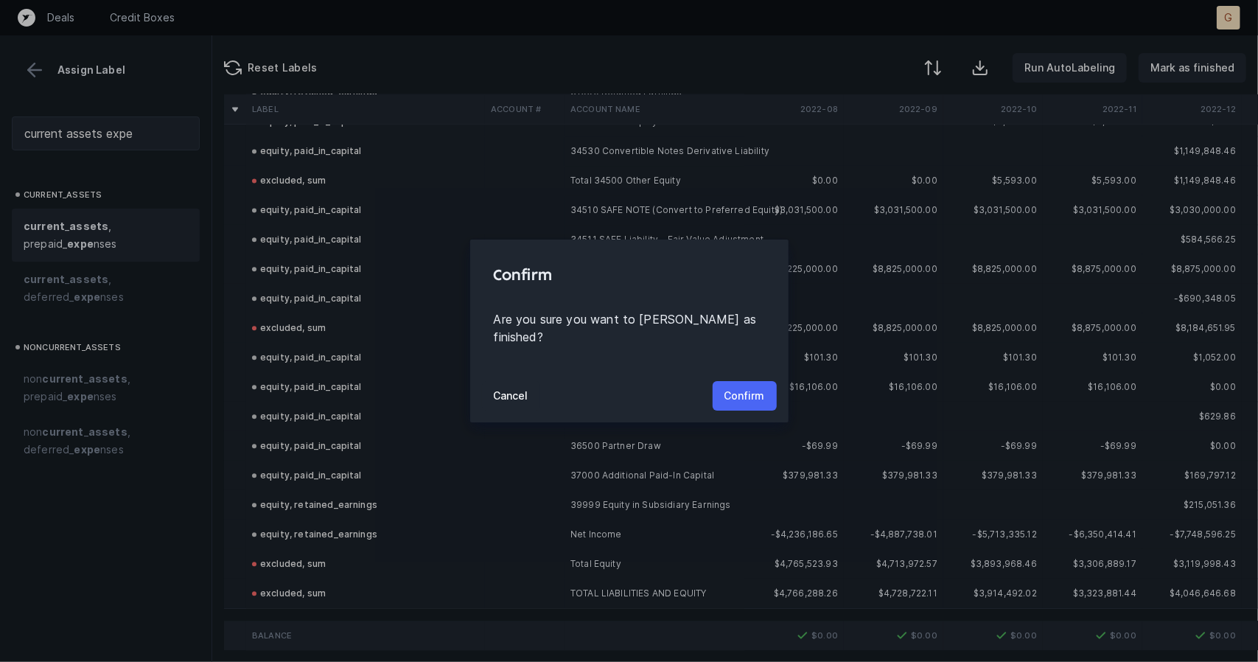
click at [749, 387] on p "Confirm" at bounding box center [744, 396] width 41 height 18
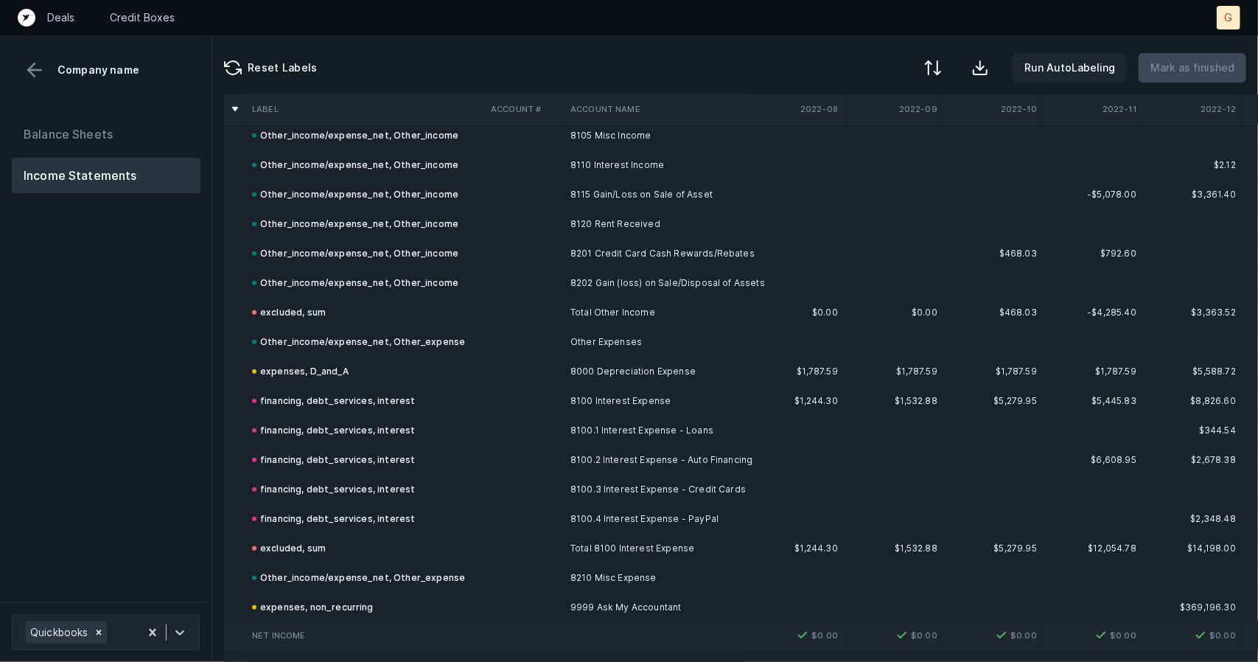
scroll to position [4520, 0]
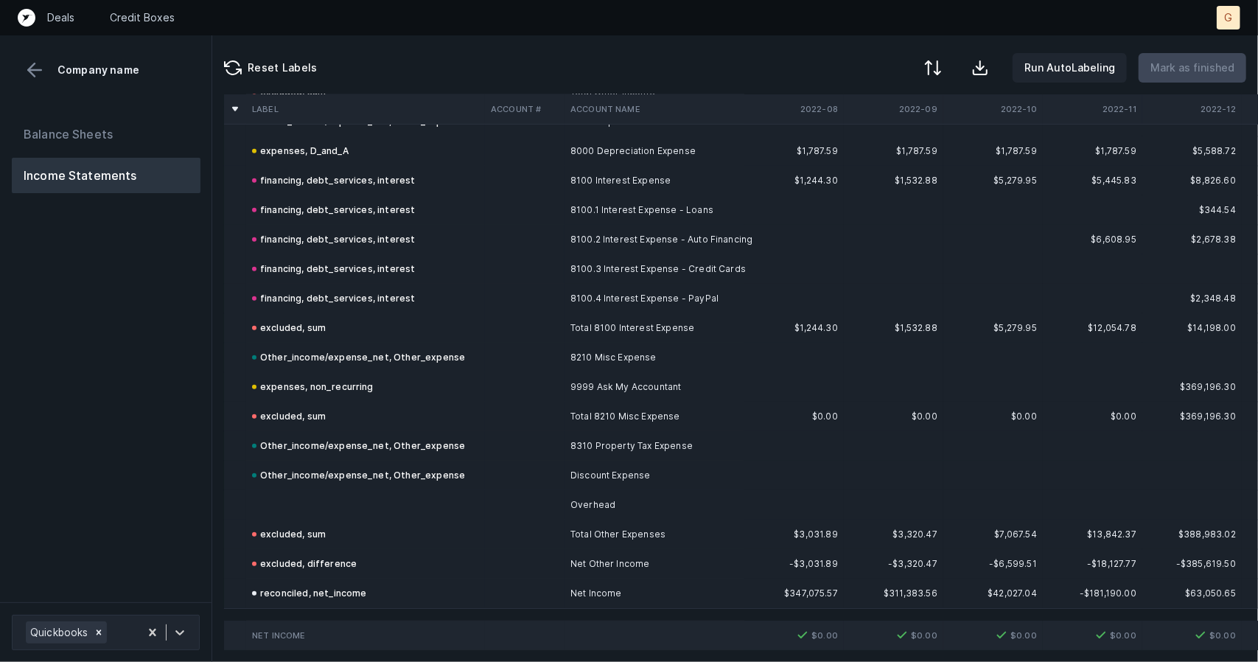
click at [318, 502] on td at bounding box center [365, 504] width 239 height 29
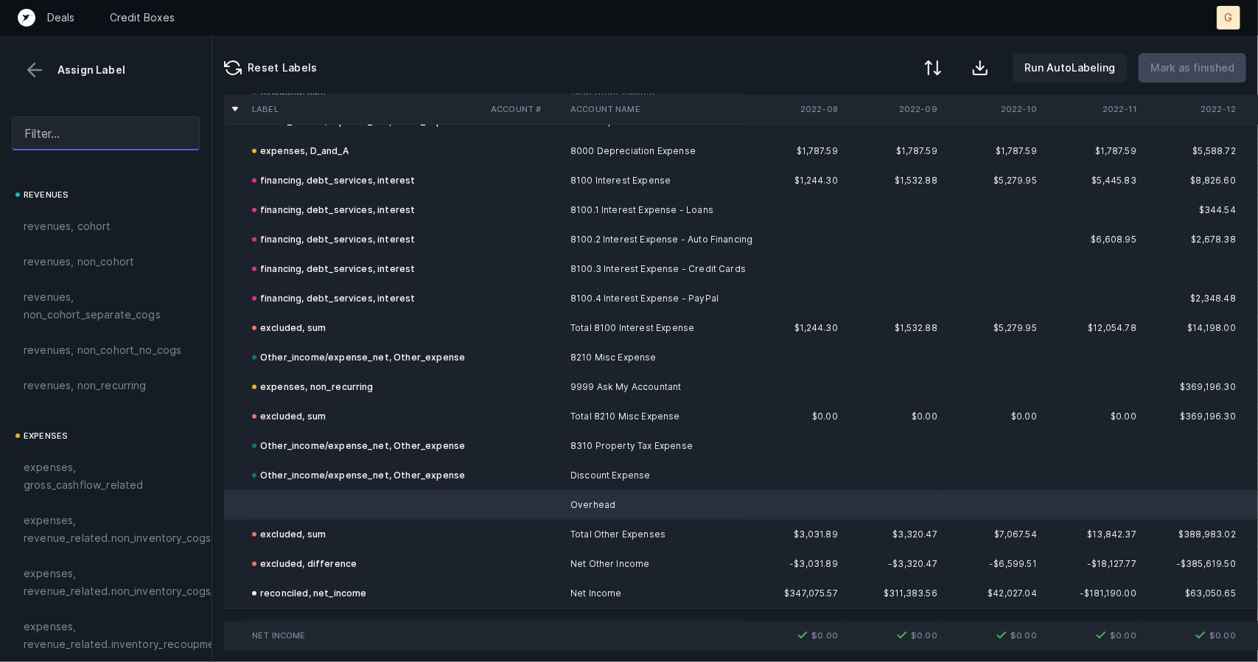
click at [74, 133] on input "text" at bounding box center [106, 133] width 188 height 34
click at [60, 144] on input "text" at bounding box center [106, 133] width 188 height 34
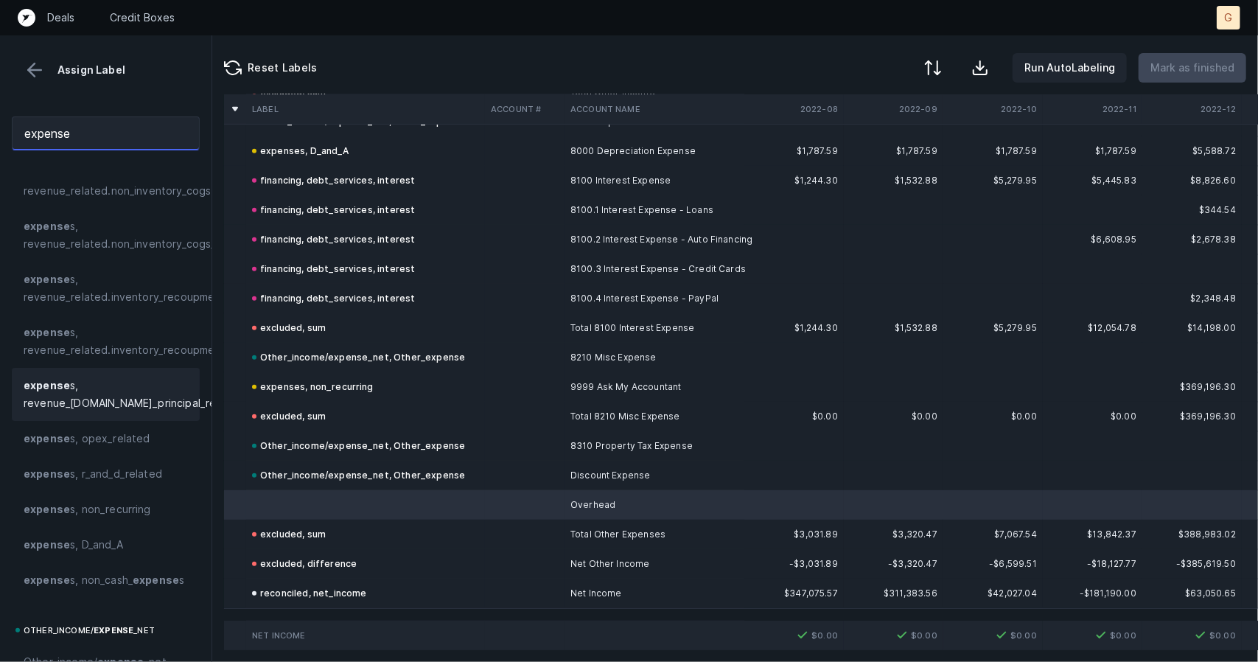
scroll to position [105, 0]
drag, startPoint x: 91, startPoint y: 117, endPoint x: 30, endPoint y: 114, distance: 61.2
click at [30, 114] on div "expense" at bounding box center [105, 133] width 211 height 57
click at [97, 126] on input "expense" at bounding box center [106, 133] width 188 height 34
drag, startPoint x: 99, startPoint y: 127, endPoint x: 0, endPoint y: 124, distance: 98.8
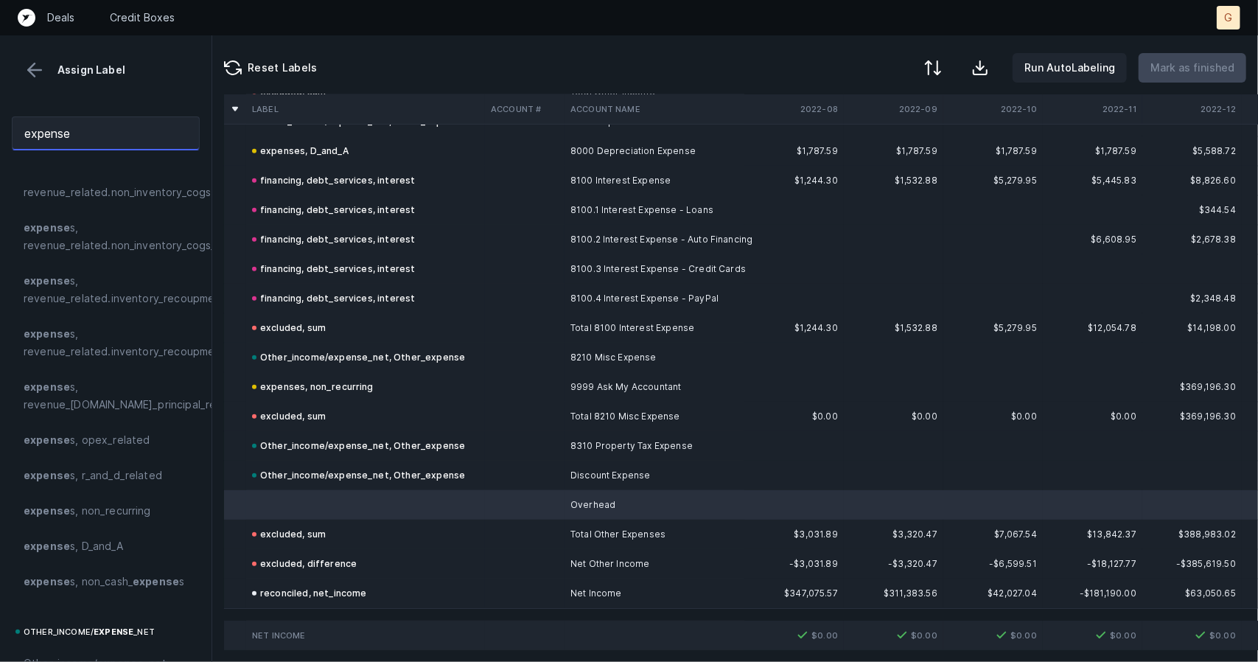
click at [0, 124] on div "expense" at bounding box center [105, 133] width 211 height 57
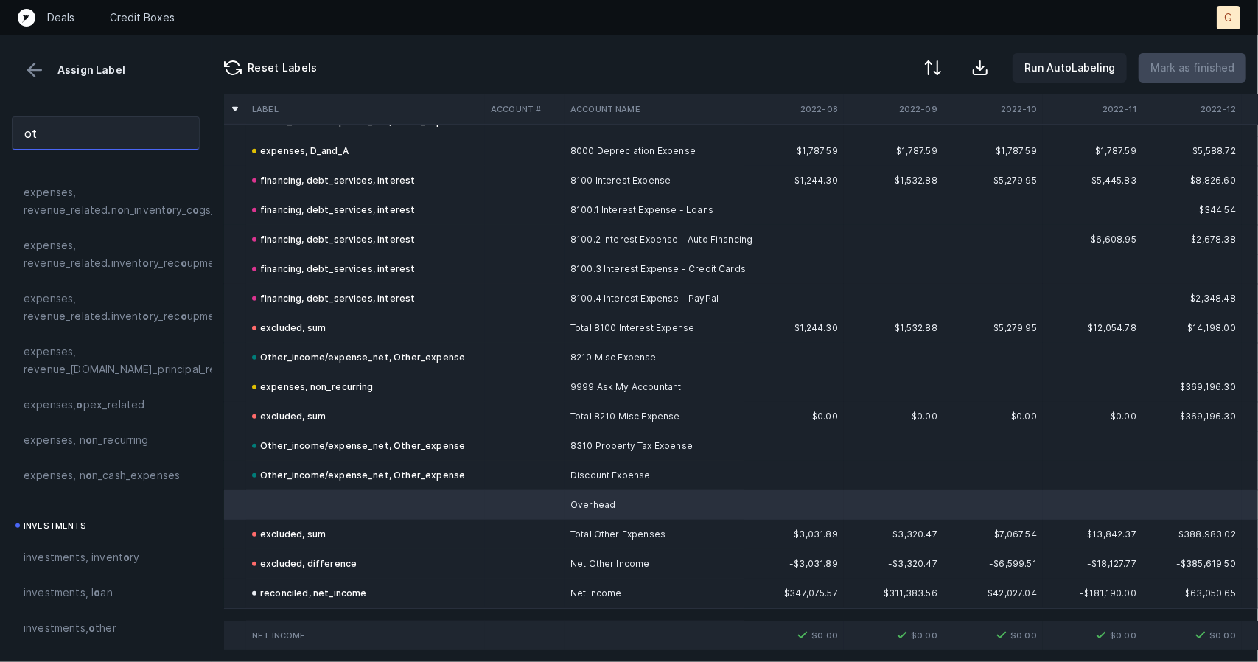
scroll to position [0, 0]
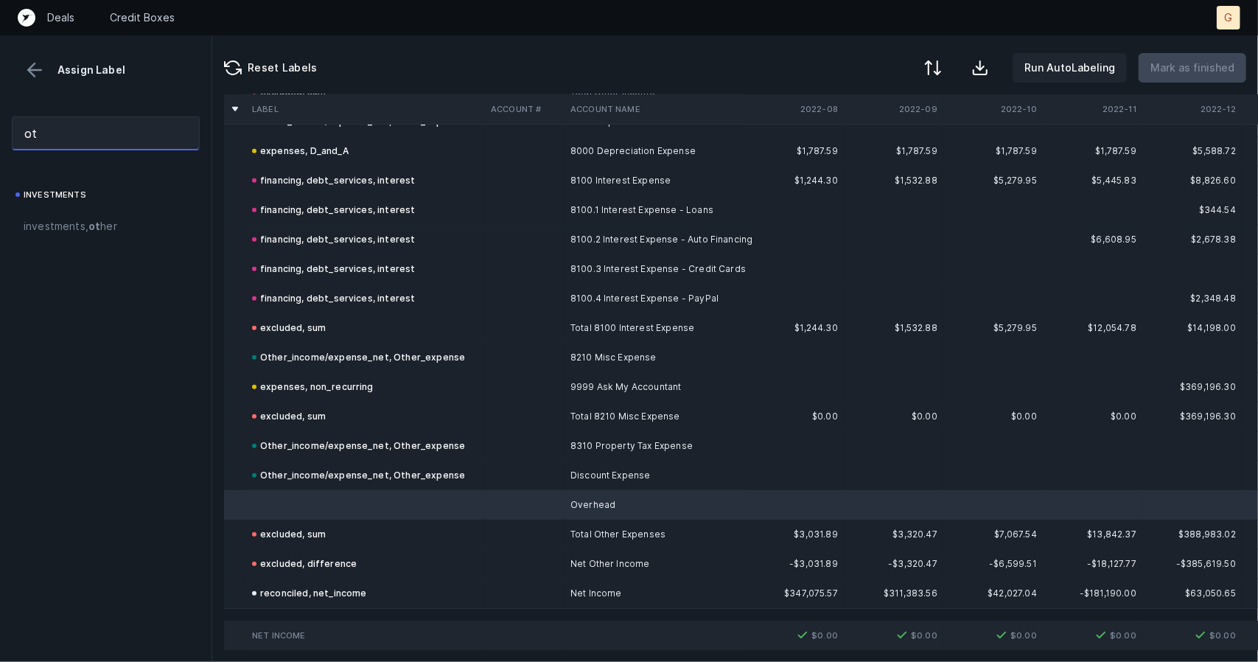
type input "o"
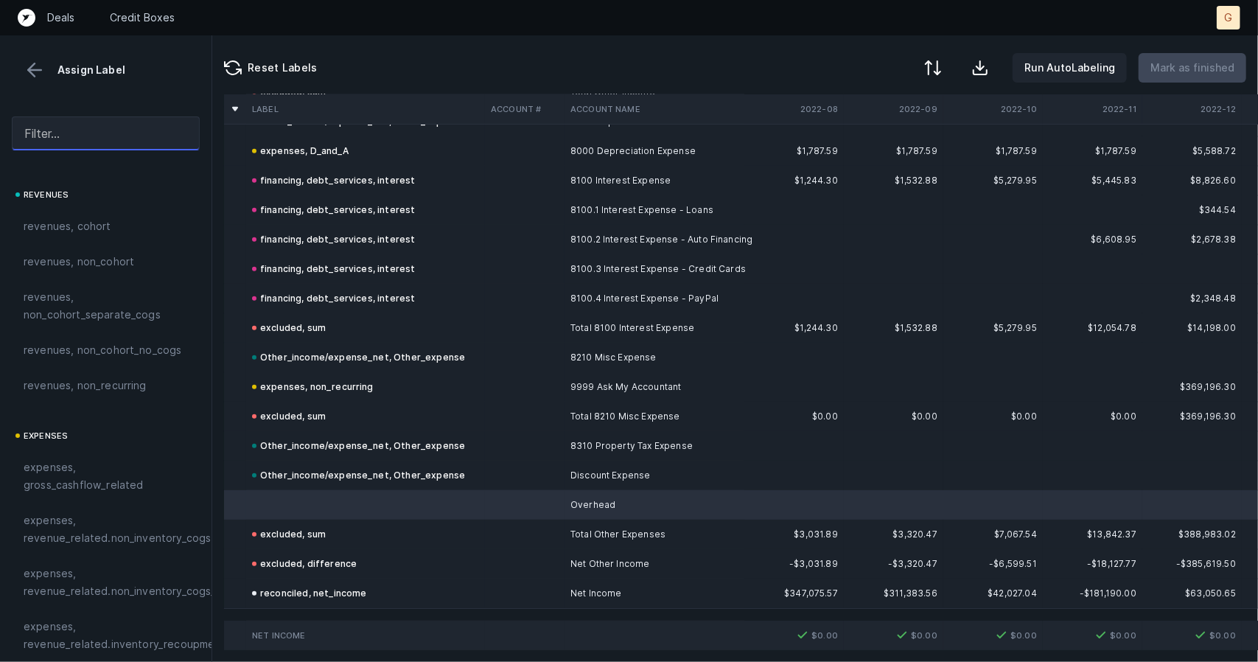
type input "e"
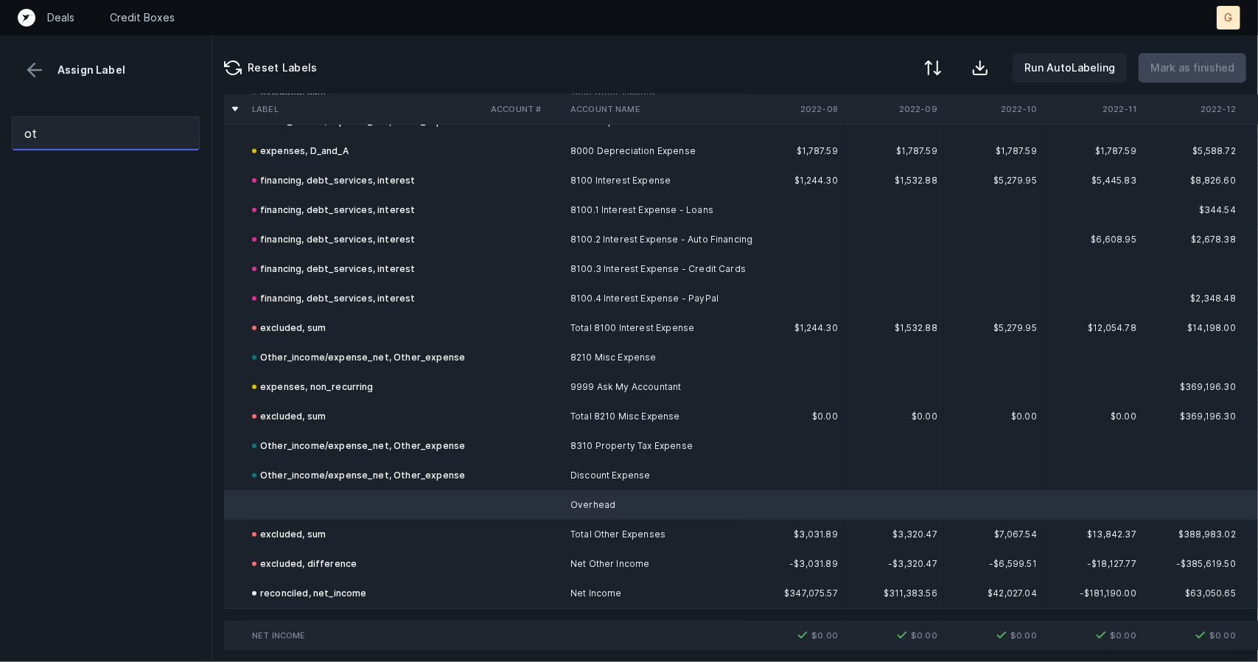
type input "o"
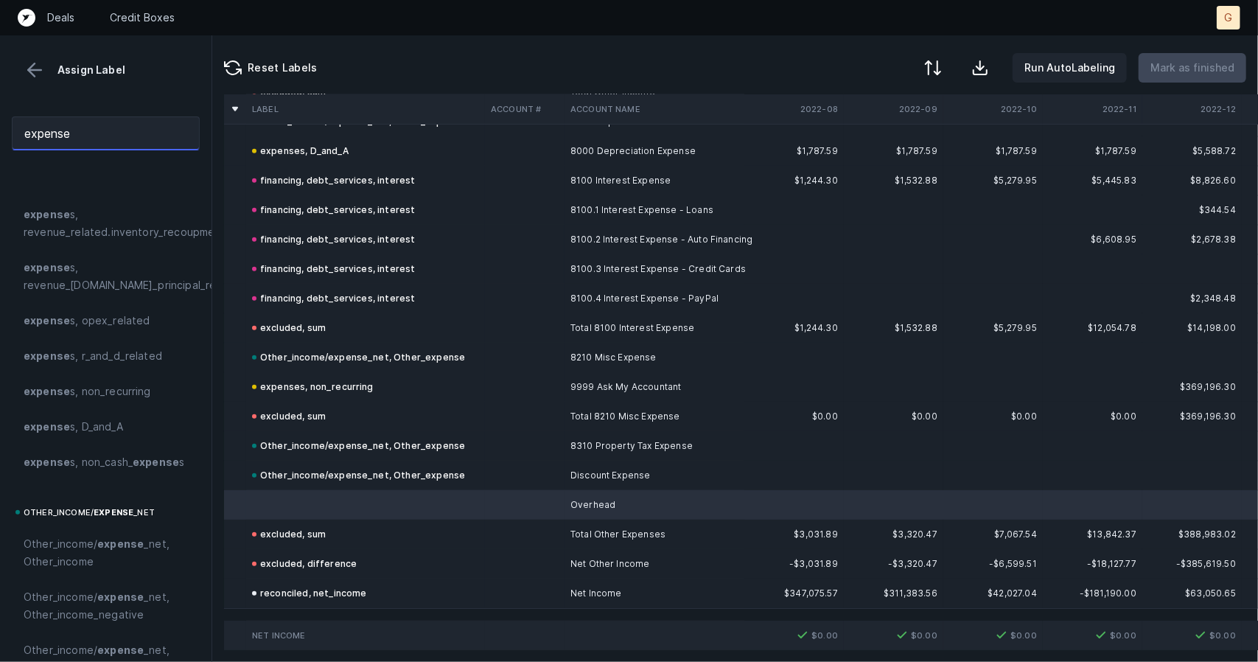
scroll to position [341, 0]
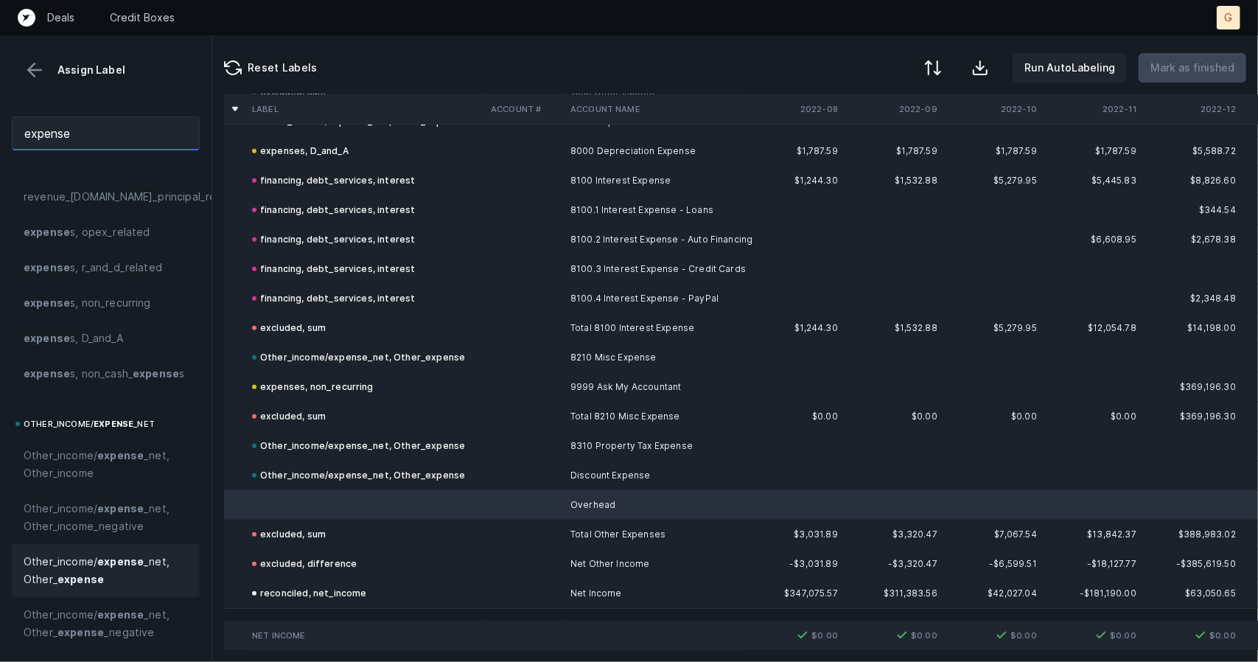
type input "expense"
click at [131, 555] on strong "expense" at bounding box center [120, 561] width 46 height 13
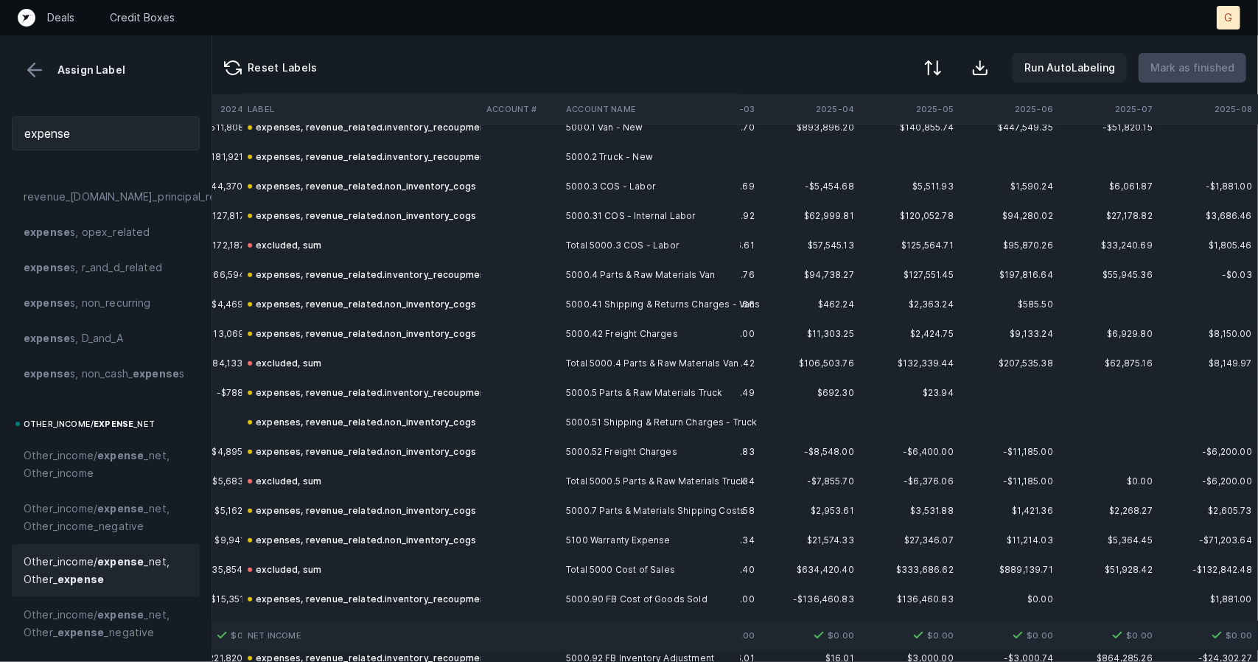
scroll to position [0, 3178]
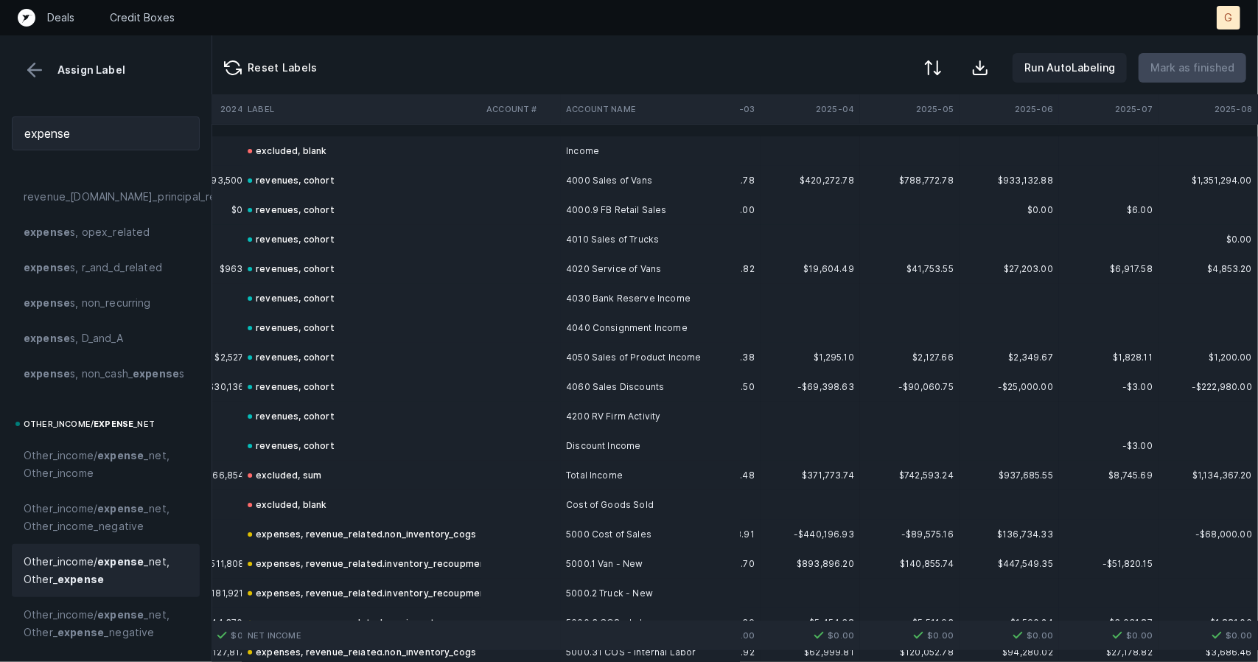
click at [54, 73] on div "Assign Label" at bounding box center [106, 70] width 188 height 22
click at [38, 69] on button at bounding box center [35, 70] width 22 height 22
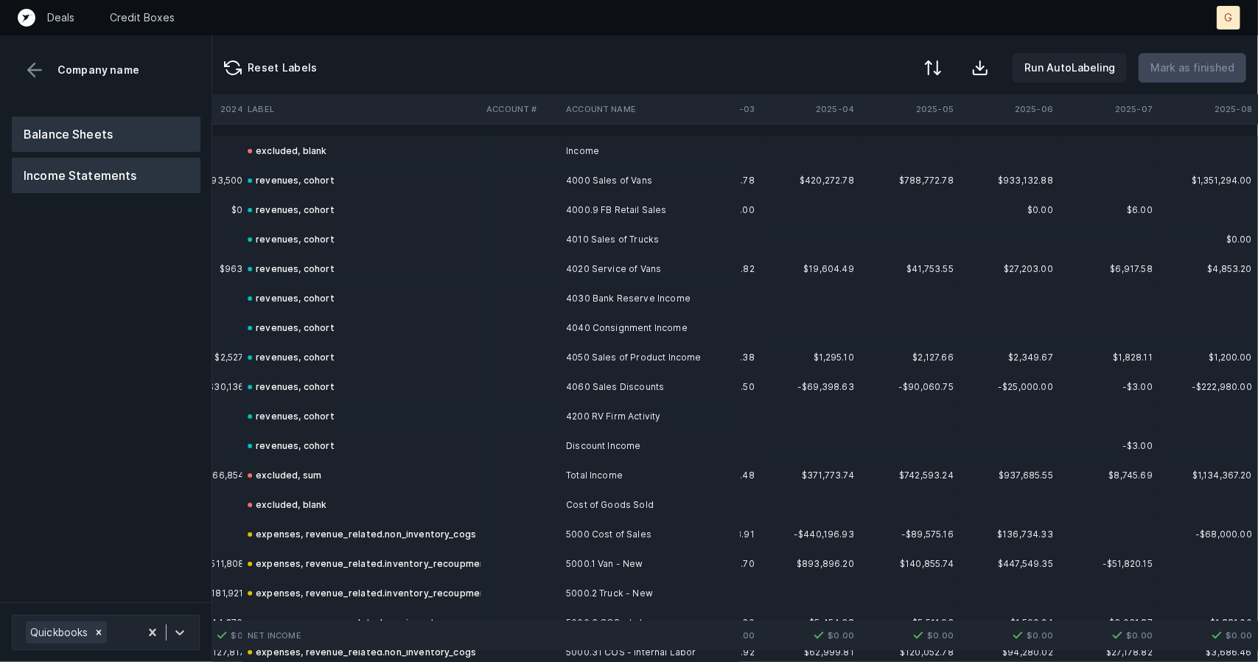
click at [79, 130] on button "Balance Sheets" at bounding box center [106, 133] width 189 height 35
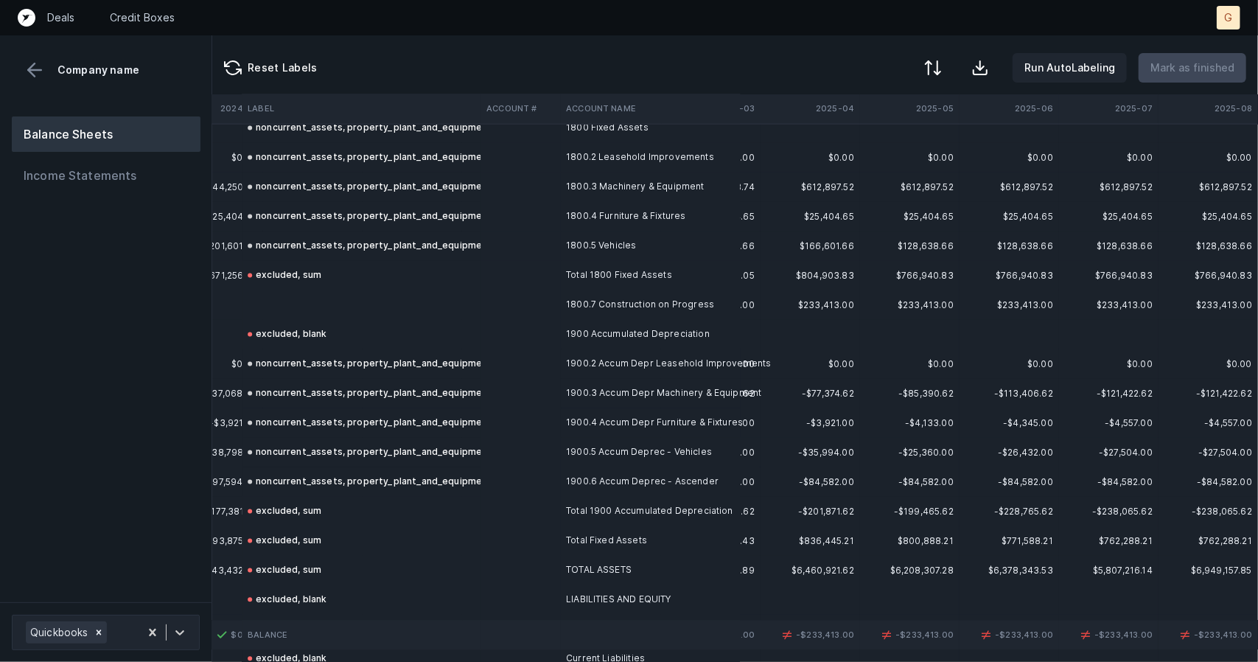
scroll to position [1912, 3178]
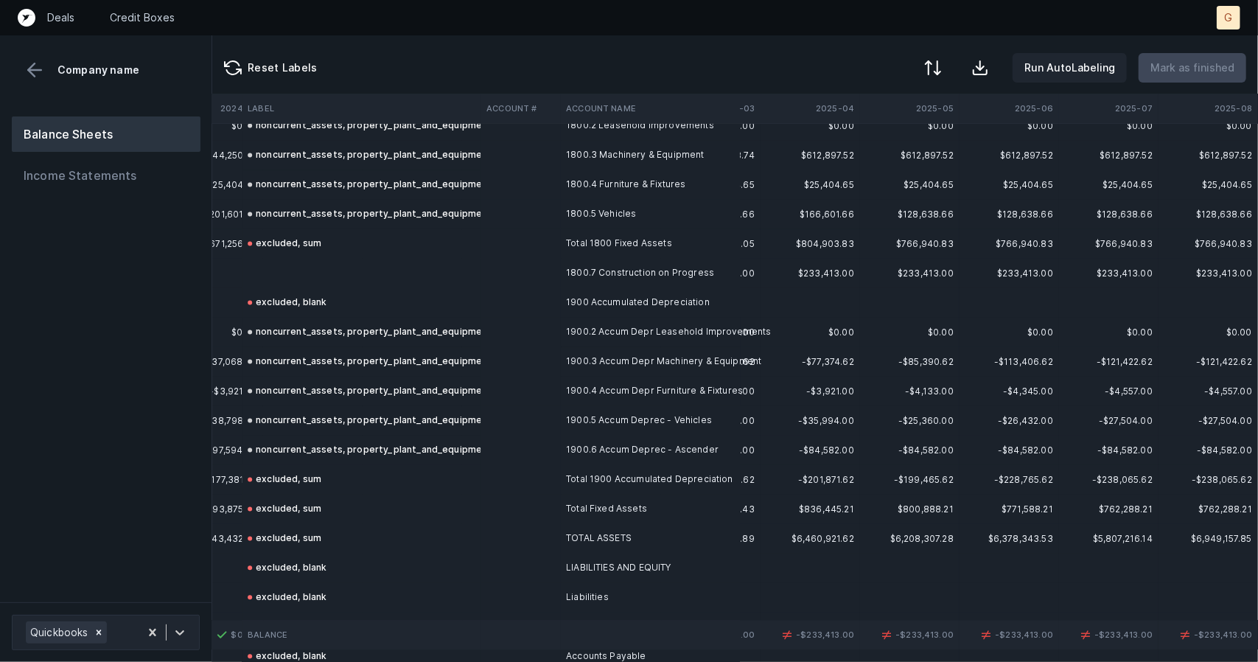
click at [270, 265] on td at bounding box center [361, 273] width 239 height 29
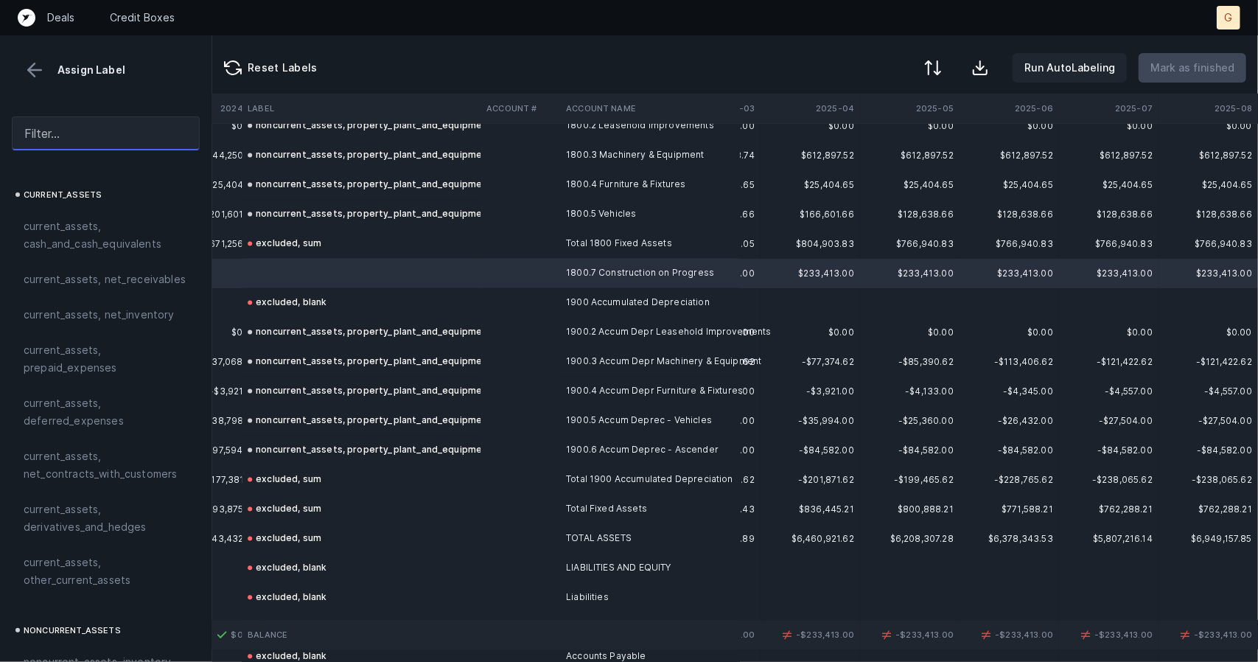
click at [90, 127] on input "text" at bounding box center [106, 133] width 188 height 34
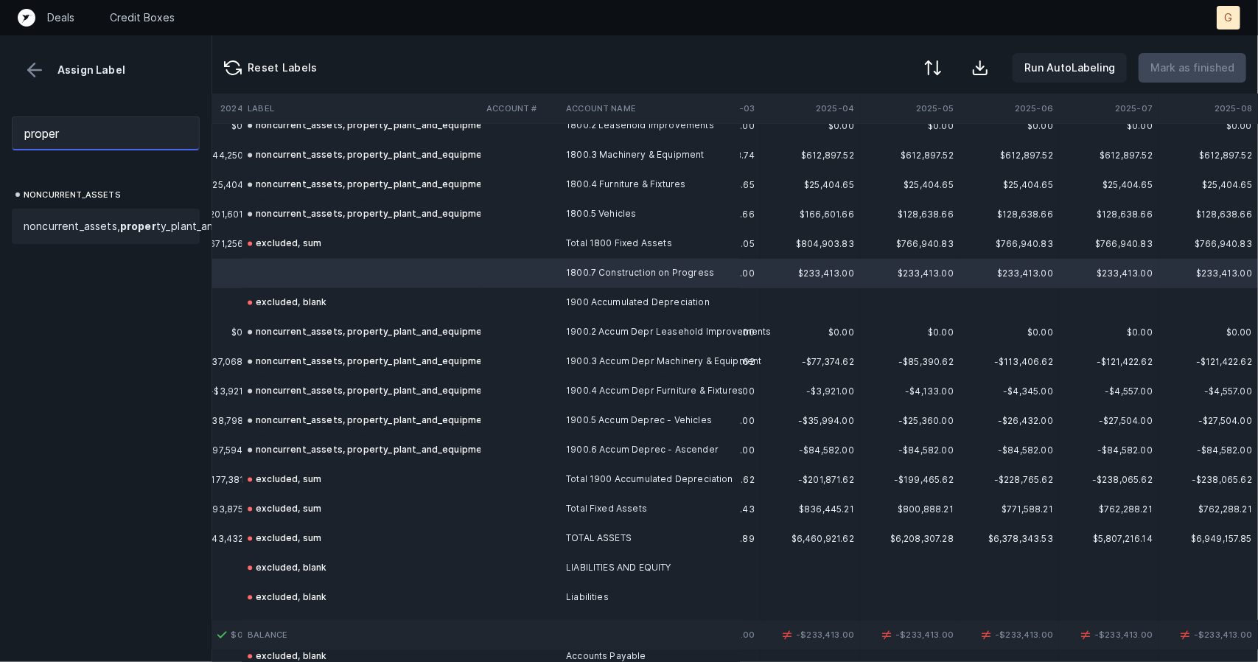
type input "proper"
click at [96, 223] on span "noncurrent_assets, proper ty_plant_and_equipment" at bounding box center [151, 226] width 255 height 18
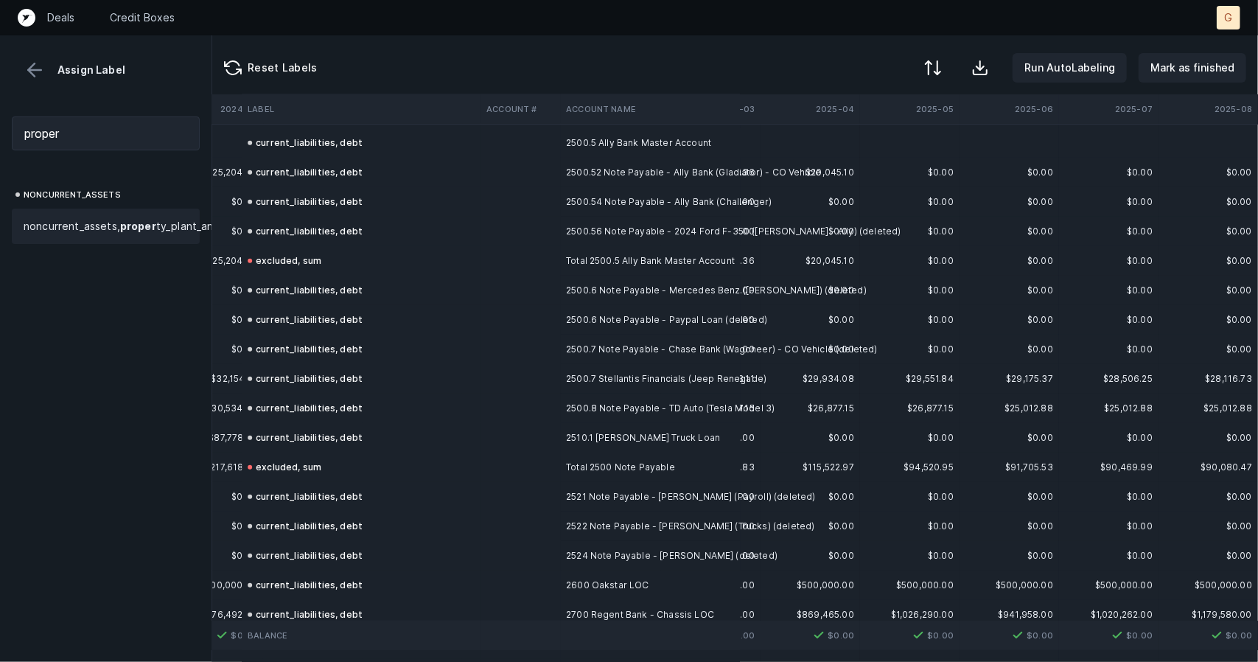
scroll to position [4716, 3178]
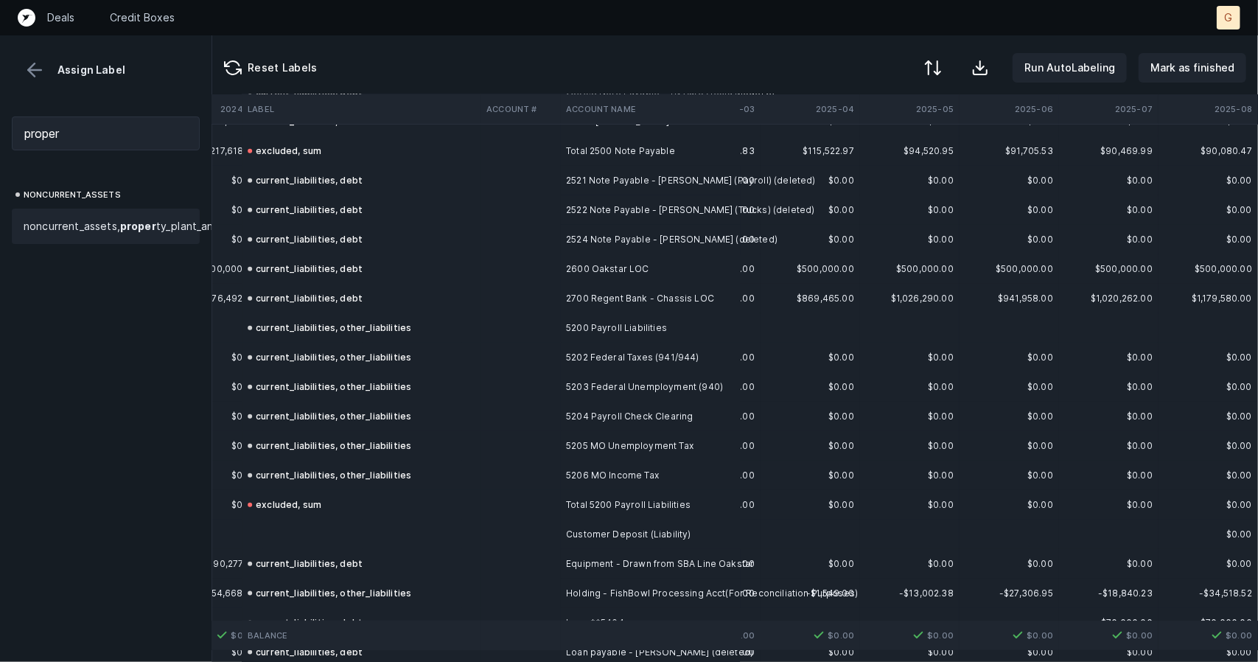
click at [330, 525] on td at bounding box center [361, 534] width 239 height 29
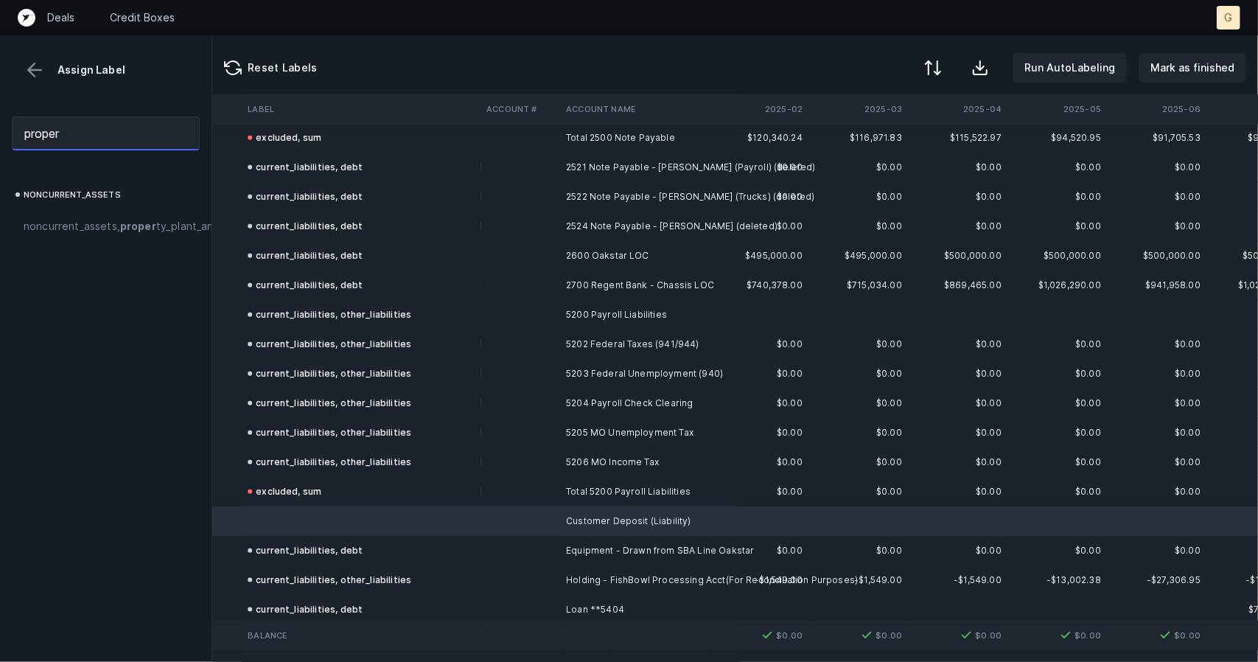
drag, startPoint x: 85, startPoint y: 138, endPoint x: 0, endPoint y: 141, distance: 85.6
click at [0, 141] on div "proper" at bounding box center [105, 133] width 211 height 57
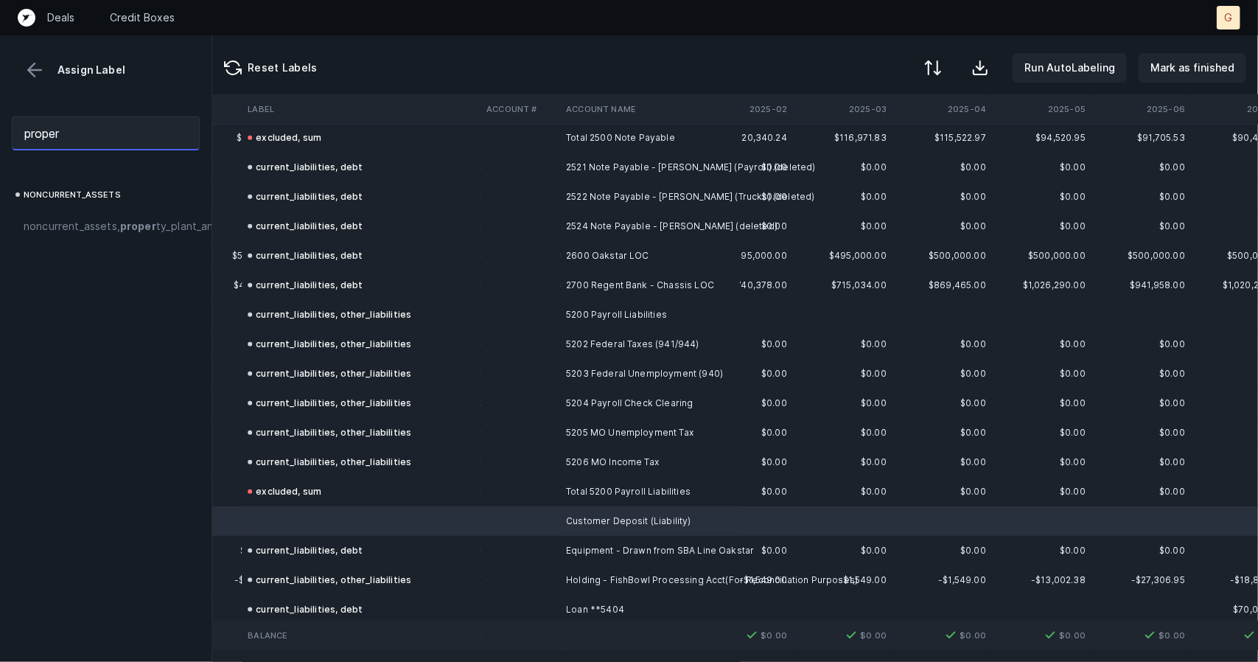
scroll to position [4729, 3036]
click at [1183, 68] on p "Mark as finished" at bounding box center [1192, 68] width 84 height 18
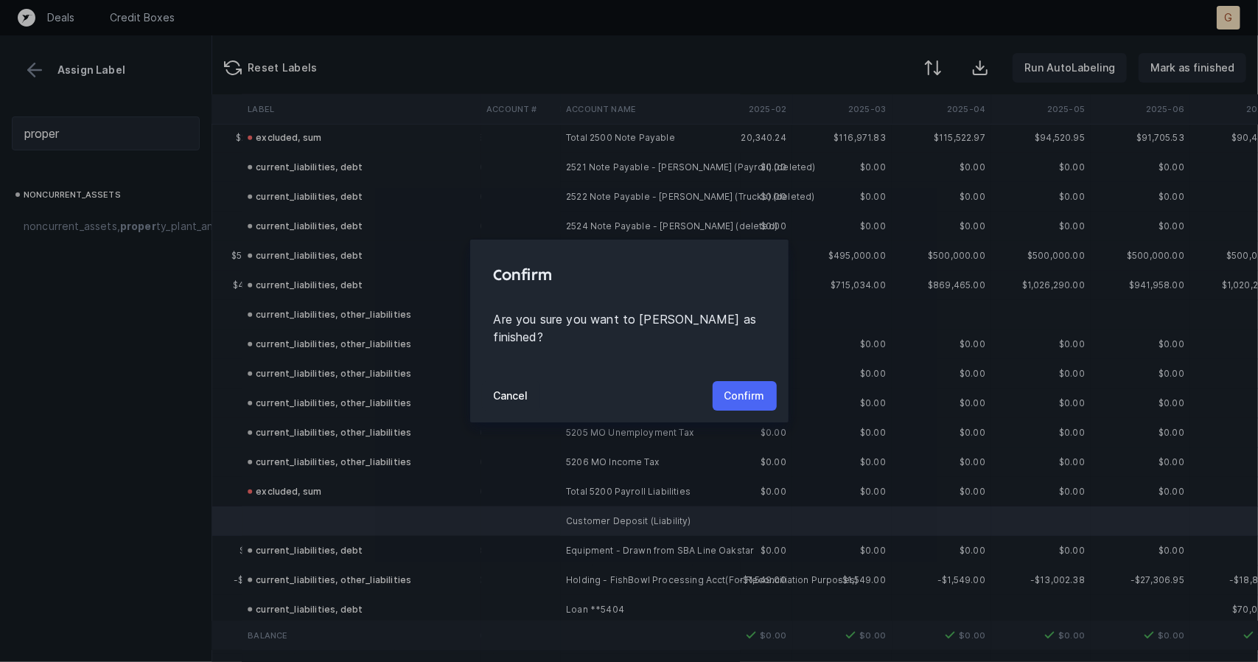
click at [731, 387] on p "Confirm" at bounding box center [744, 396] width 41 height 18
